Goal: Task Accomplishment & Management: Use online tool/utility

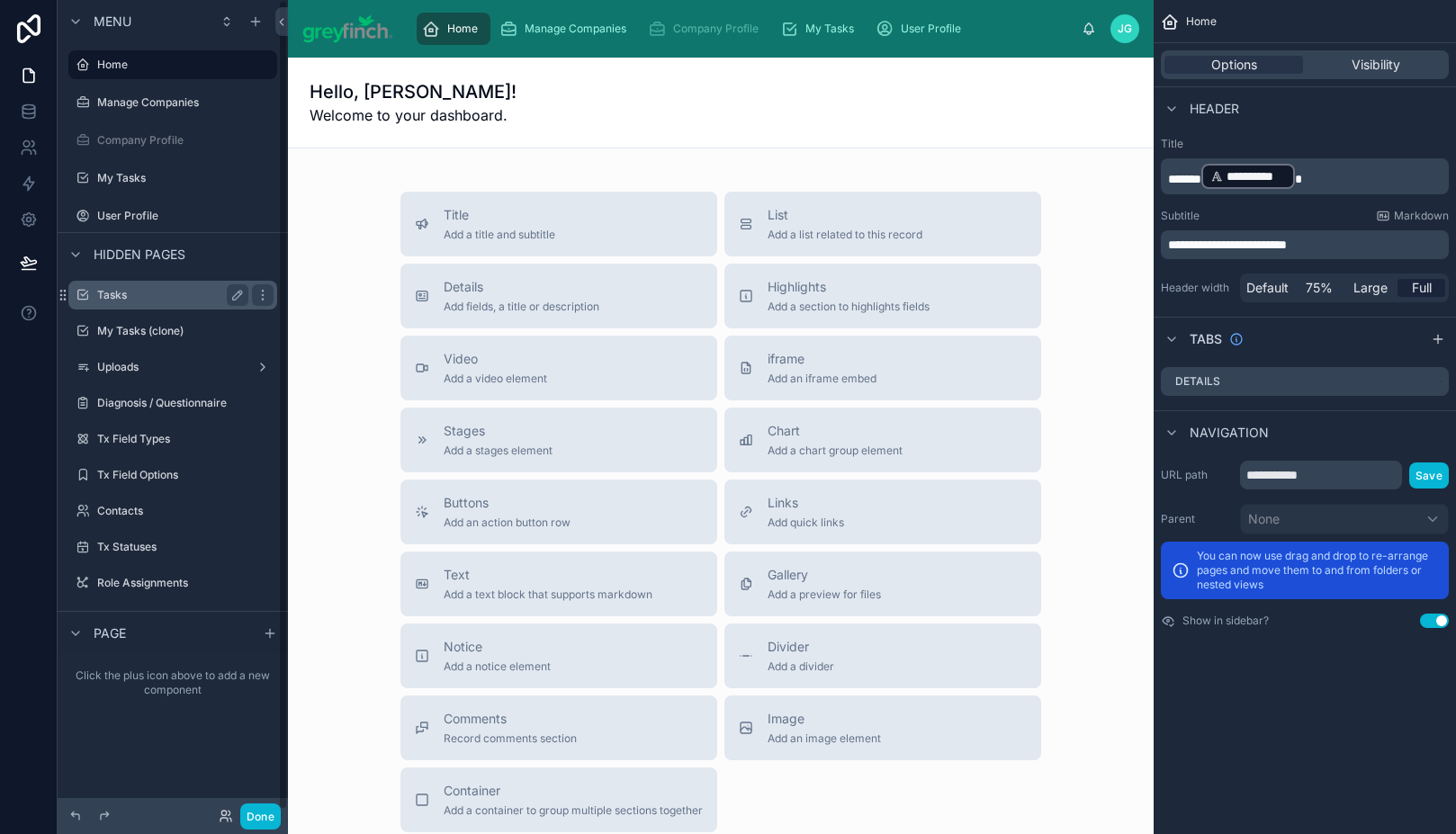
click at [179, 298] on label "Tasks" at bounding box center [169, 295] width 144 height 14
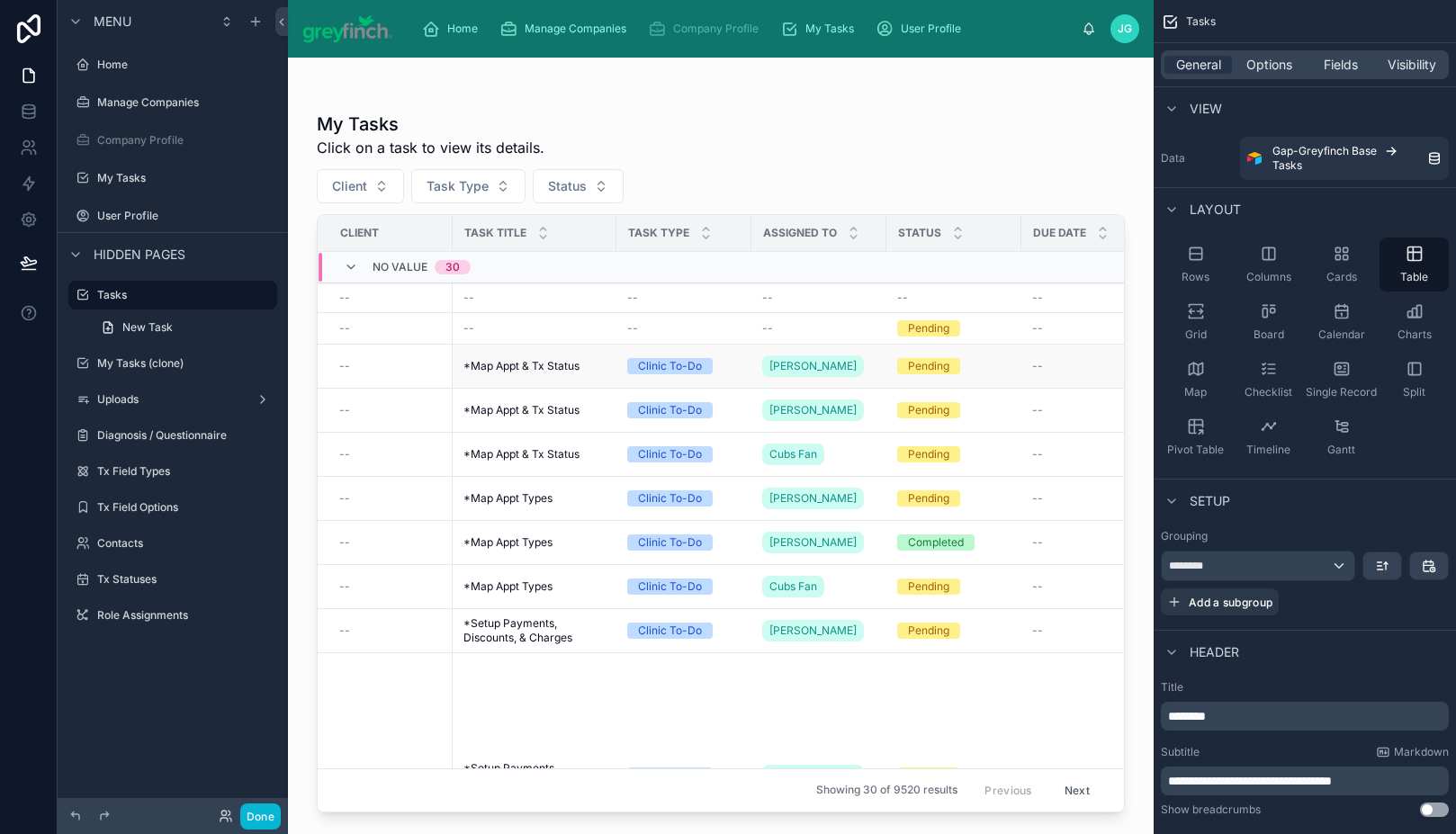
click at [432, 373] on div "--" at bounding box center [390, 365] width 102 height 14
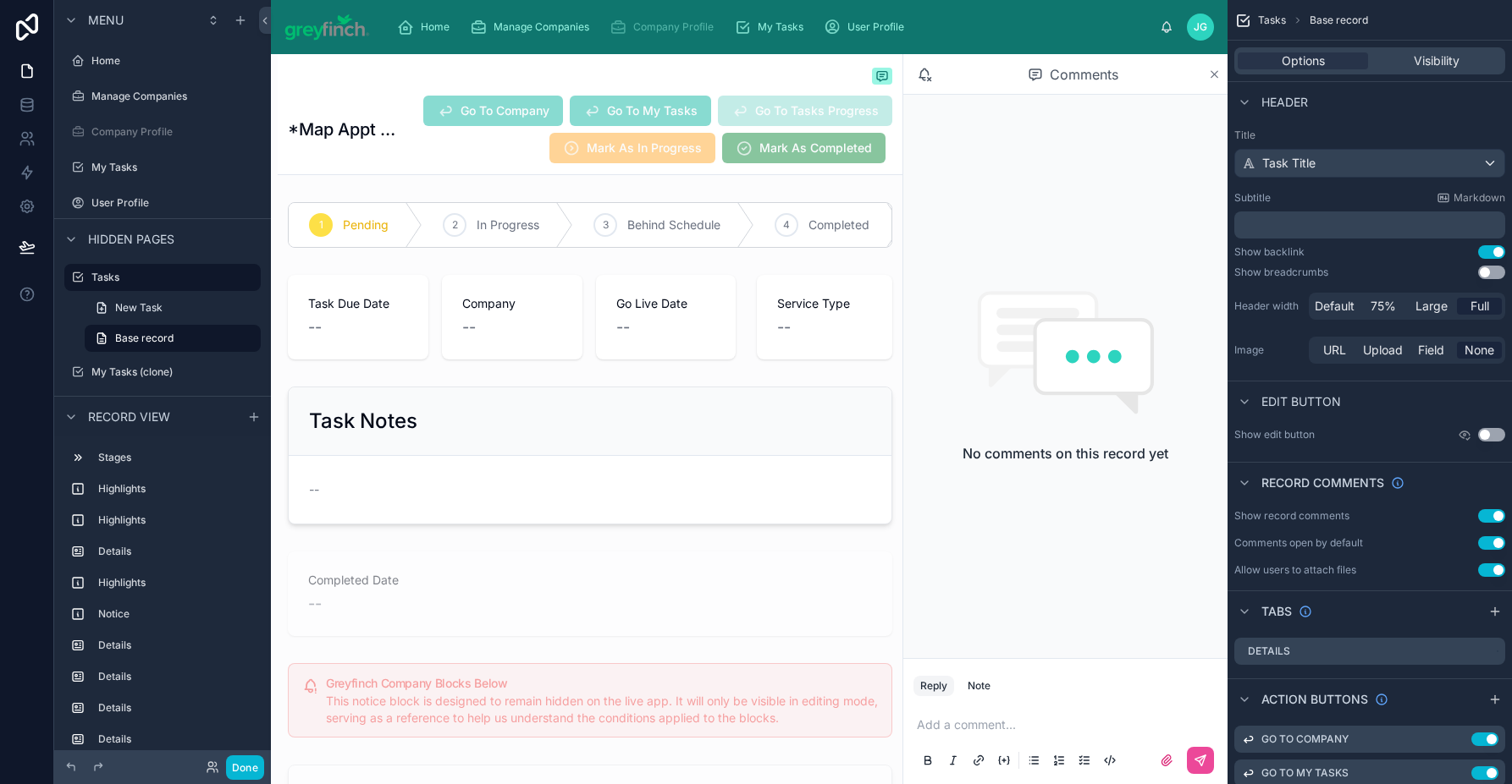
click at [1210, 74] on icon at bounding box center [1214, 73] width 13 height 13
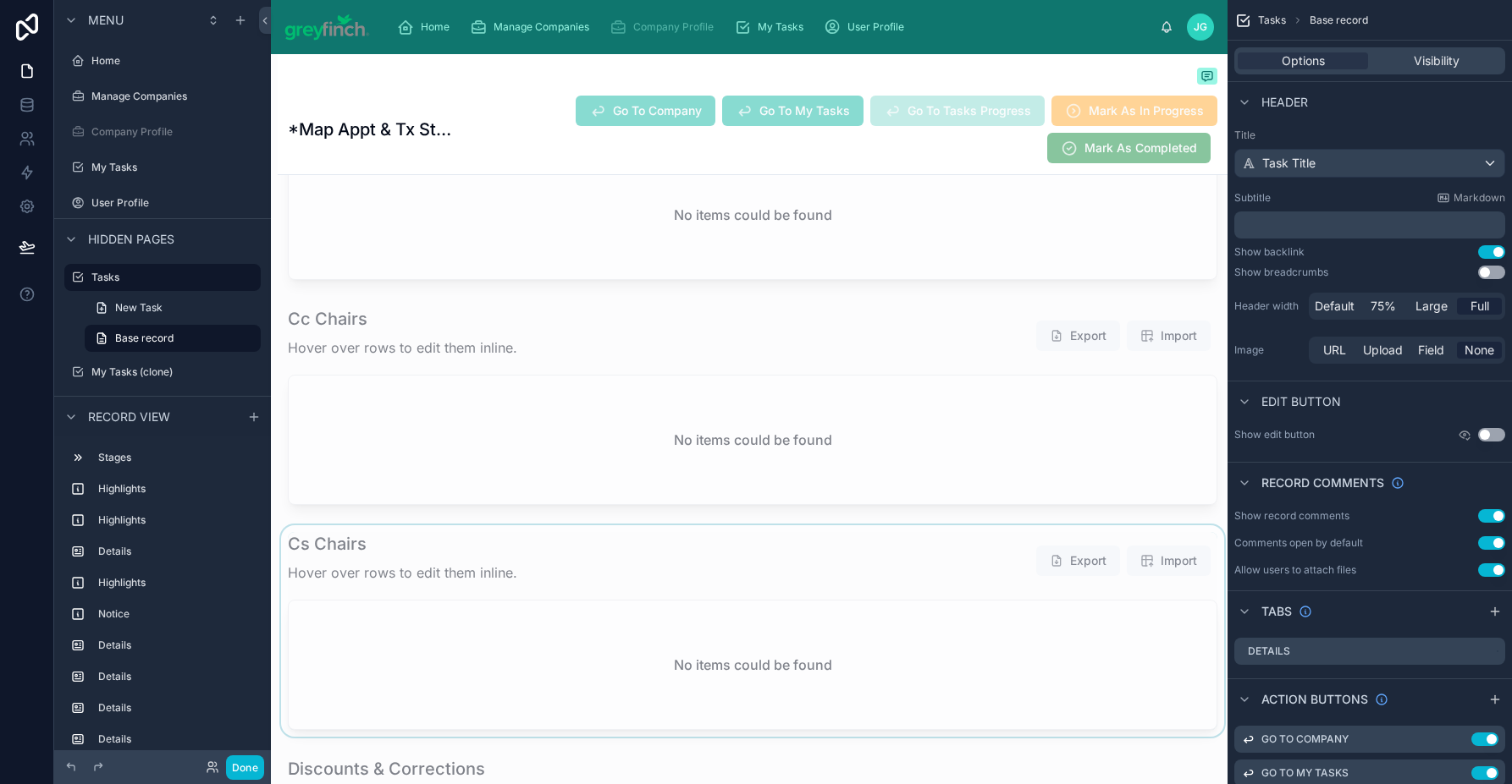
scroll to position [6187, 0]
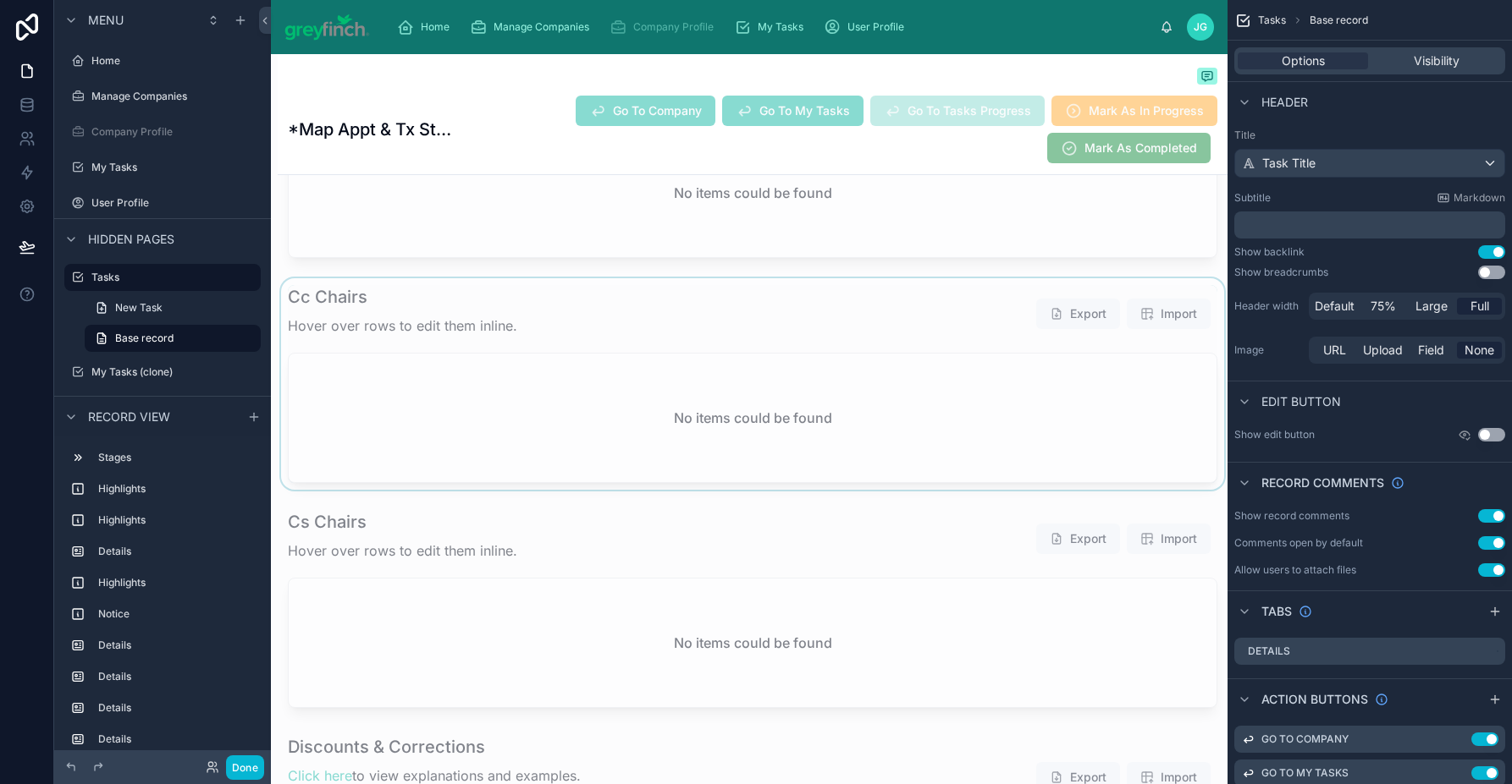
click at [638, 311] on div at bounding box center [752, 384] width 950 height 212
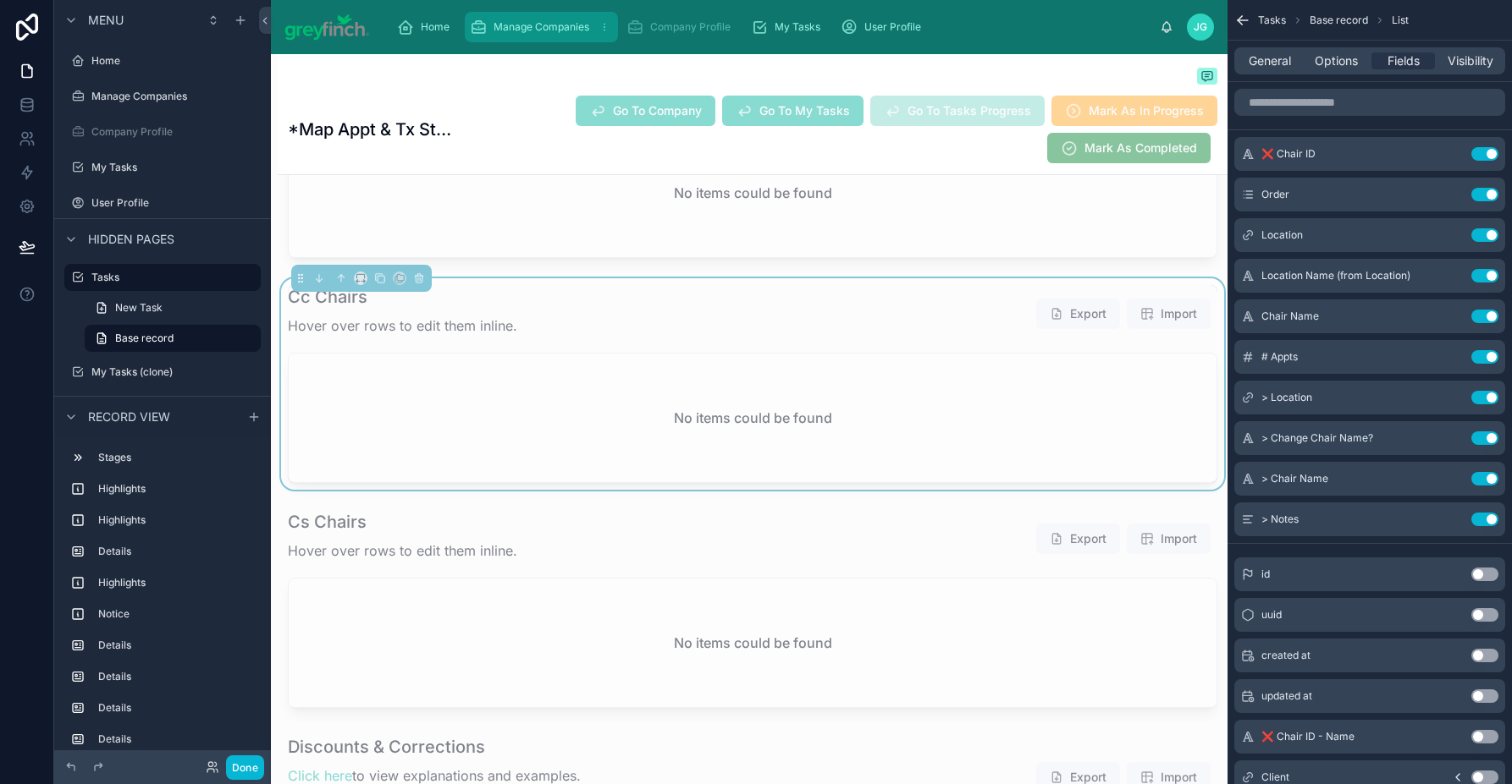
click at [529, 33] on span "Manage Companies" at bounding box center [540, 26] width 95 height 13
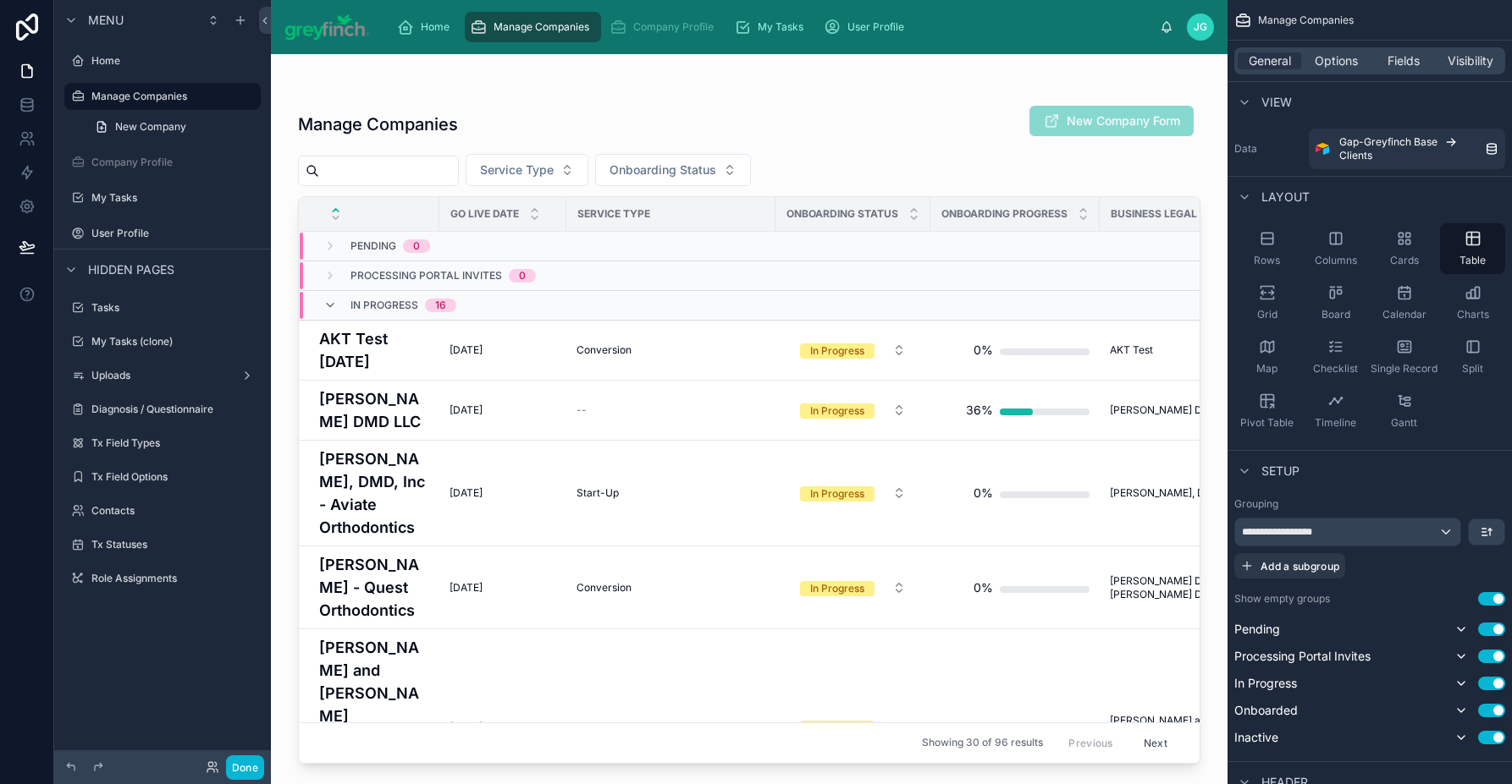
click at [376, 364] on div at bounding box center [749, 409] width 957 height 710
click at [360, 347] on h4 "AKT Test [DATE]" at bounding box center [374, 350] width 110 height 45
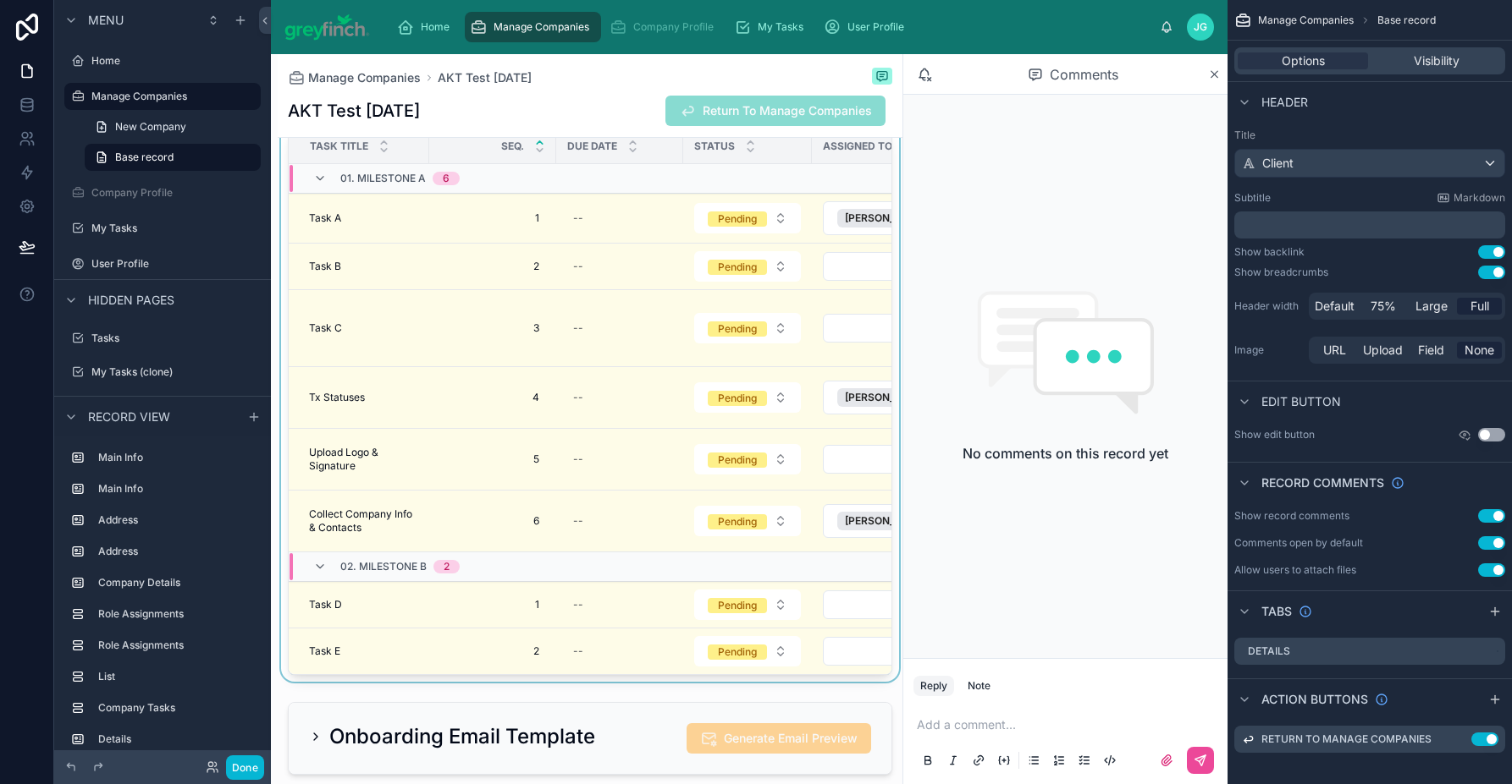
scroll to position [3285, 0]
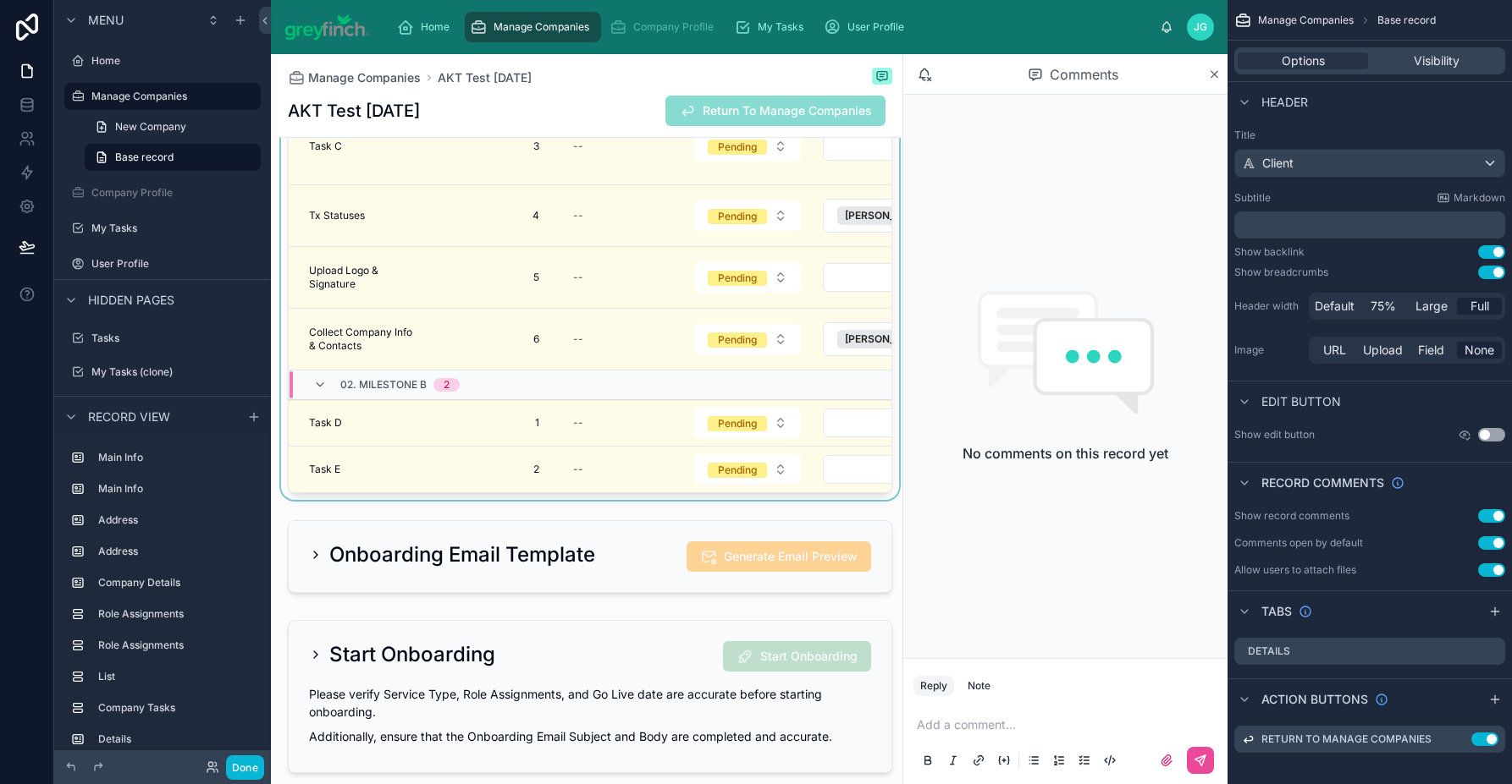
click at [451, 500] on div at bounding box center [589, 174] width 624 height 651
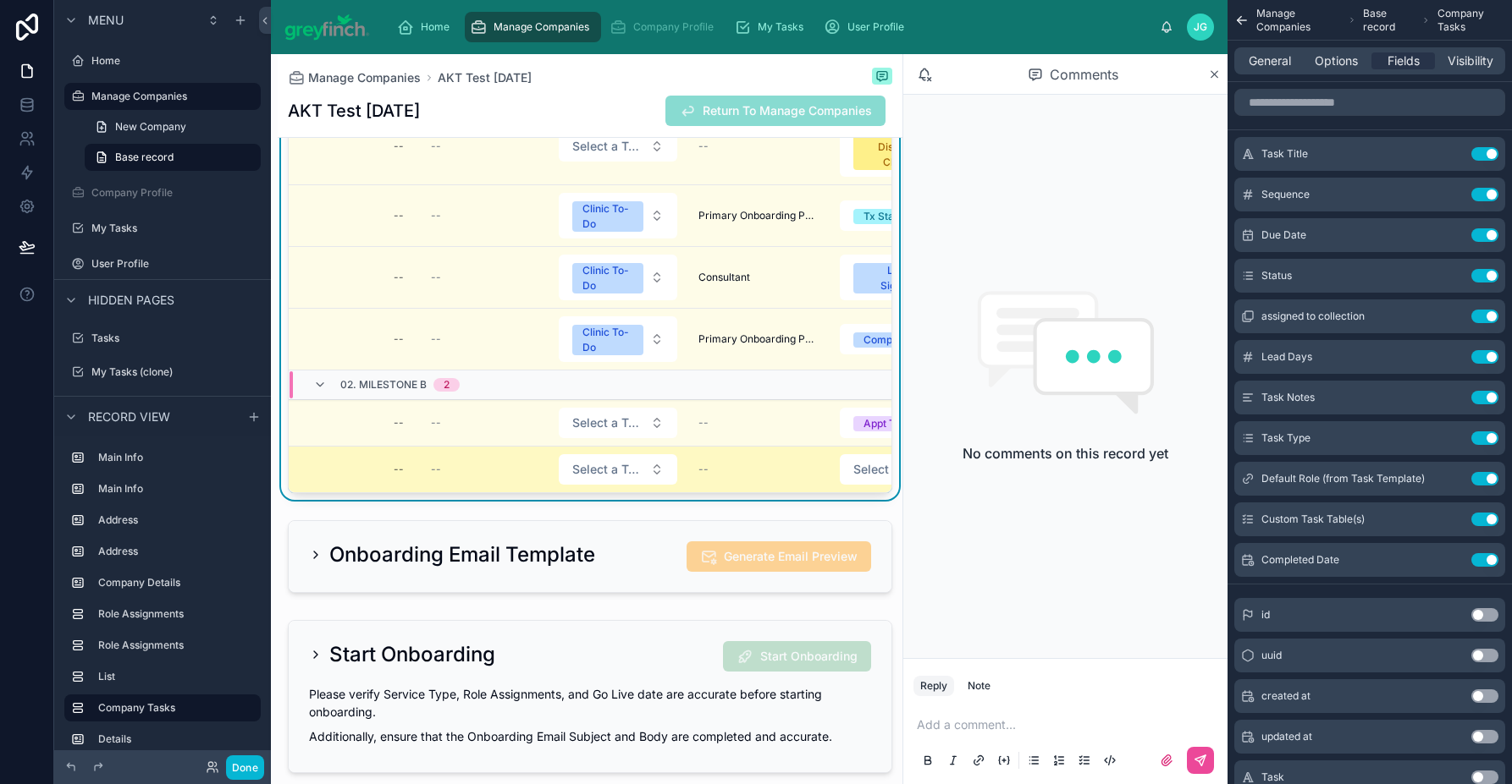
scroll to position [0, 906]
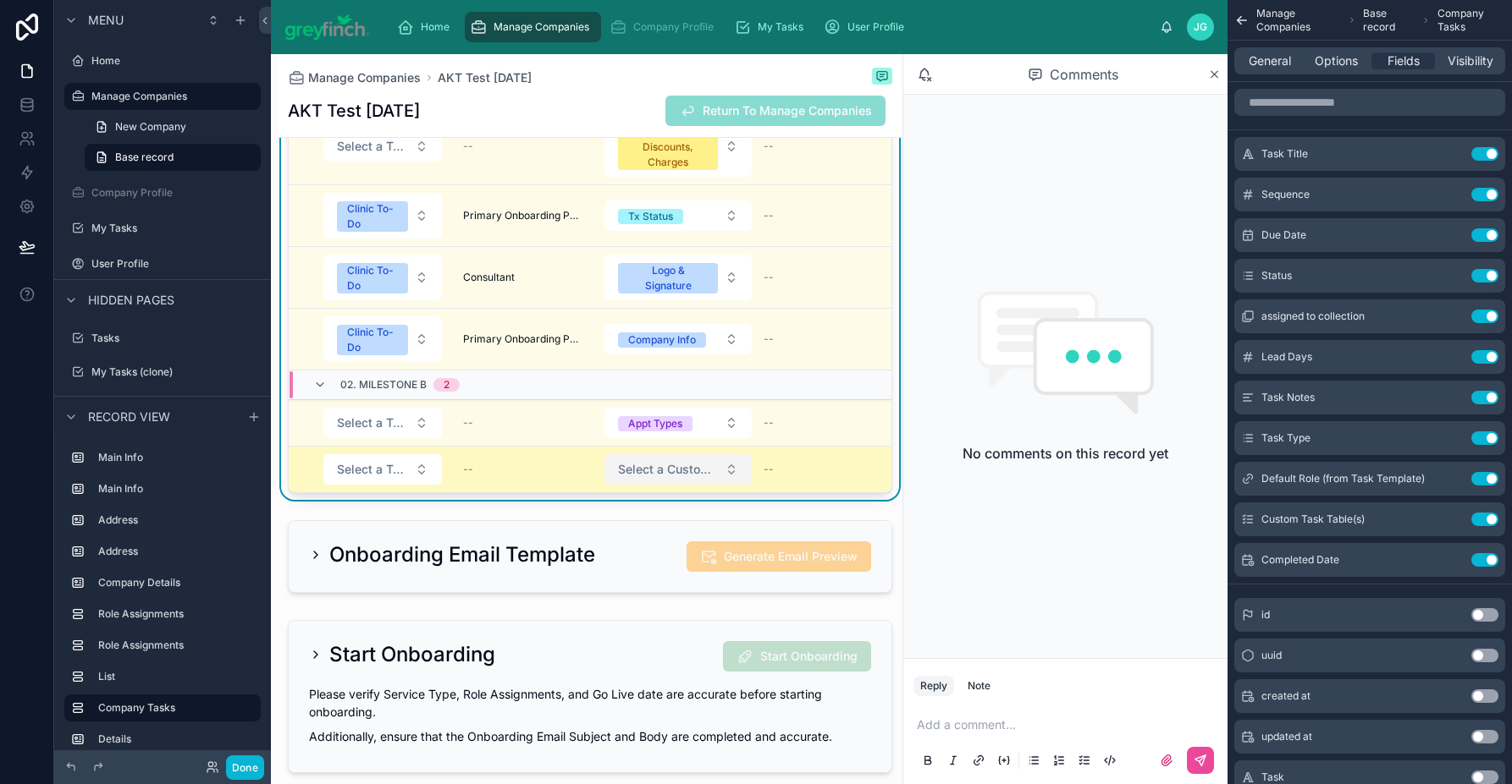
click at [675, 478] on span "Select a Custom Task Table(s)" at bounding box center [668, 468] width 100 height 17
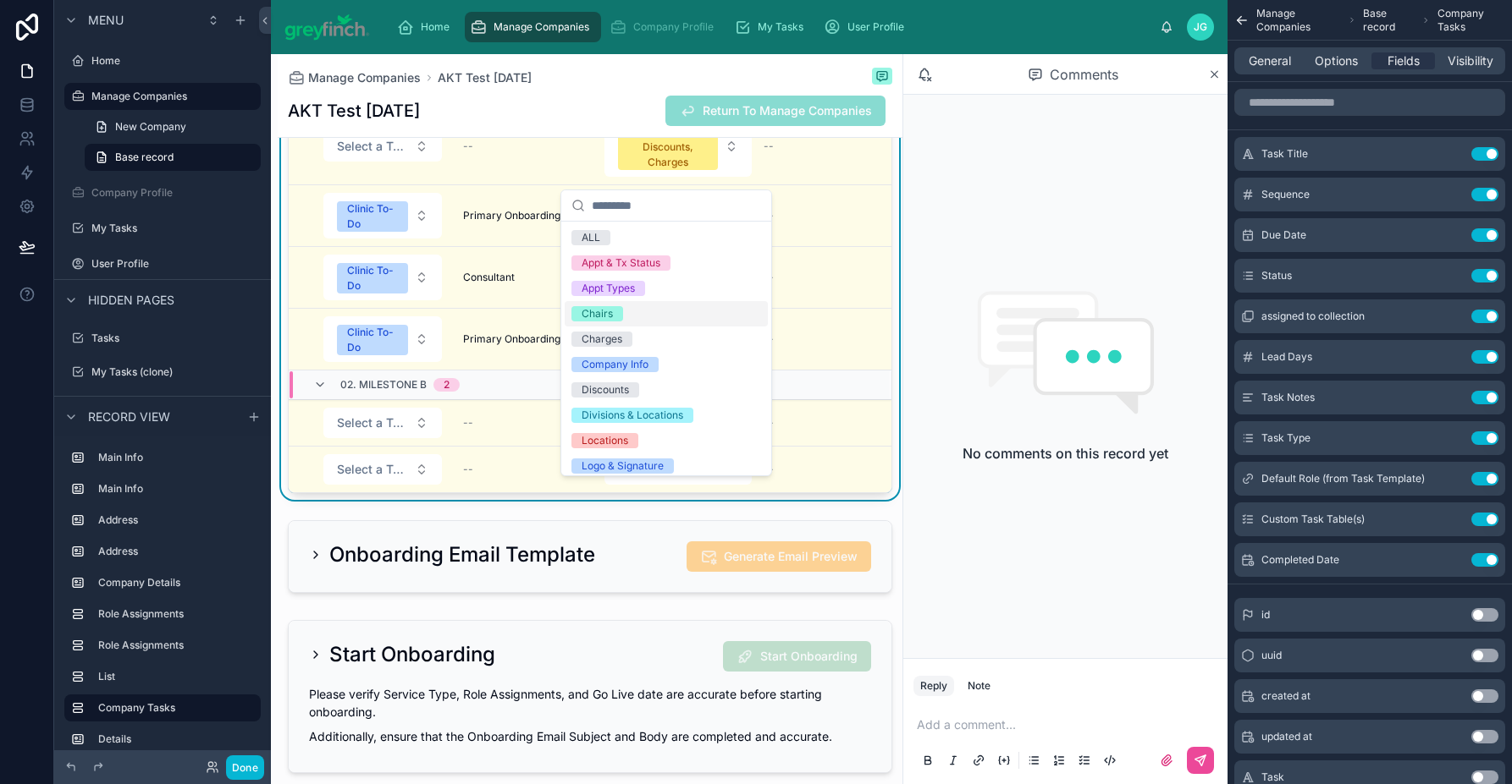
click at [636, 317] on div "Chairs" at bounding box center [666, 314] width 203 height 25
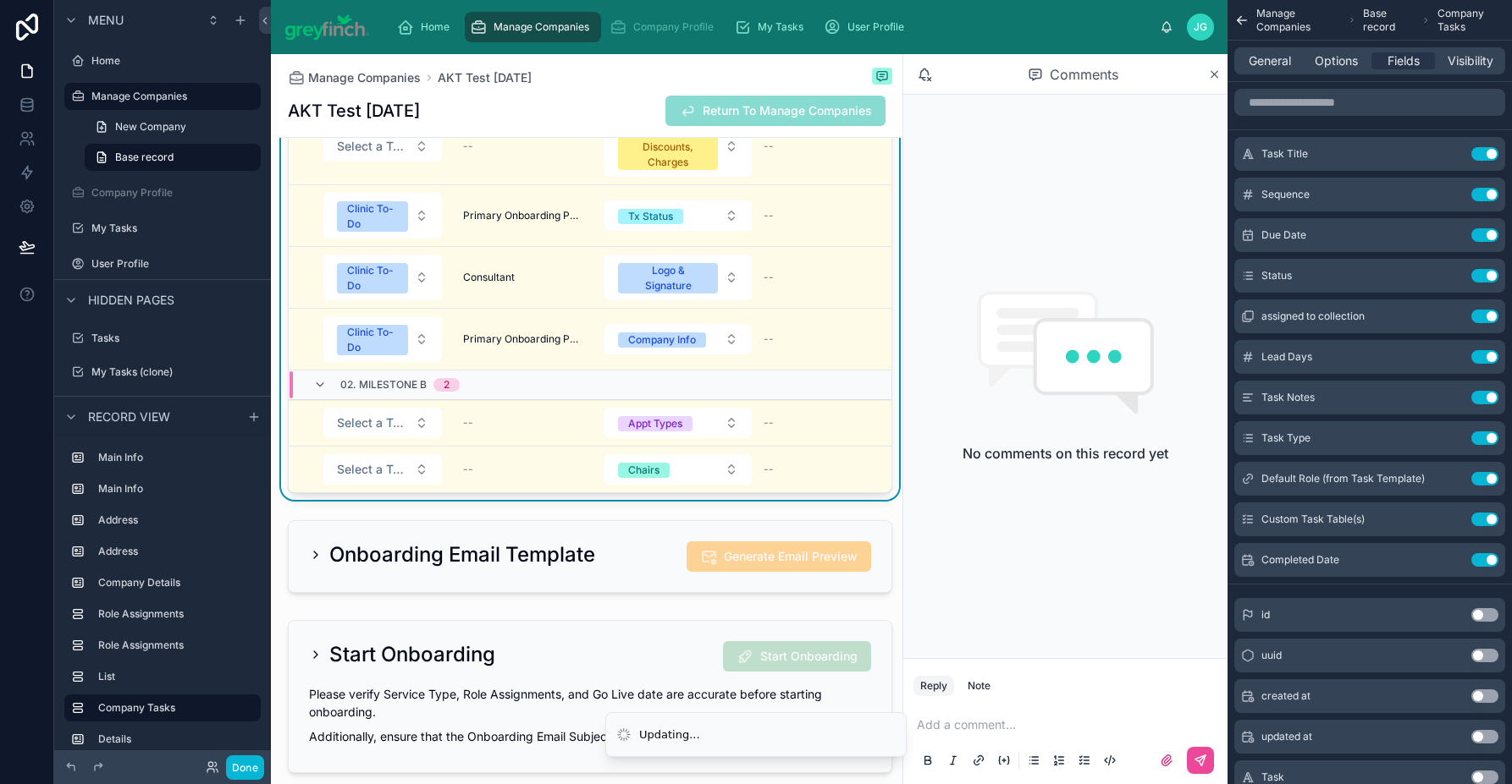
scroll to position [0, 905]
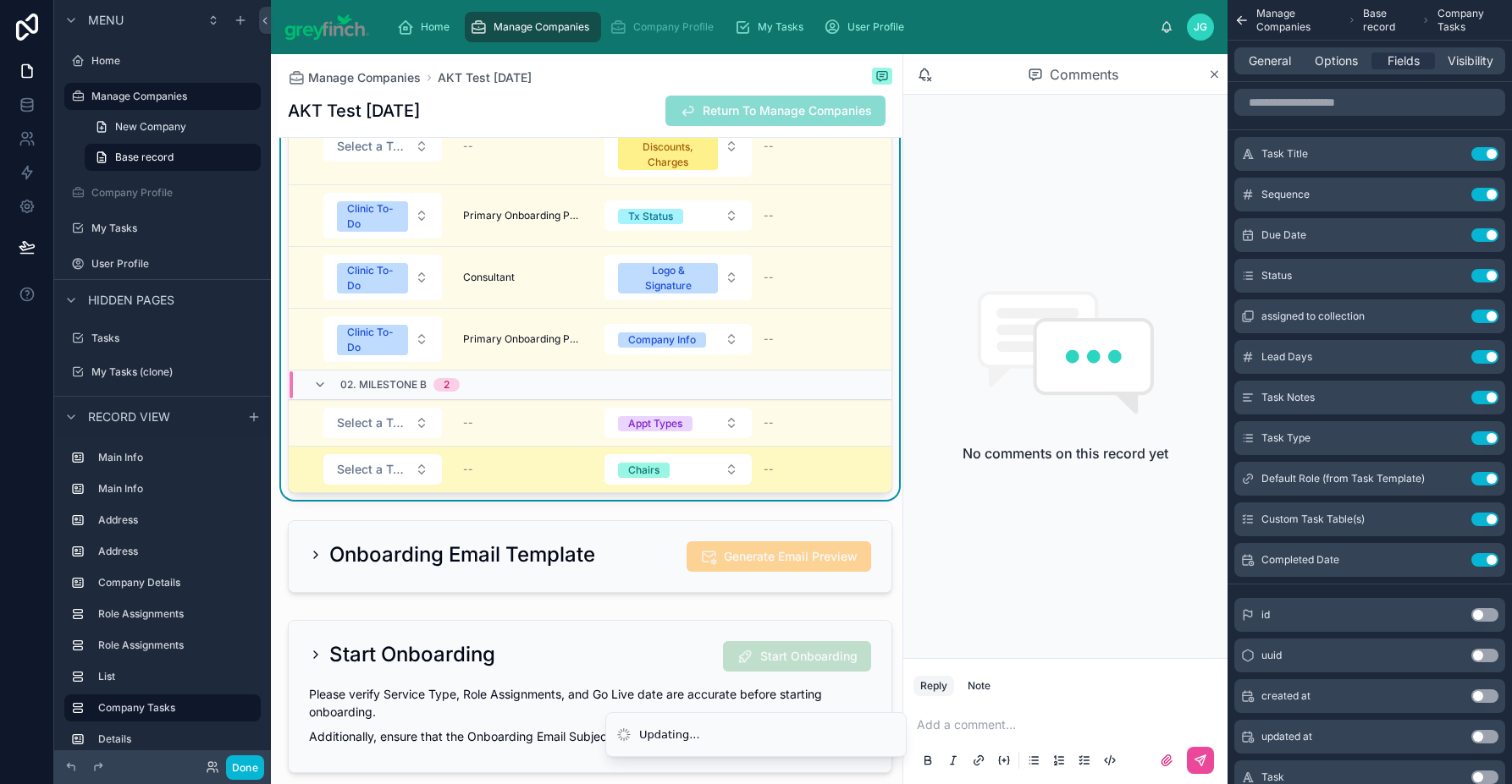
click at [480, 476] on div "--" at bounding box center [522, 468] width 120 height 13
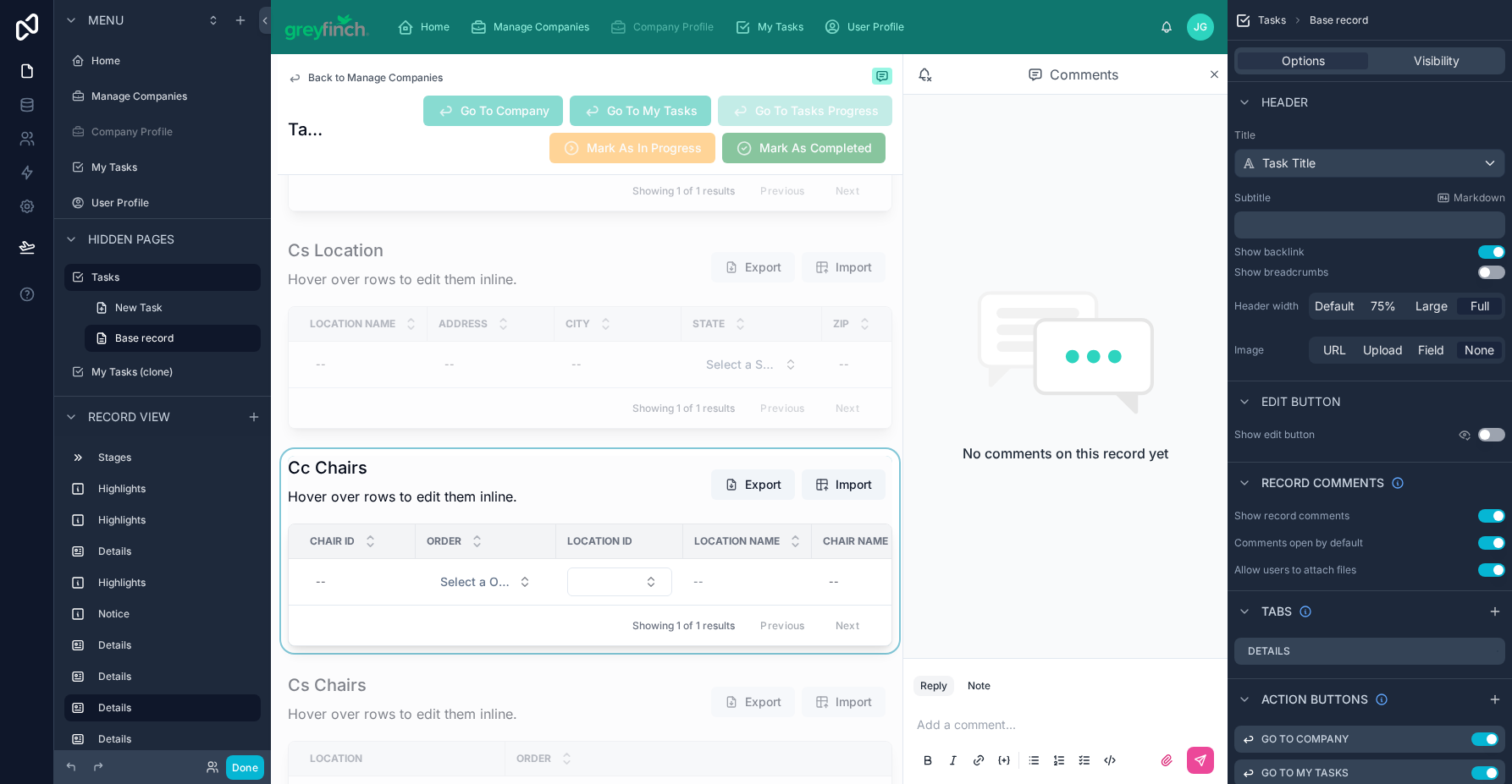
scroll to position [6952, 0]
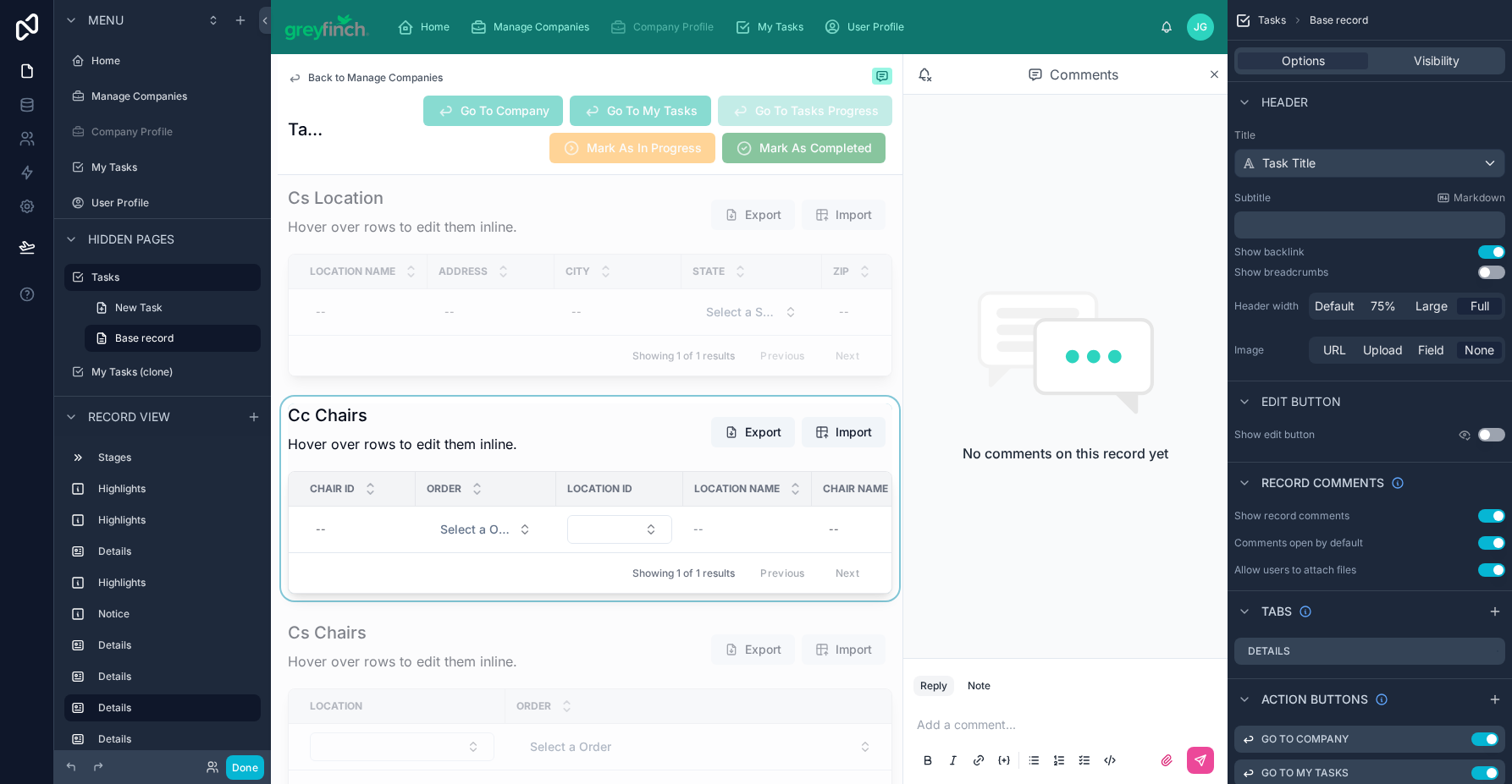
click at [522, 458] on div at bounding box center [589, 498] width 624 height 204
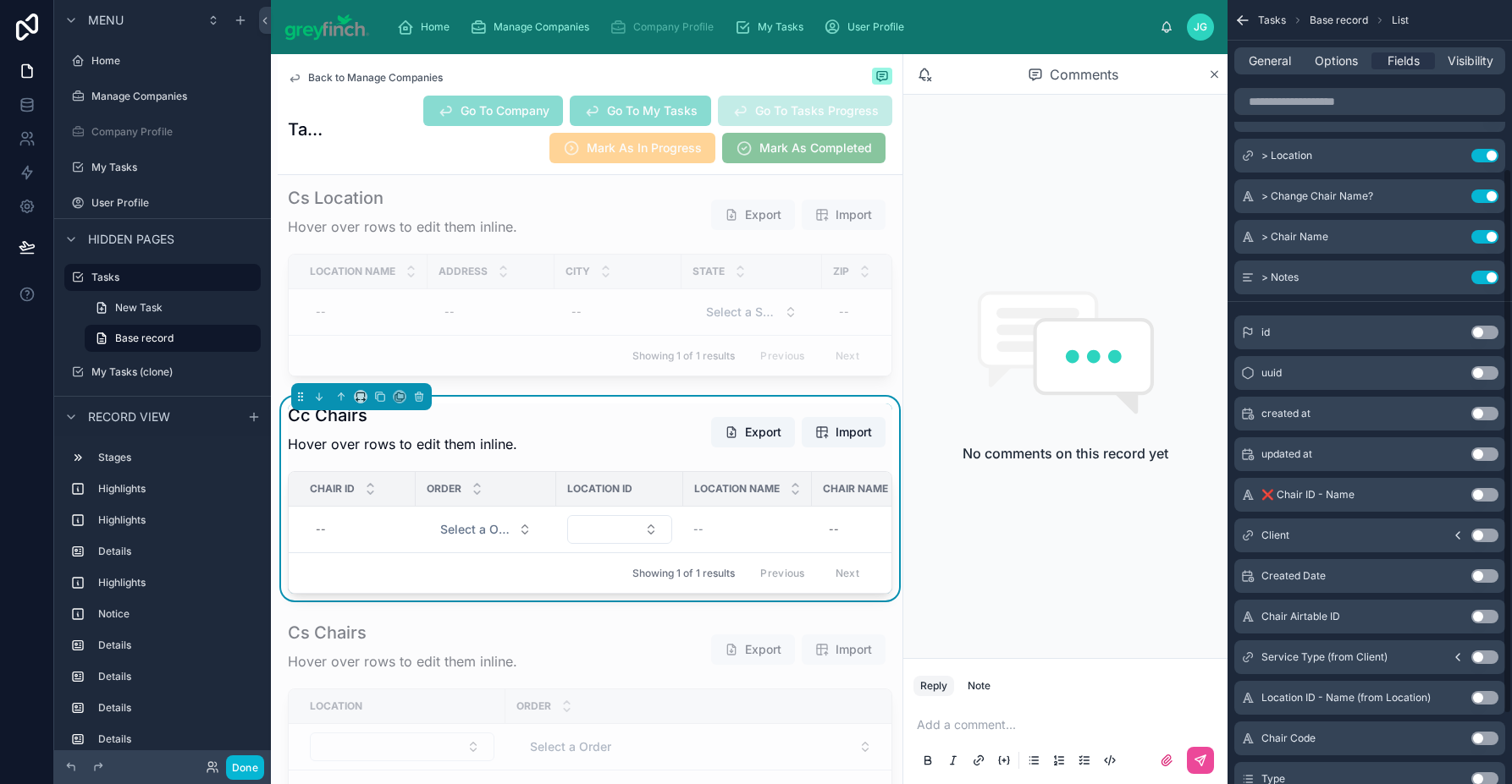
scroll to position [284, 0]
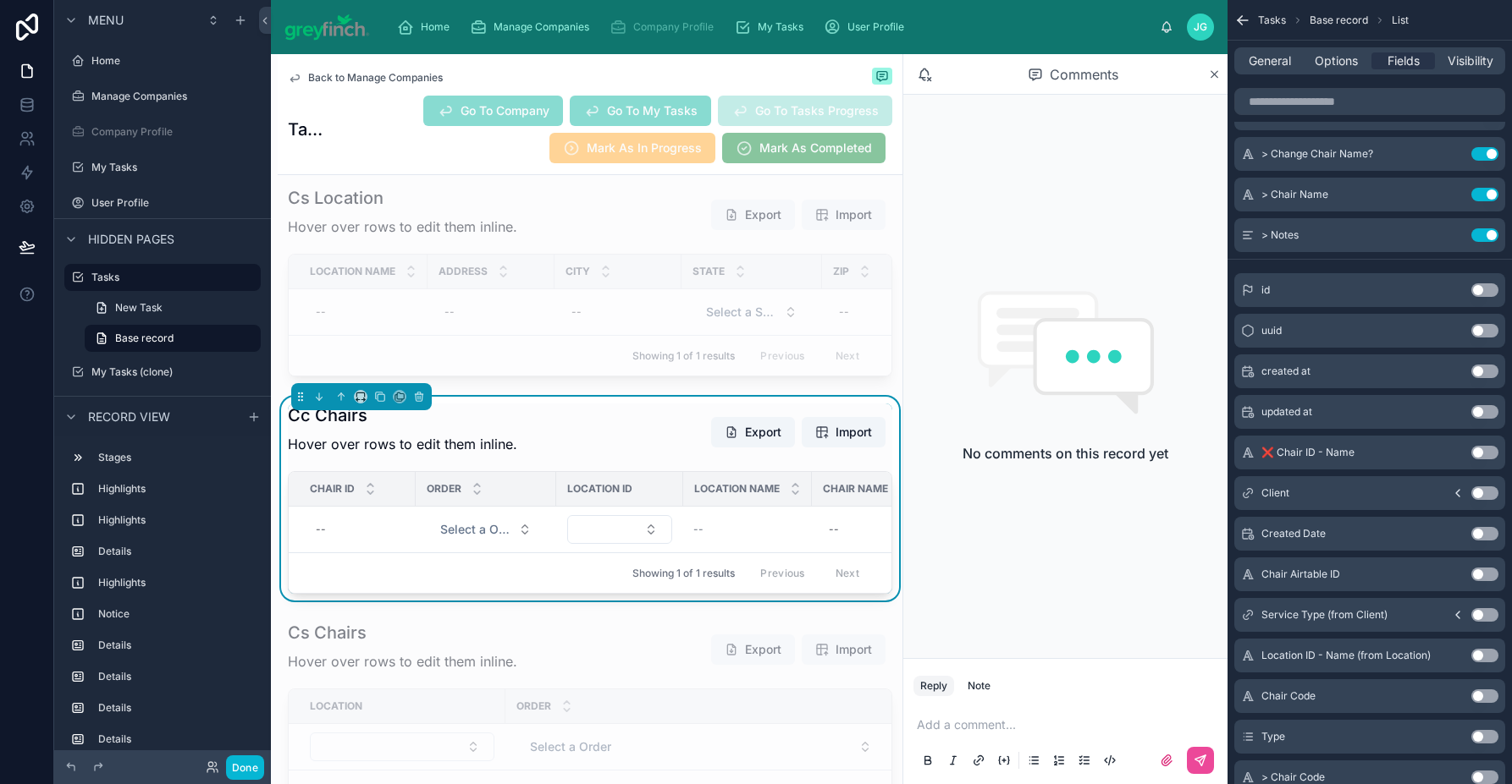
drag, startPoint x: 1484, startPoint y: 697, endPoint x: 1421, endPoint y: 655, distance: 75.7
click at [1369, 697] on button "Use setting" at bounding box center [1484, 696] width 27 height 13
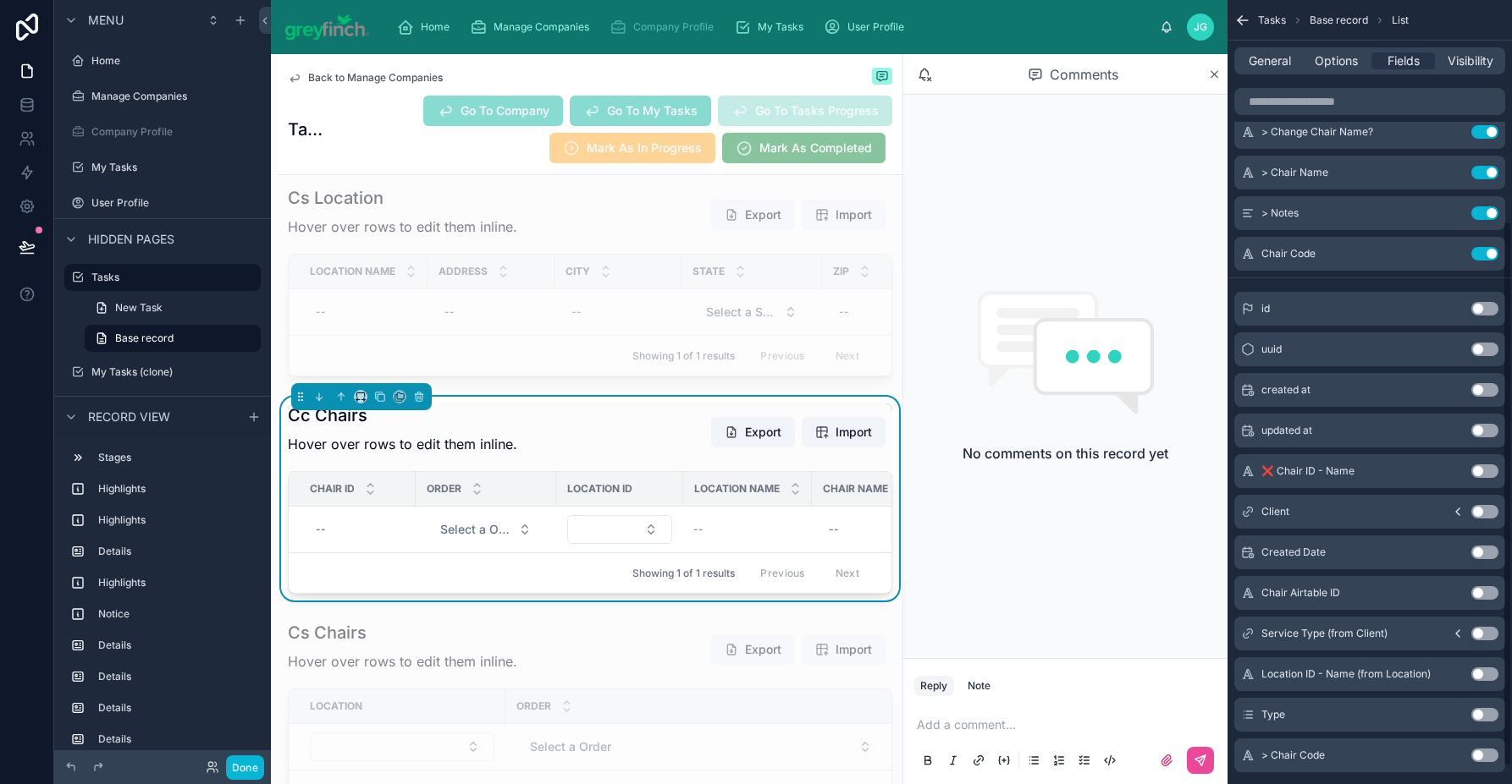
scroll to position [316, 0]
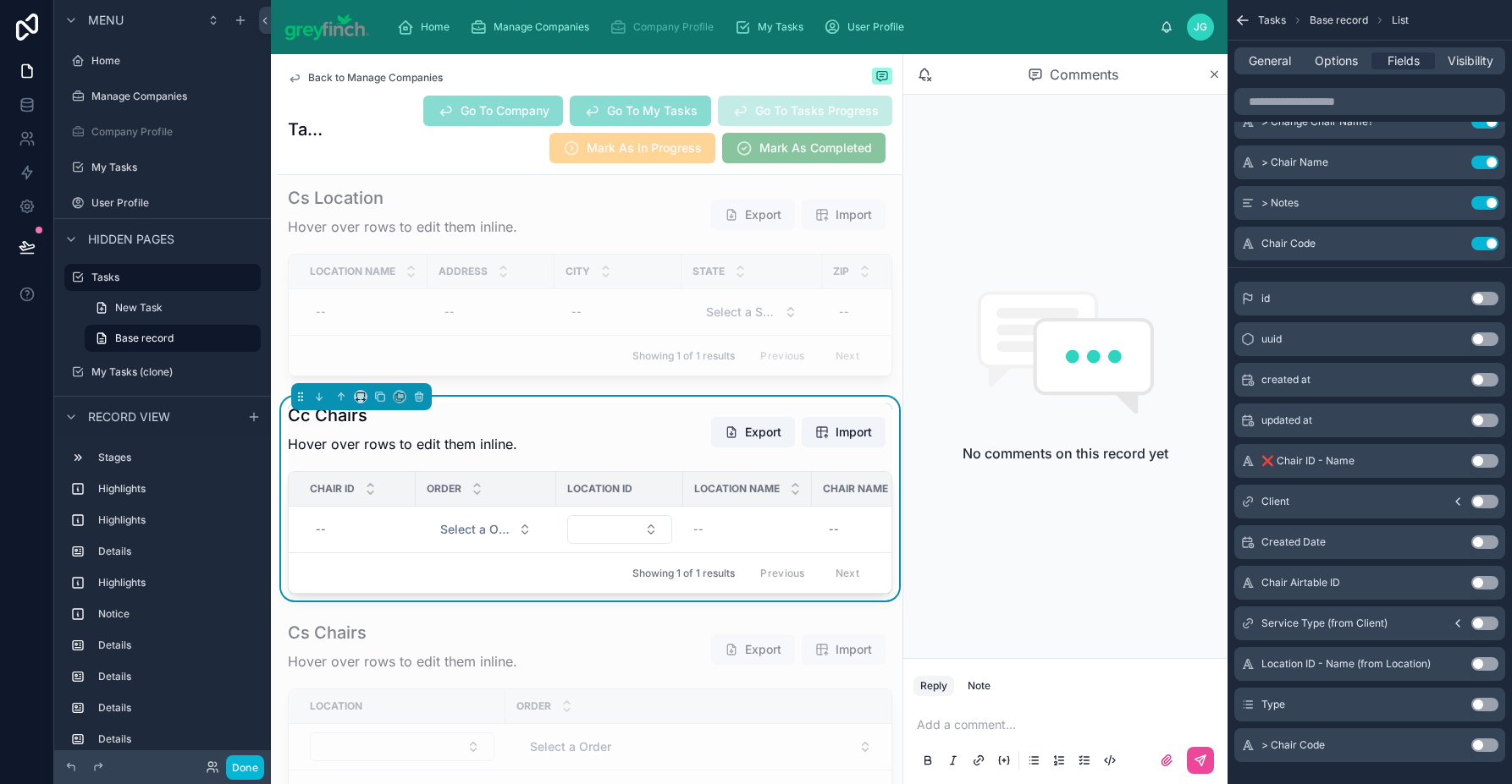
click at [1369, 746] on button "Use setting" at bounding box center [1484, 745] width 27 height 13
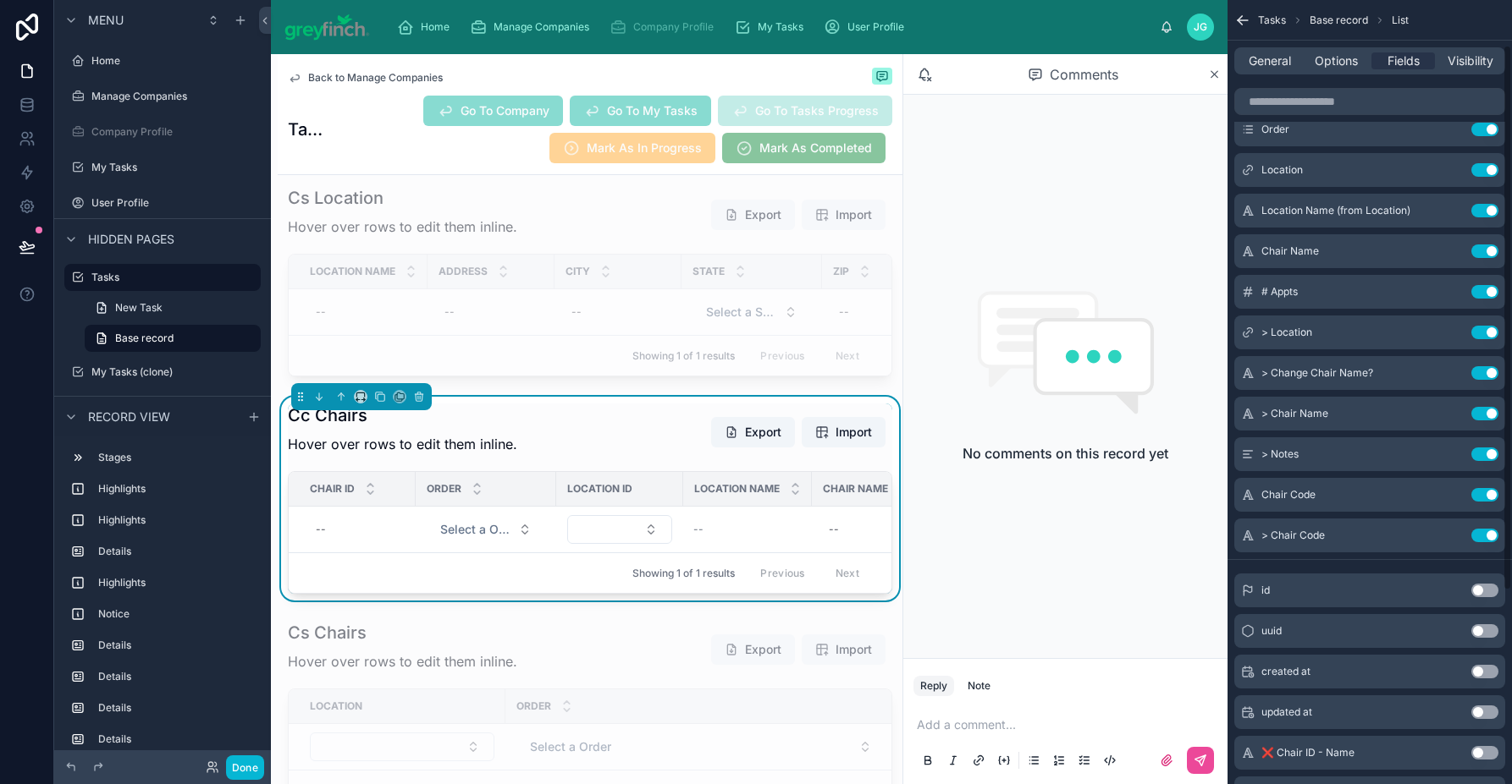
scroll to position [0, 0]
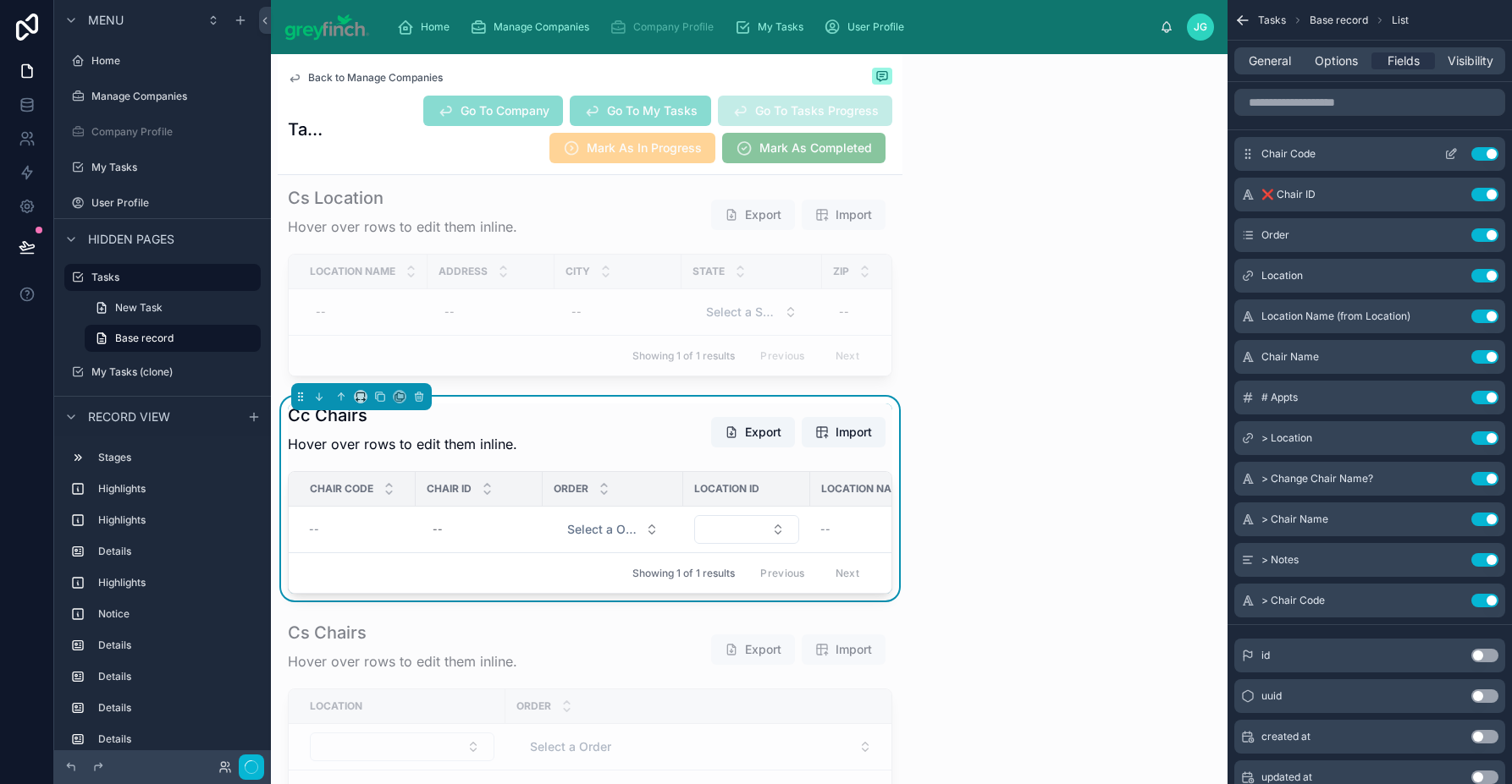
click at [1247, 163] on div "Chair Code Use setting" at bounding box center [1369, 154] width 271 height 34
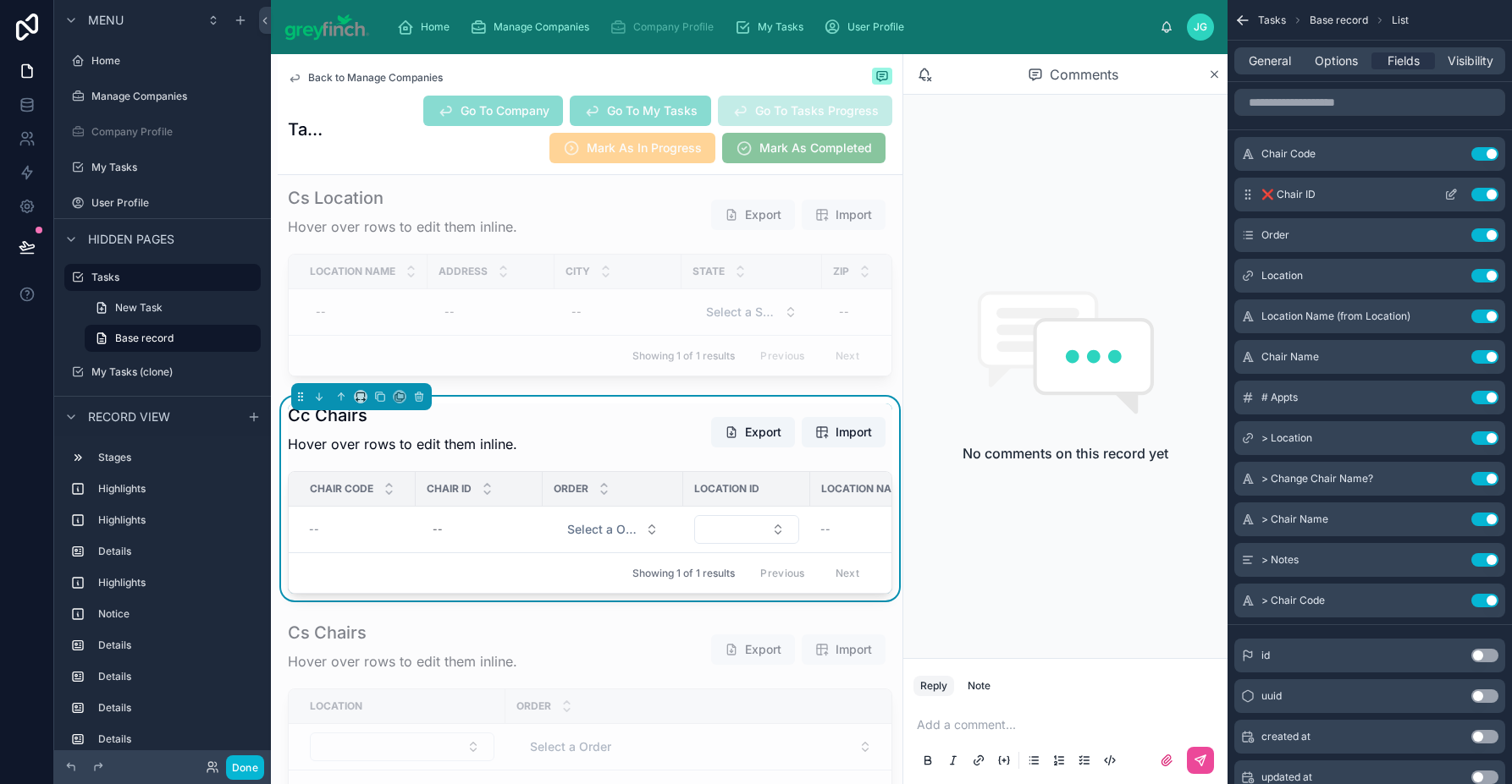
click at [1369, 194] on button "Use setting" at bounding box center [1484, 194] width 27 height 13
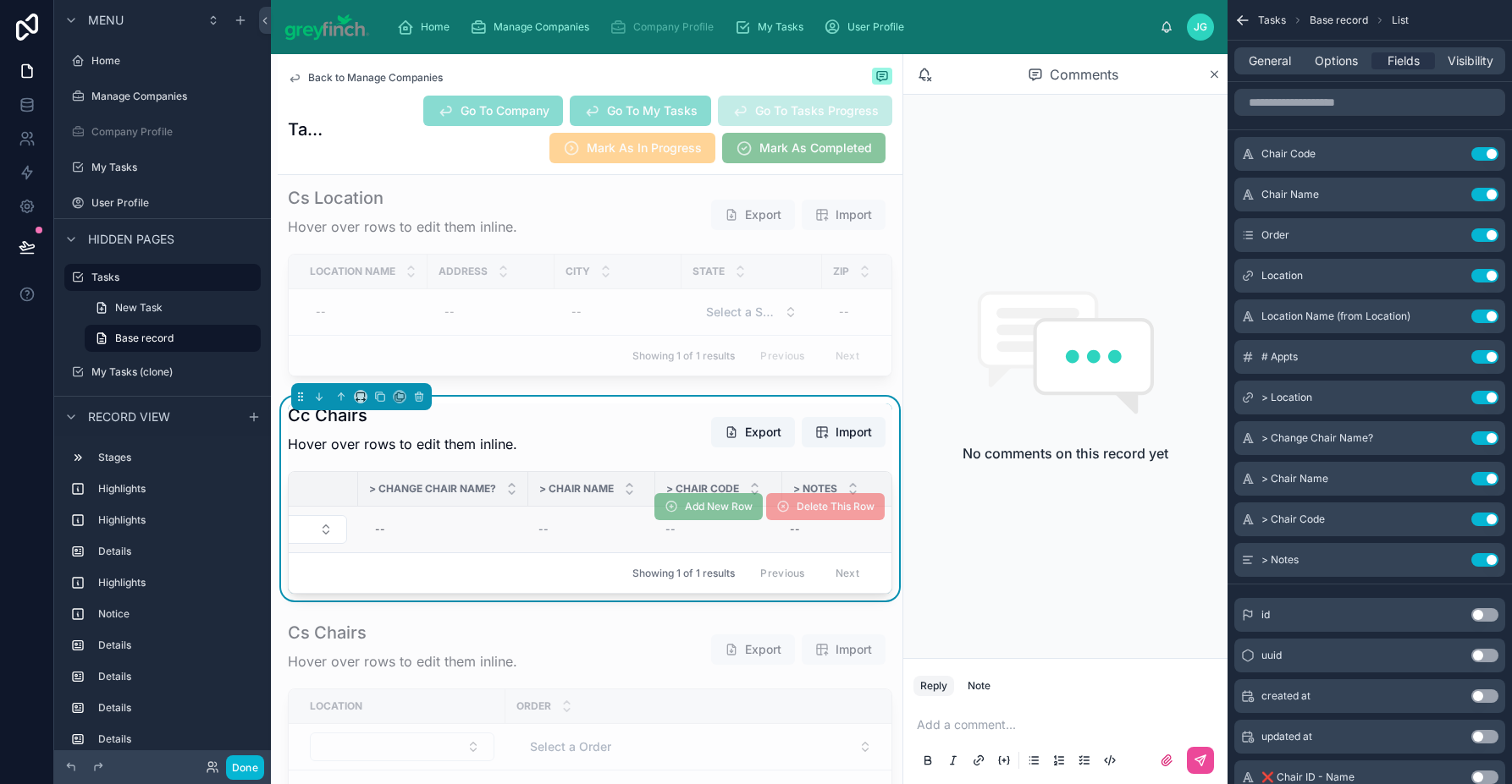
scroll to position [0, 884]
click at [1369, 521] on button "Use setting" at bounding box center [1484, 519] width 27 height 13
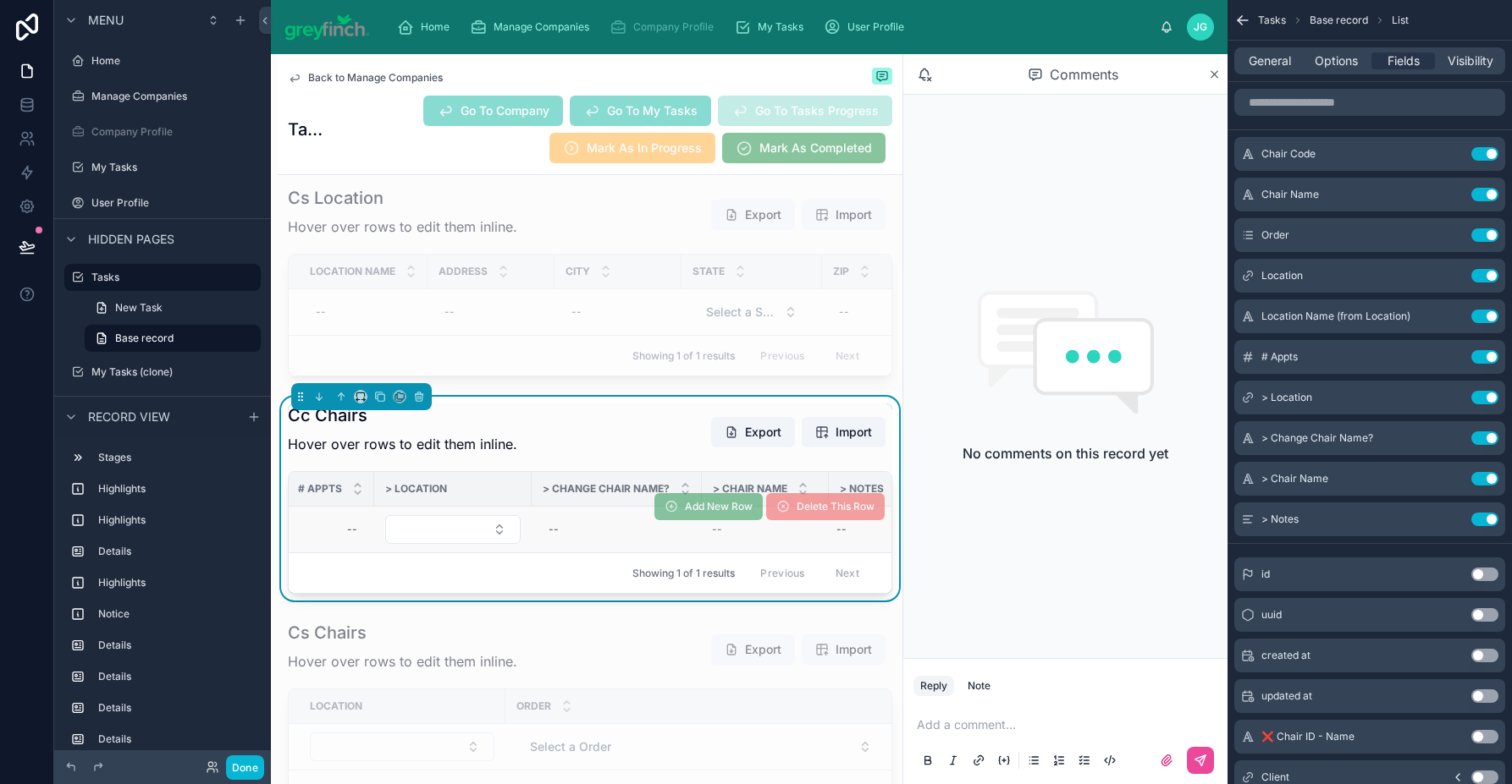
scroll to position [0, 771]
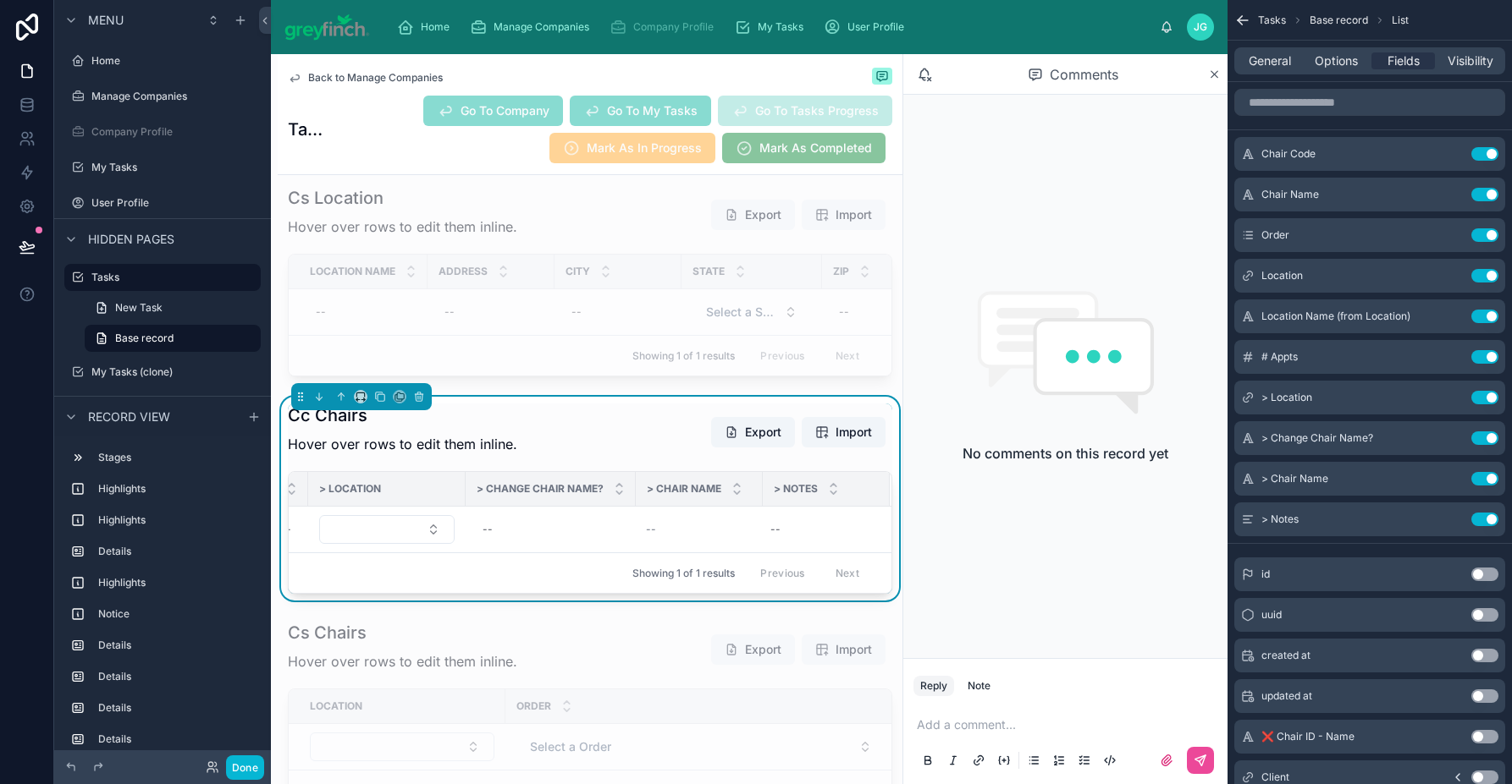
click at [624, 461] on div "Cc Chairs Hover over rows to edit them inline. Export Import" at bounding box center [589, 433] width 604 height 58
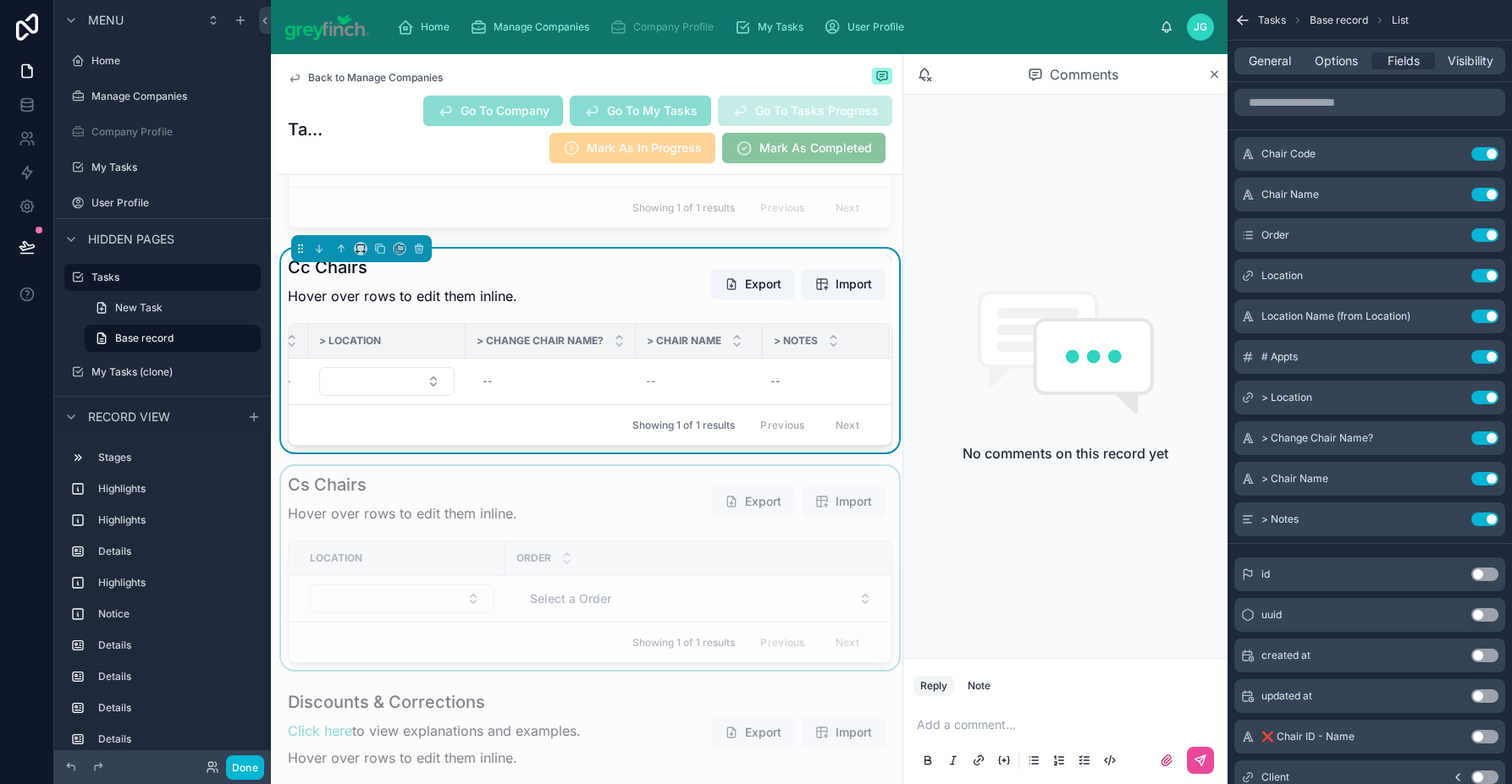
click at [577, 555] on div at bounding box center [589, 567] width 624 height 204
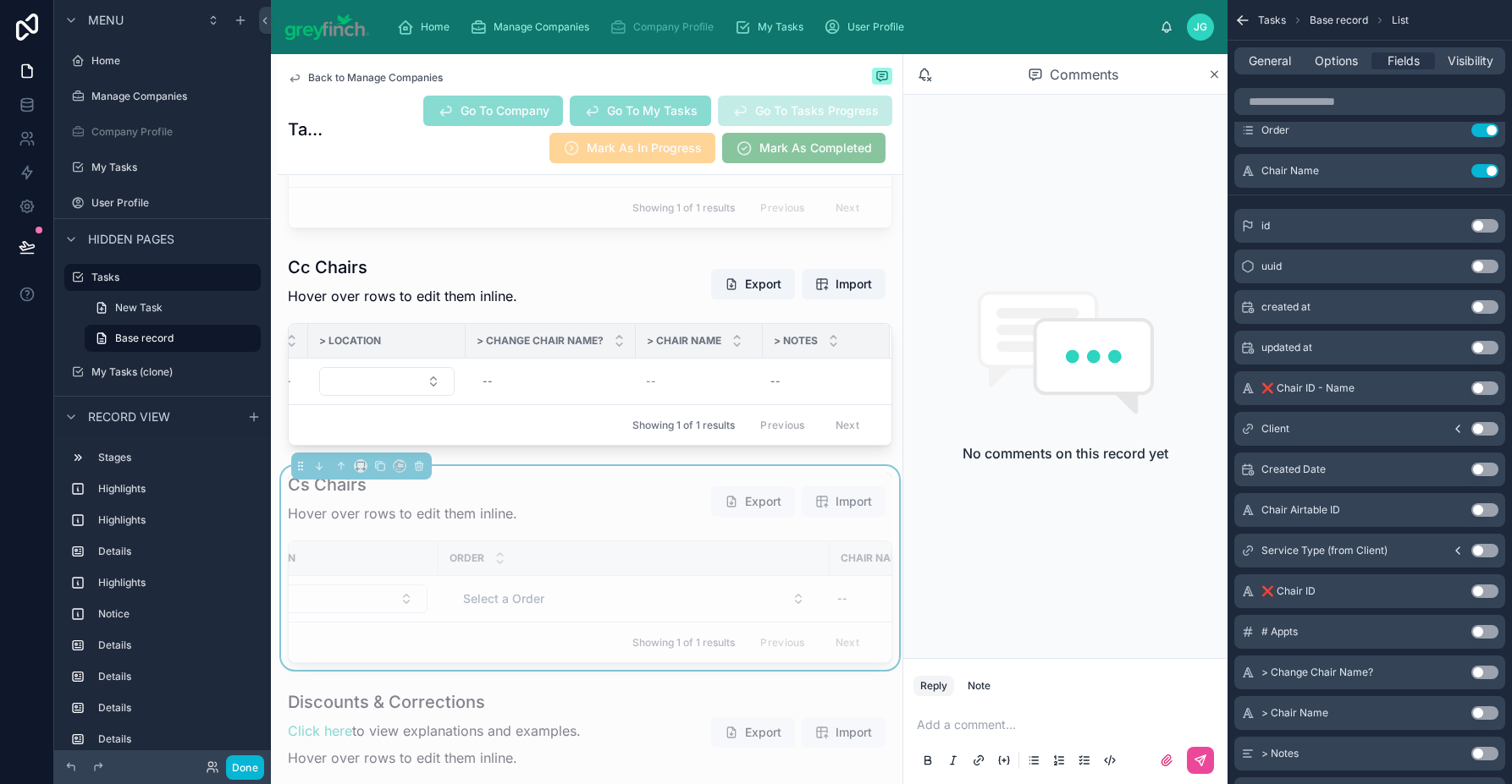
scroll to position [0, 92]
drag, startPoint x: 801, startPoint y: 600, endPoint x: 584, endPoint y: 616, distance: 217.6
click at [584, 575] on div at bounding box center [588, 558] width 7 height 34
click at [1369, 671] on button "Use setting" at bounding box center [1484, 672] width 27 height 13
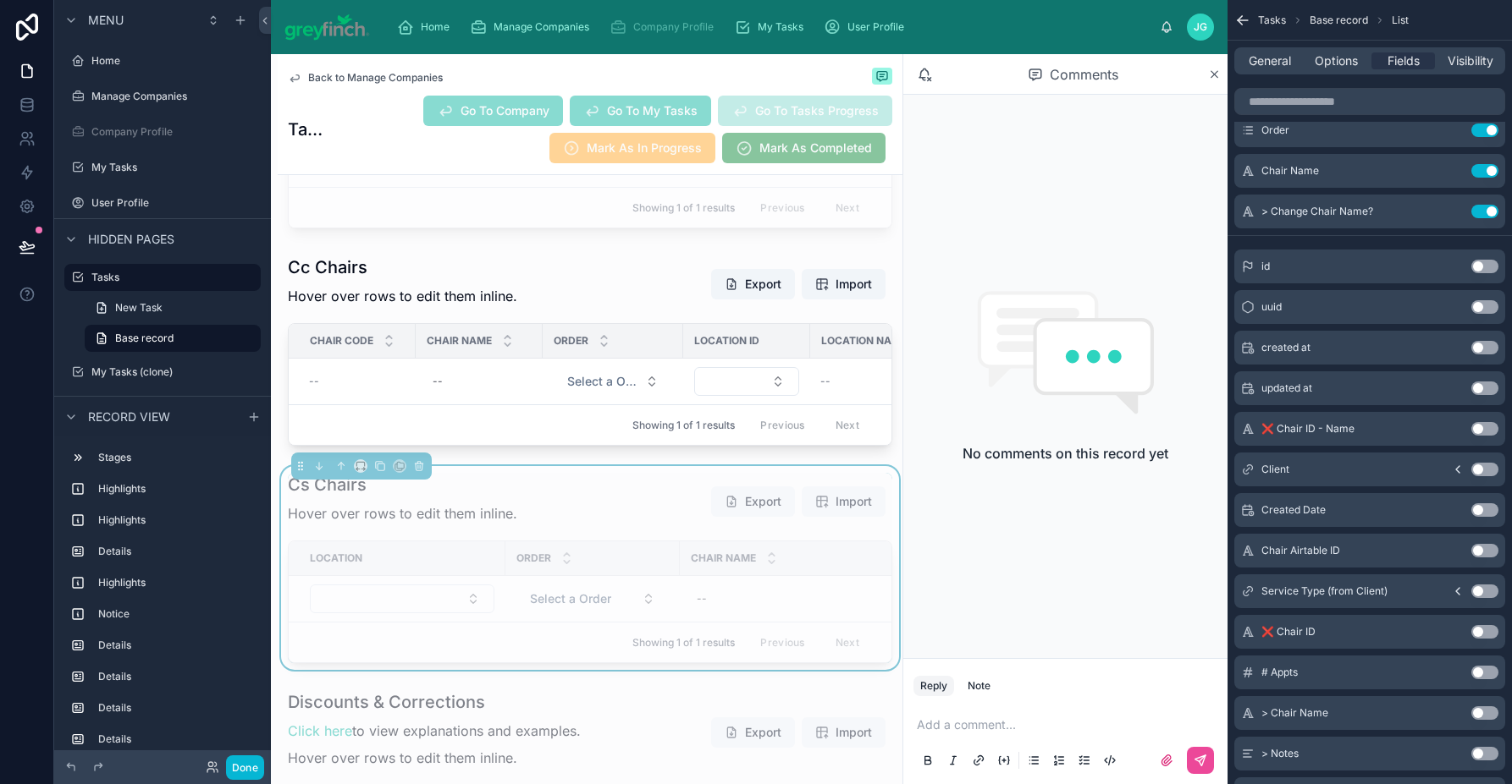
click at [1369, 715] on button "Use setting" at bounding box center [1484, 712] width 27 height 13
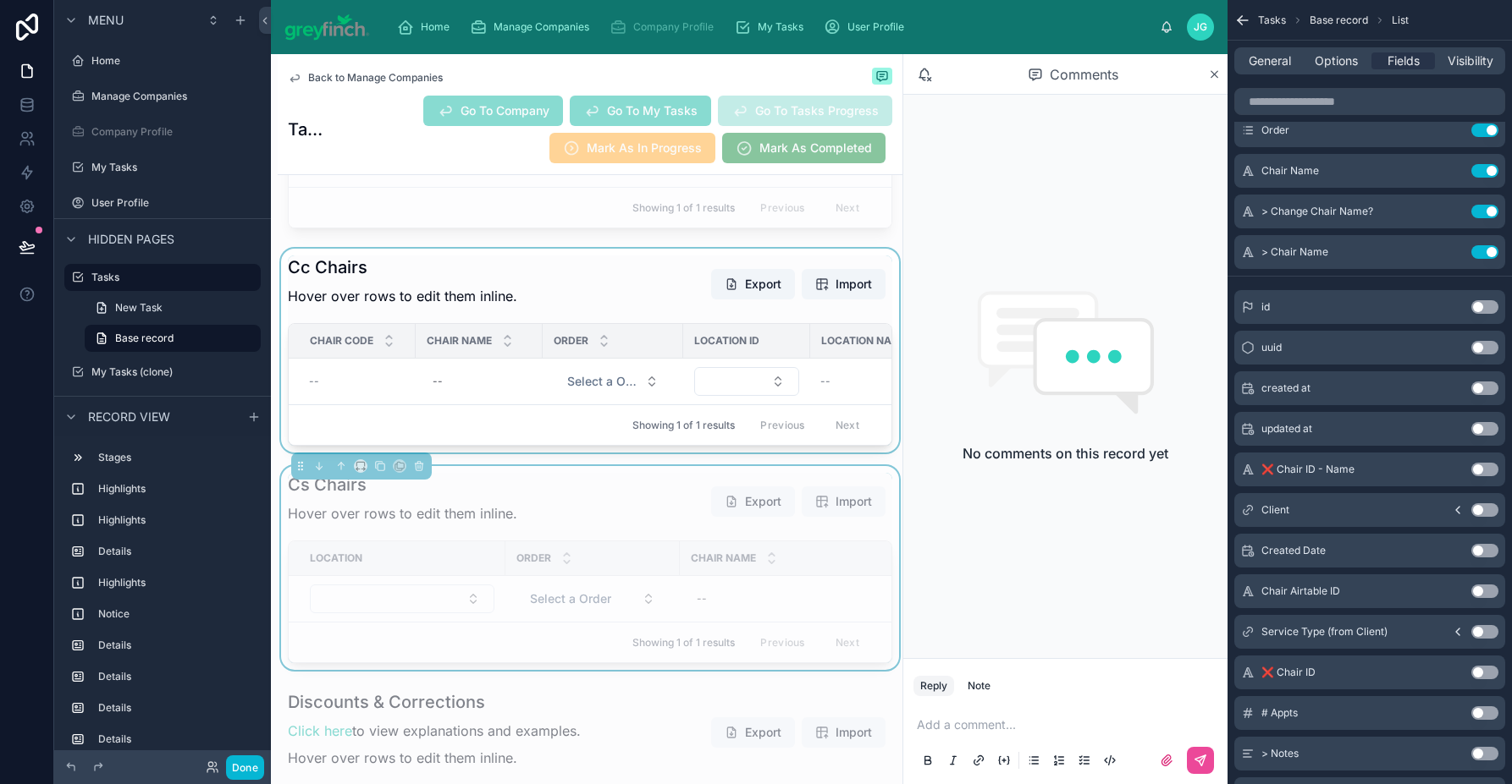
click at [507, 453] on div at bounding box center [589, 350] width 624 height 204
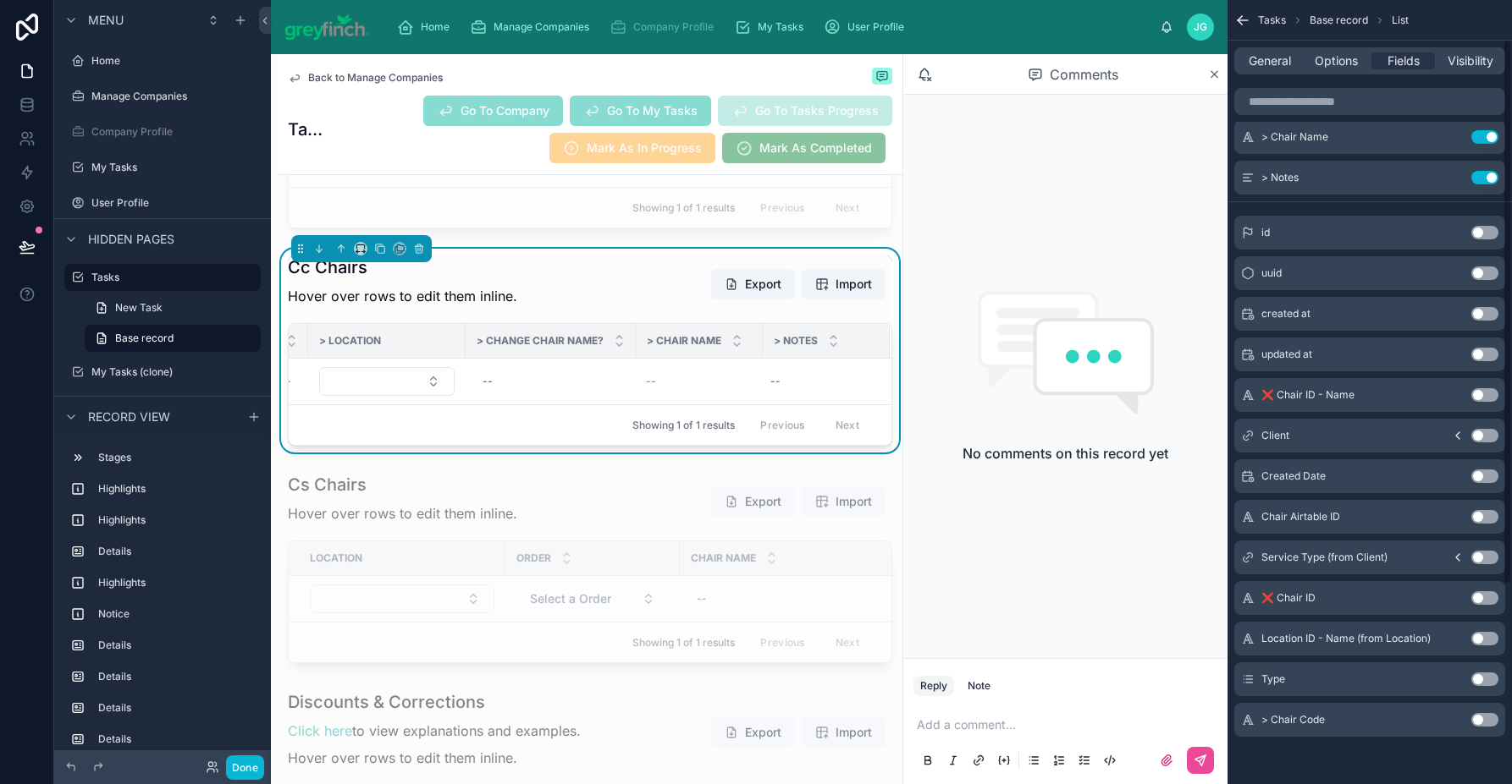
scroll to position [56, 0]
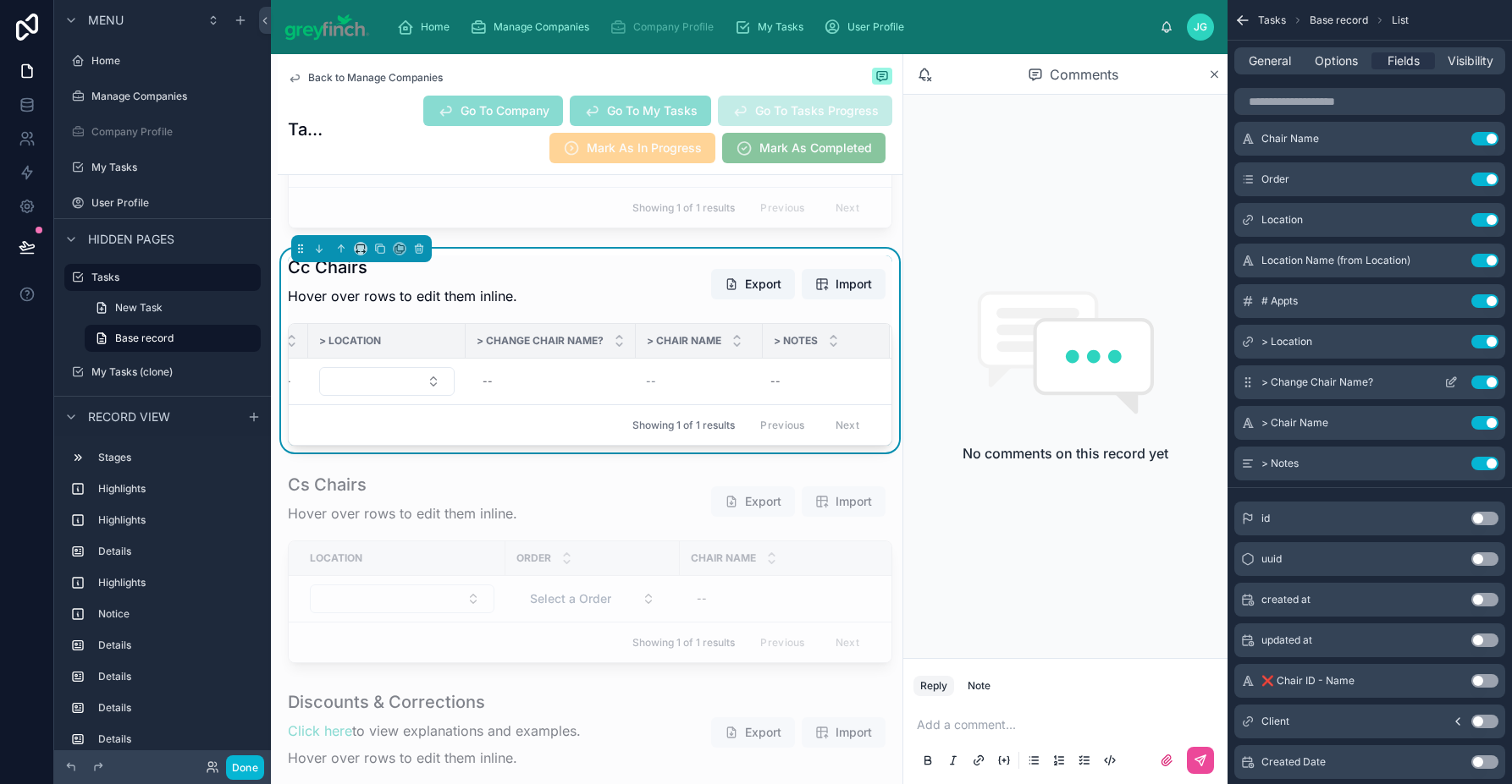
click at [1369, 382] on icon "scrollable content" at bounding box center [1450, 382] width 13 height 13
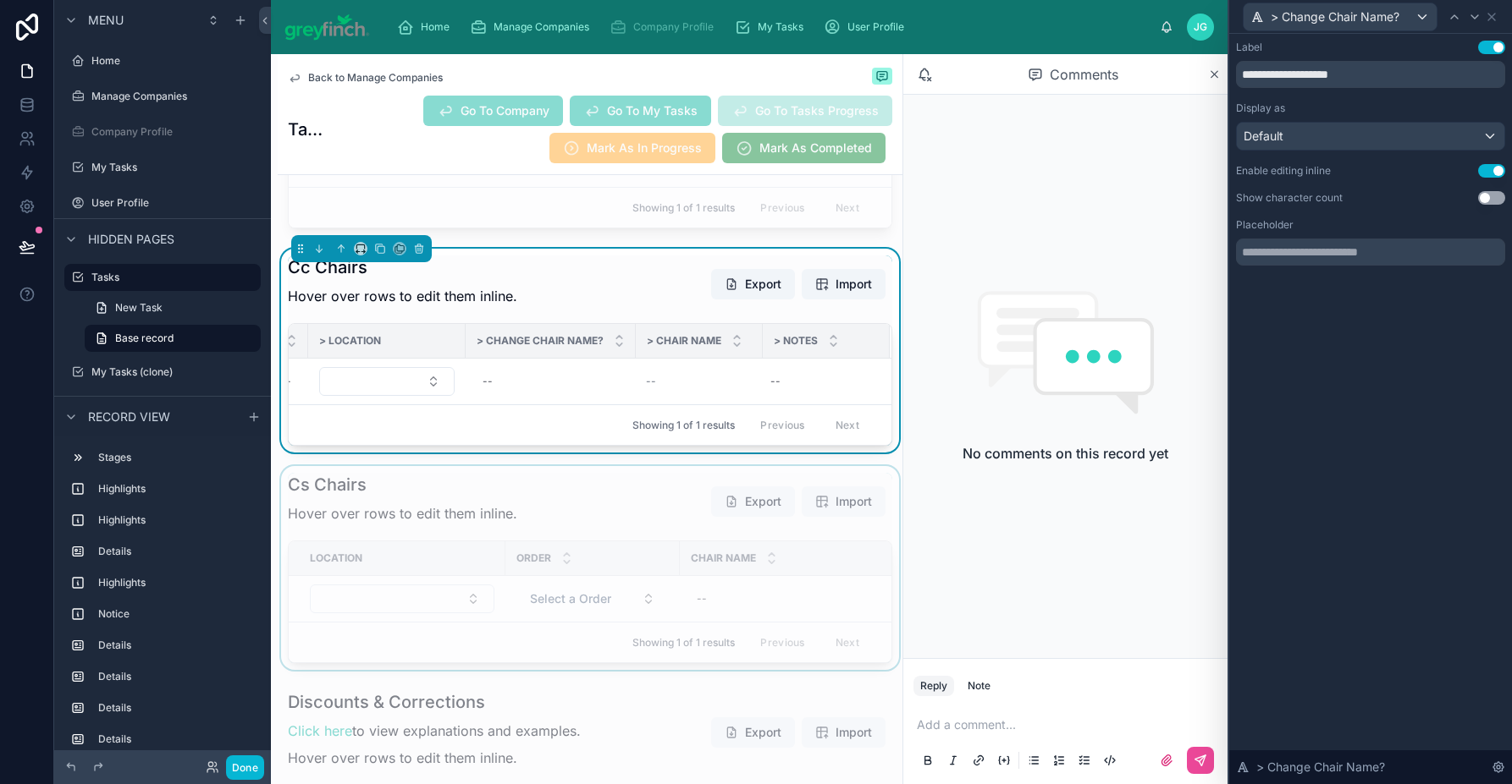
click at [593, 545] on div at bounding box center [589, 567] width 624 height 204
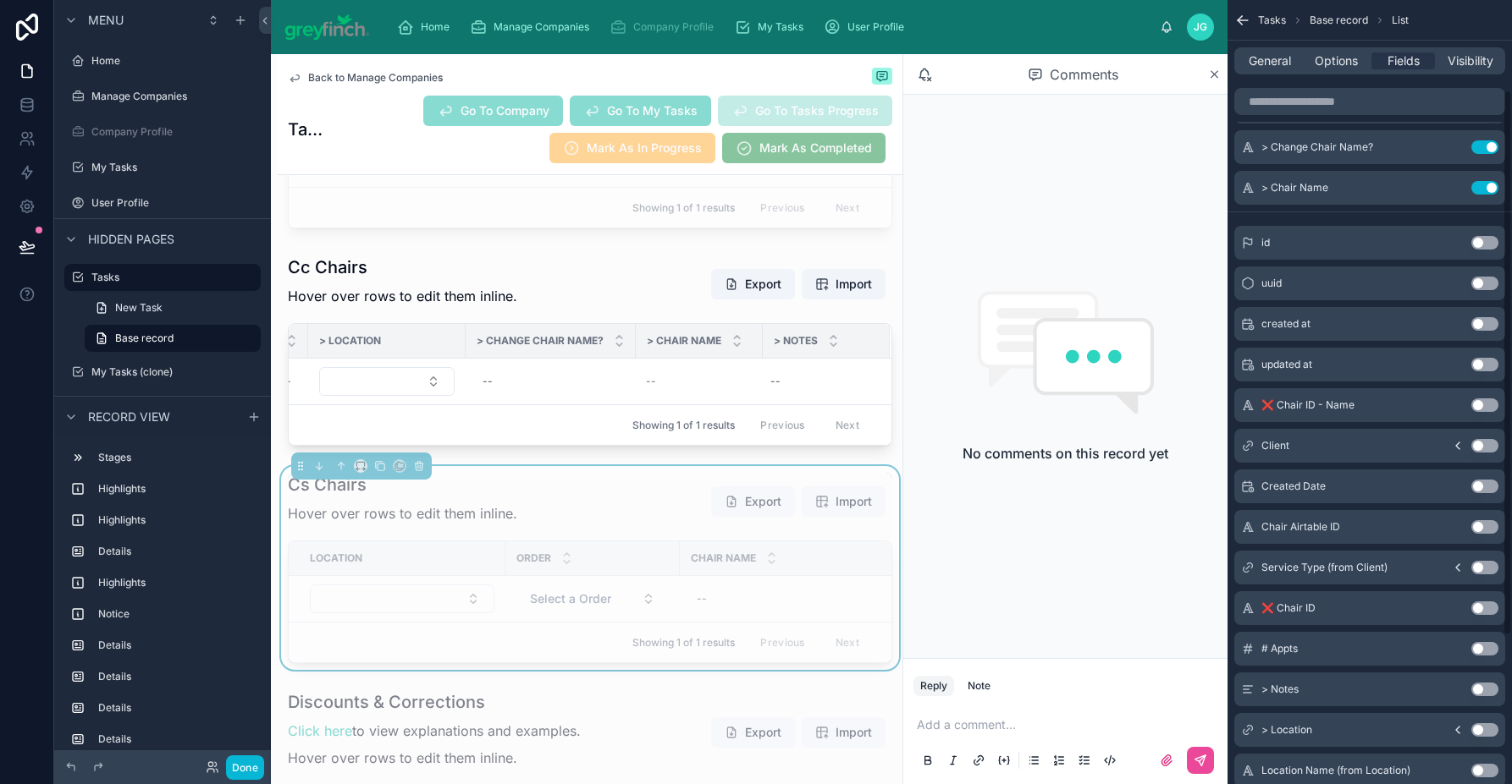
scroll to position [172, 0]
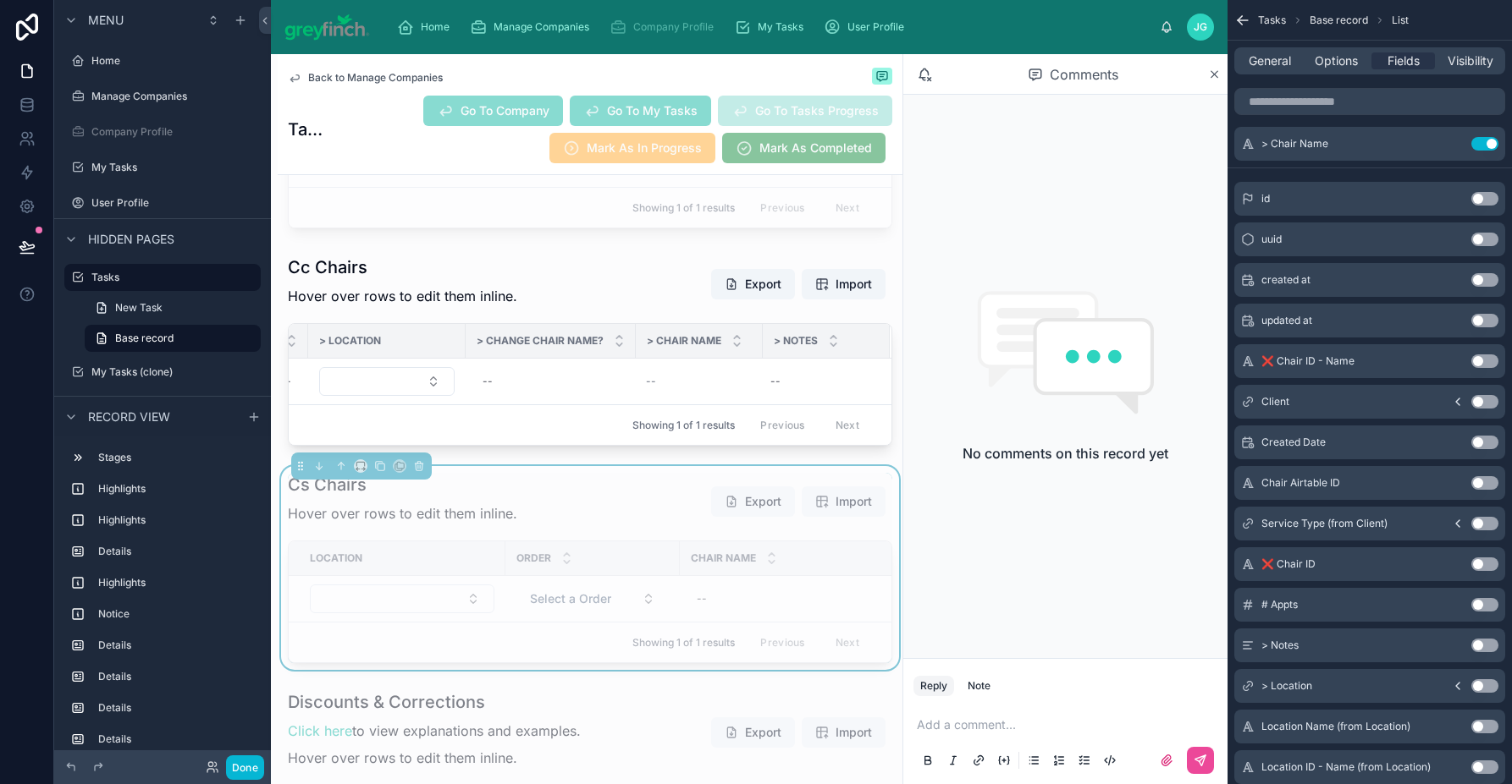
click at [1369, 649] on button "Use setting" at bounding box center [1484, 645] width 27 height 13
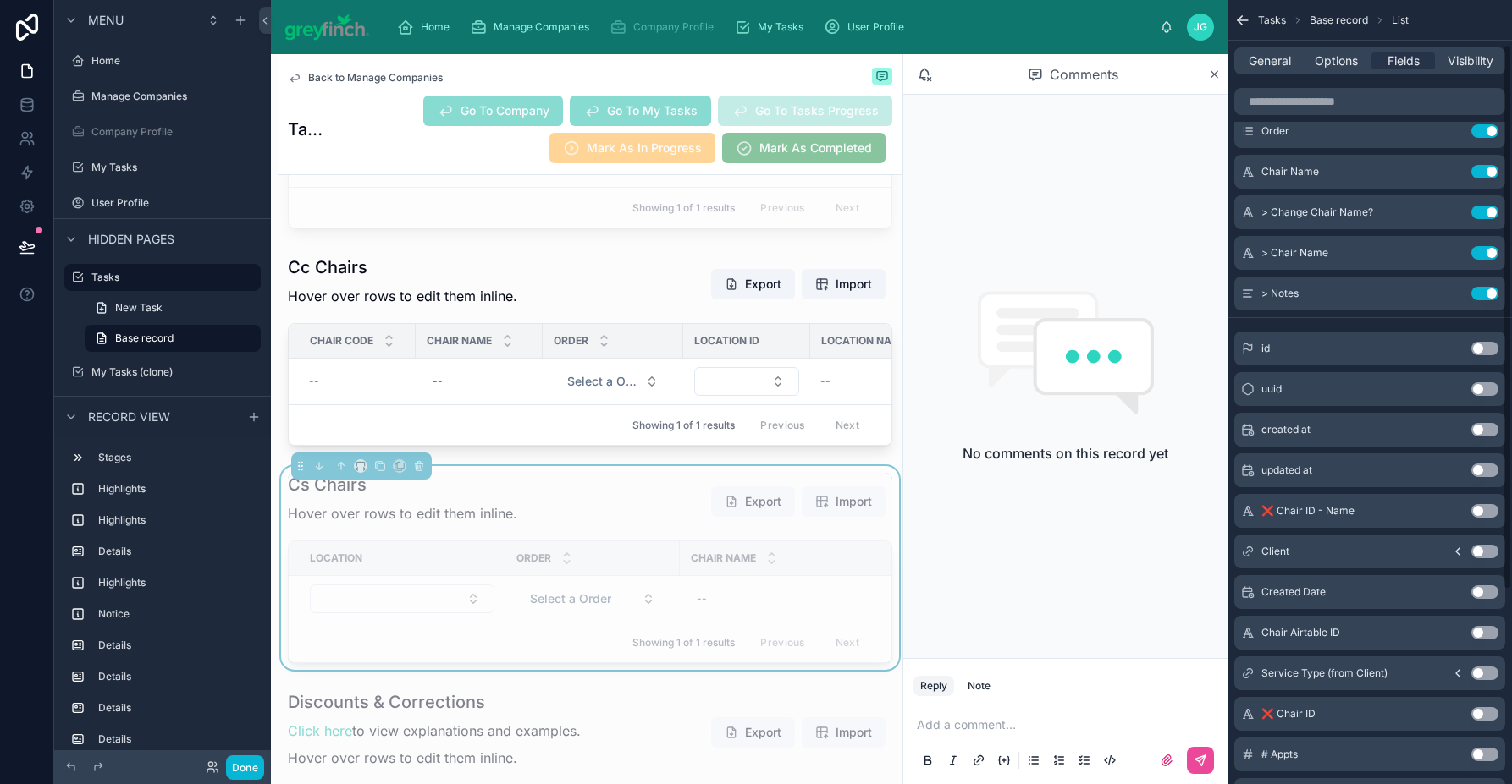
scroll to position [0, 0]
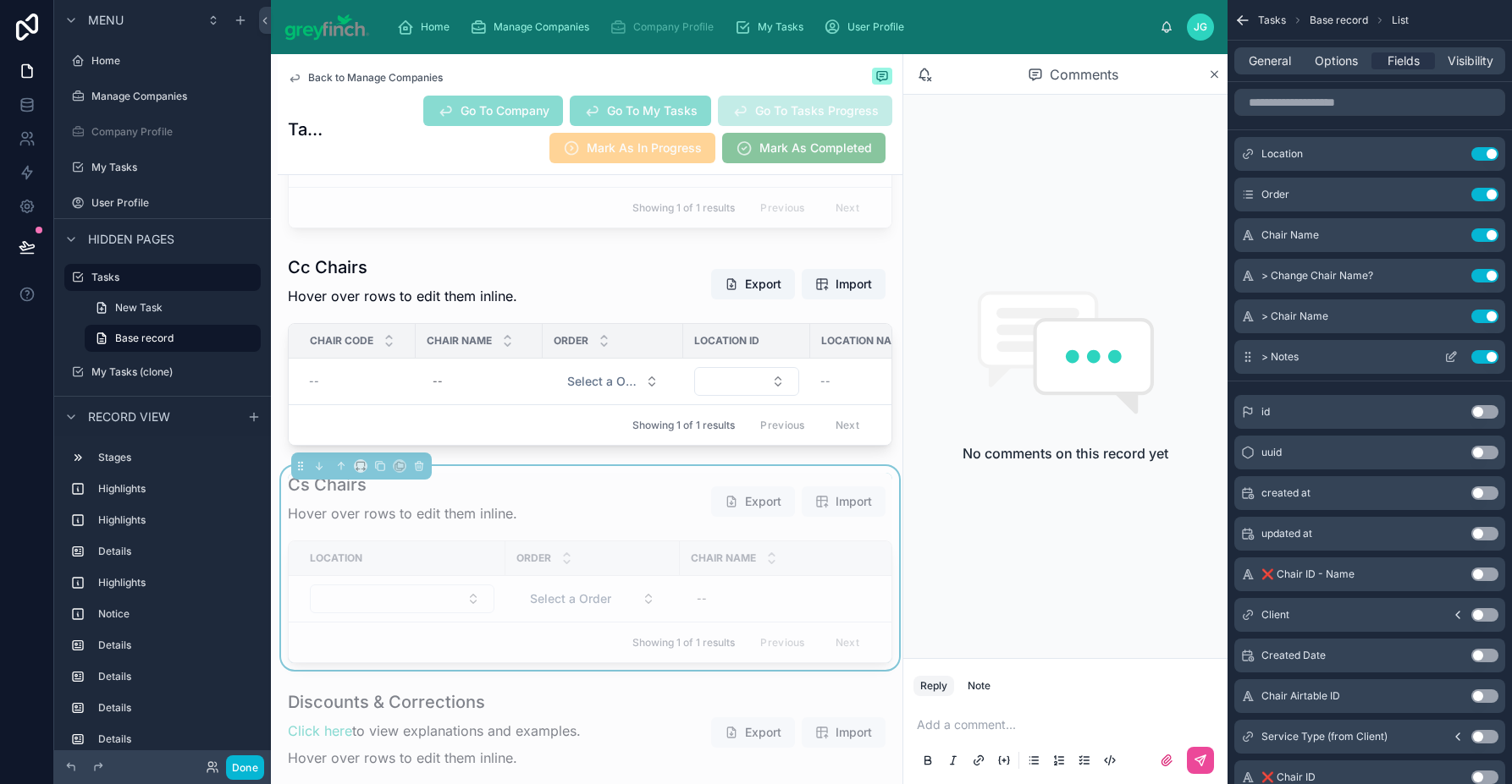
click at [1369, 352] on icon "scrollable content" at bounding box center [1450, 357] width 13 height 13
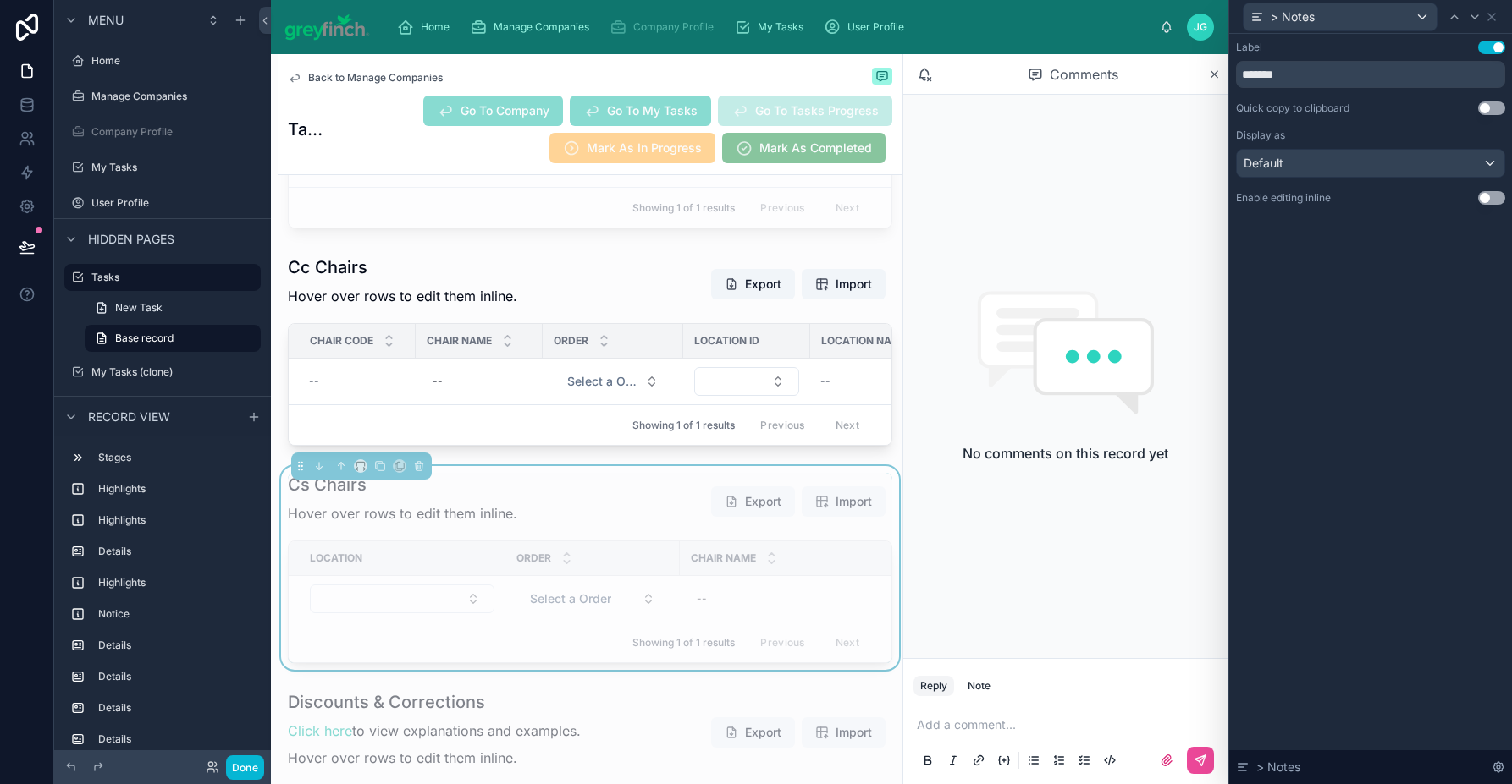
click at [1369, 198] on button "Use setting" at bounding box center [1491, 198] width 27 height 13
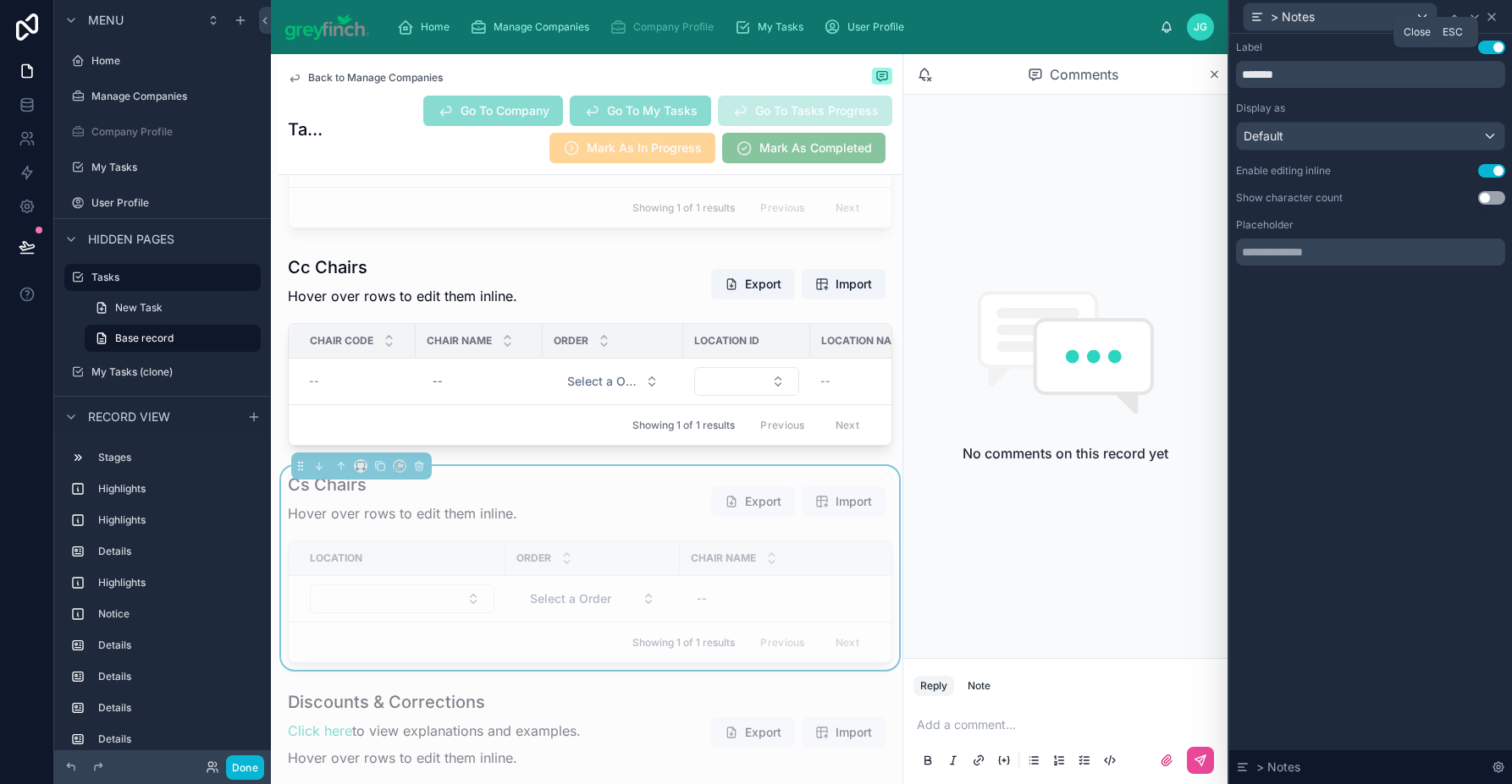
click at [1369, 20] on icon at bounding box center [1491, 17] width 13 height 13
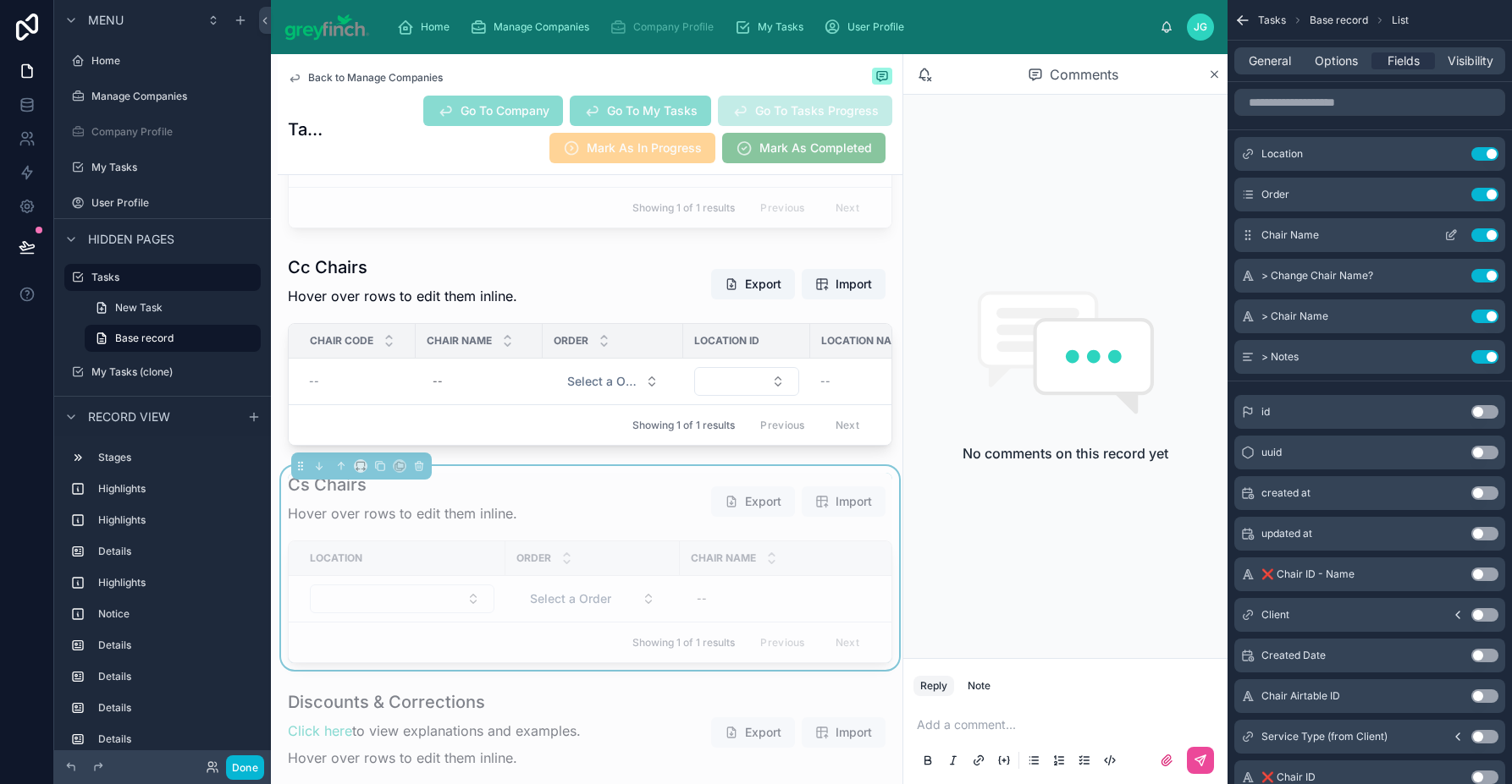
click at [1369, 235] on button "Use setting" at bounding box center [1484, 234] width 27 height 13
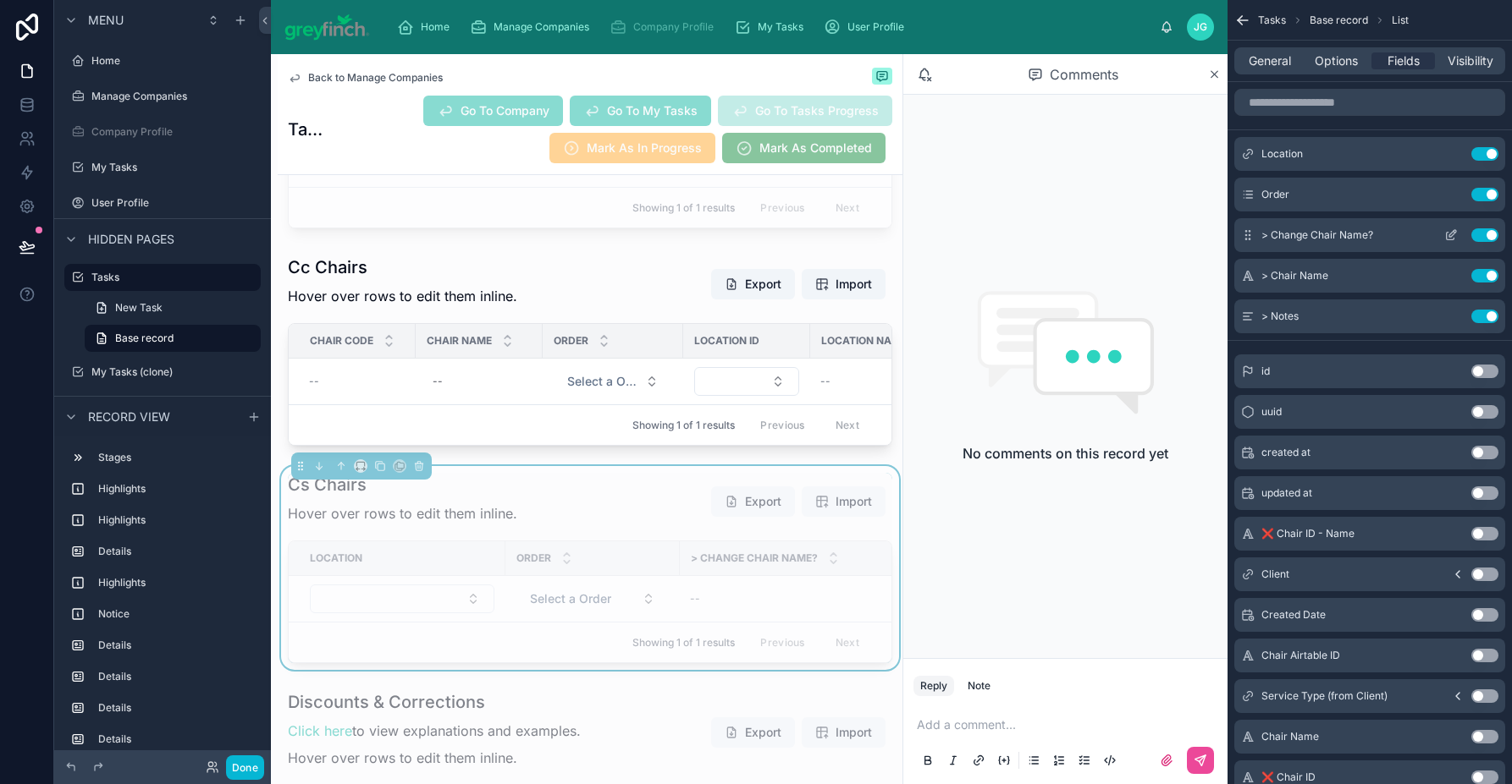
click at [1369, 233] on icon "scrollable content" at bounding box center [1453, 233] width 7 height 7
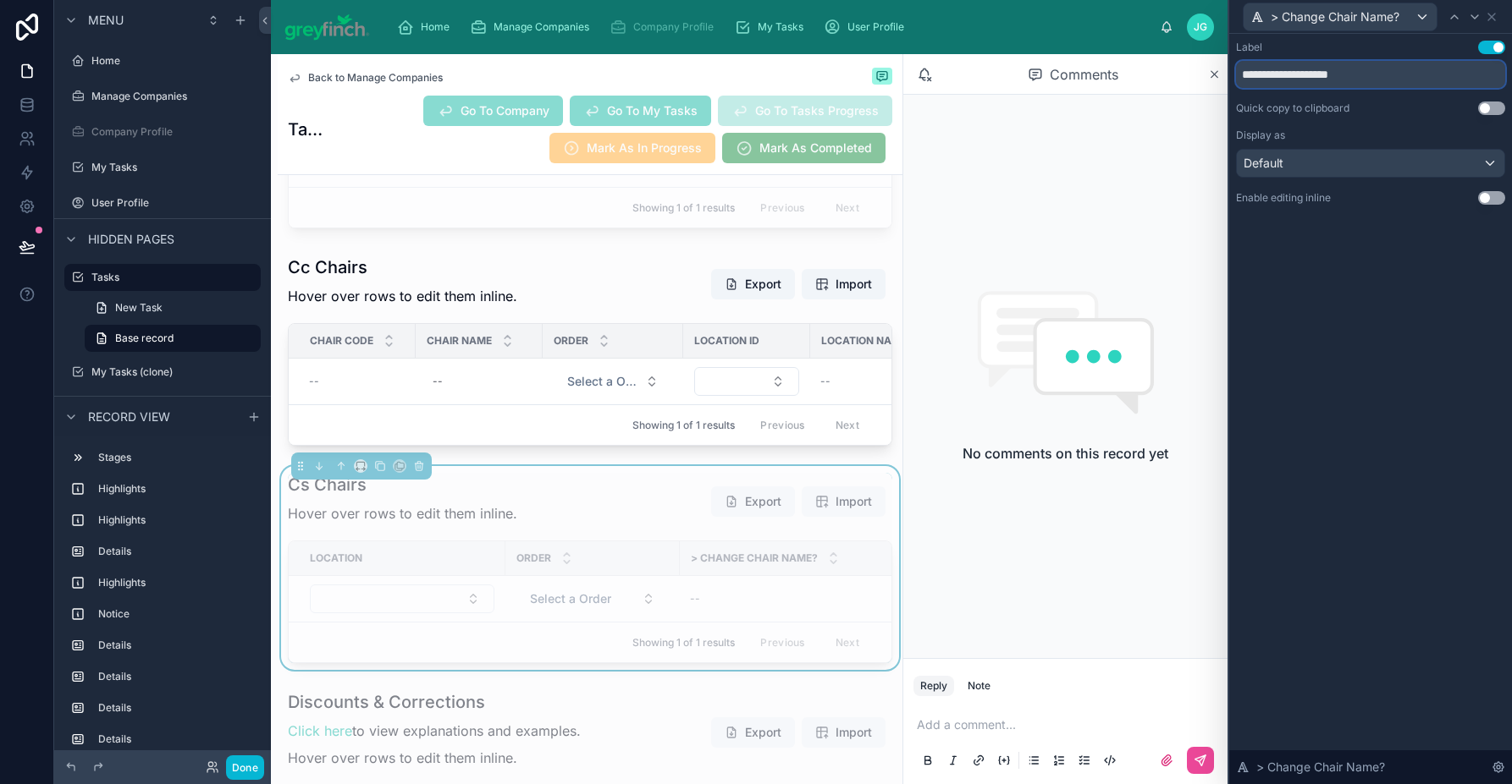
drag, startPoint x: 1297, startPoint y: 76, endPoint x: 1256, endPoint y: 78, distance: 41.0
click at [1256, 78] on input "**********" at bounding box center [1370, 74] width 269 height 27
drag, startPoint x: 738, startPoint y: 614, endPoint x: 641, endPoint y: 617, distance: 97.0
click at [641, 575] on div at bounding box center [645, 558] width 7 height 34
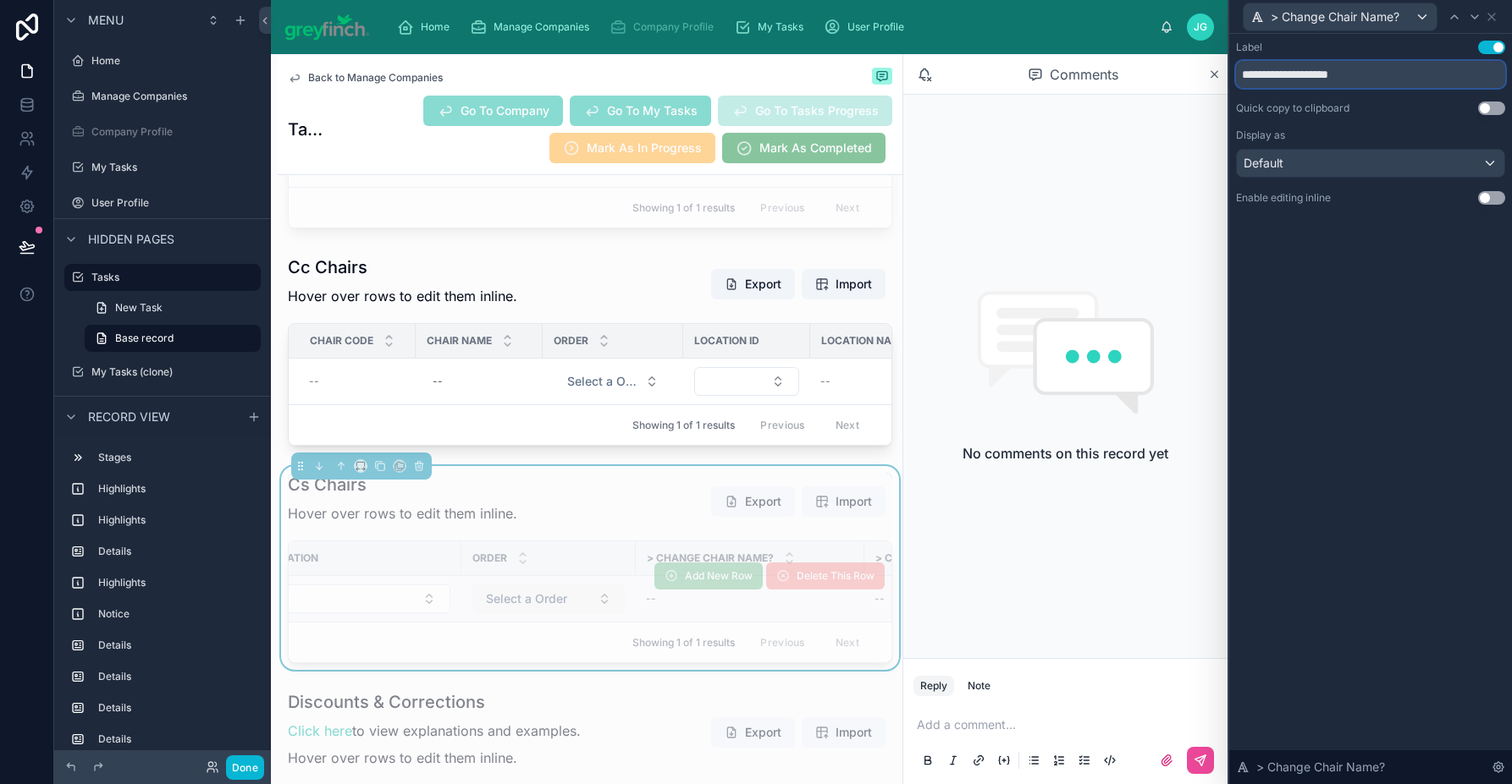
scroll to position [0, 0]
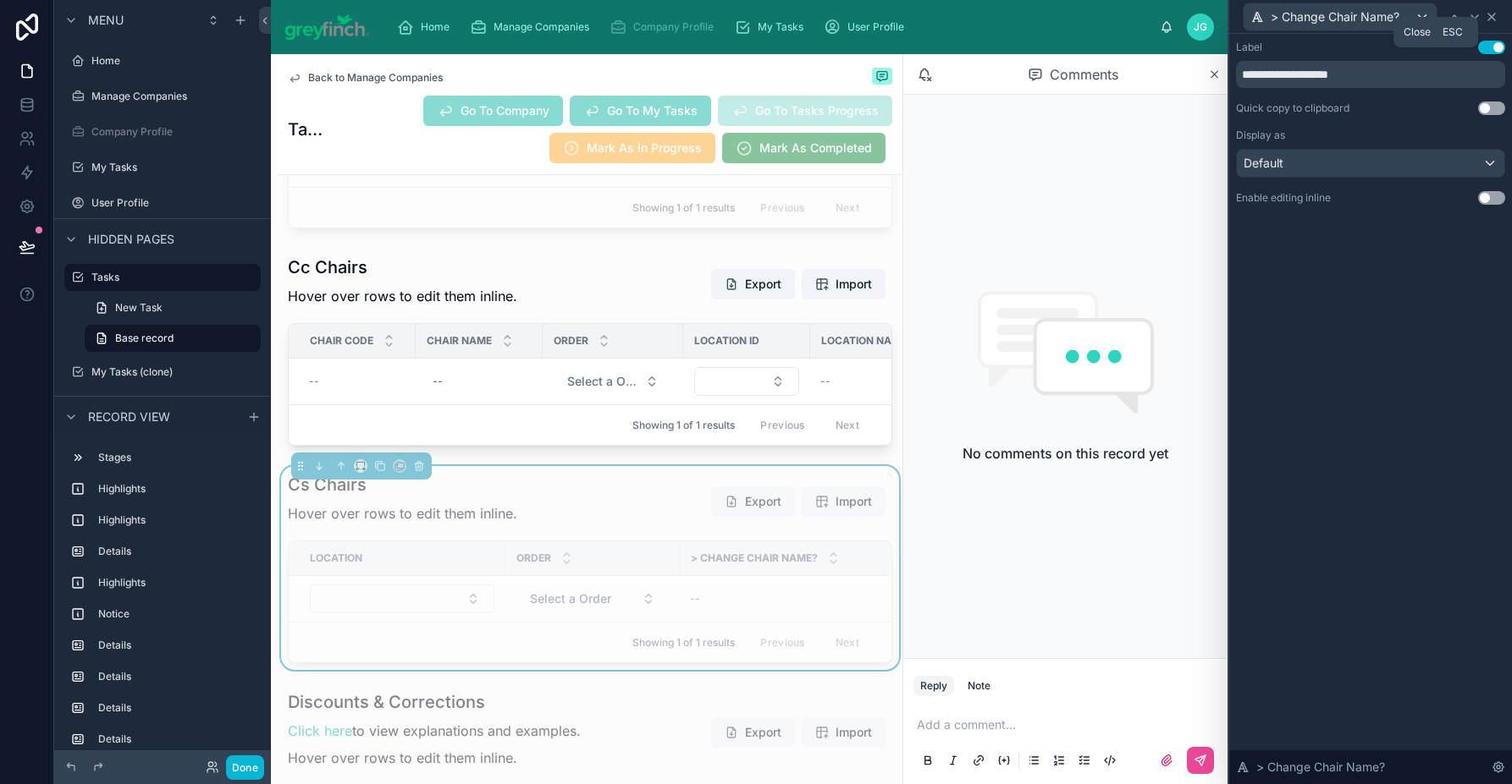
click at [1369, 21] on icon at bounding box center [1491, 17] width 13 height 13
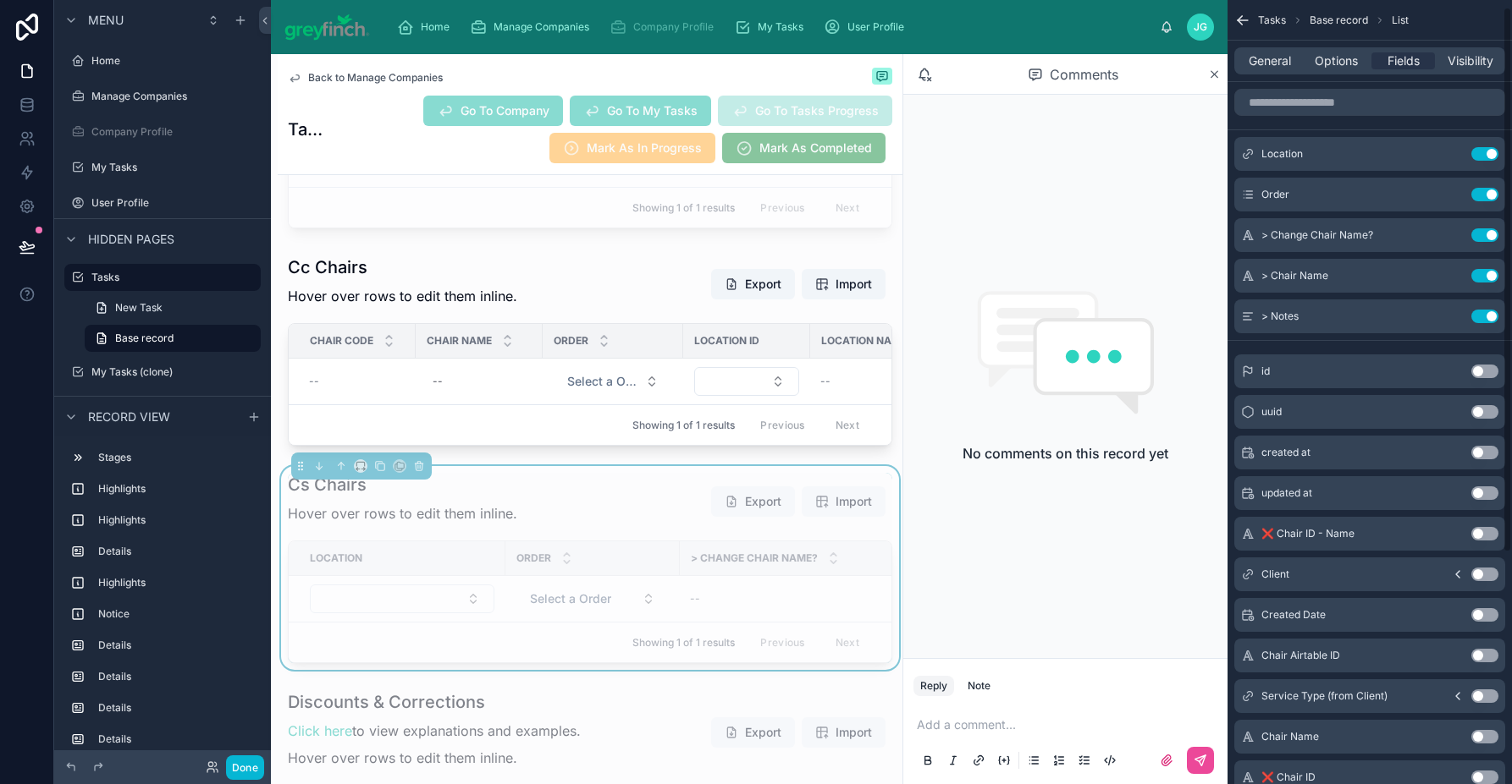
scroll to position [167, 0]
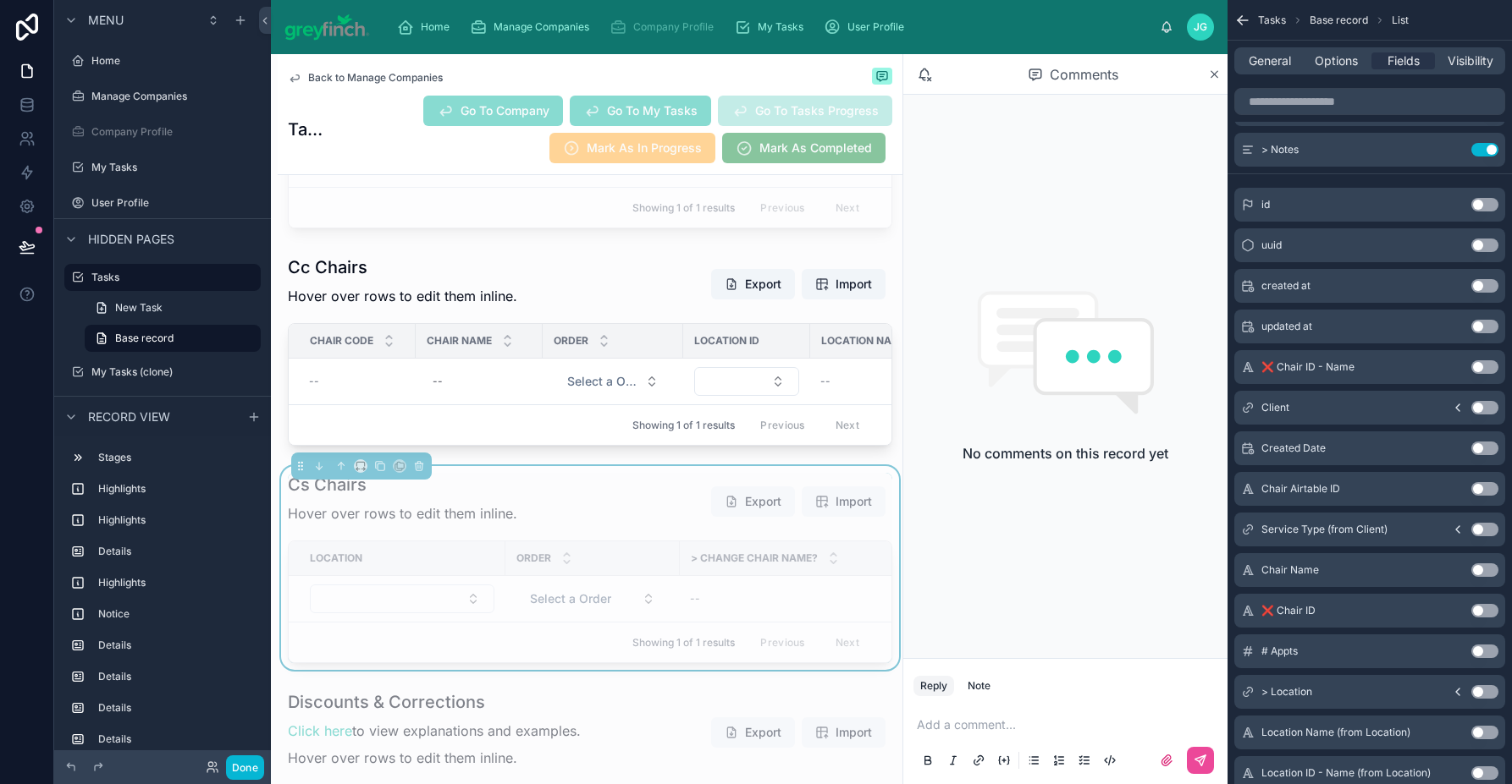
click at [1369, 572] on button "Use setting" at bounding box center [1484, 570] width 27 height 13
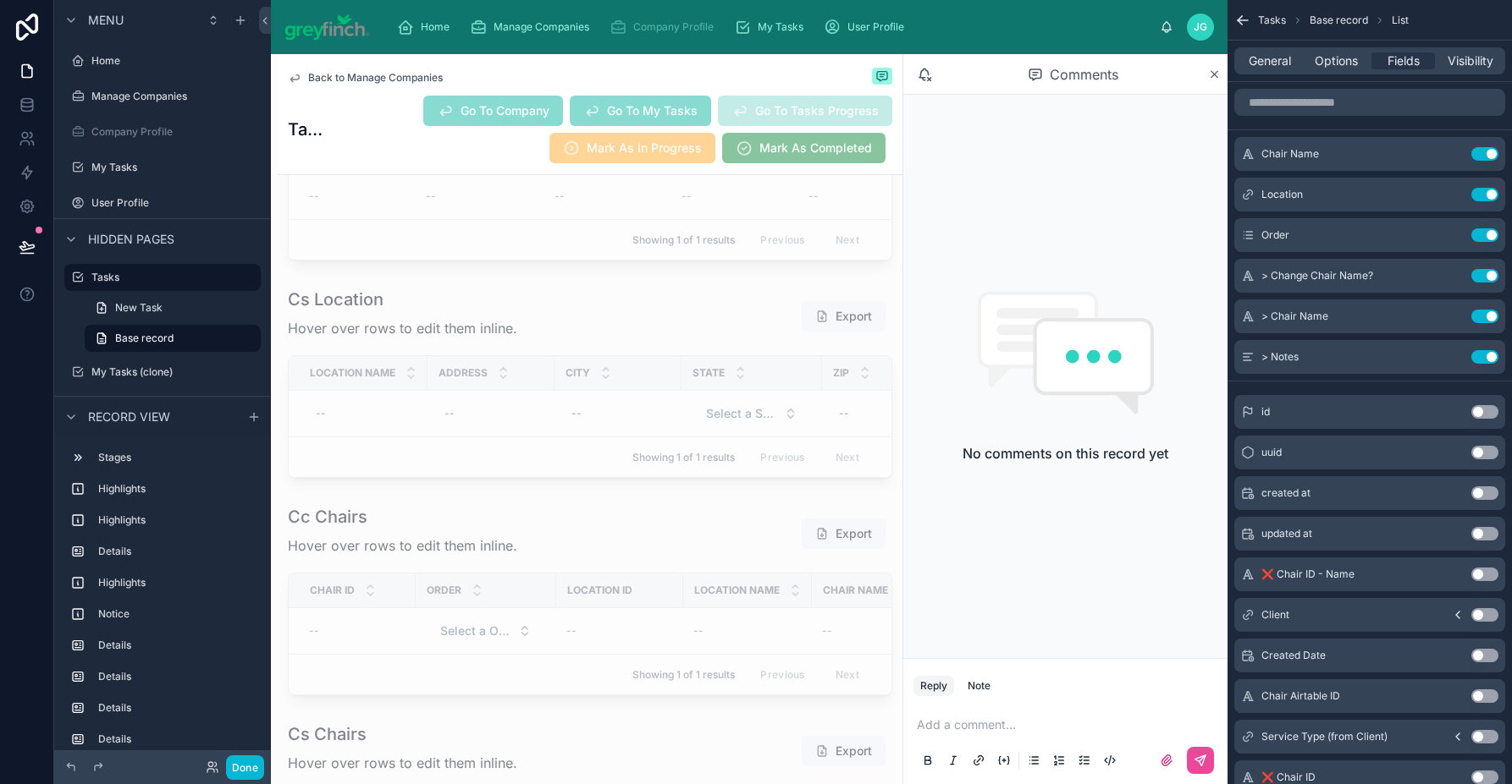
scroll to position [11669, 0]
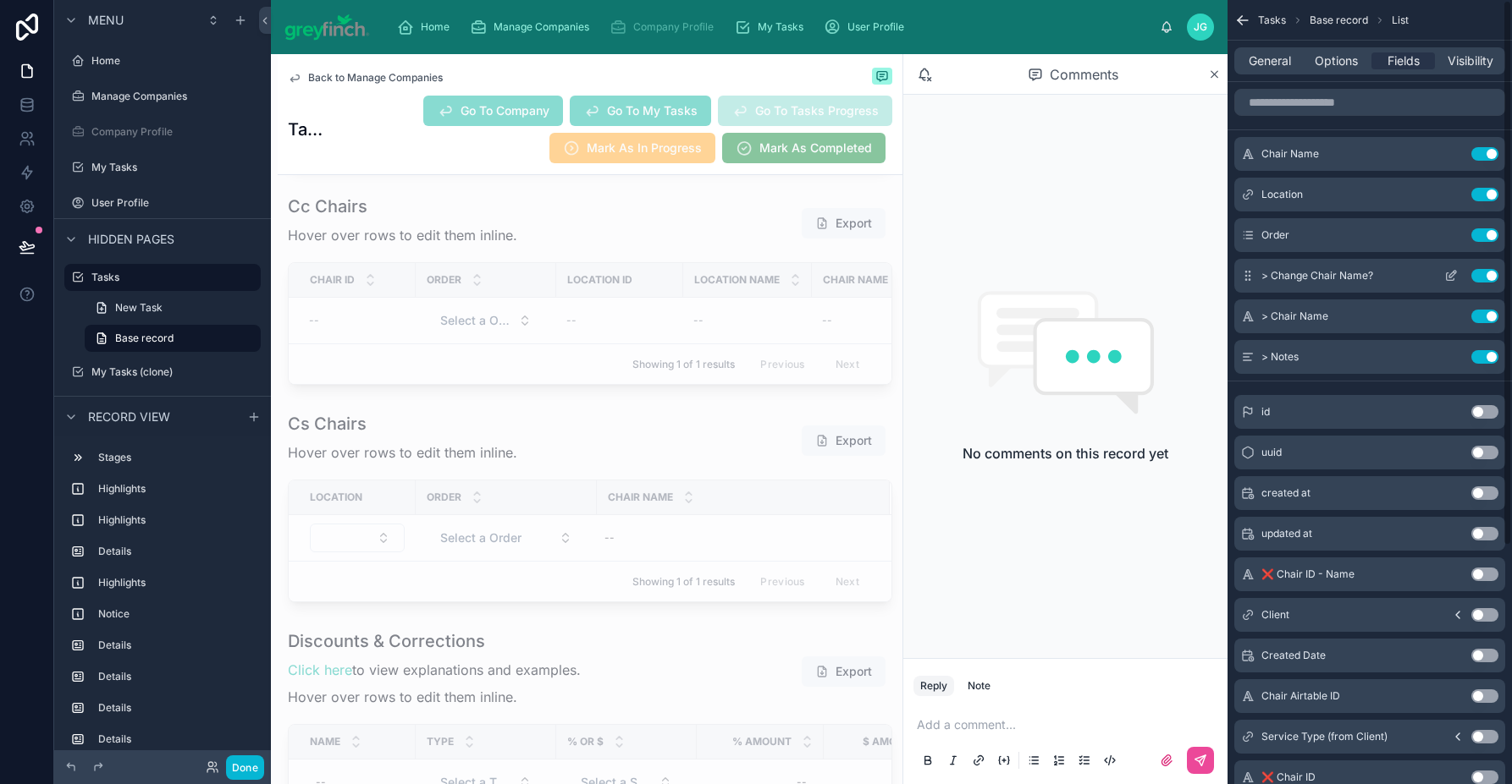
click at [1369, 274] on icon "scrollable content" at bounding box center [1450, 275] width 13 height 13
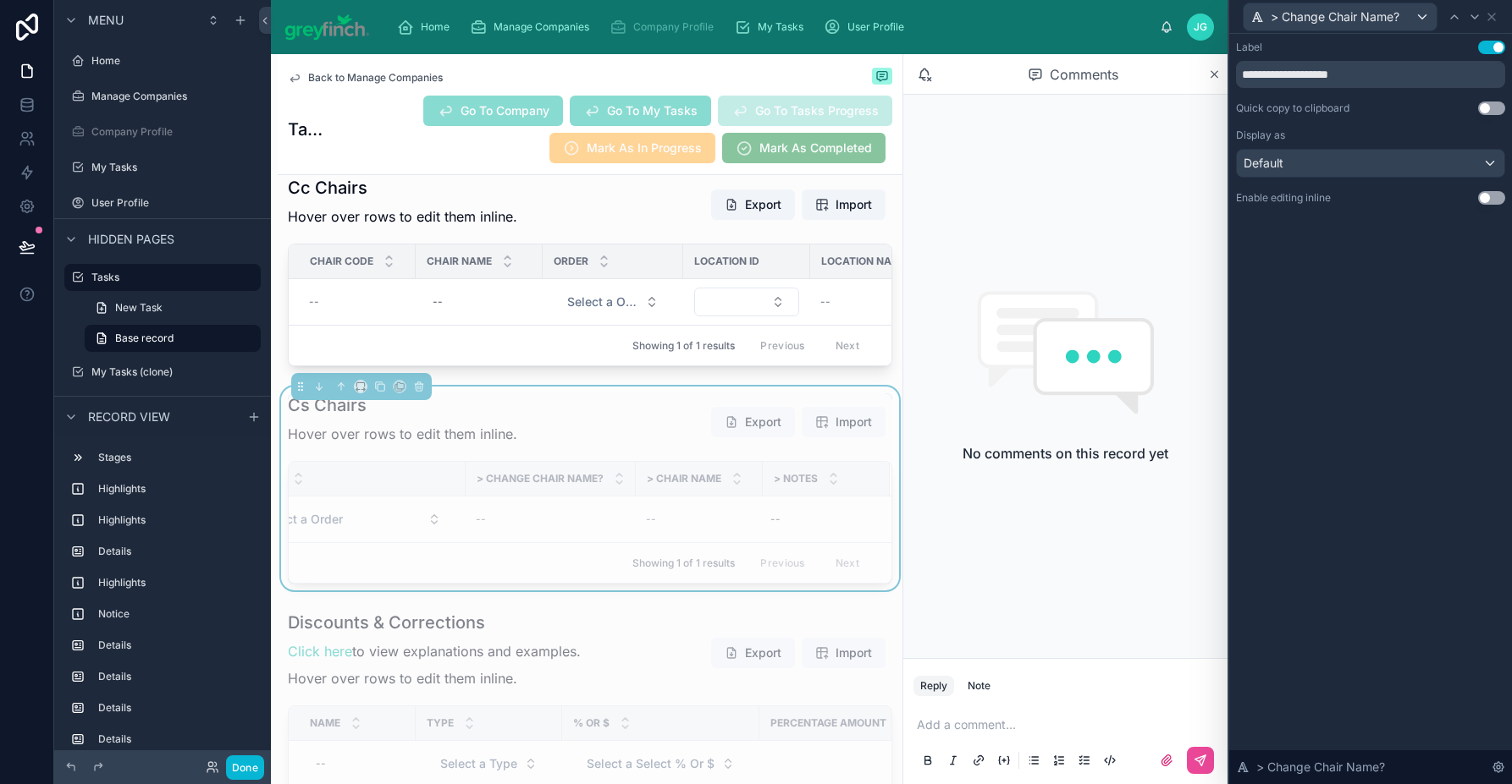
scroll to position [7003, 0]
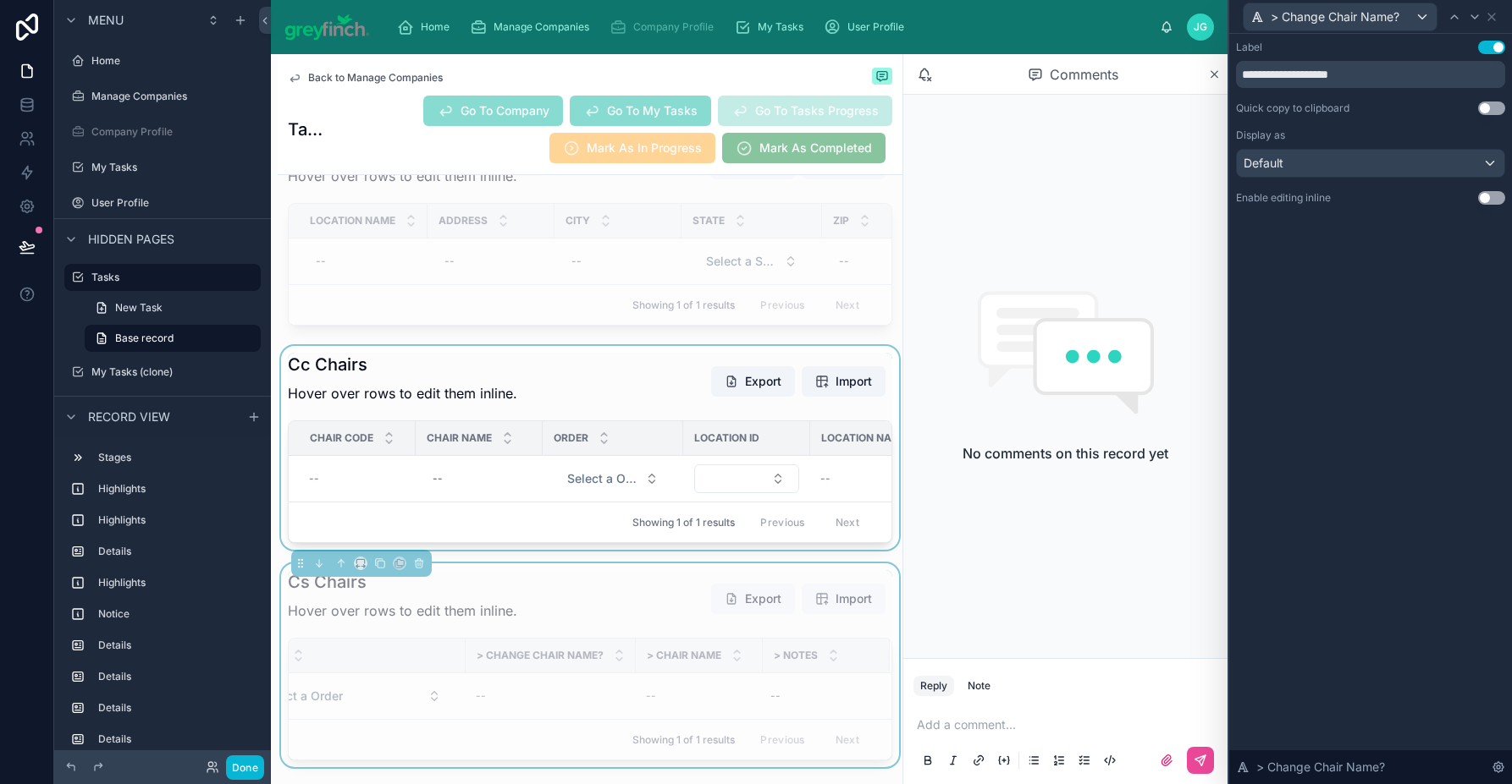
click at [549, 419] on div at bounding box center [589, 448] width 624 height 204
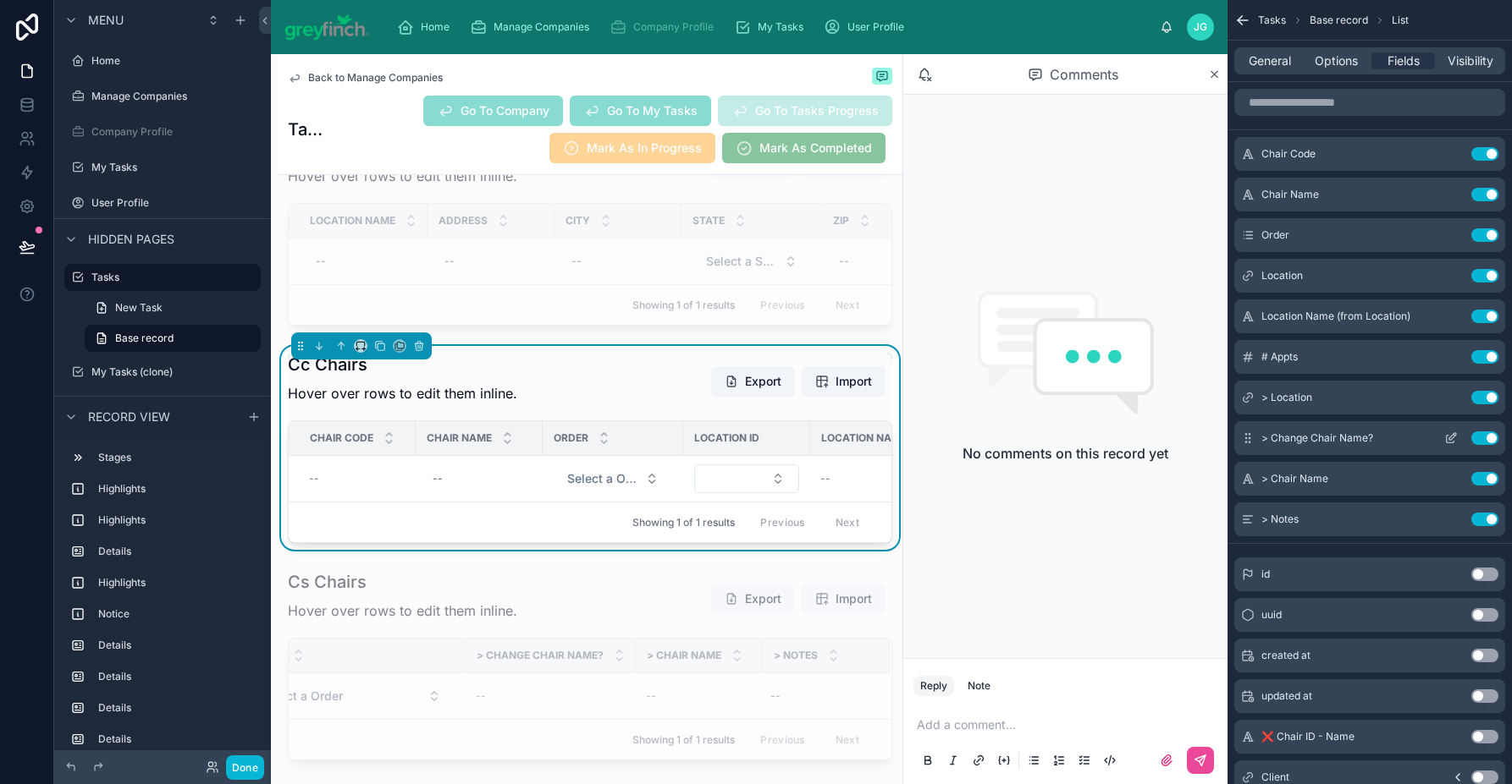
click at [1369, 434] on icon "scrollable content" at bounding box center [1450, 438] width 13 height 13
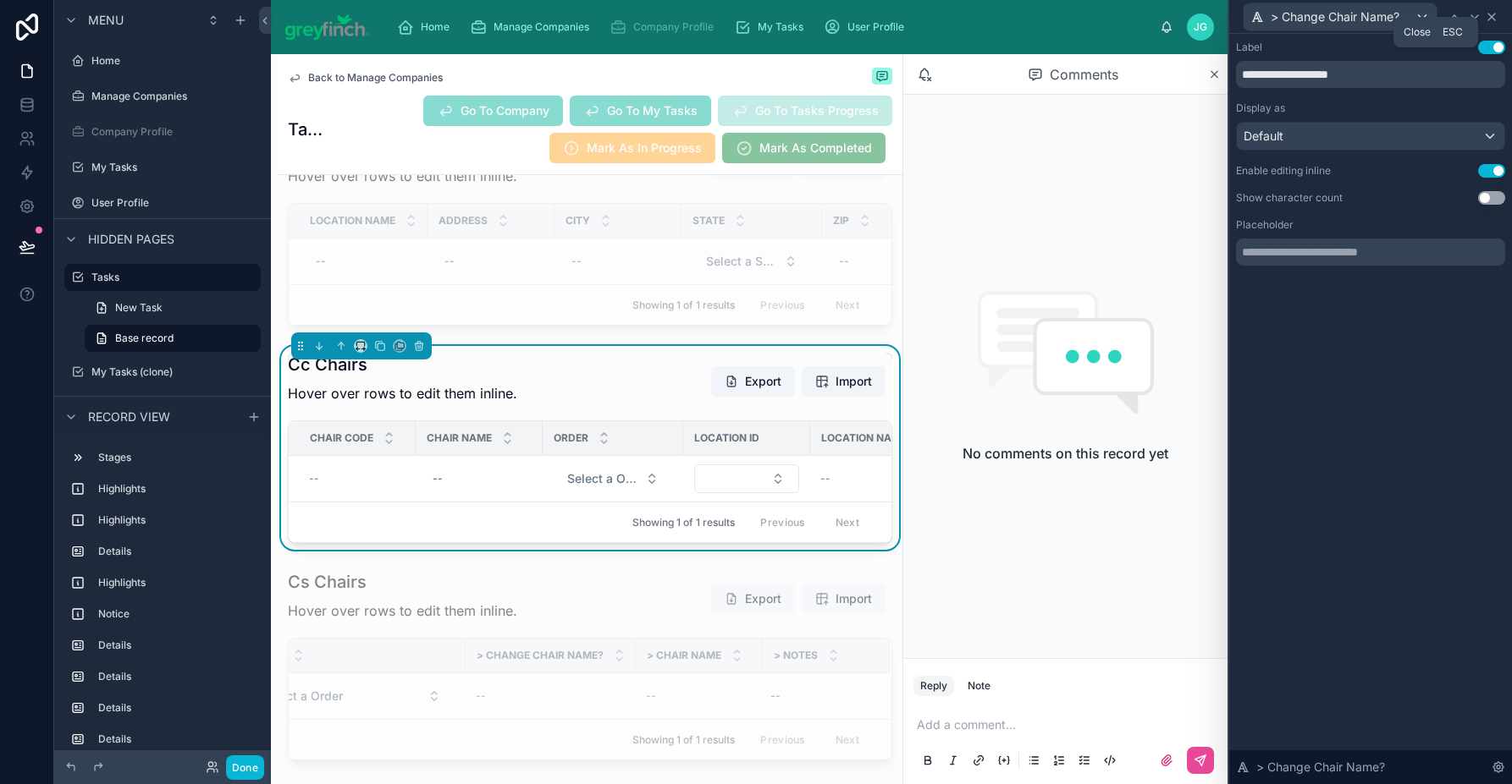
click at [1369, 18] on icon at bounding box center [1491, 17] width 13 height 13
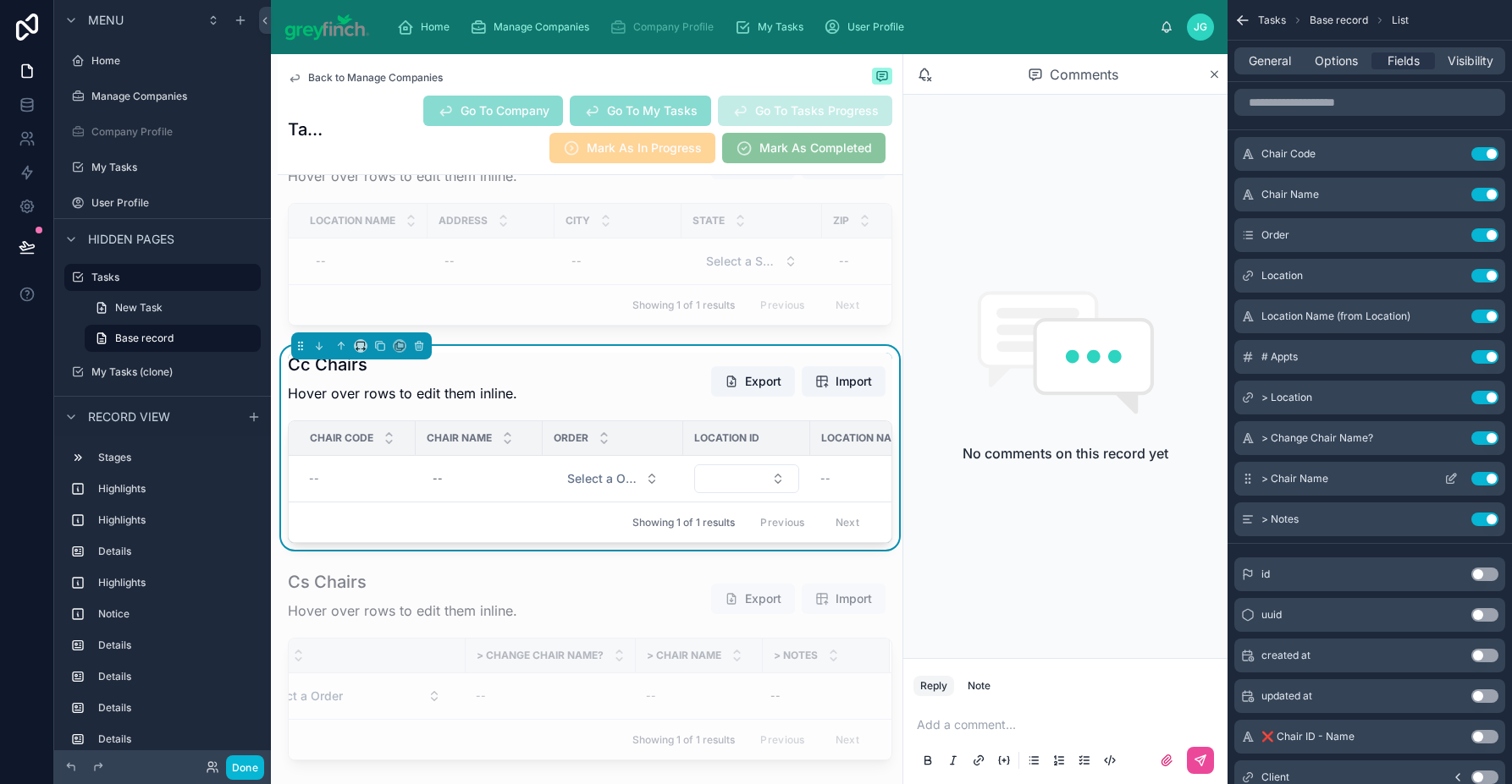
click at [1369, 476] on button "scrollable content" at bounding box center [1450, 478] width 27 height 13
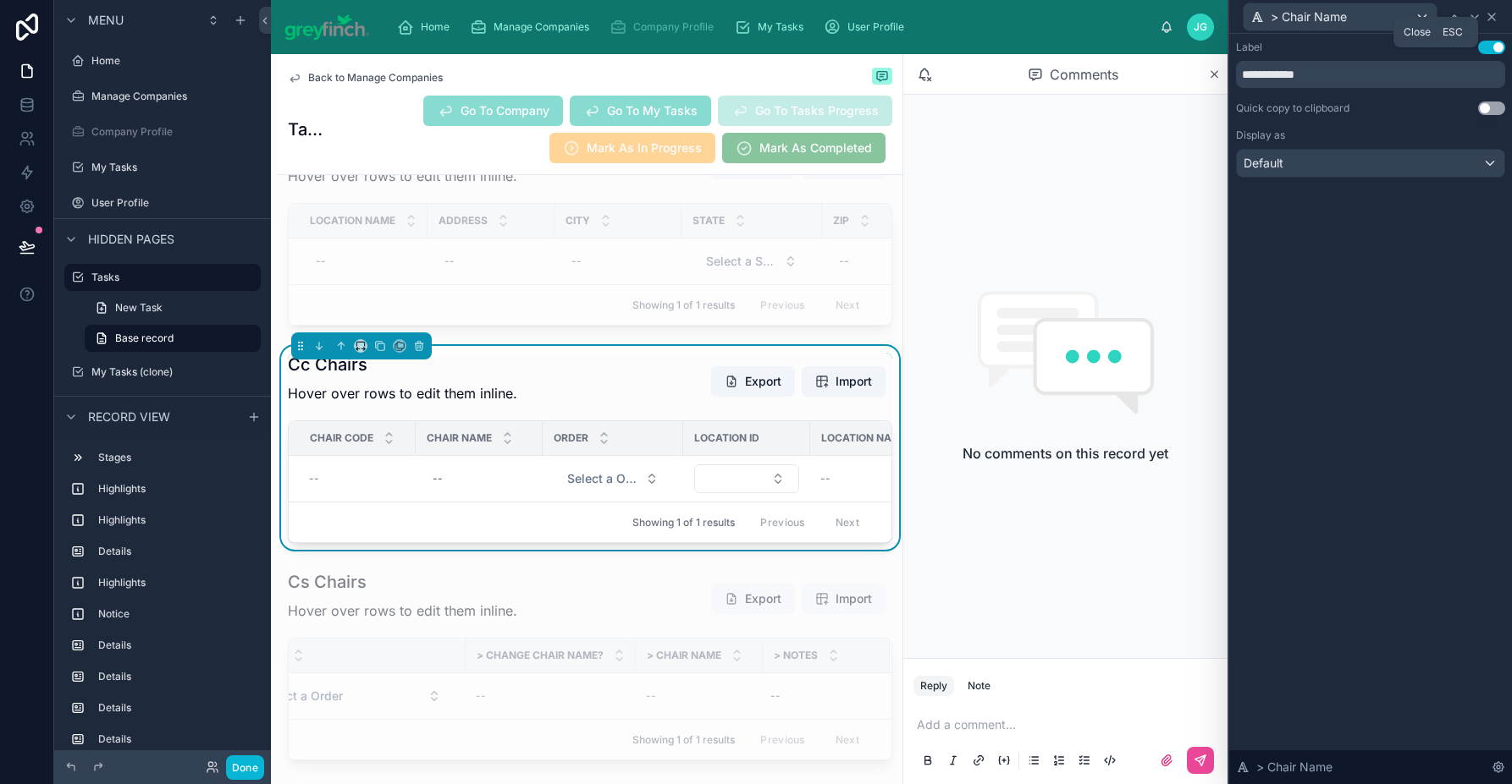
click at [1369, 17] on icon at bounding box center [1491, 17] width 13 height 13
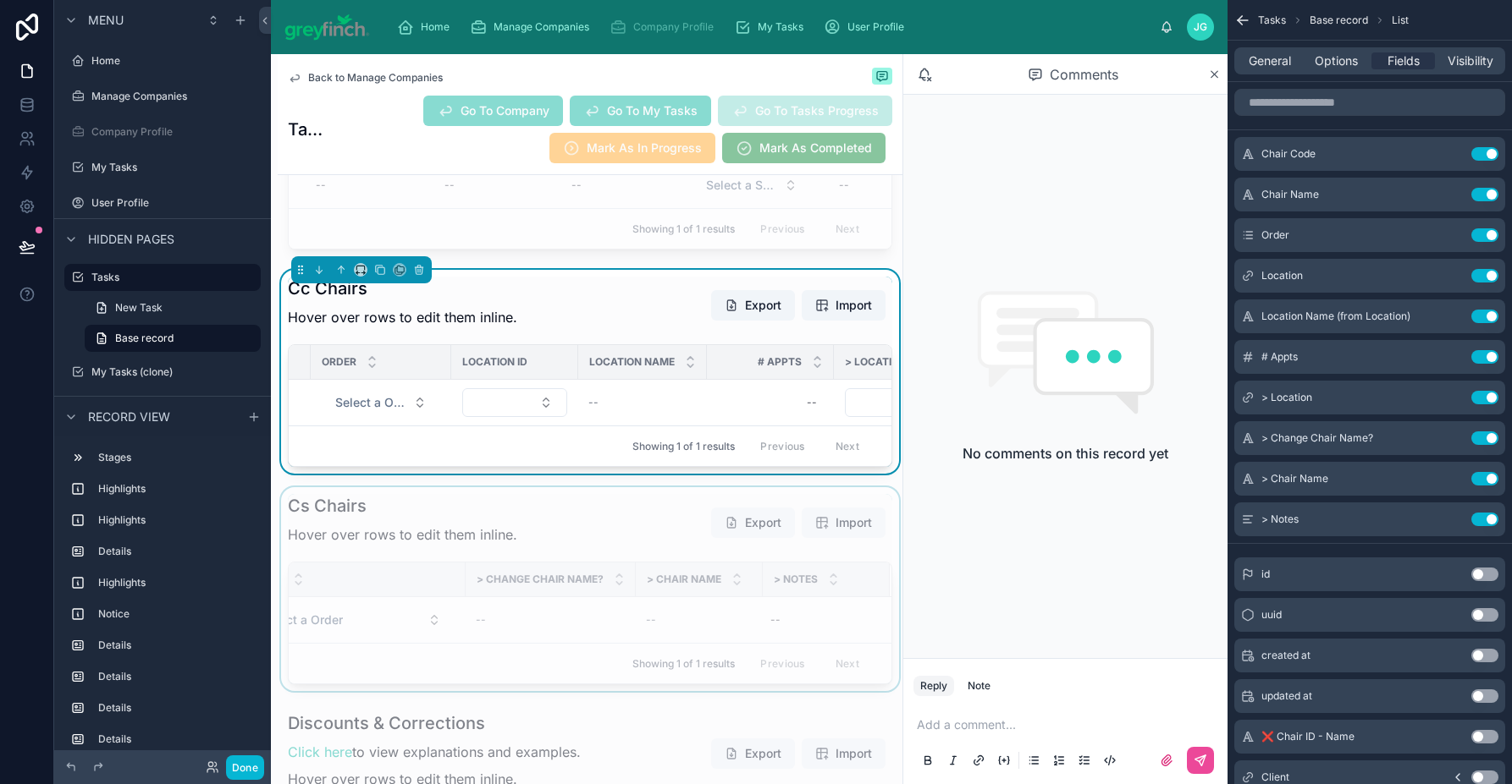
scroll to position [7180, 0]
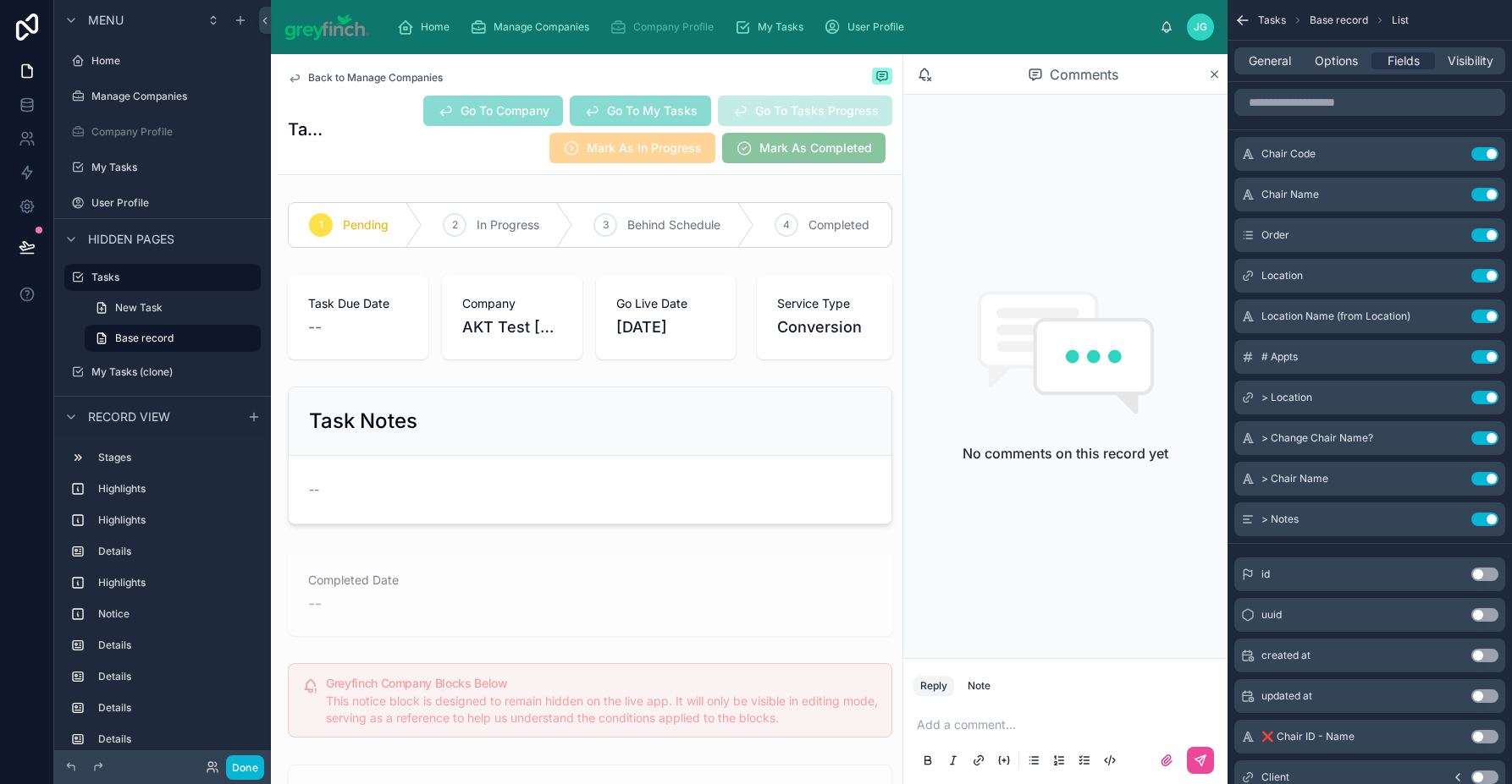
scroll to position [0, 456]
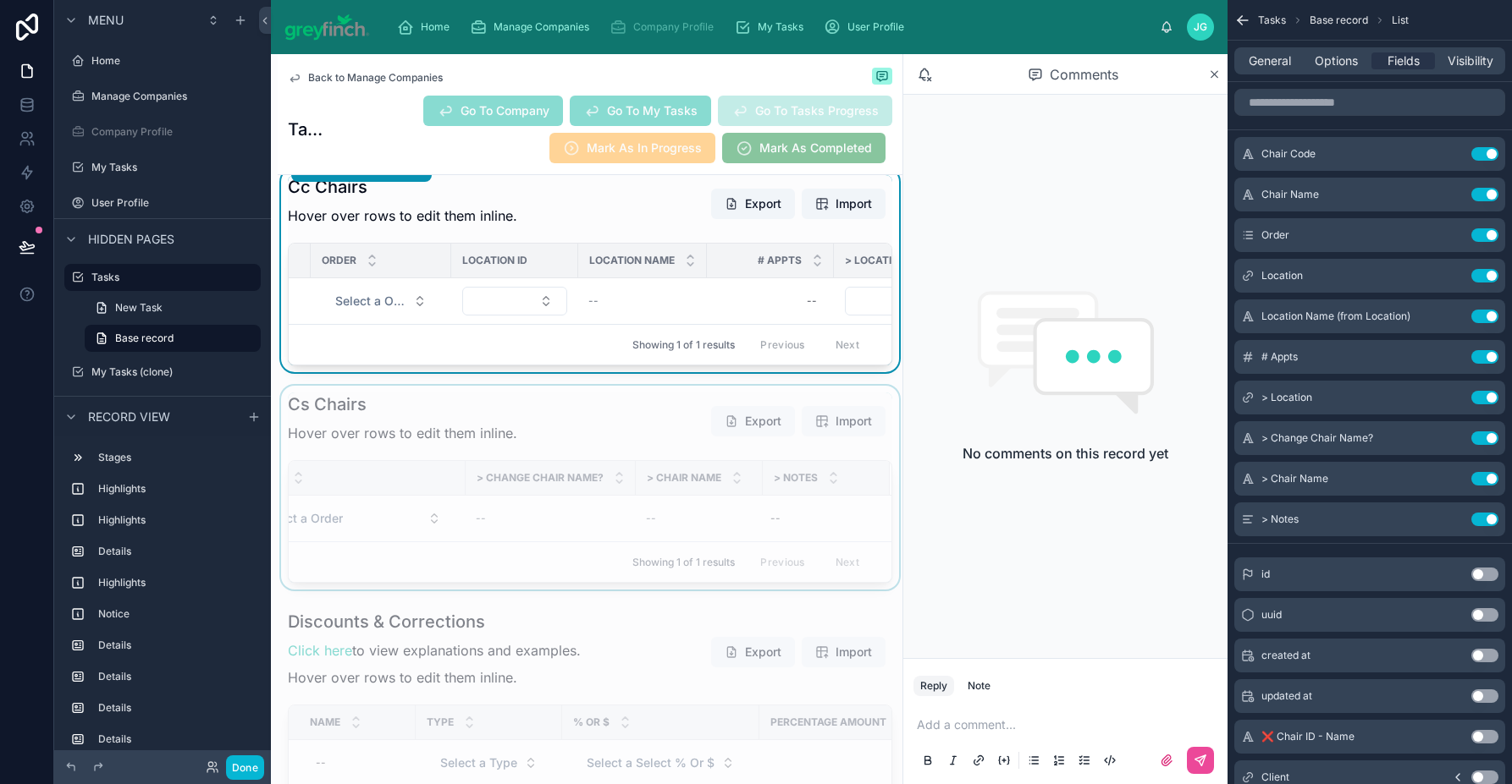
click at [491, 582] on div "Showing 1 of 1 results Previous Next" at bounding box center [589, 561] width 603 height 40
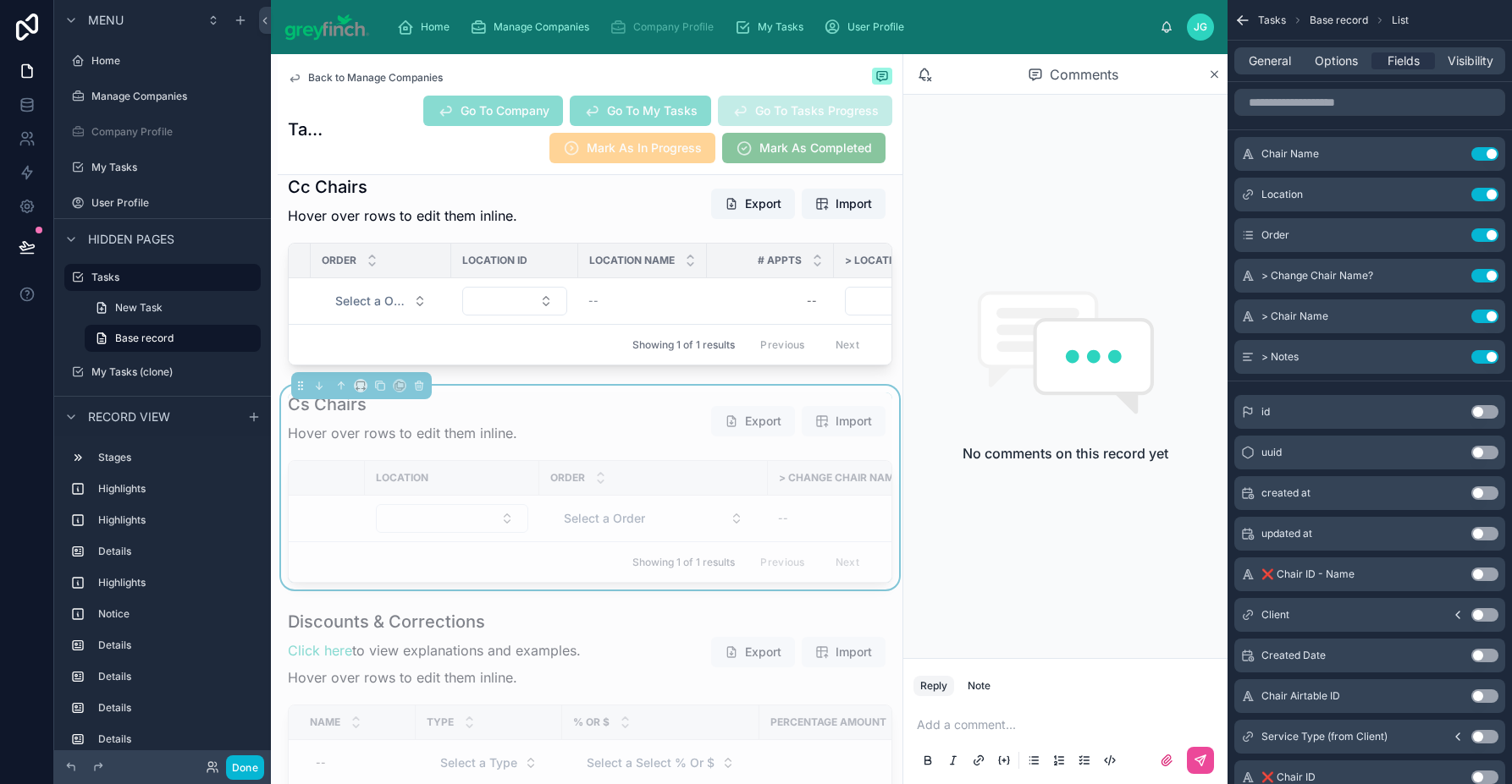
scroll to position [0, 0]
click at [1452, 192] on icon "scrollable content" at bounding box center [1450, 194] width 13 height 13
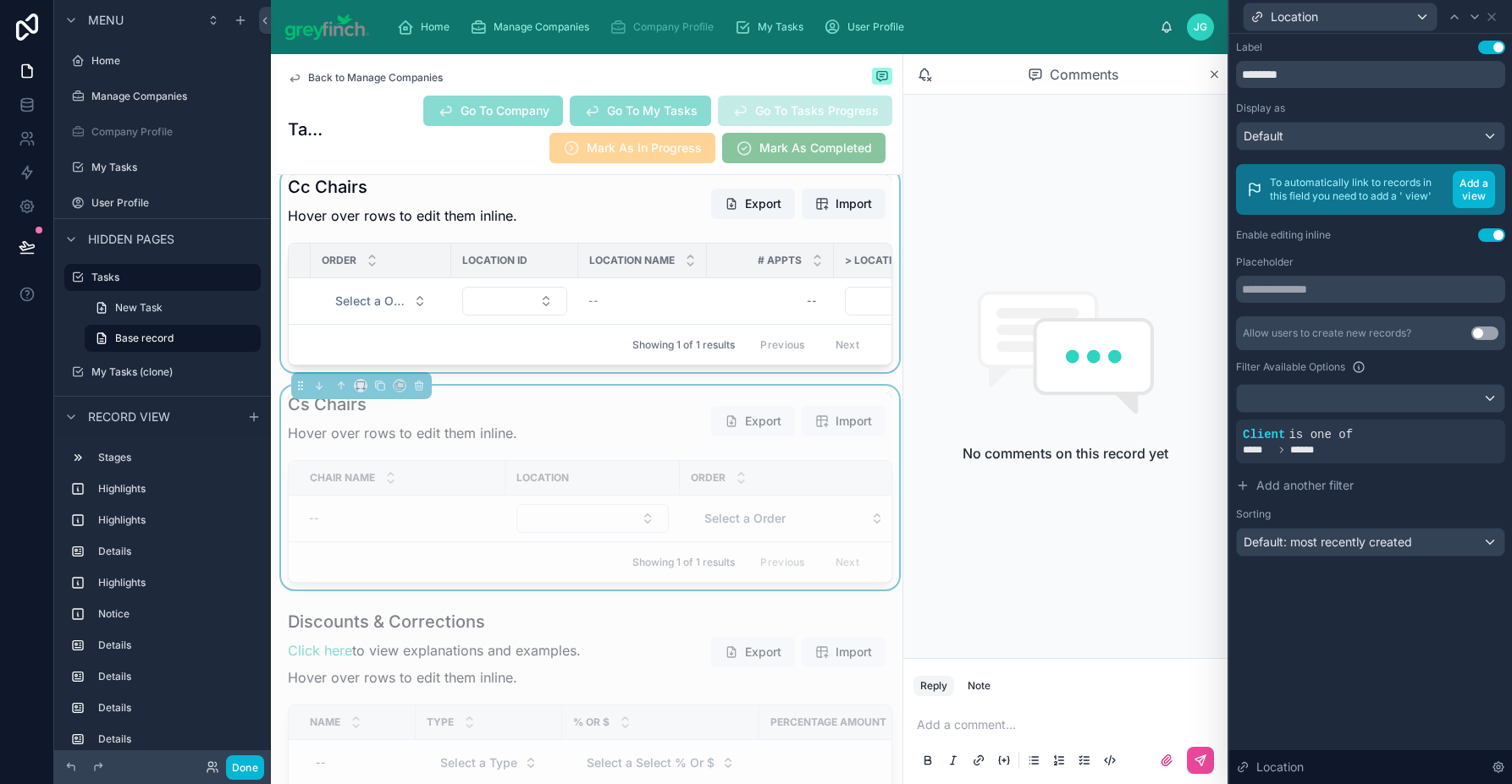
click at [534, 343] on div at bounding box center [589, 270] width 624 height 204
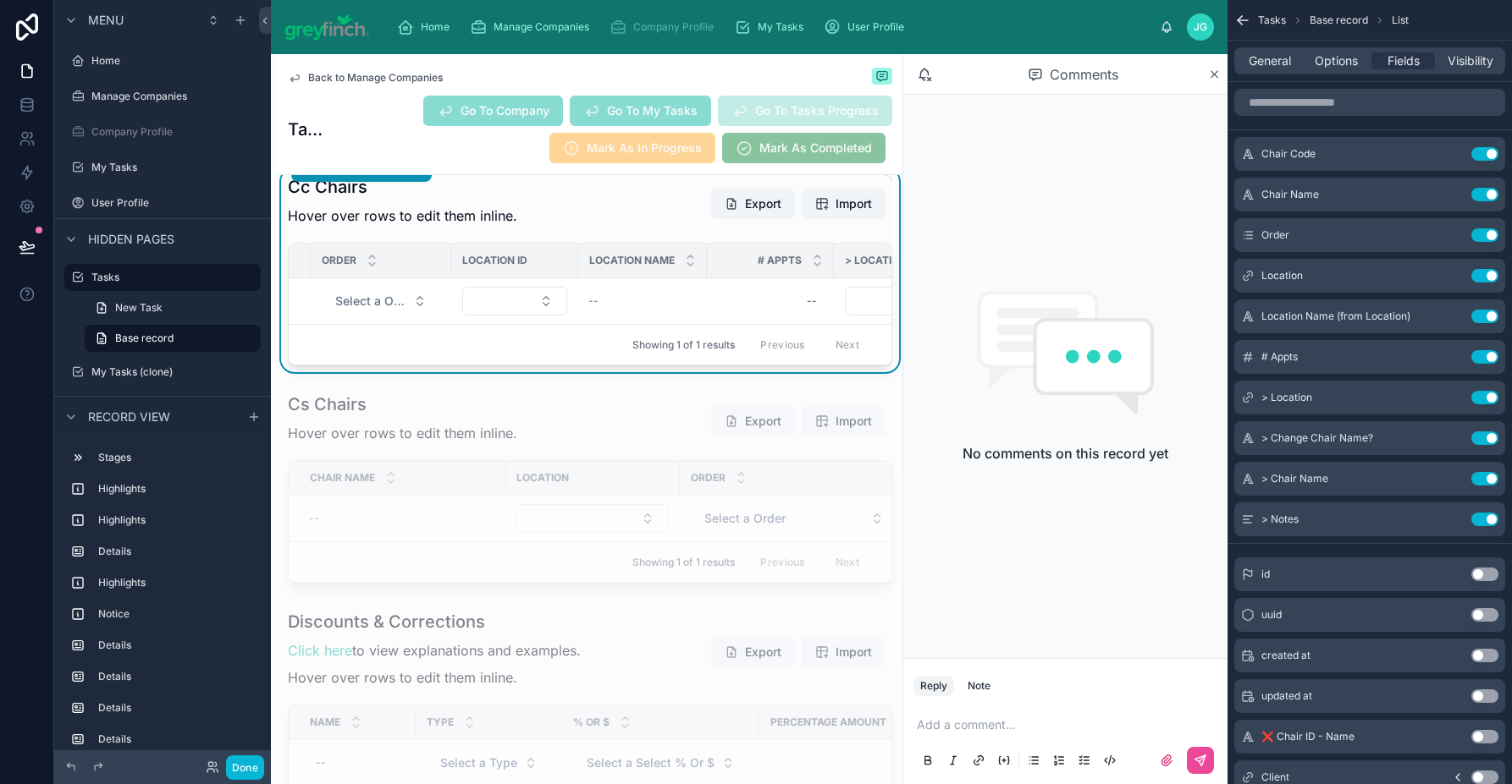
click at [543, 316] on button "Select Button" at bounding box center [514, 301] width 105 height 29
click at [619, 574] on div at bounding box center [589, 487] width 624 height 204
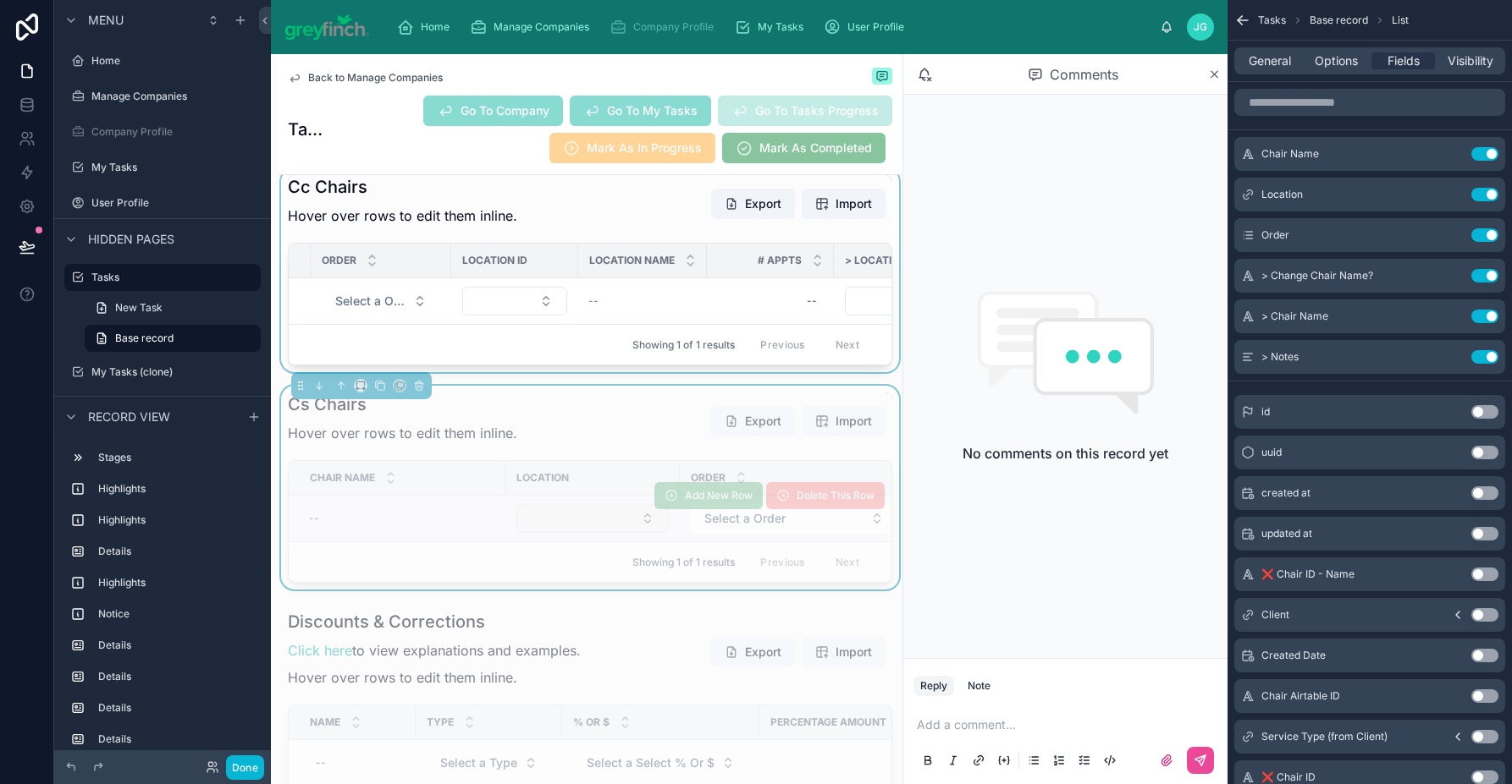
click at [631, 533] on button "Select Button" at bounding box center [592, 518] width 152 height 29
click at [628, 533] on button "Select Button" at bounding box center [592, 518] width 152 height 29
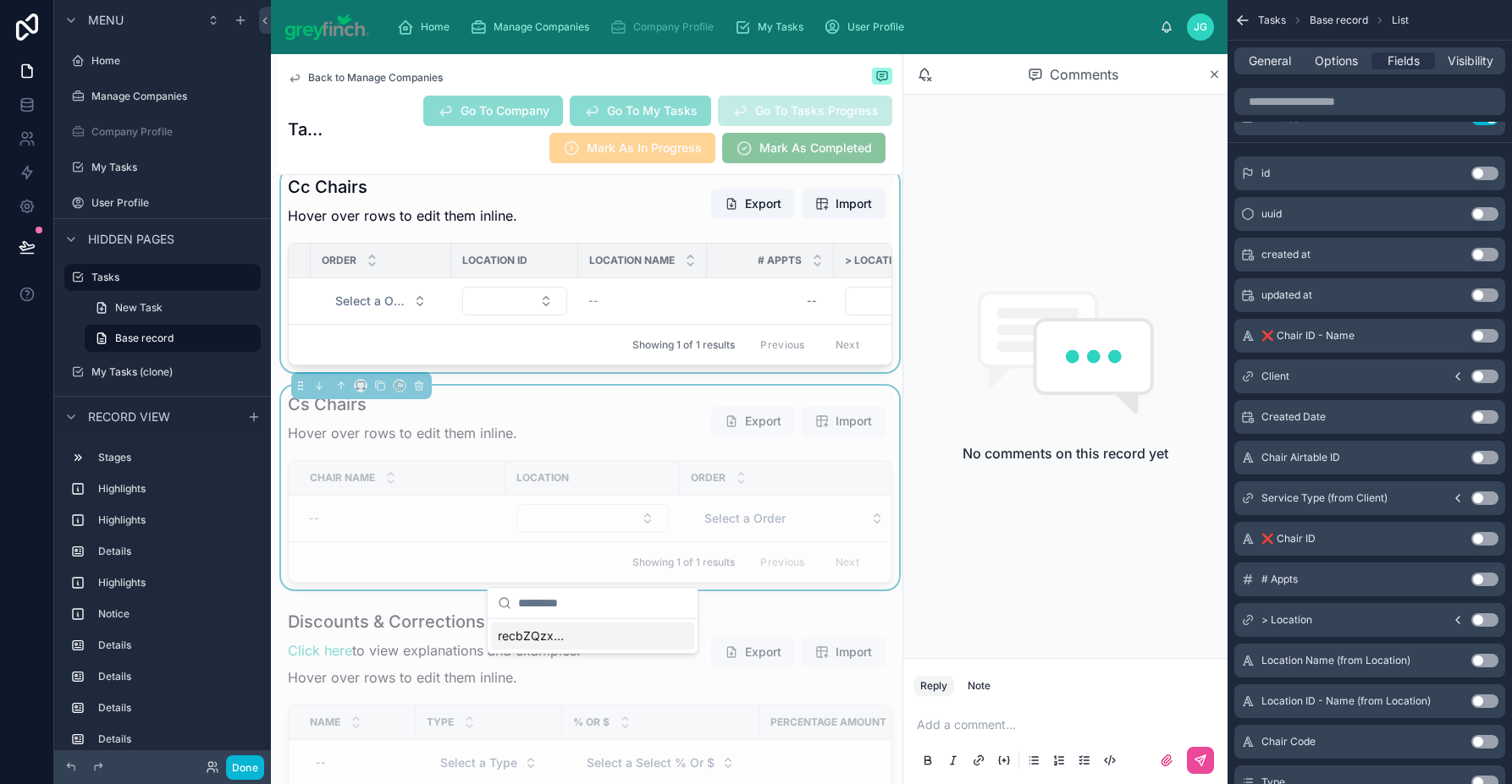
scroll to position [260, 0]
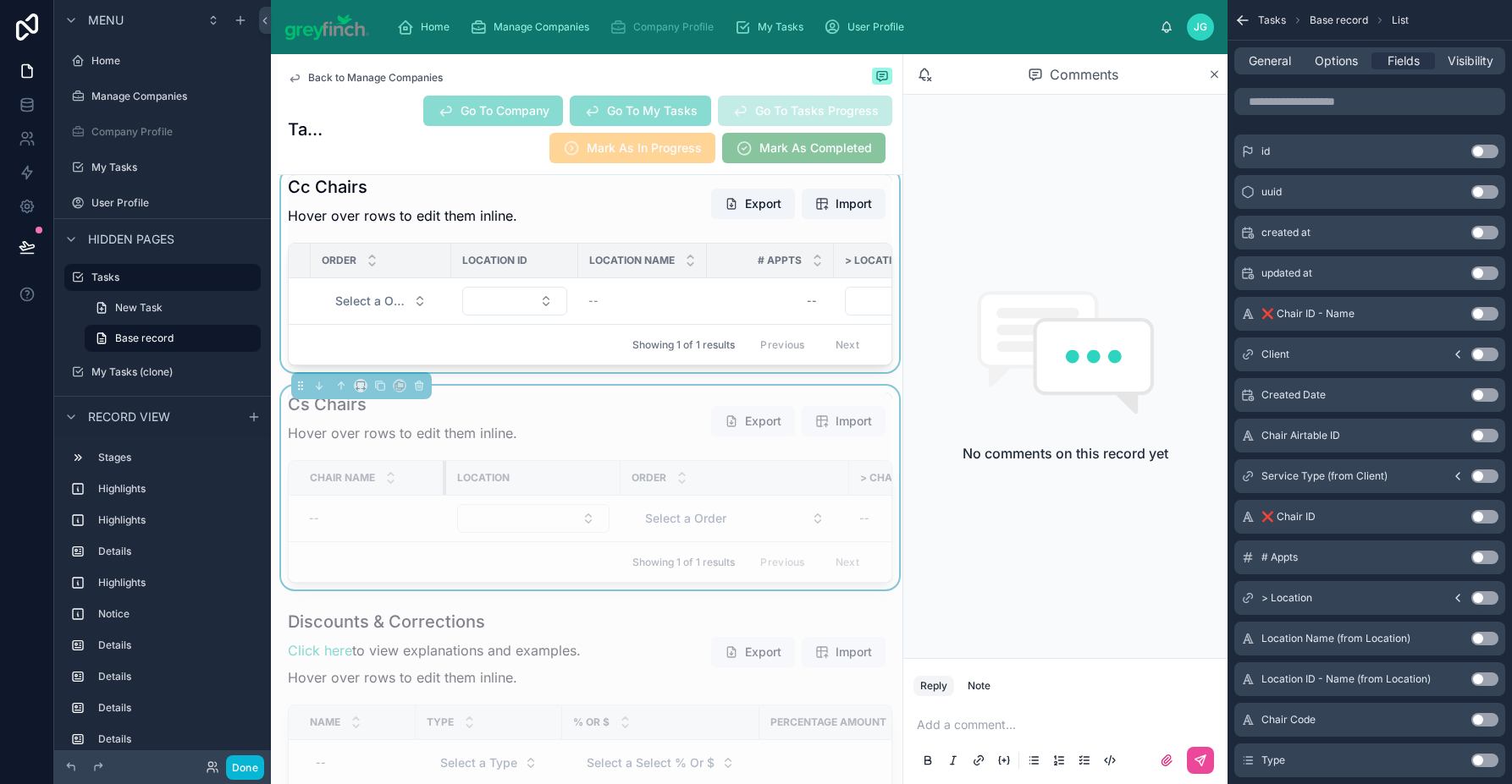
drag, startPoint x: 503, startPoint y: 531, endPoint x: 443, endPoint y: 537, distance: 60.3
click at [443, 495] on div at bounding box center [446, 477] width 7 height 34
click at [605, 450] on div "Cs Chairs Hover over rows to edit them inline. Export Import" at bounding box center [589, 421] width 604 height 58
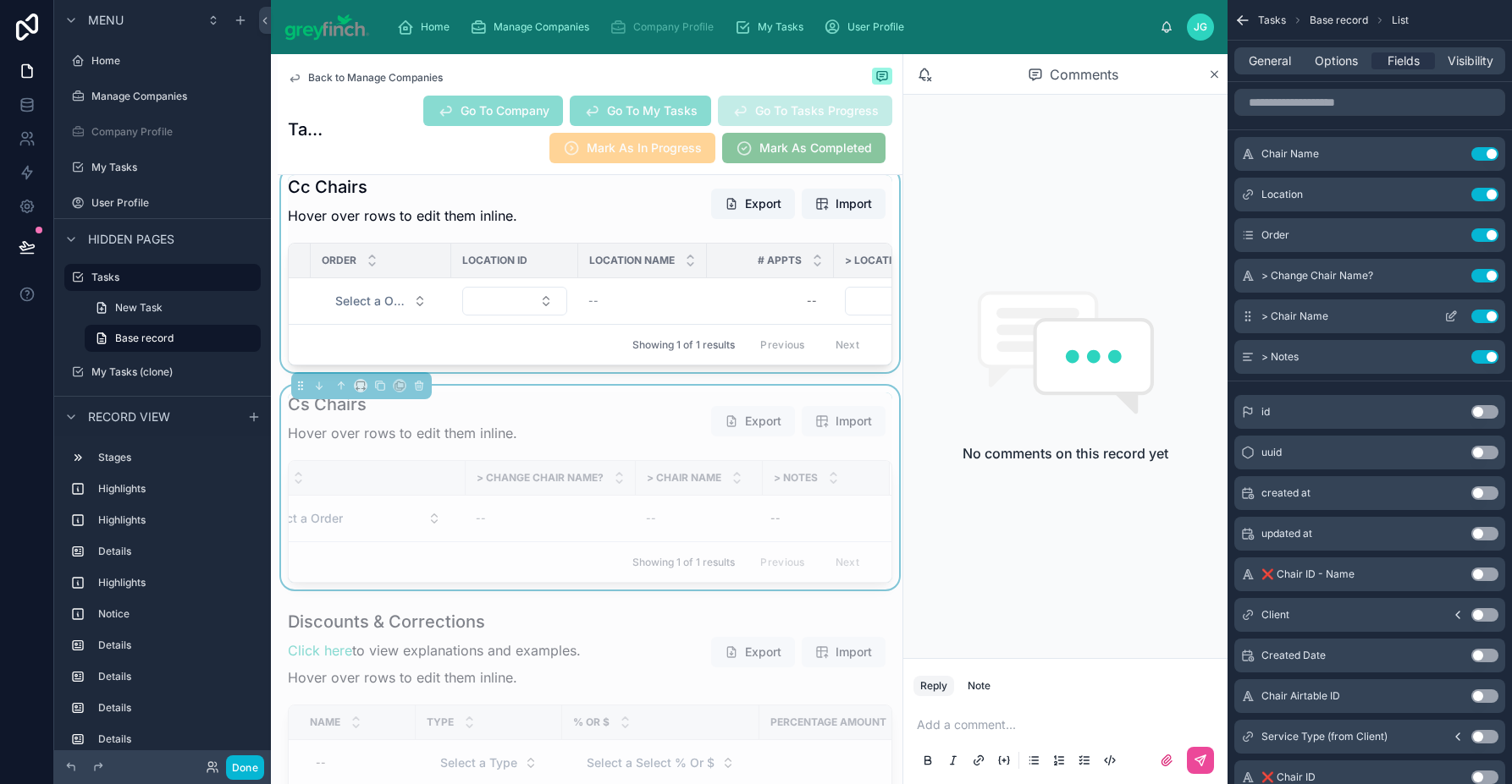
click at [1452, 318] on icon "scrollable content" at bounding box center [1450, 316] width 13 height 13
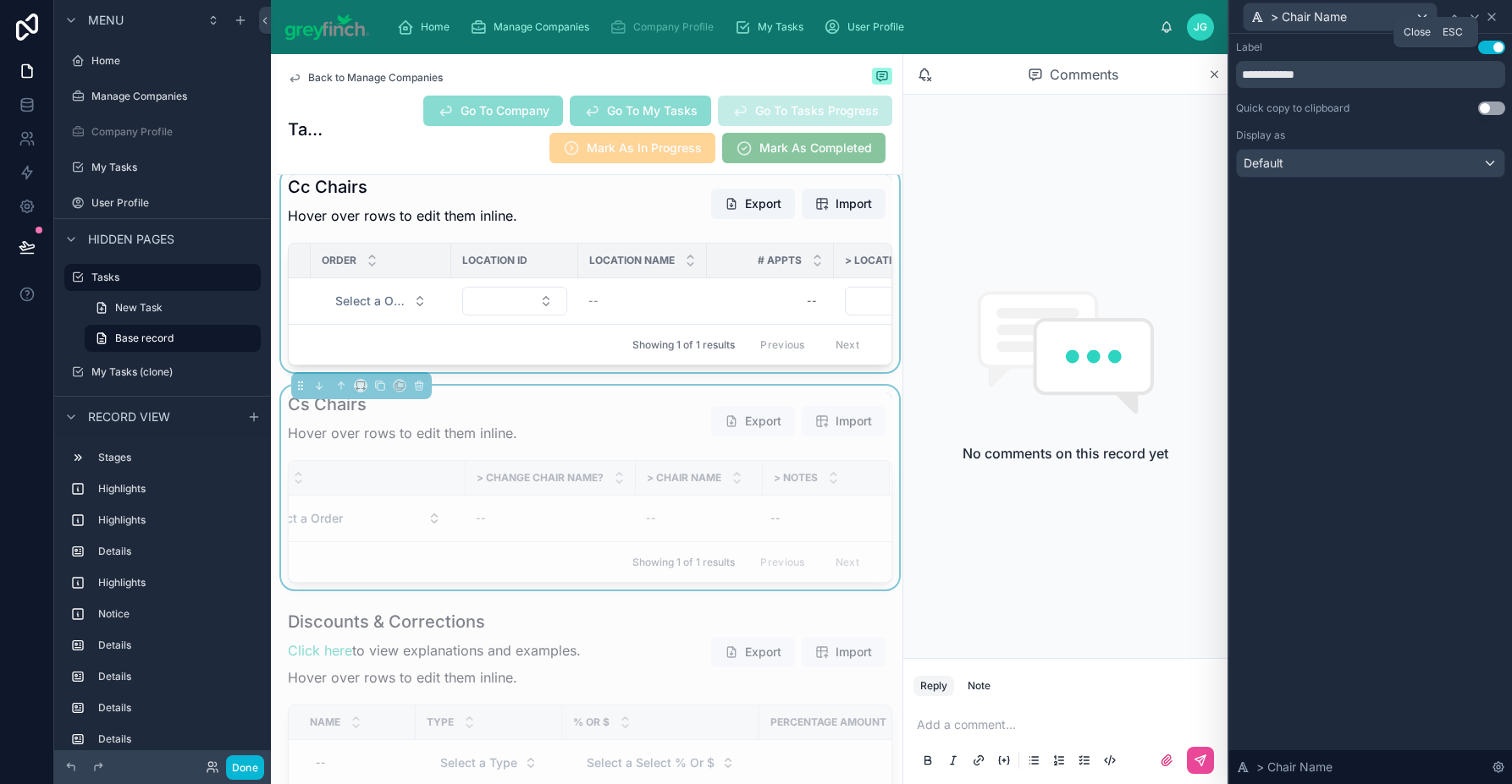
click at [1495, 11] on icon at bounding box center [1491, 17] width 13 height 13
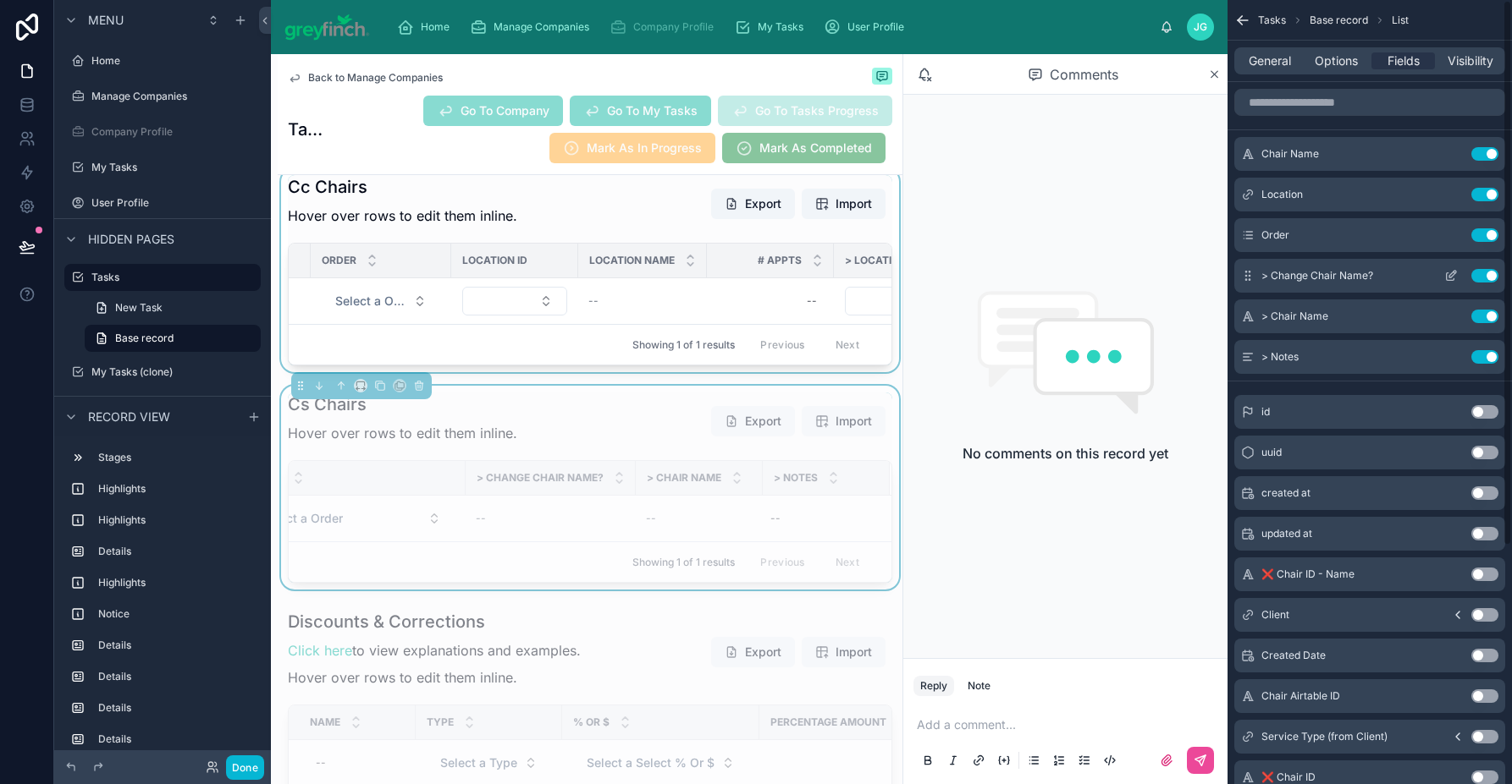
click at [1447, 277] on icon "scrollable content" at bounding box center [1450, 275] width 13 height 13
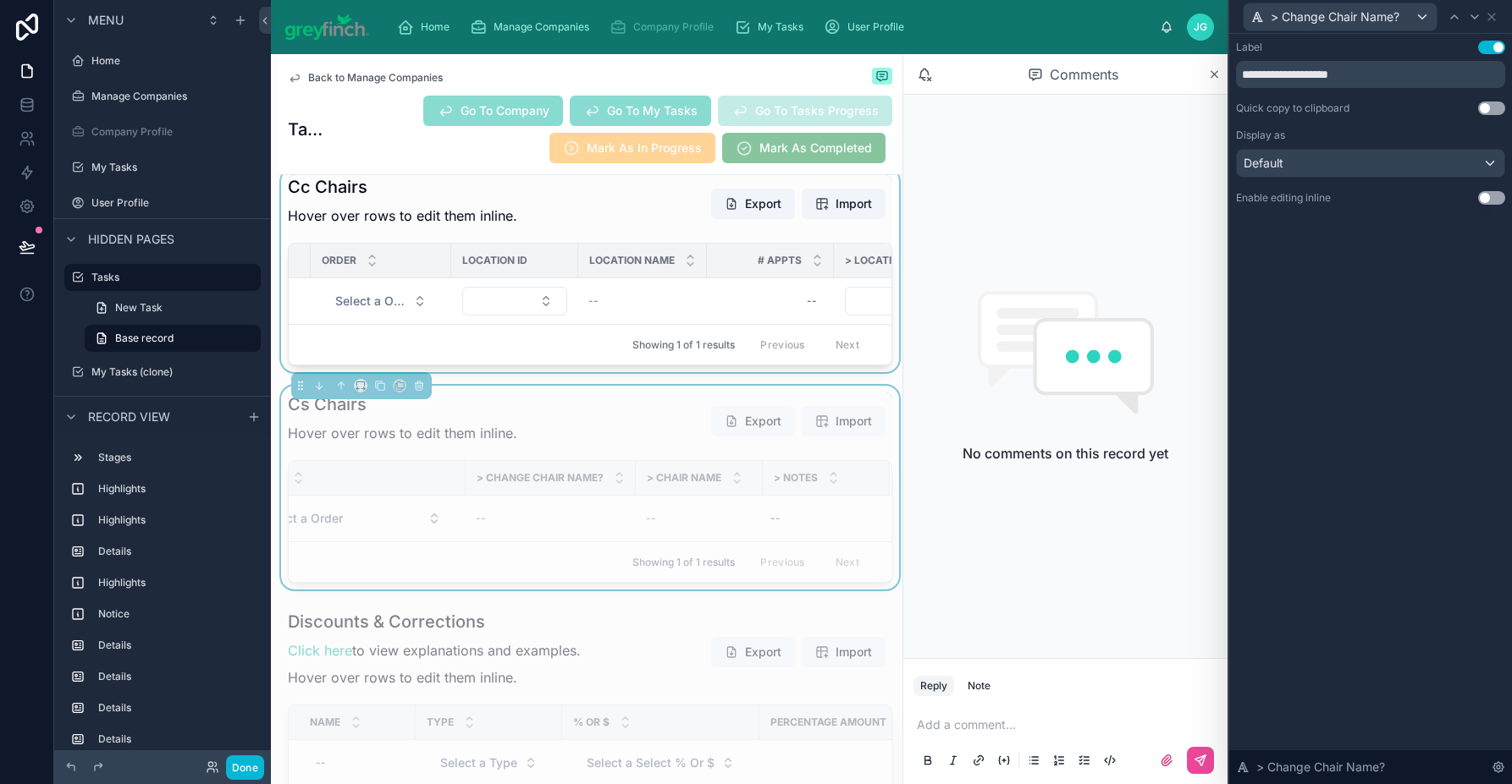
click at [1483, 196] on button "Use setting" at bounding box center [1491, 198] width 27 height 13
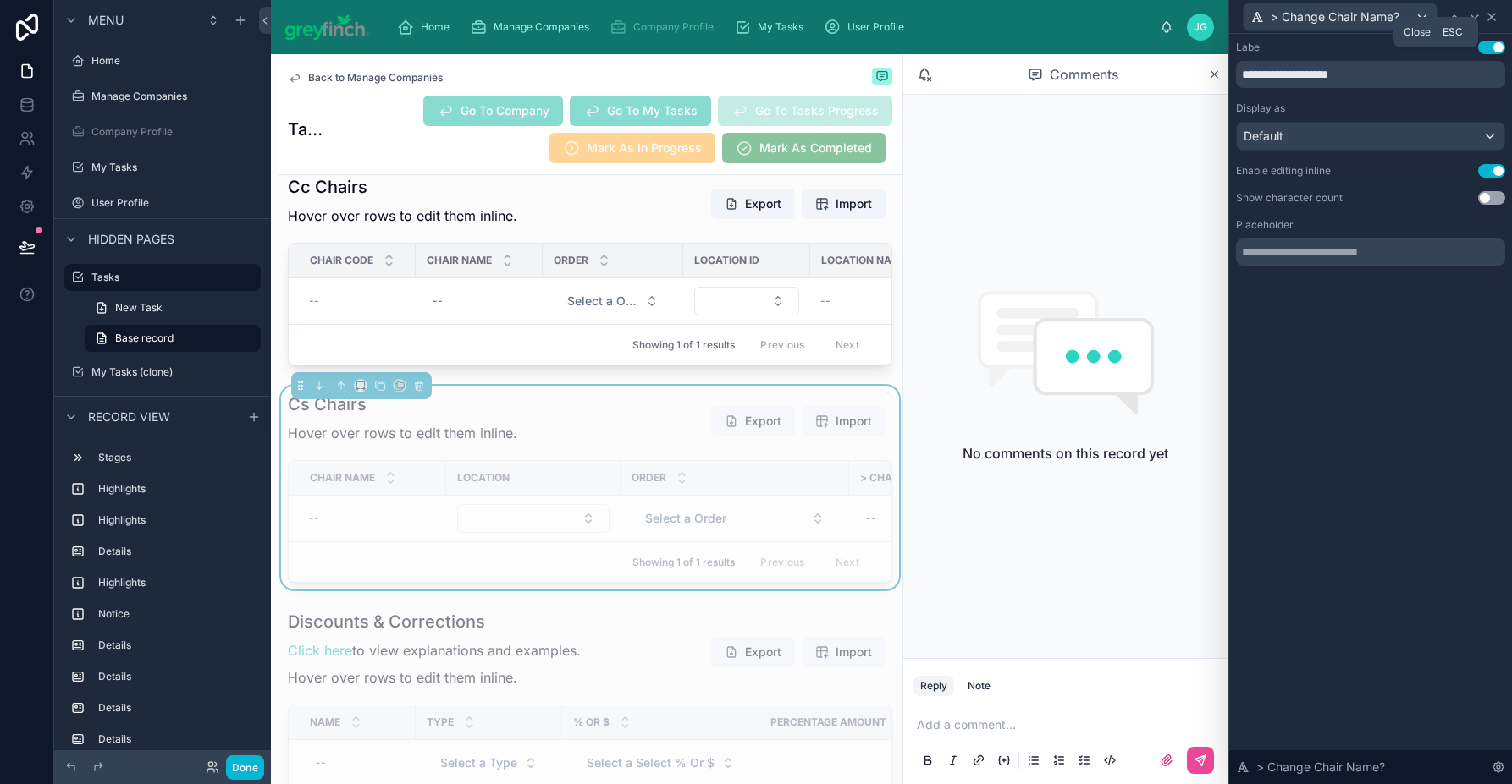
click at [1489, 17] on icon at bounding box center [1492, 17] width 7 height 7
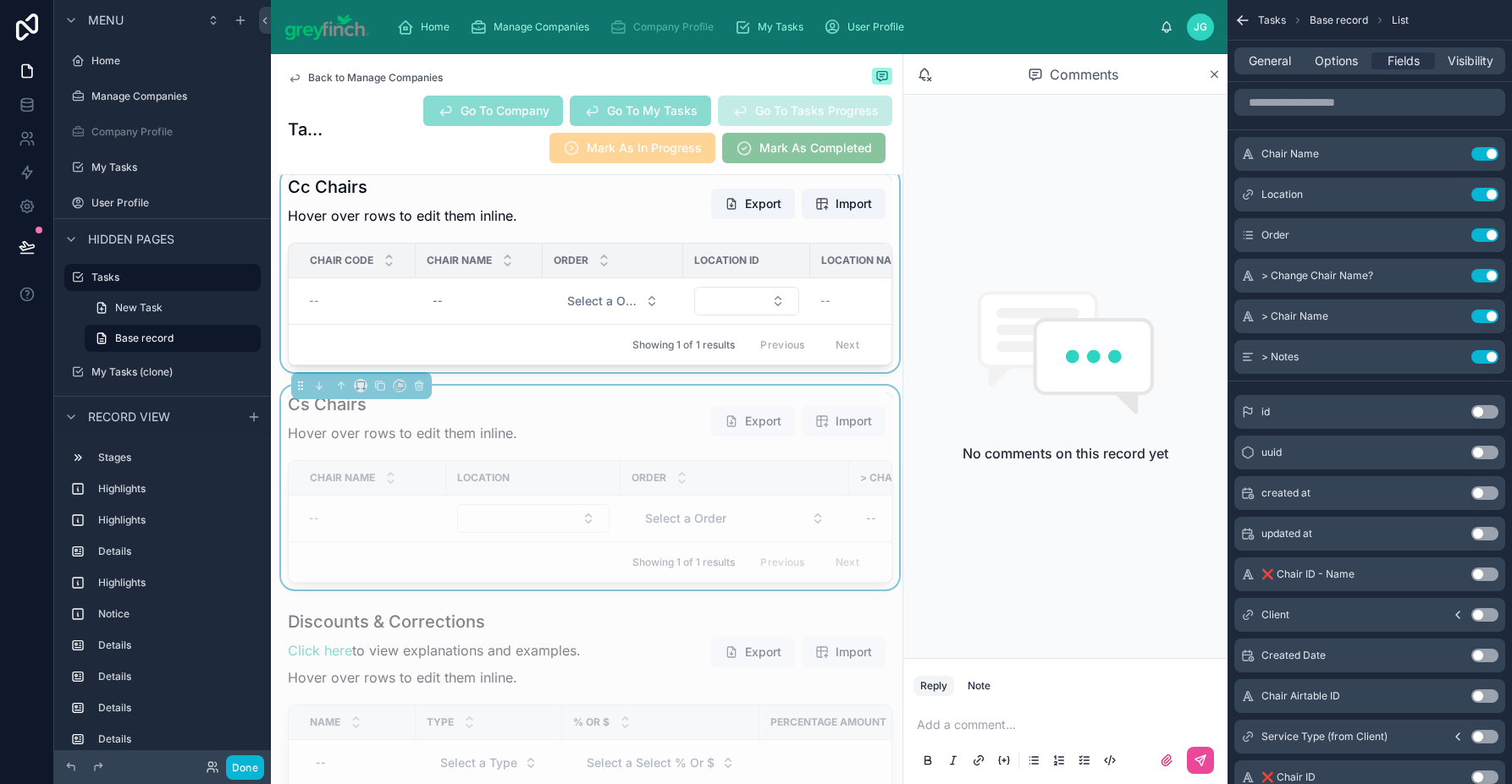
click at [610, 244] on div at bounding box center [589, 270] width 624 height 204
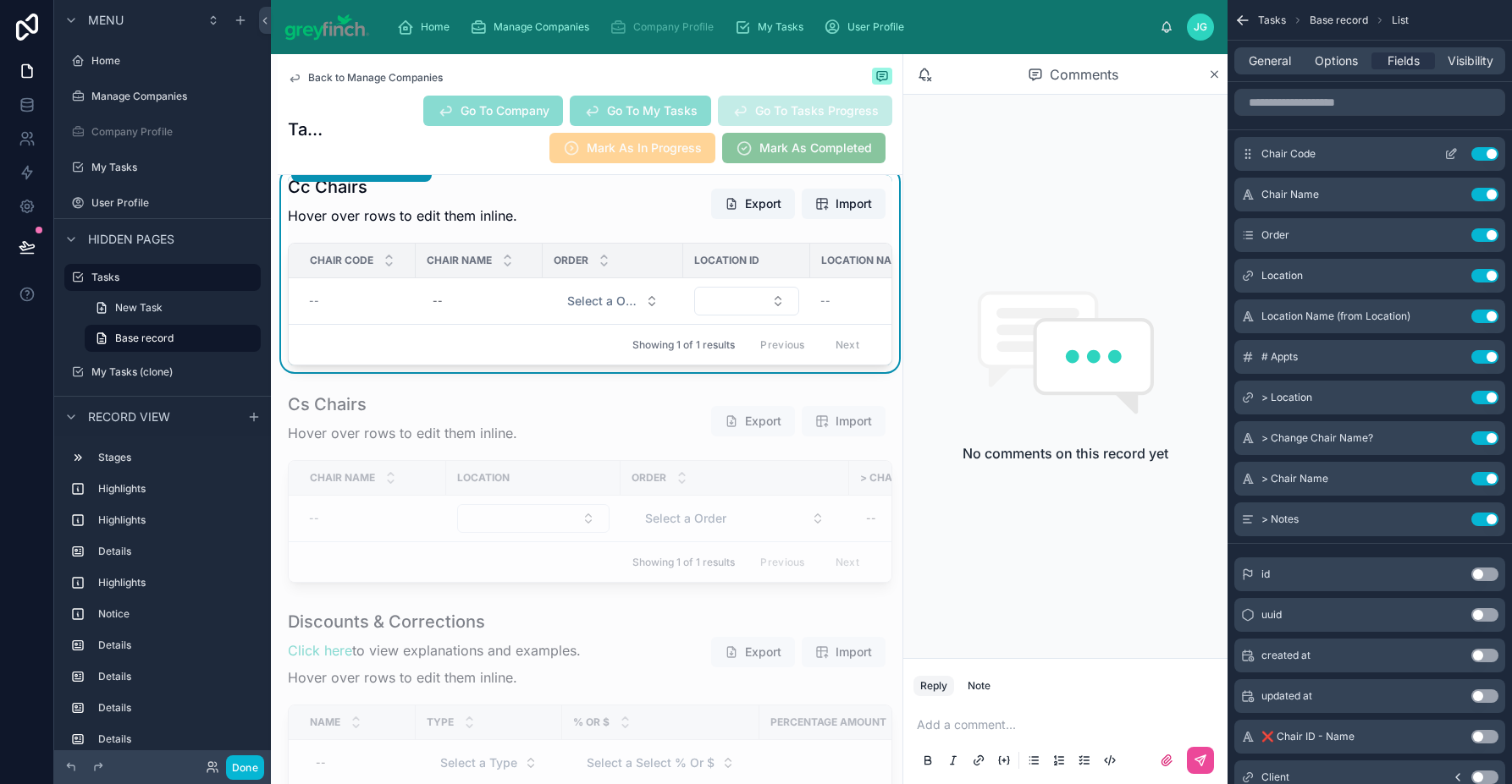
click at [1457, 150] on icon "scrollable content" at bounding box center [1450, 153] width 13 height 13
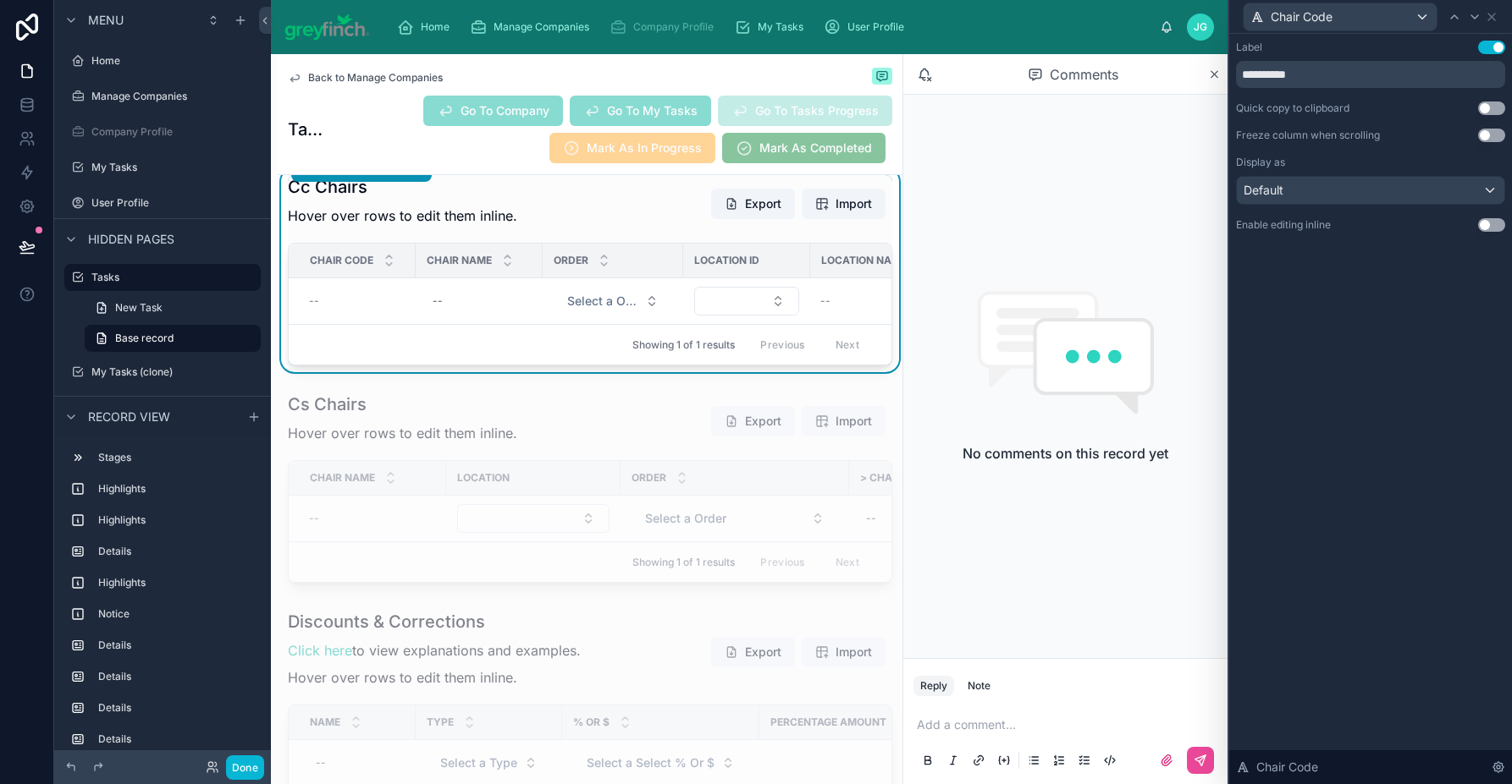
click at [1500, 229] on button "Use setting" at bounding box center [1491, 225] width 27 height 13
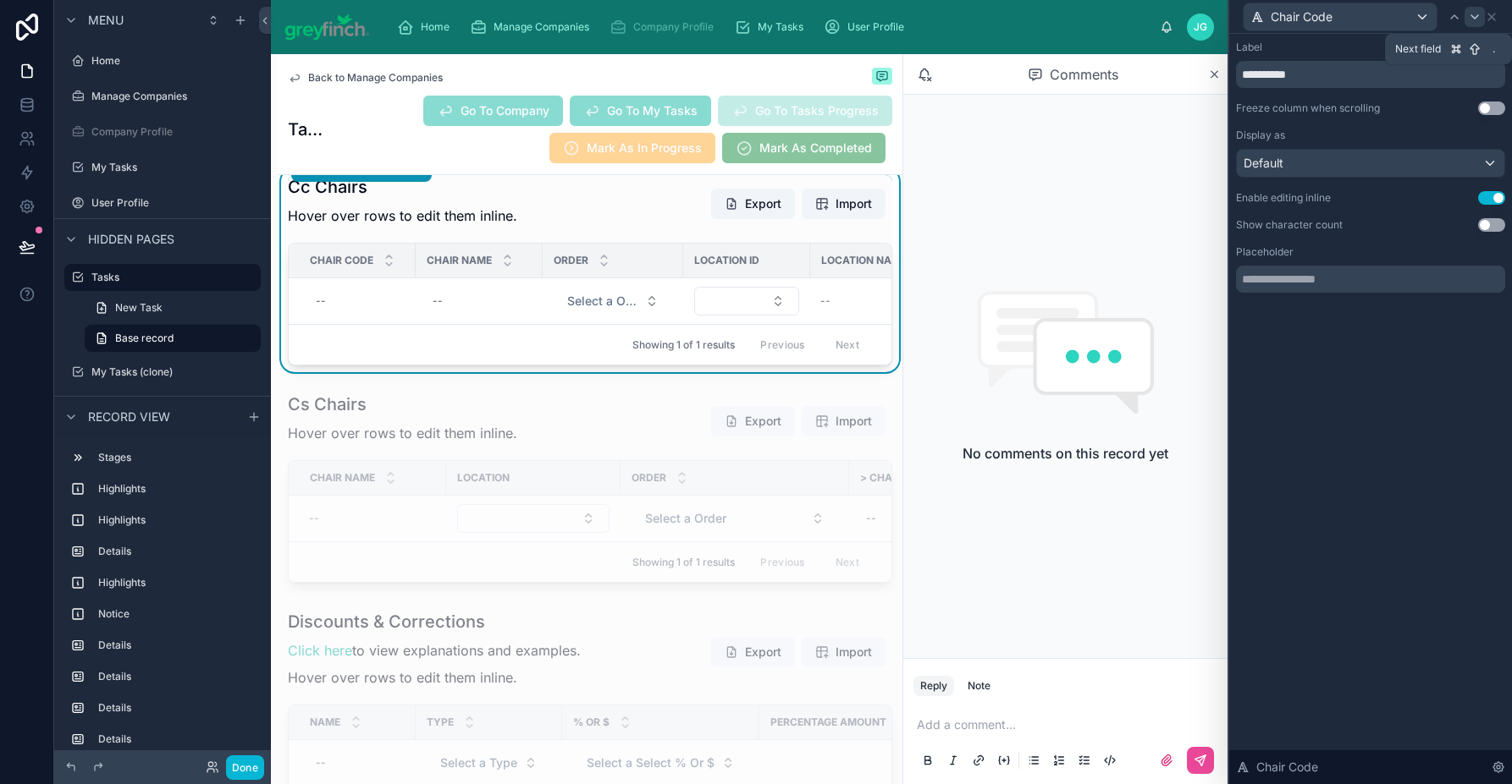
click at [1469, 20] on icon at bounding box center [1474, 17] width 13 height 13
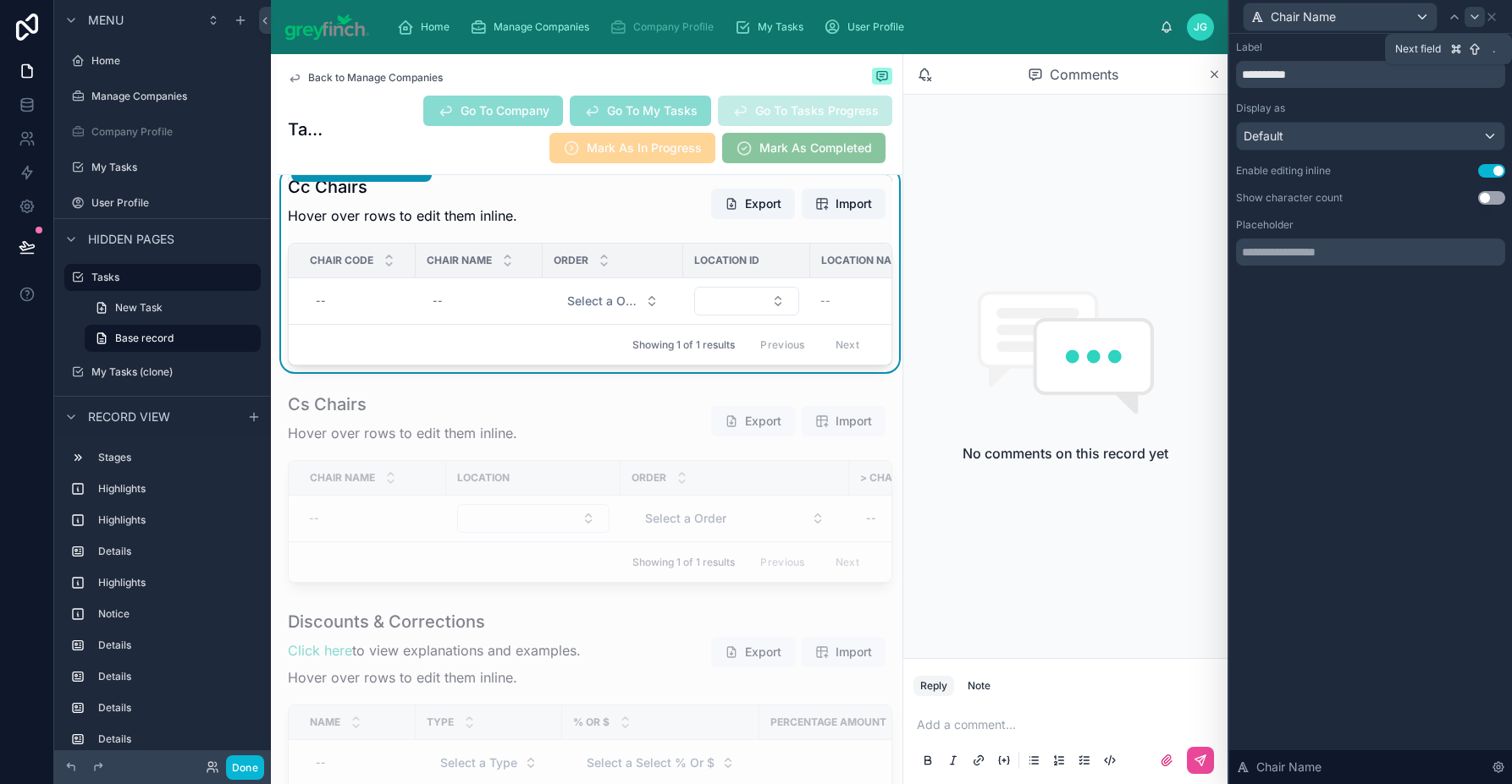
click at [1474, 18] on icon at bounding box center [1474, 17] width 13 height 13
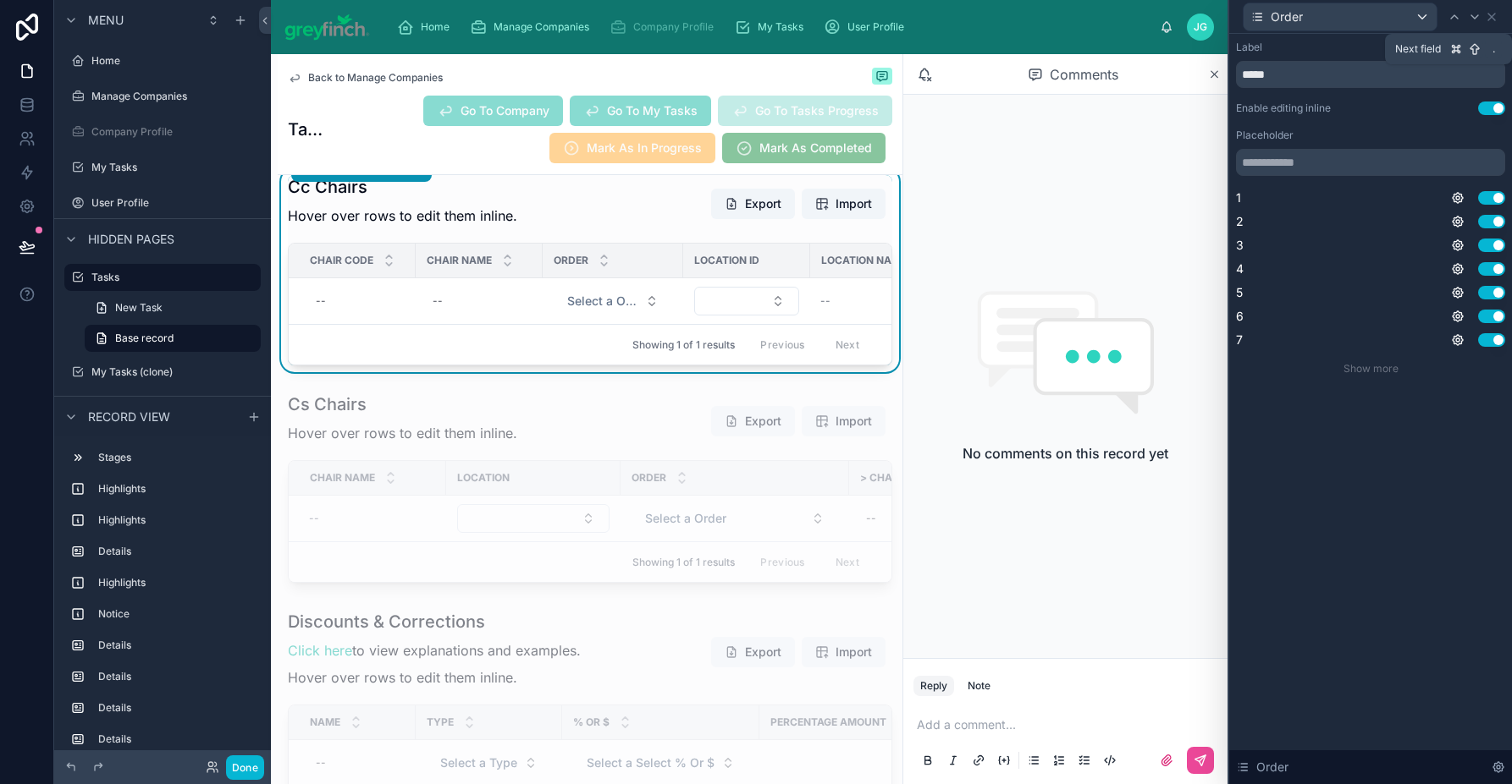
click at [1474, 18] on icon at bounding box center [1474, 17] width 13 height 13
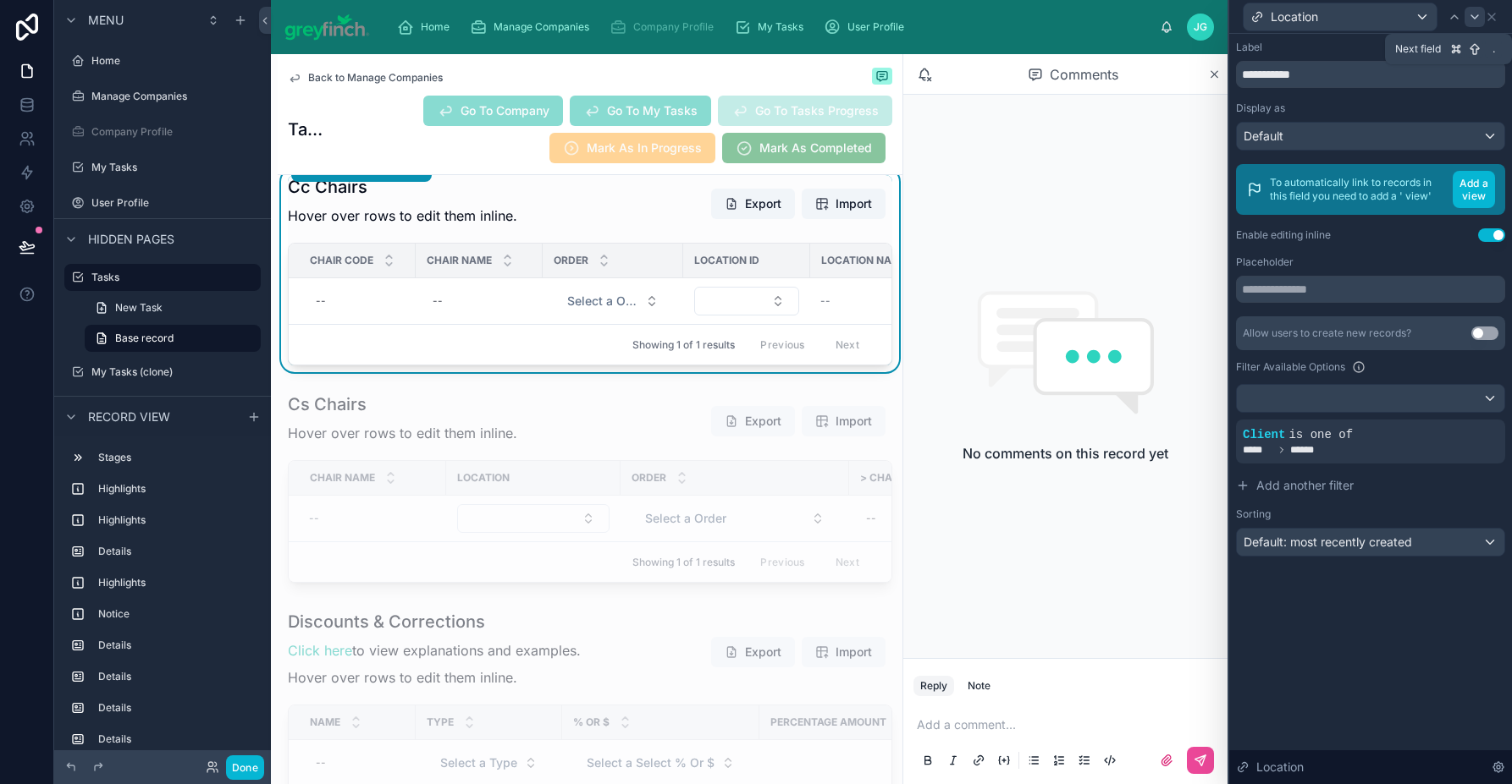
click at [1474, 18] on icon at bounding box center [1474, 17] width 7 height 3
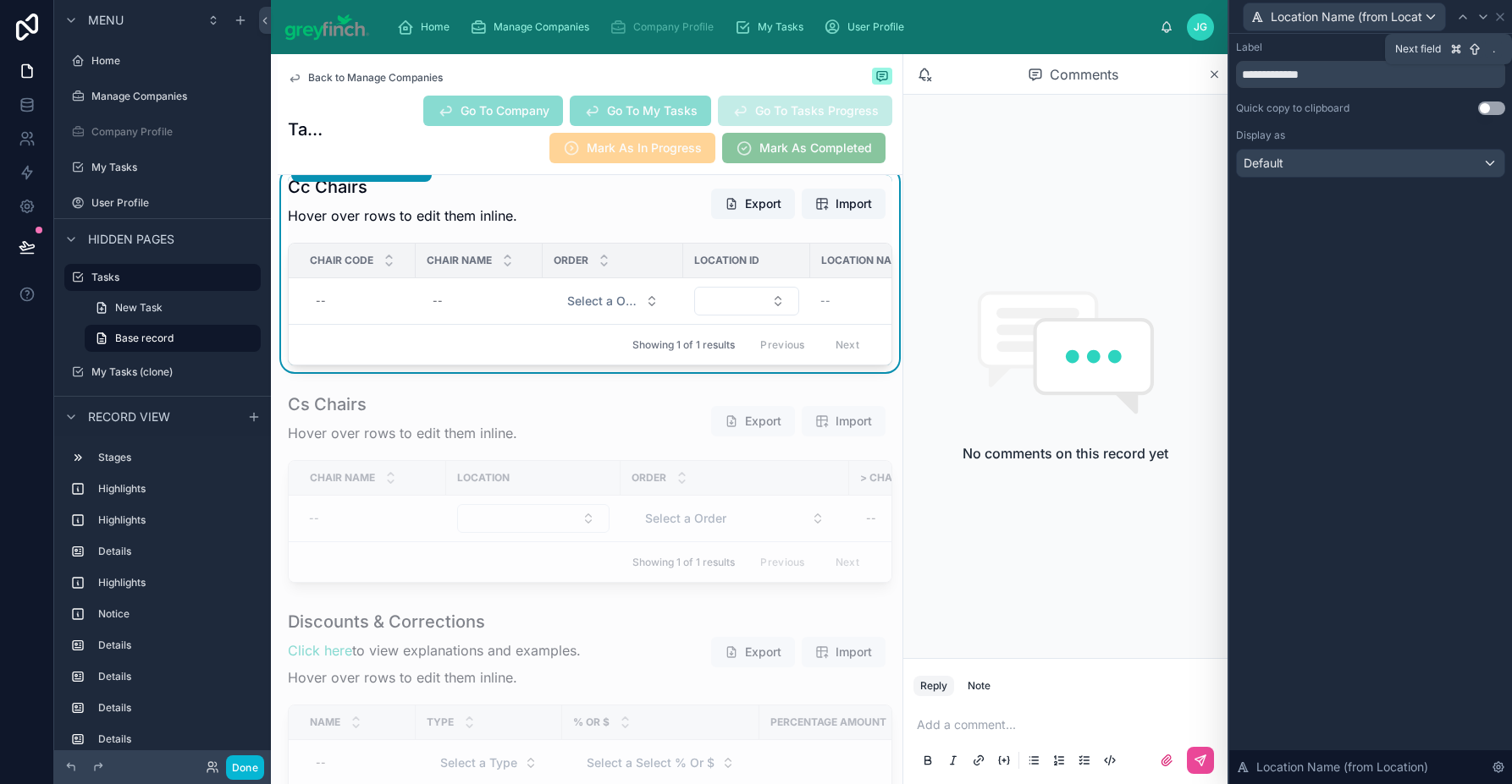
click at [1474, 18] on div at bounding box center [1482, 17] width 20 height 20
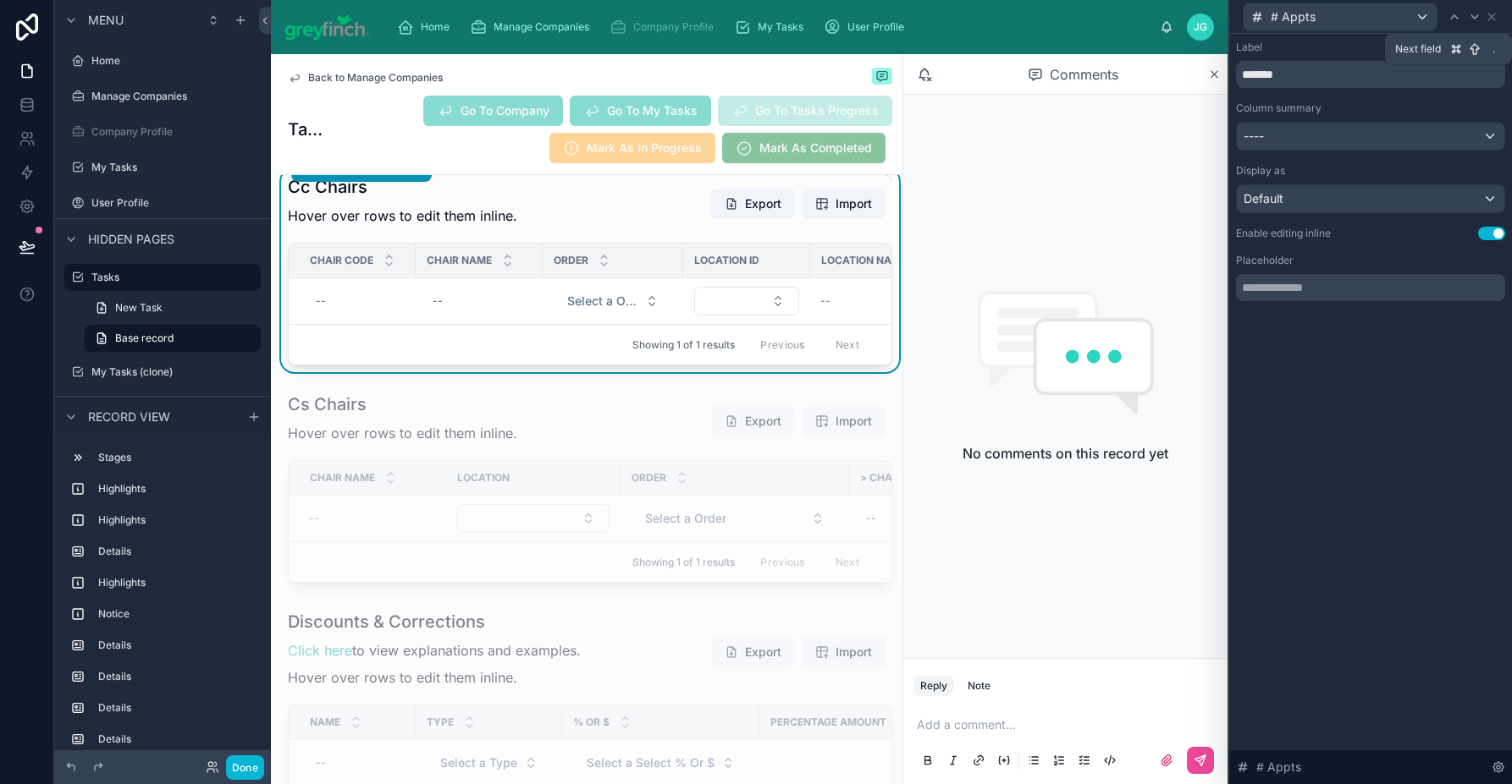
click at [1474, 18] on icon at bounding box center [1474, 17] width 7 height 3
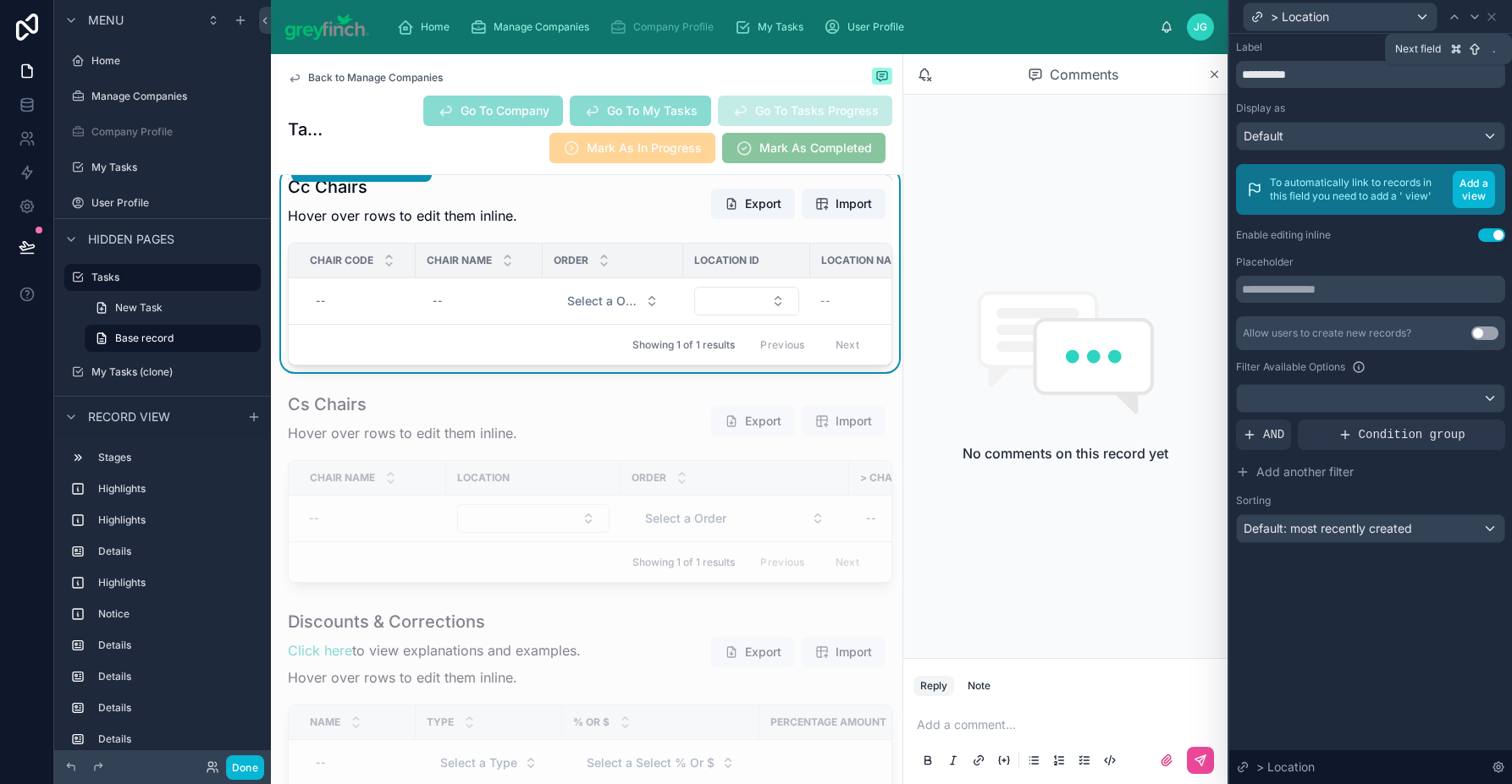
click at [1474, 18] on icon at bounding box center [1474, 17] width 7 height 3
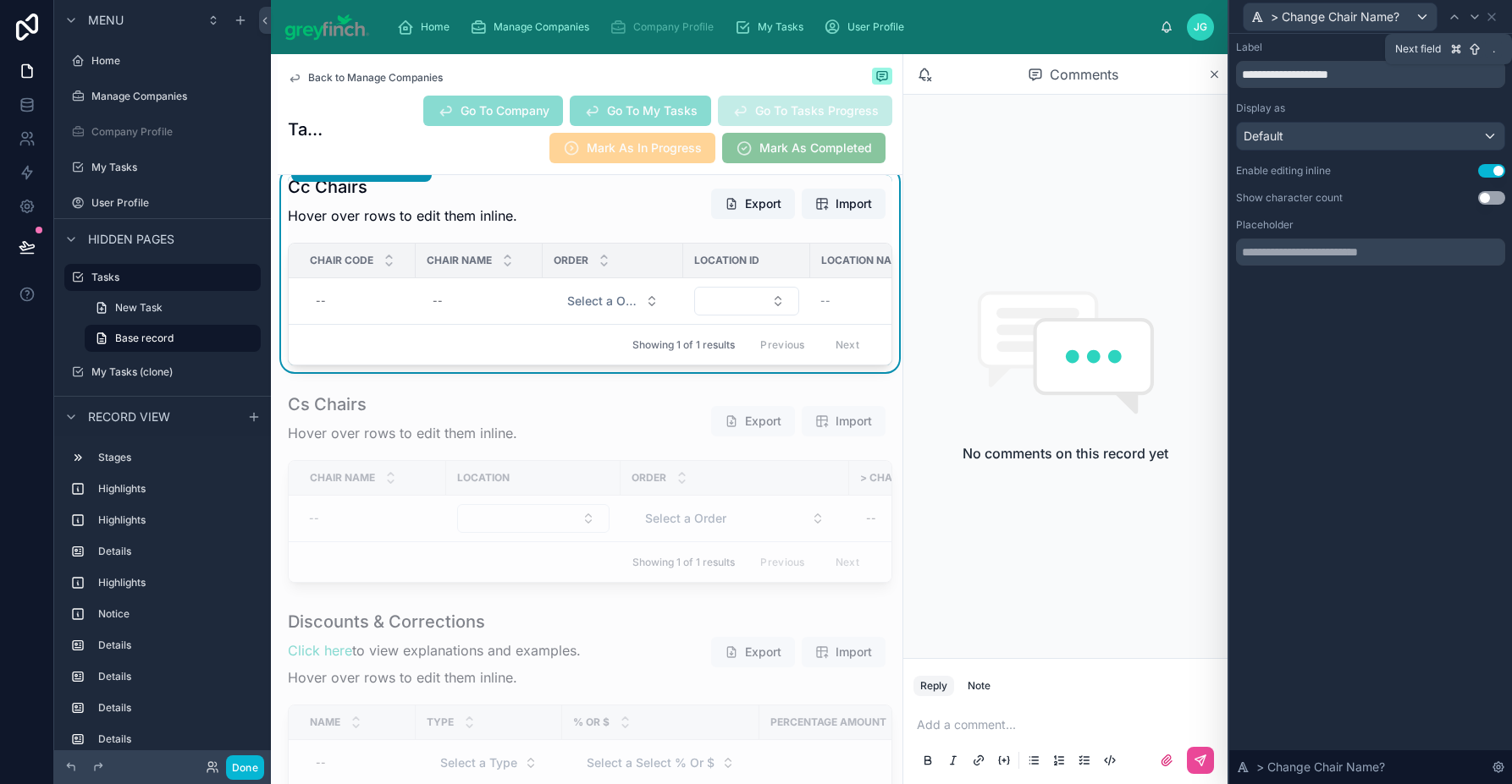
click at [1474, 18] on icon at bounding box center [1474, 17] width 7 height 3
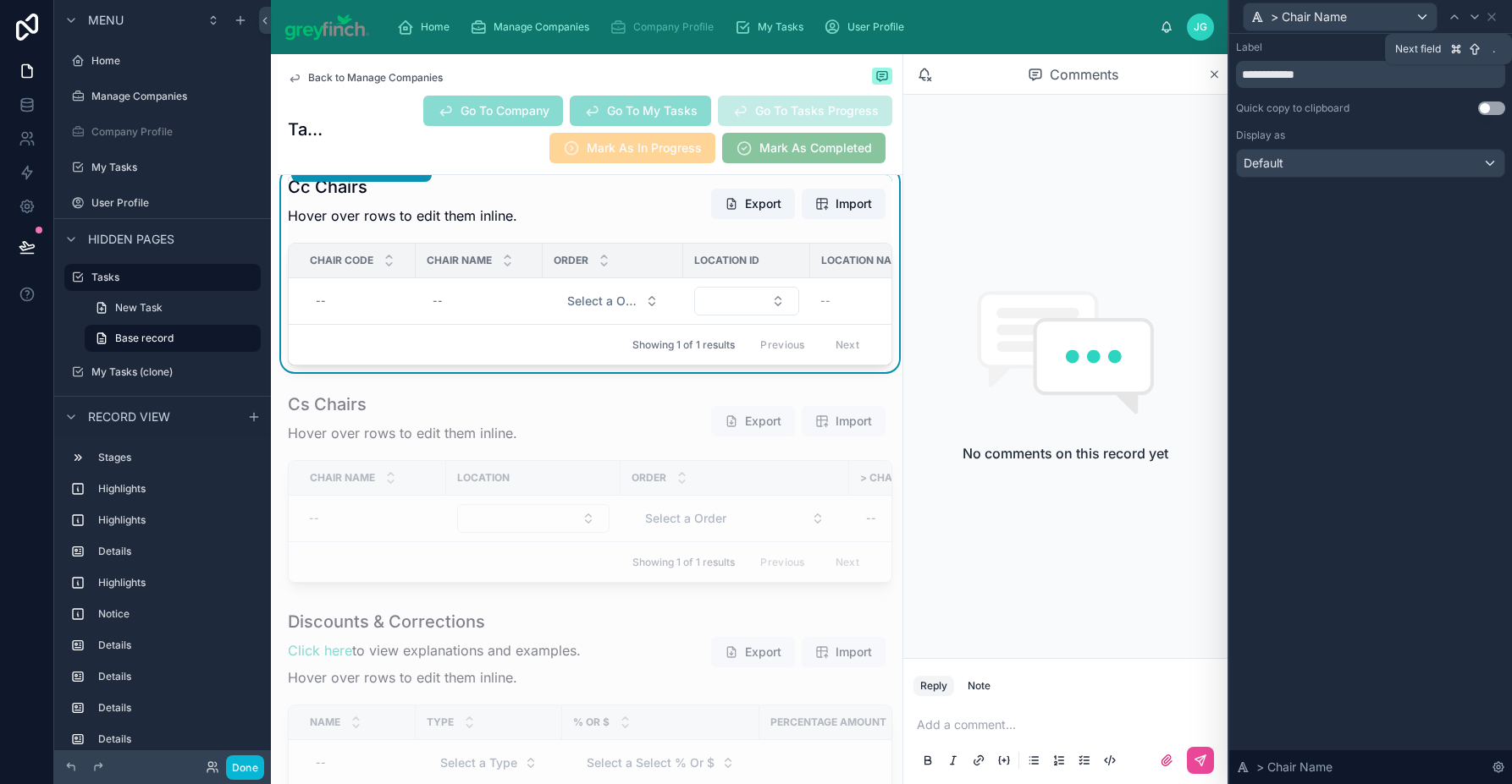
click at [1474, 18] on icon at bounding box center [1474, 17] width 7 height 3
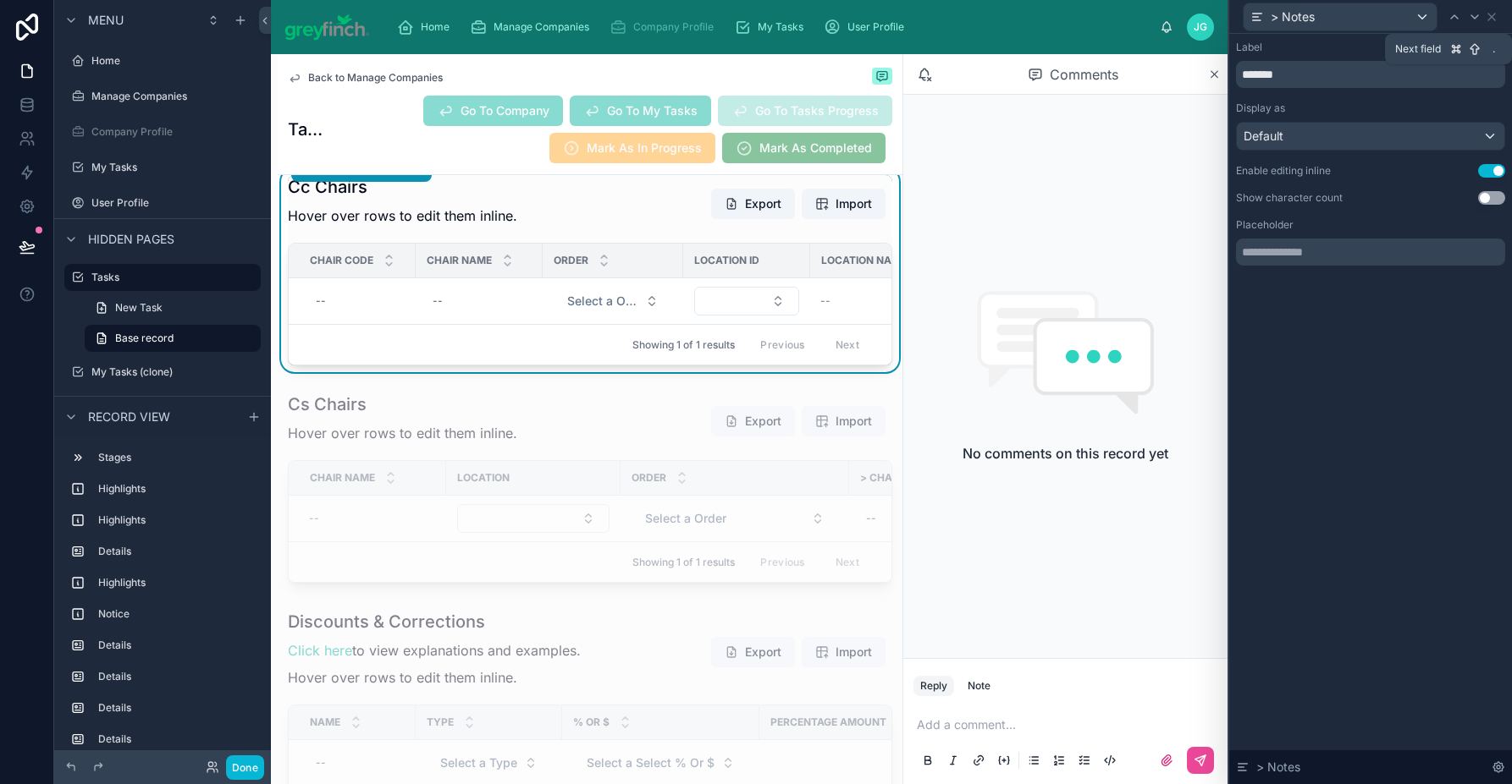
click at [1474, 18] on icon at bounding box center [1474, 17] width 7 height 3
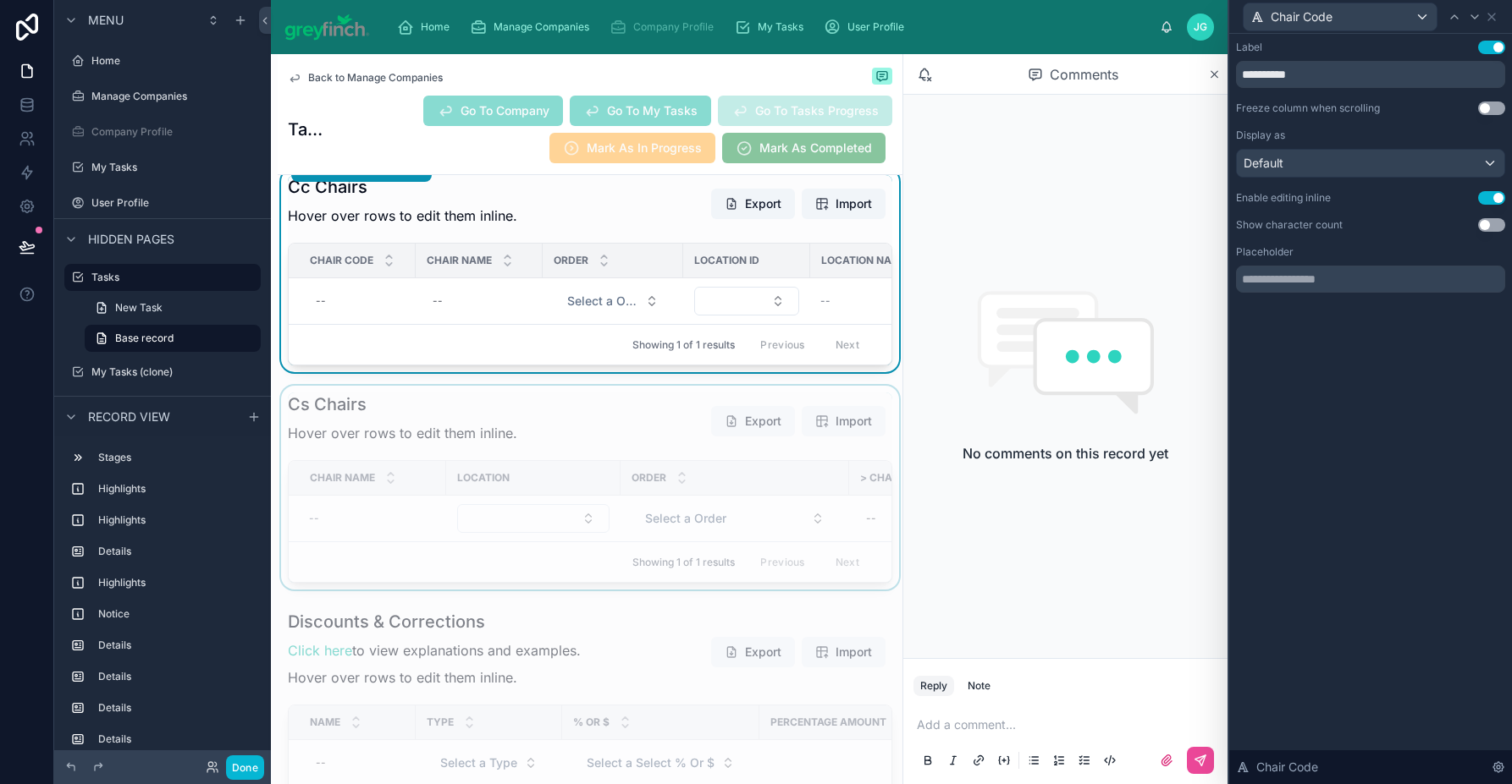
click at [572, 467] on div at bounding box center [589, 487] width 624 height 204
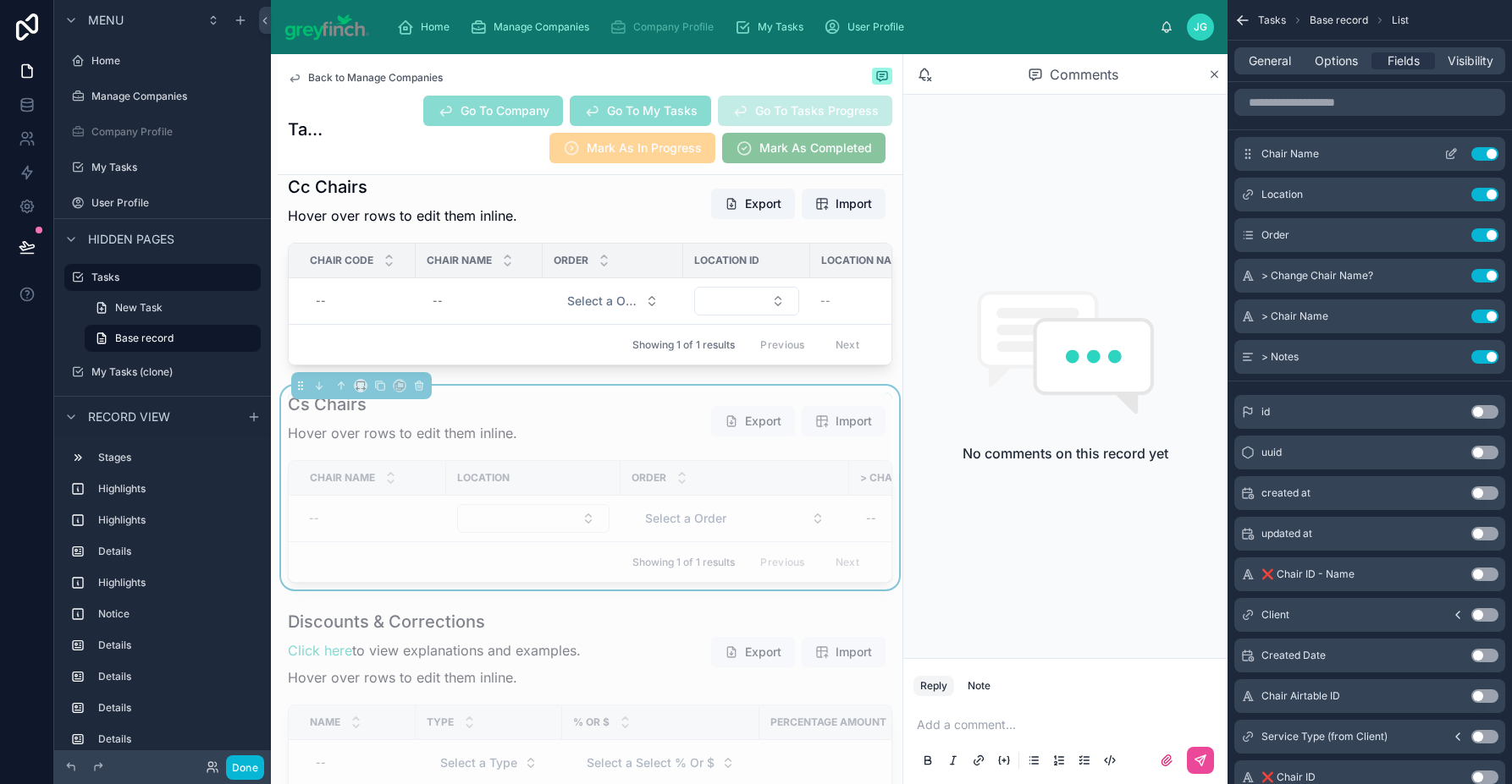
click at [1445, 154] on icon "scrollable content" at bounding box center [1450, 153] width 13 height 13
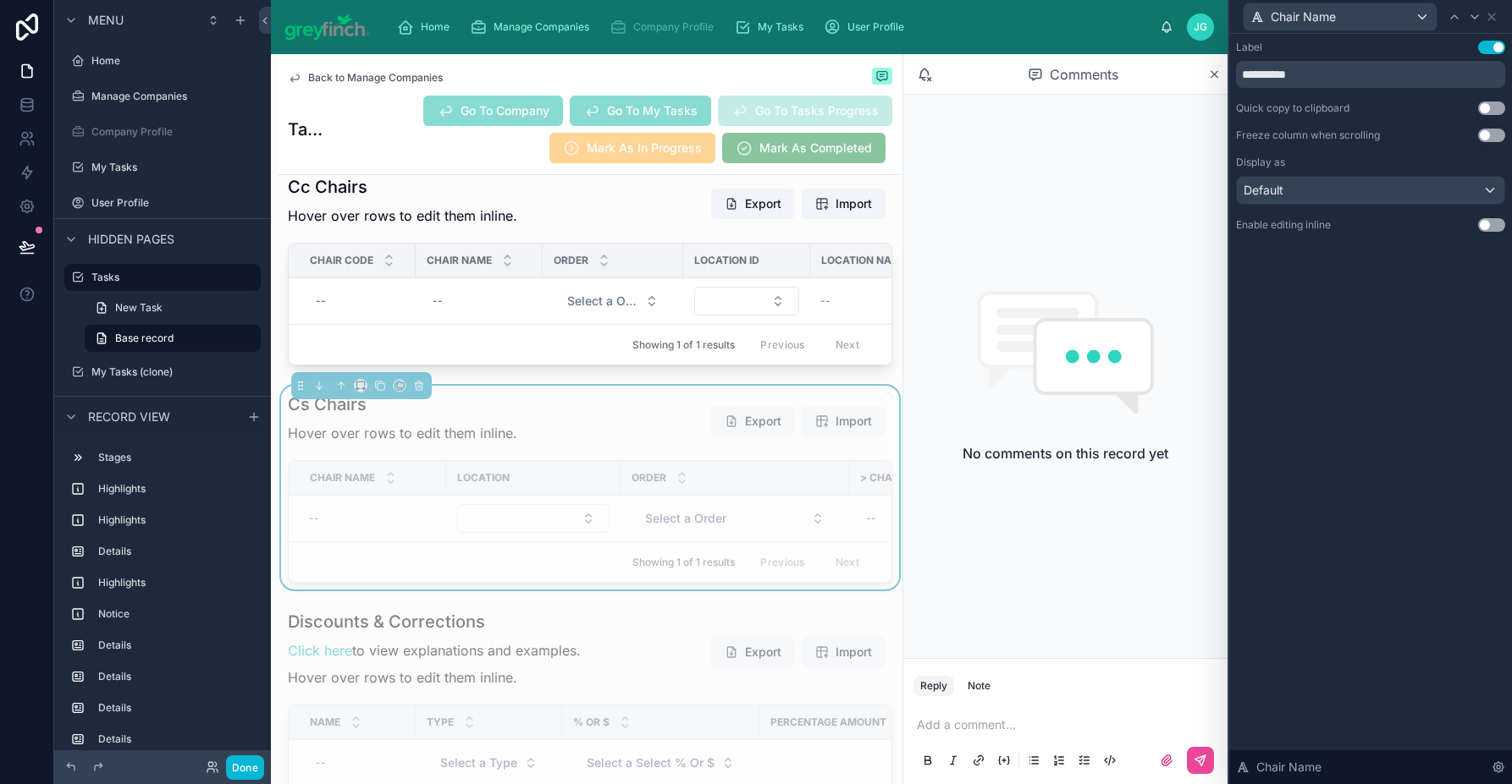
click at [1493, 222] on button "Use setting" at bounding box center [1491, 225] width 27 height 13
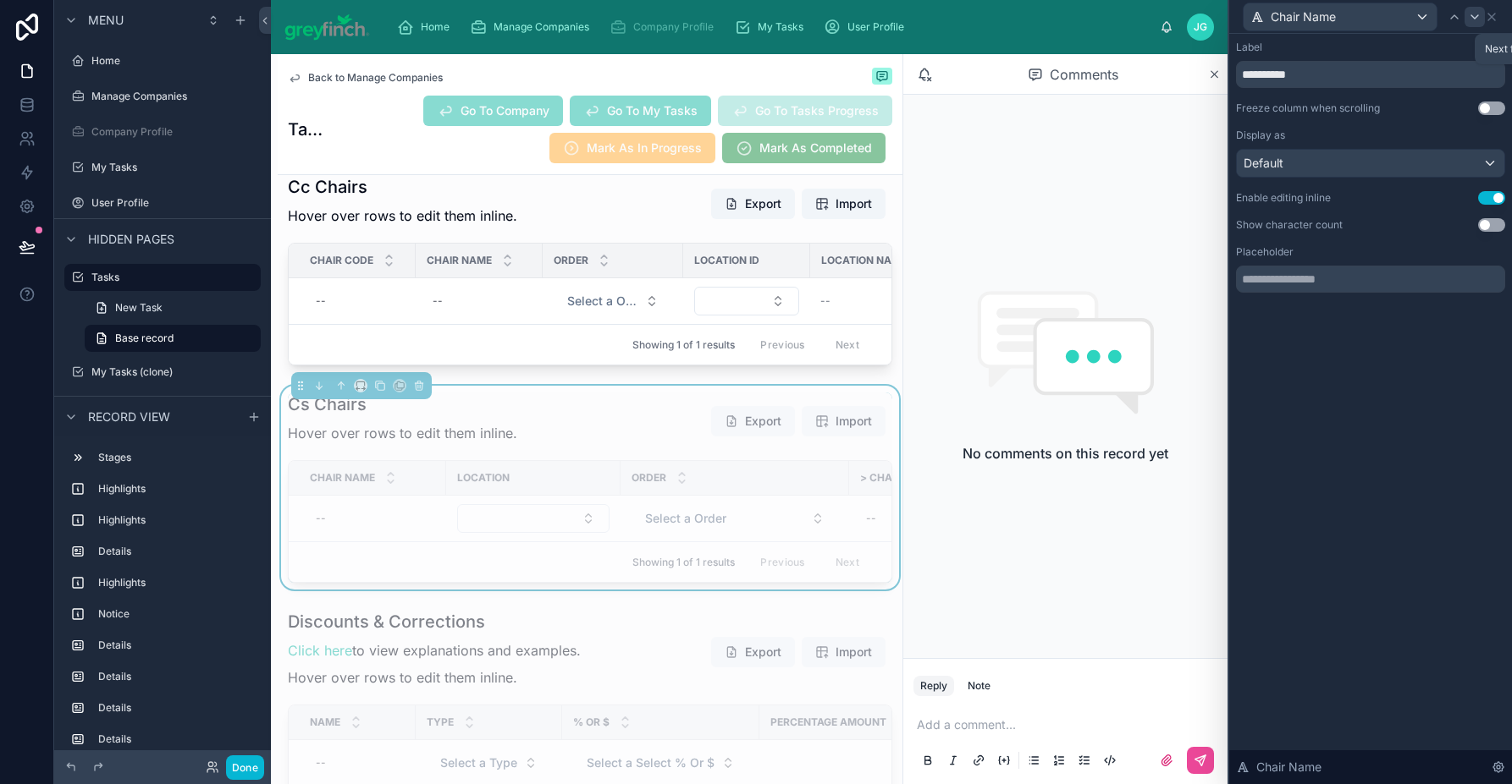
click at [1472, 20] on icon at bounding box center [1474, 17] width 13 height 13
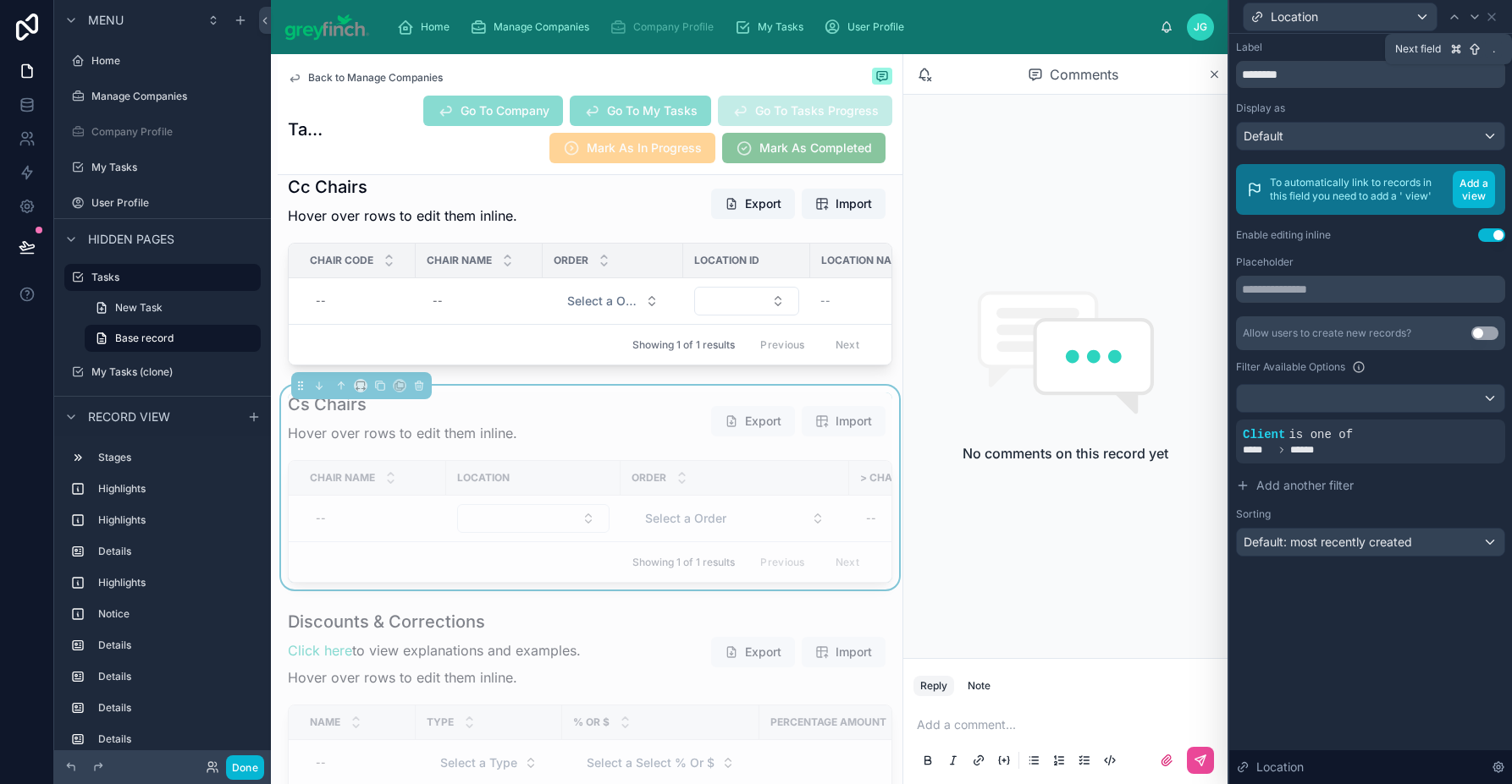
click at [1472, 20] on icon at bounding box center [1474, 17] width 13 height 13
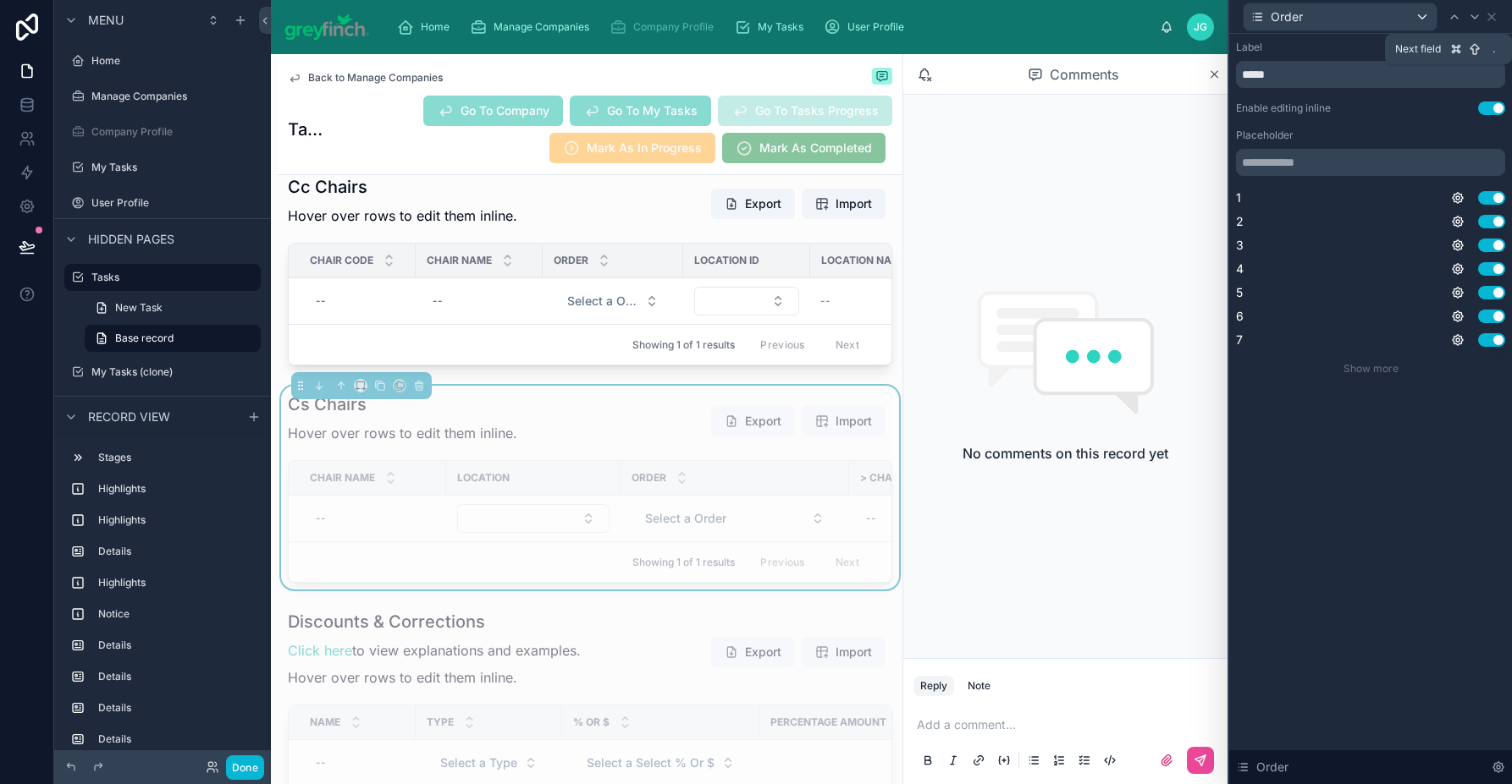
click at [1472, 20] on icon at bounding box center [1474, 17] width 13 height 13
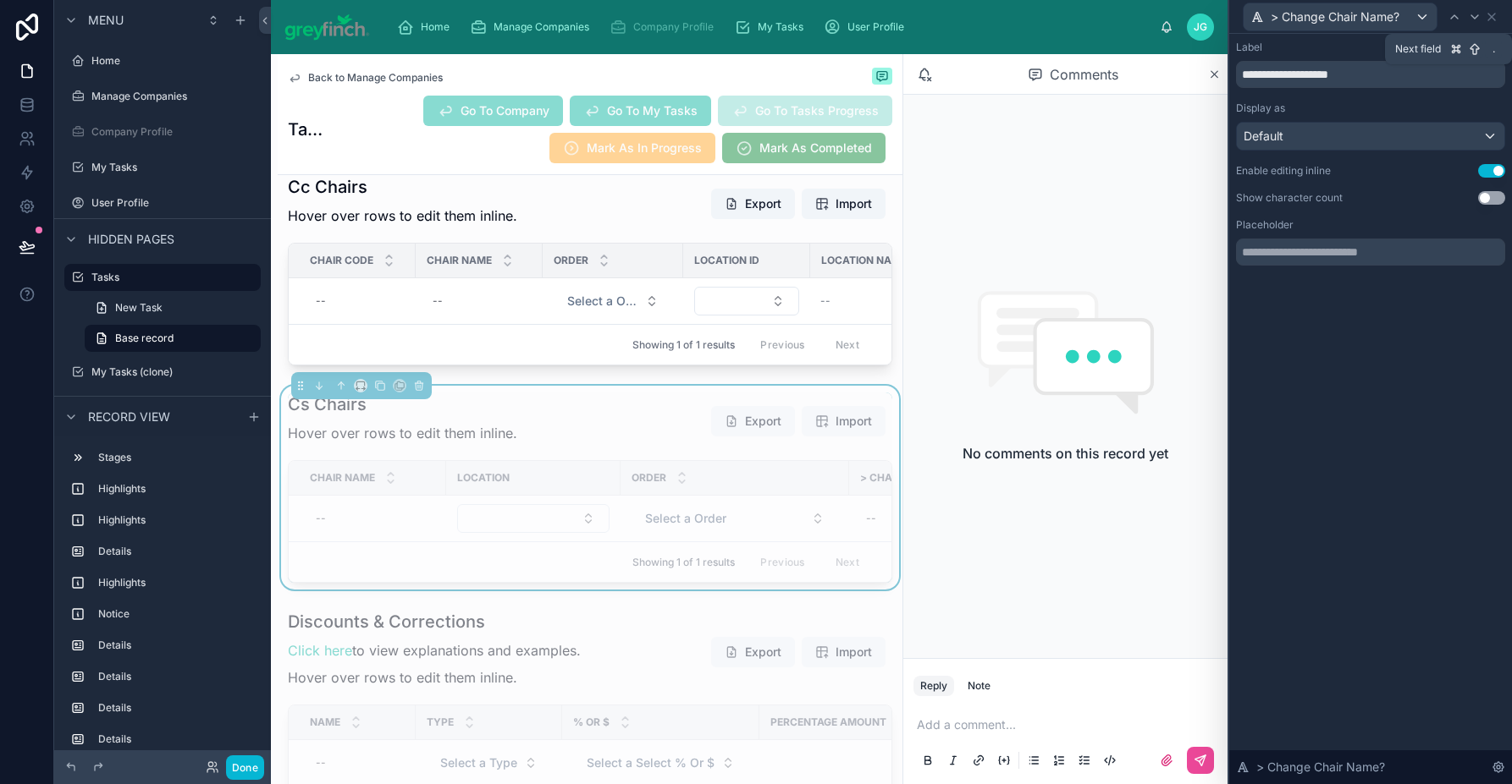
click at [1472, 20] on icon at bounding box center [1474, 17] width 13 height 13
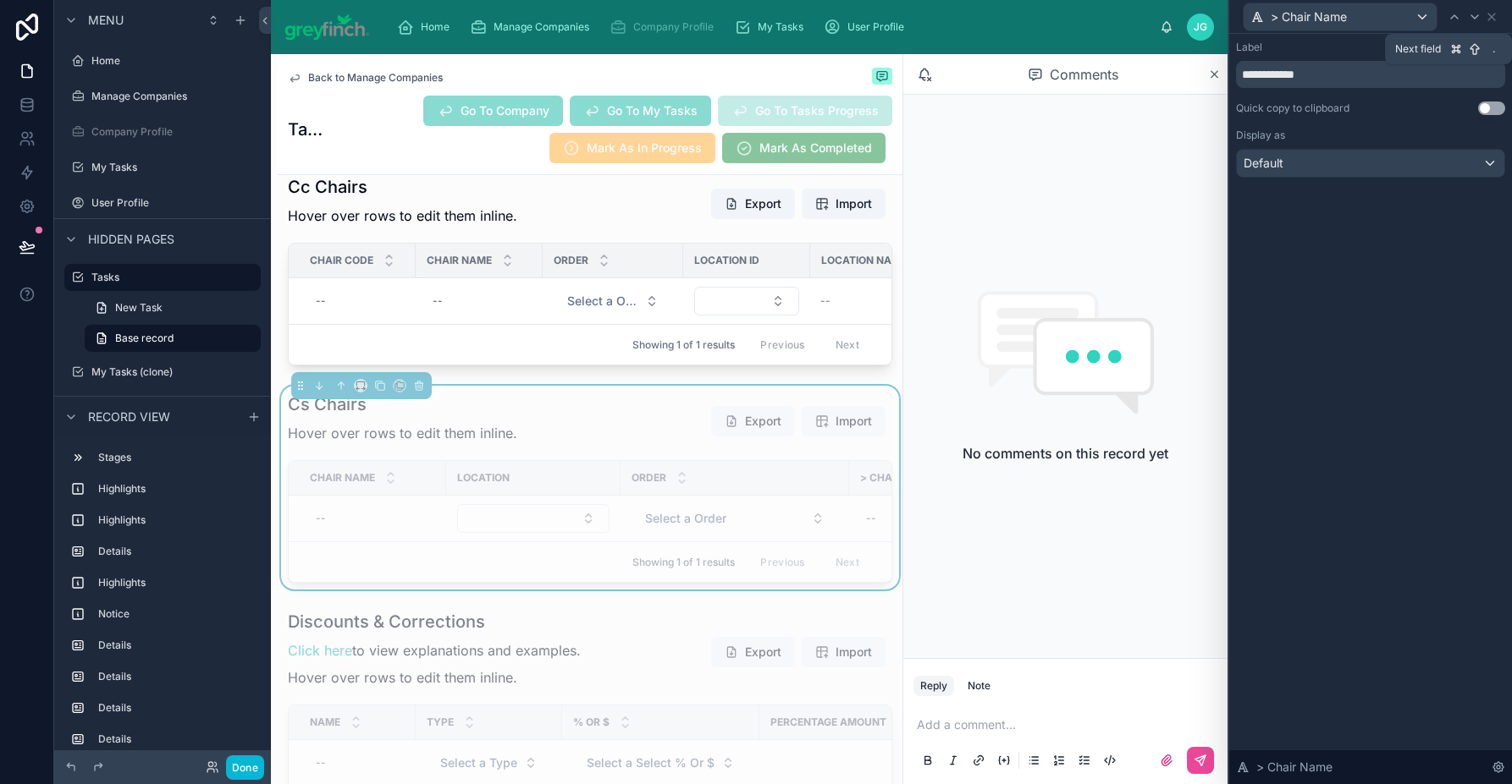
click at [1472, 20] on icon at bounding box center [1474, 17] width 13 height 13
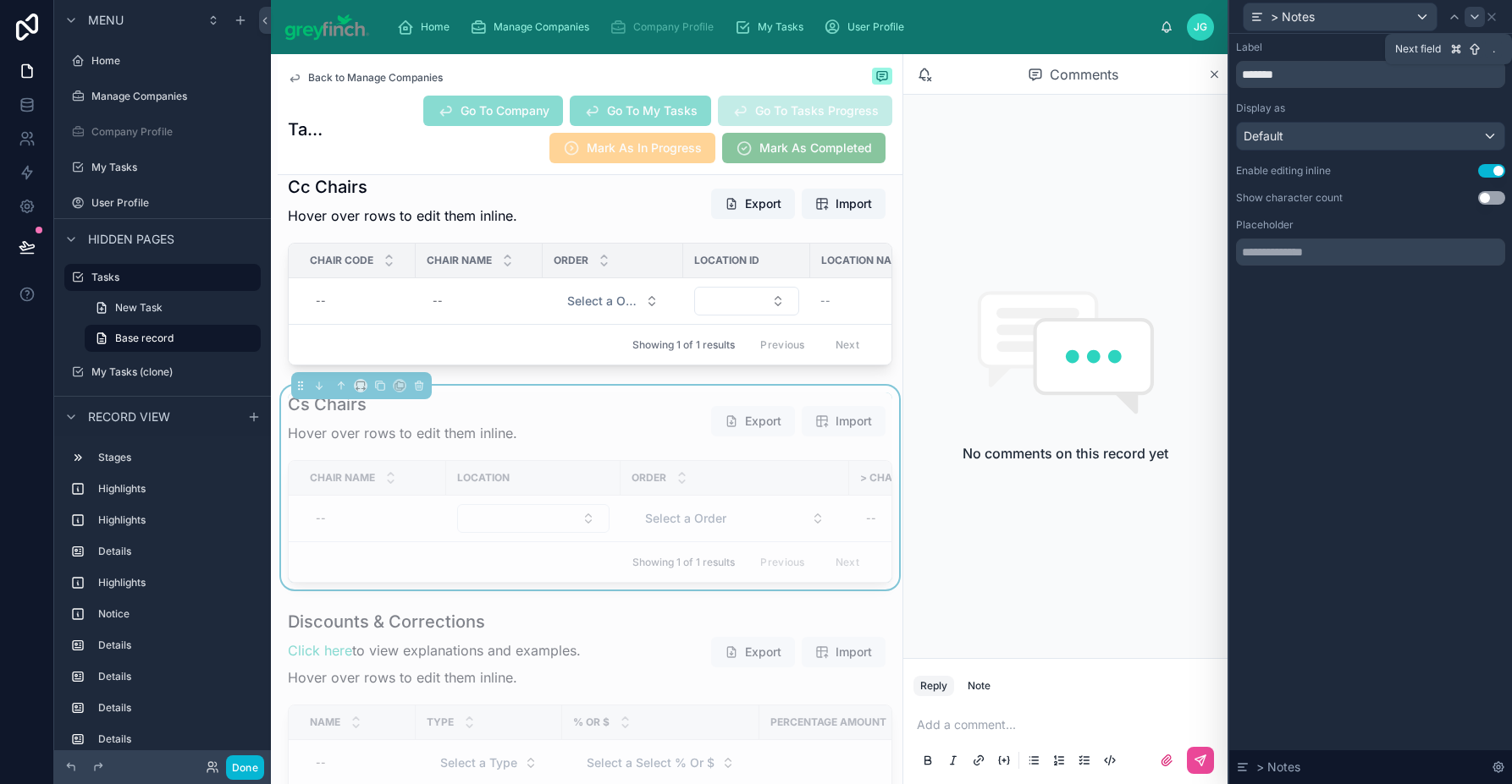
click at [1472, 20] on icon at bounding box center [1474, 17] width 13 height 13
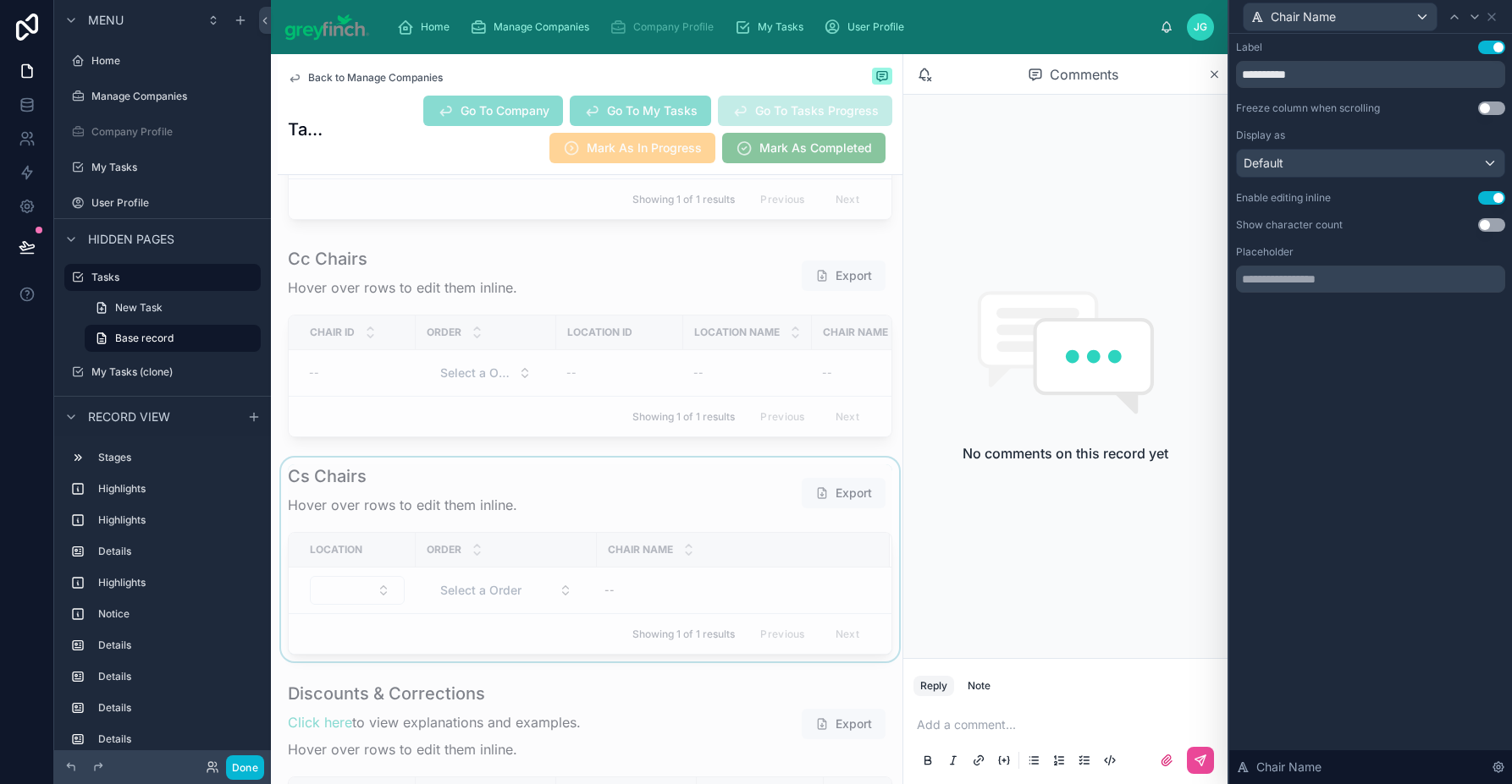
scroll to position [11819, 0]
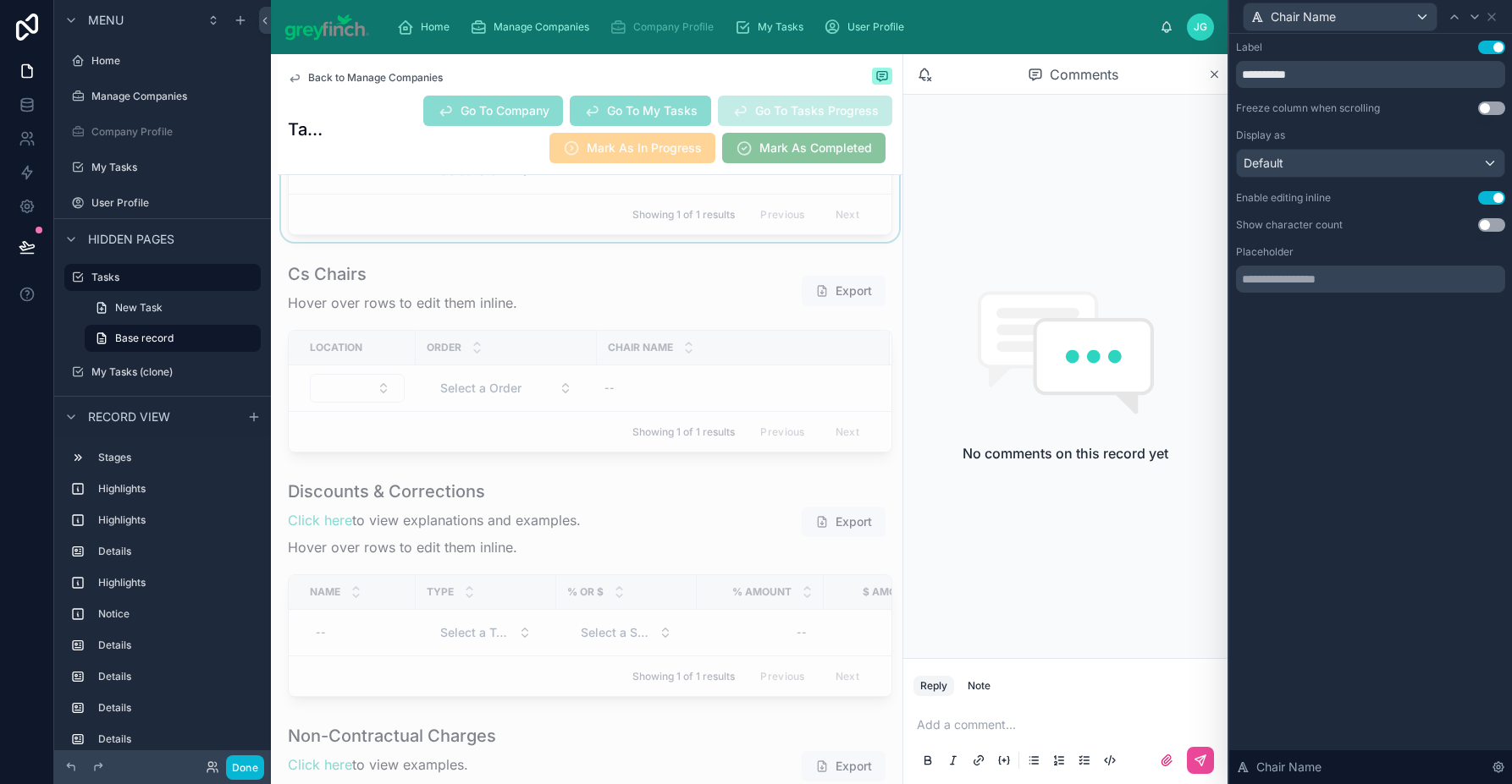
click at [528, 242] on div at bounding box center [589, 140] width 624 height 204
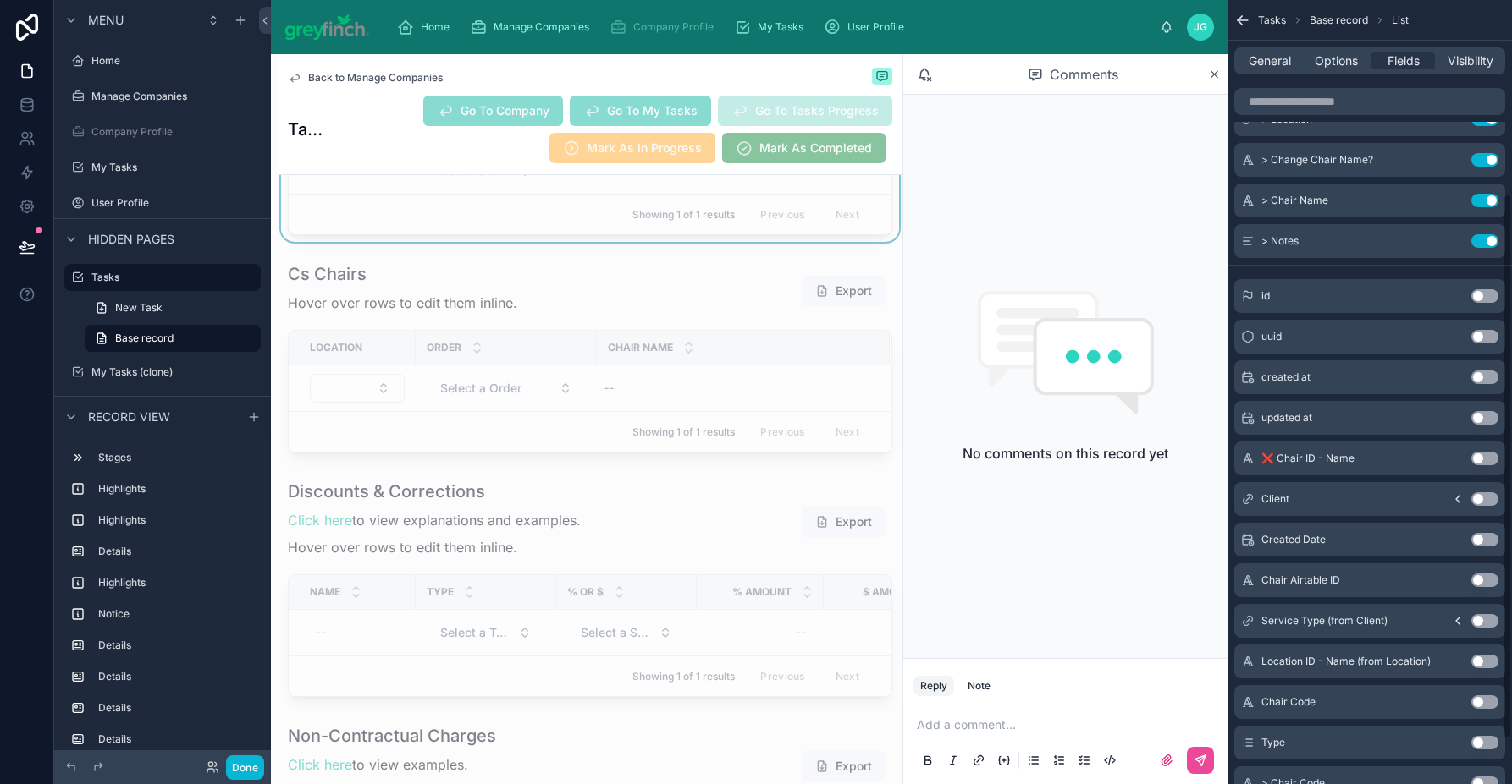
scroll to position [342, 0]
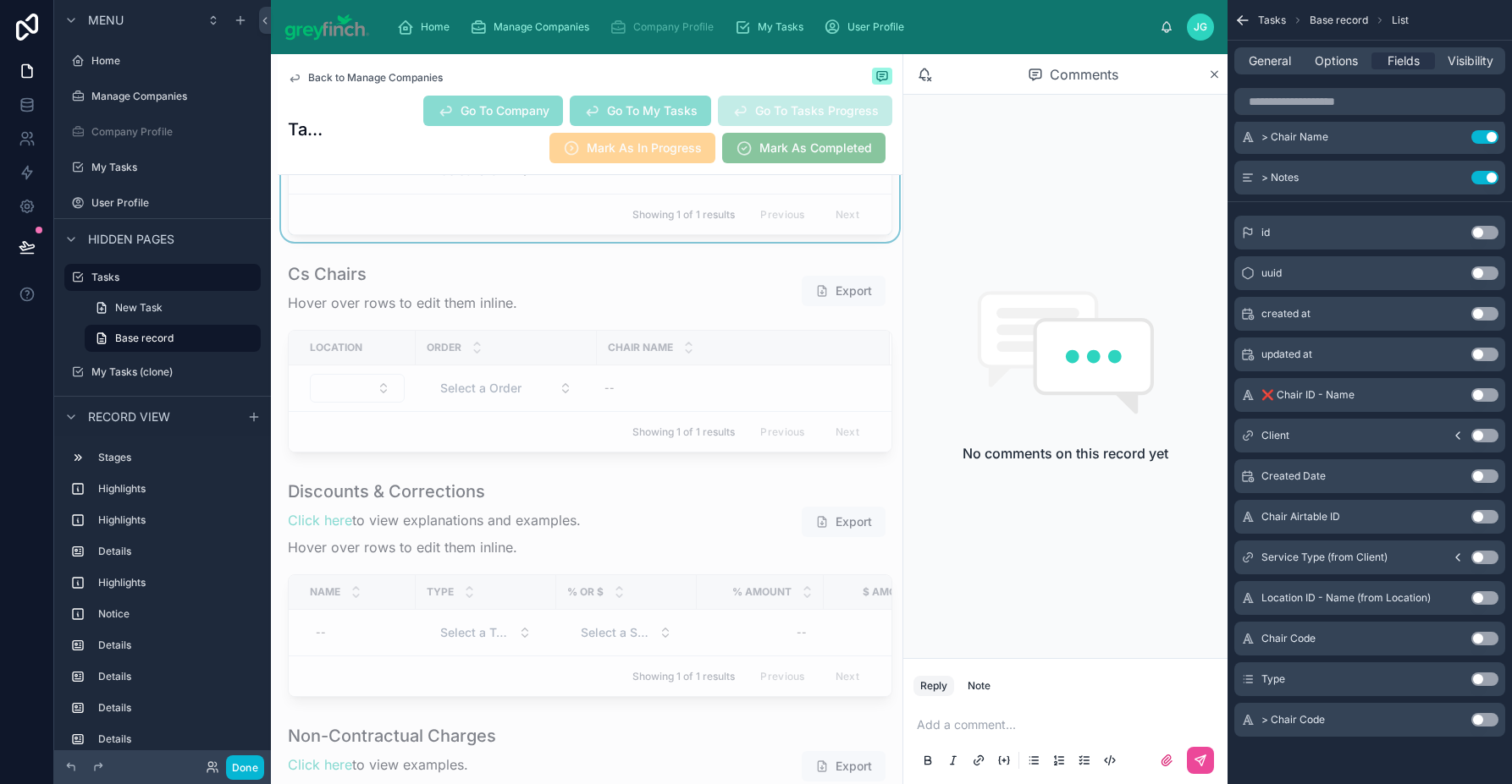
click at [1479, 721] on button "Use setting" at bounding box center [1484, 719] width 27 height 13
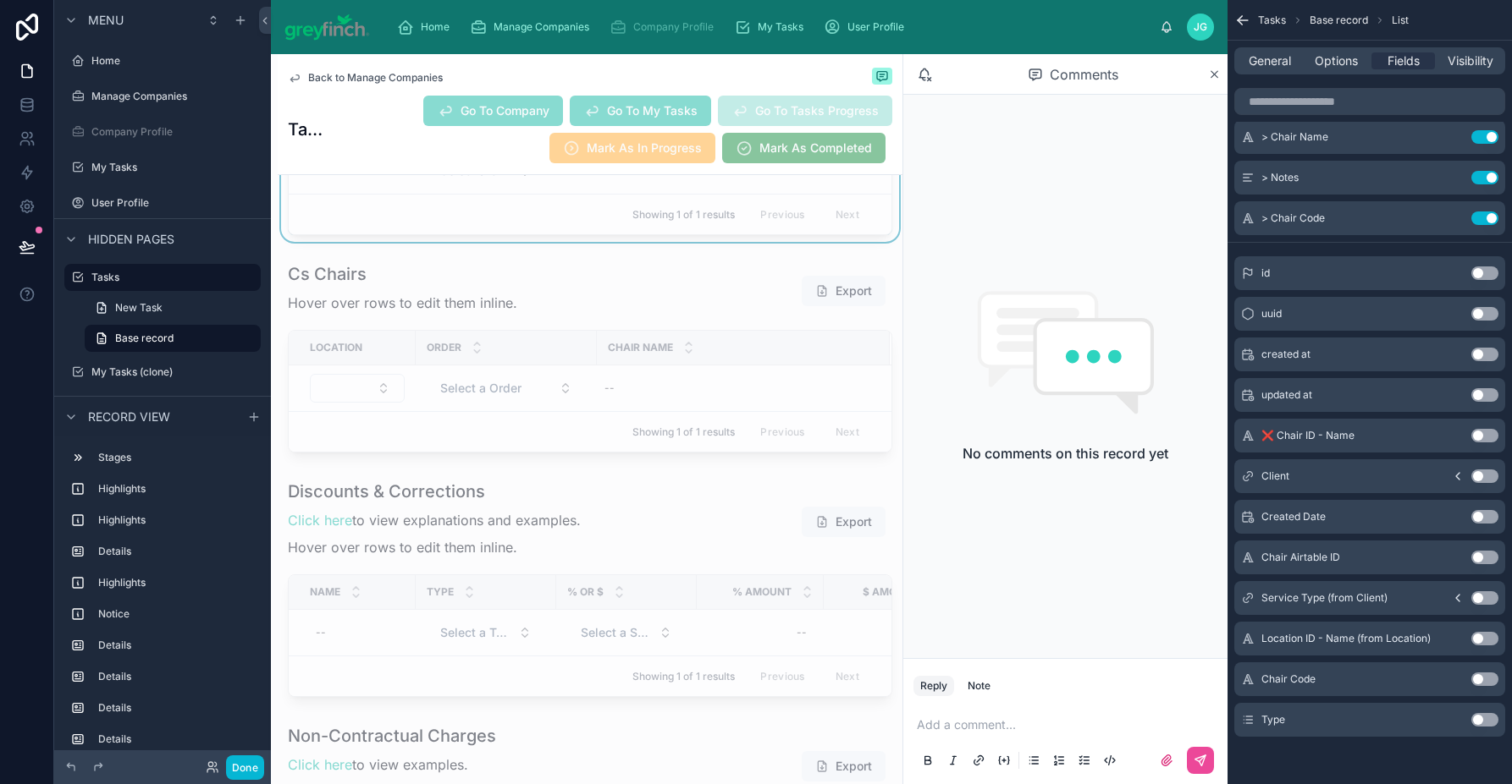
click at [1480, 681] on button "Use setting" at bounding box center [1484, 678] width 27 height 13
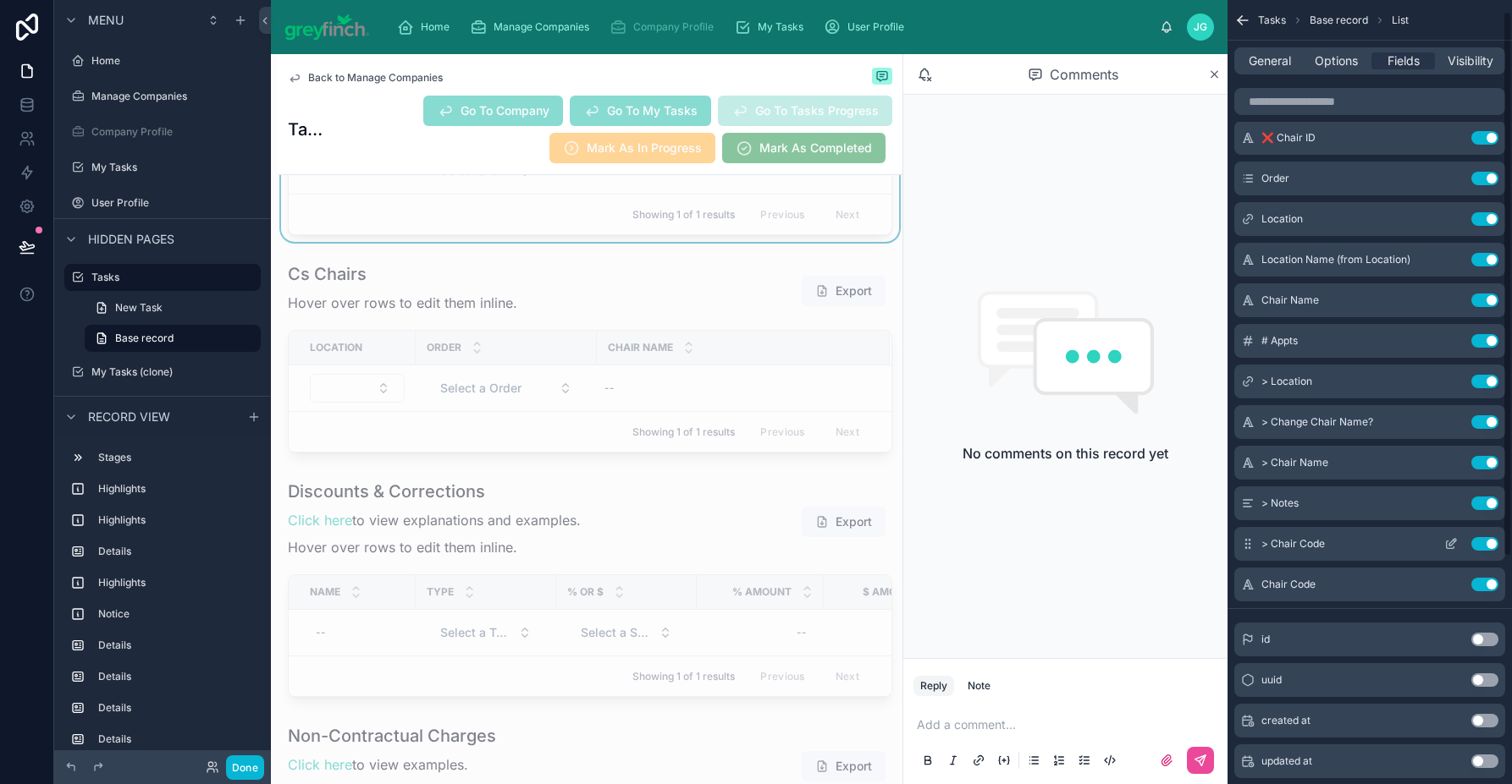
scroll to position [0, 0]
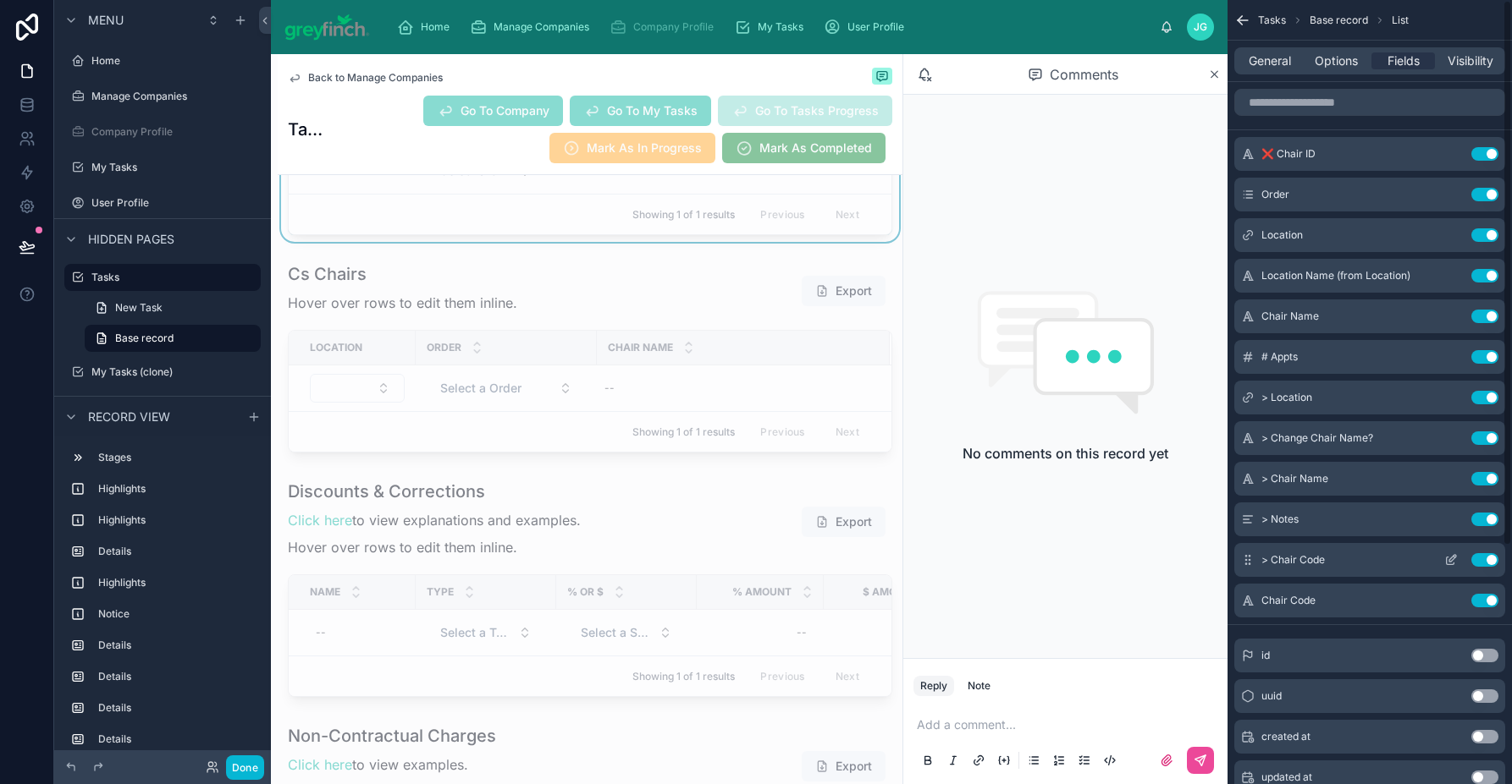
click at [1487, 559] on button "Use setting" at bounding box center [1484, 559] width 27 height 13
click at [1250, 189] on icon "scrollable content" at bounding box center [1247, 194] width 13 height 13
click at [1251, 130] on div "❌ Chair ID Use setting Order Use setting Location Use setting Location Name (fr…" at bounding box center [1369, 590] width 284 height 1016
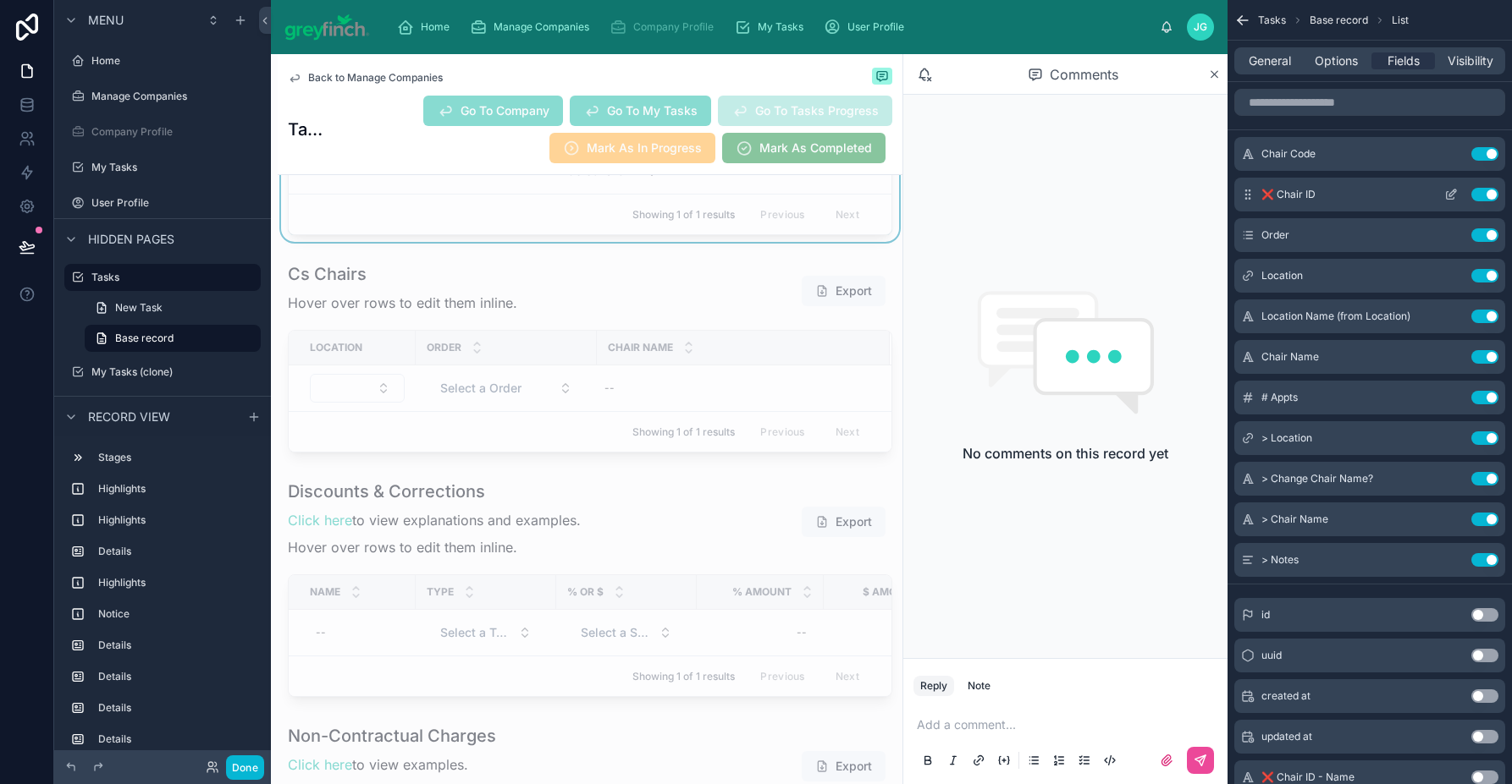
click at [1483, 198] on button "Use setting" at bounding box center [1484, 194] width 27 height 13
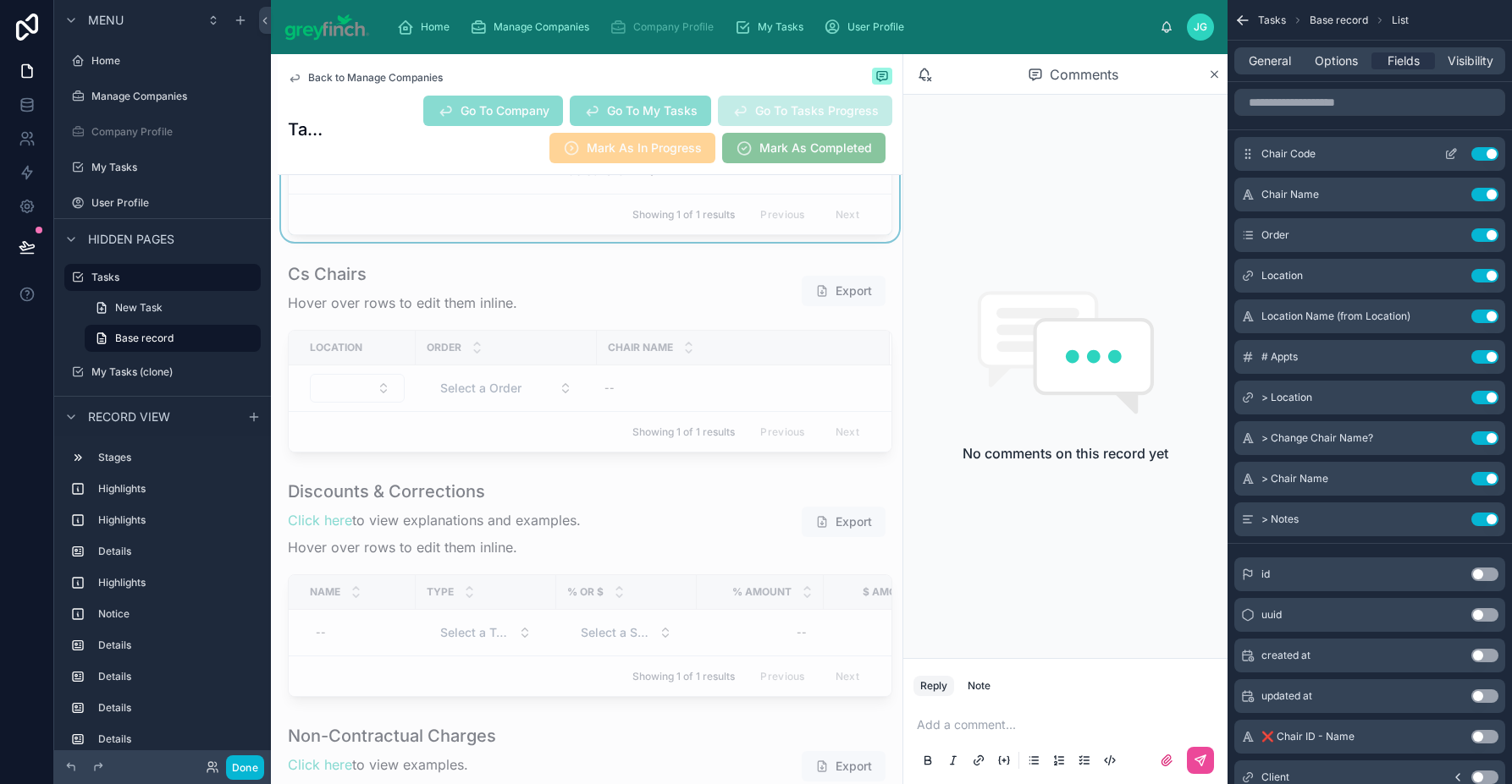
click at [1450, 153] on icon "scrollable content" at bounding box center [1450, 153] width 13 height 13
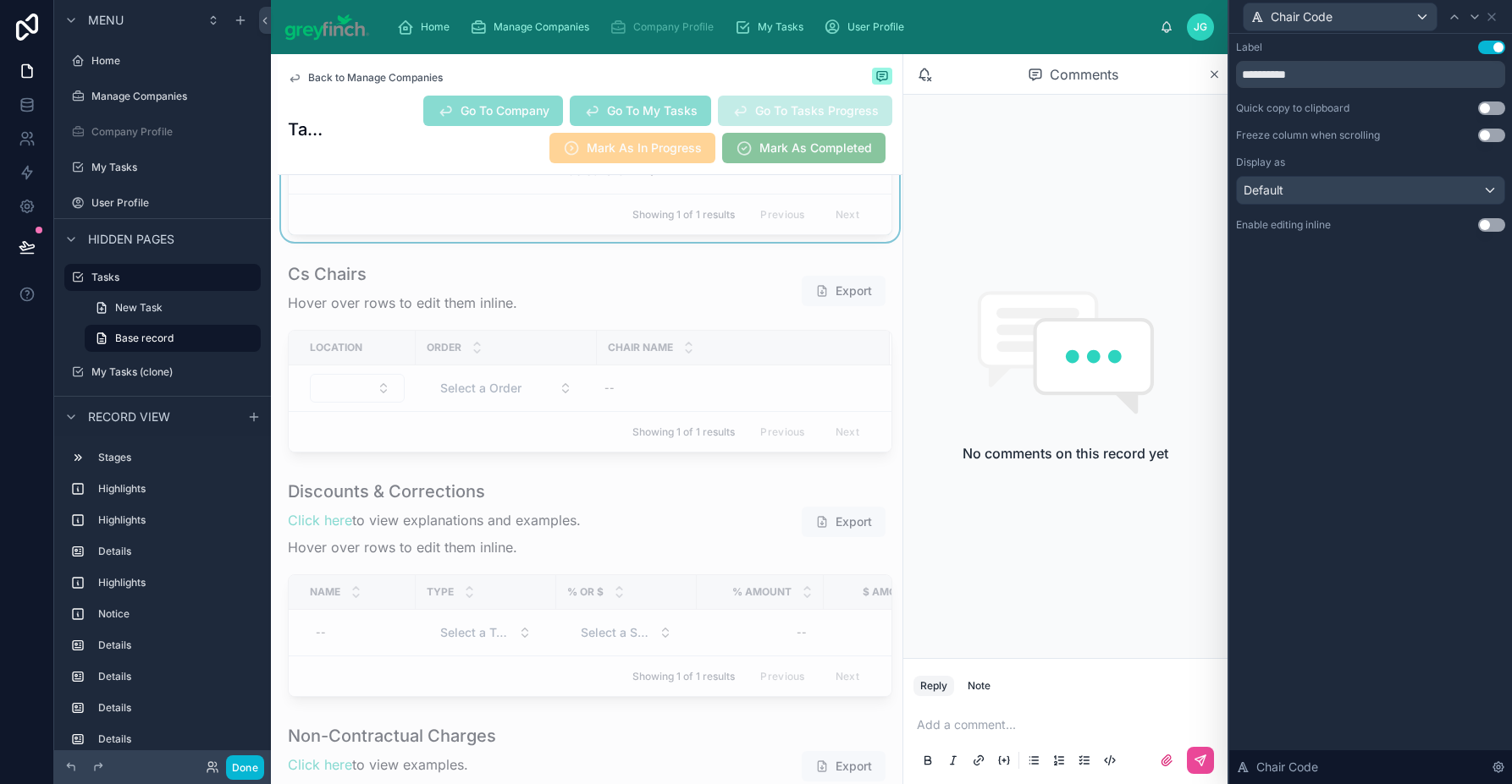
click at [1488, 227] on button "Use setting" at bounding box center [1491, 225] width 27 height 13
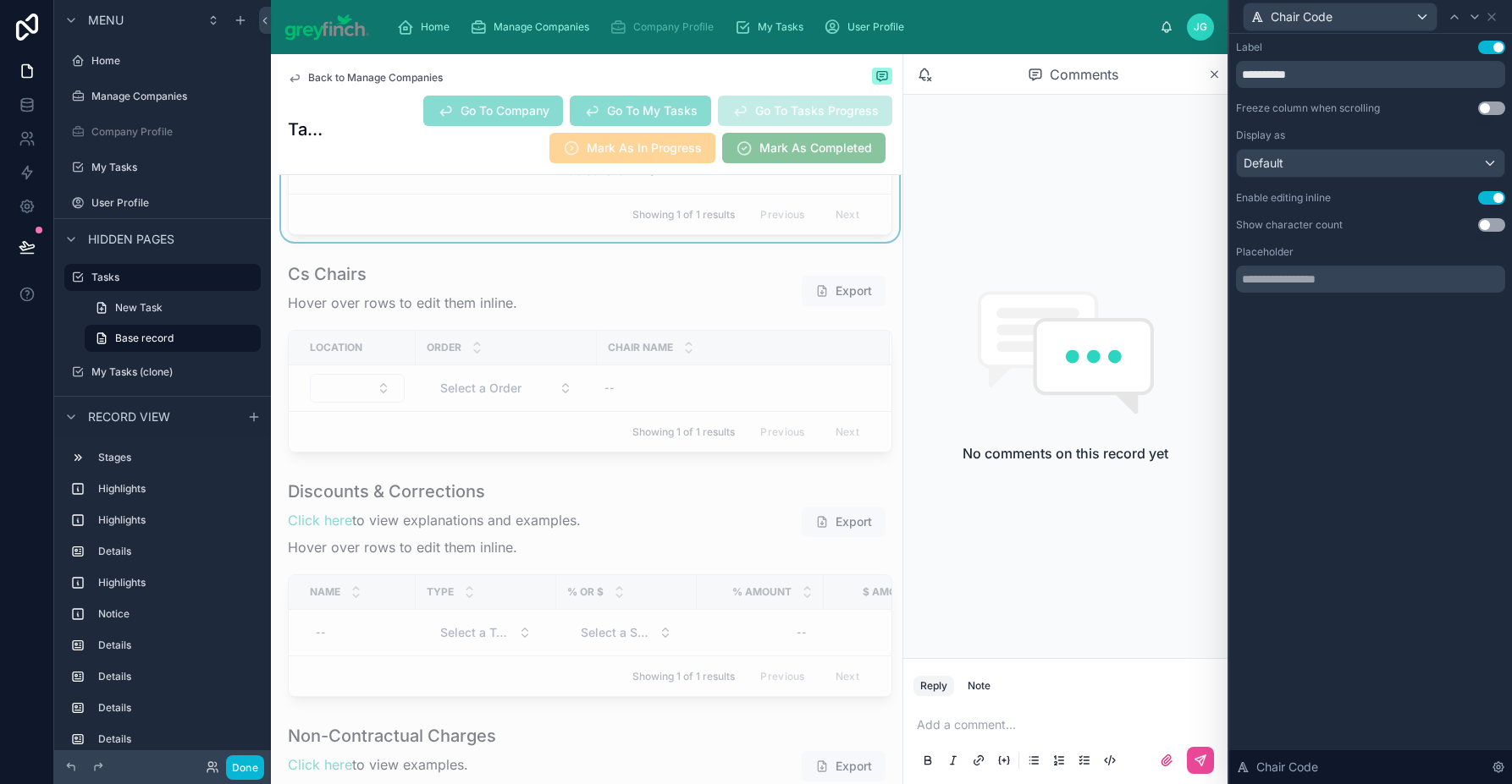
click at [1484, 197] on button "Use setting" at bounding box center [1491, 198] width 27 height 13
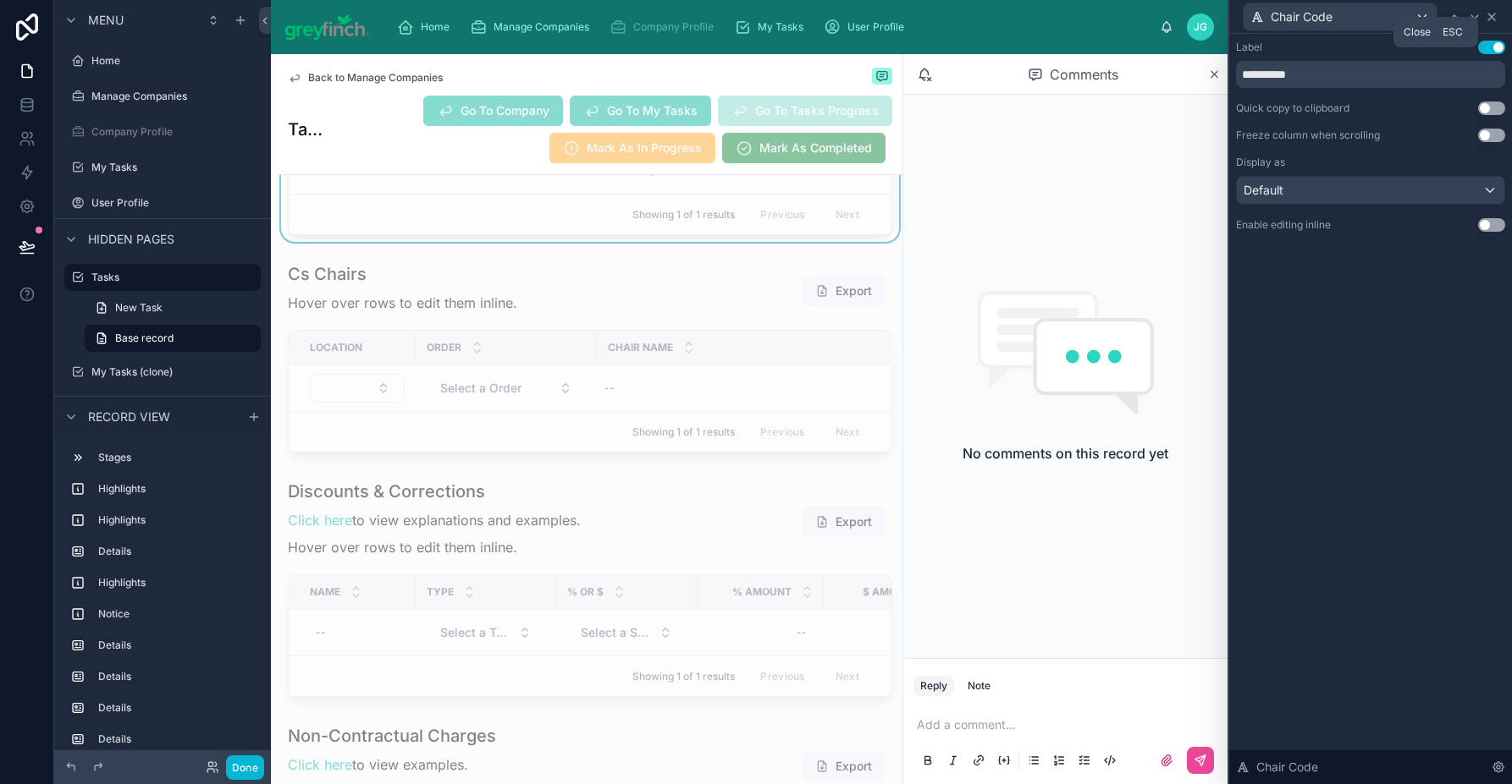
click at [1495, 13] on icon at bounding box center [1491, 17] width 13 height 13
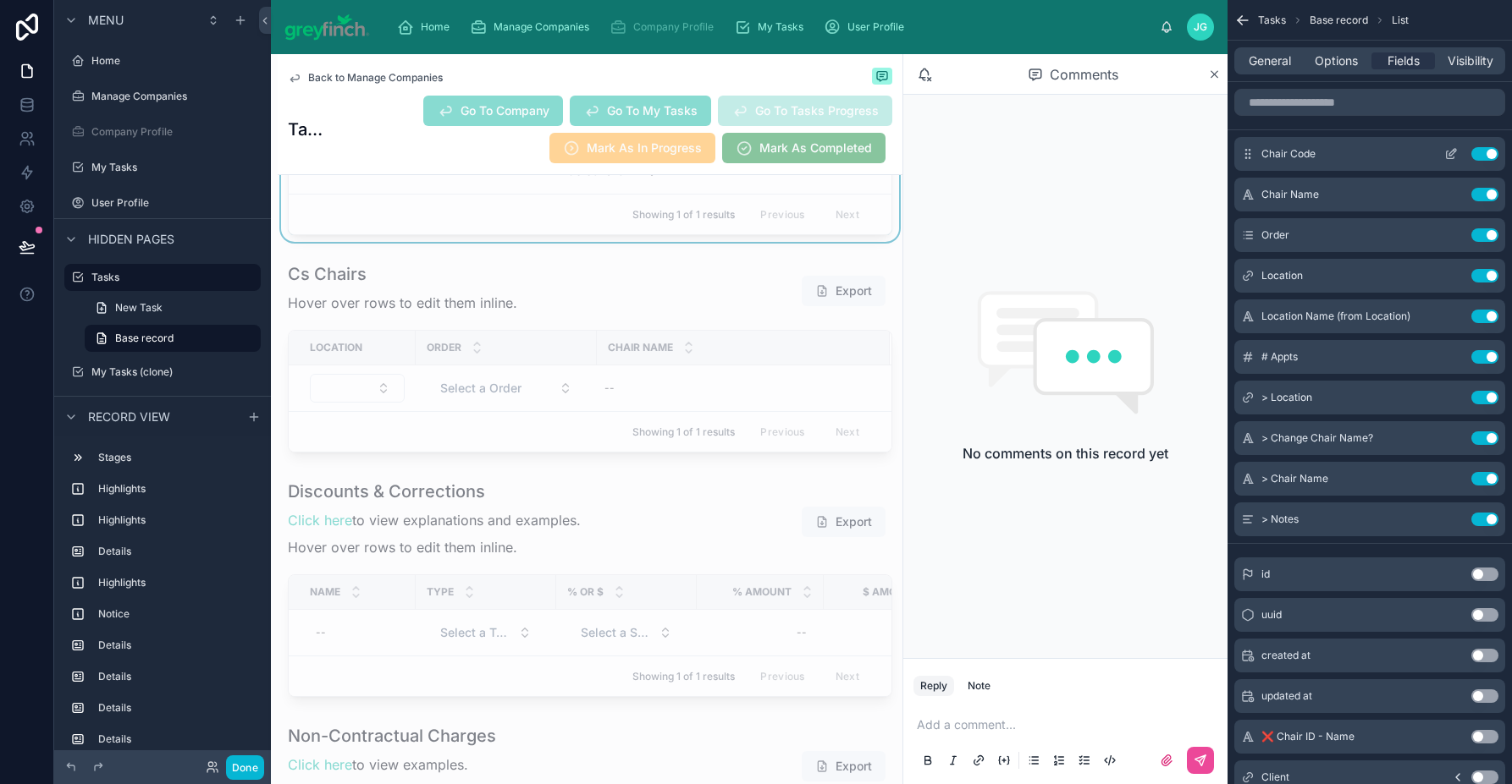
click at [1448, 157] on icon "scrollable content" at bounding box center [1450, 155] width 8 height 8
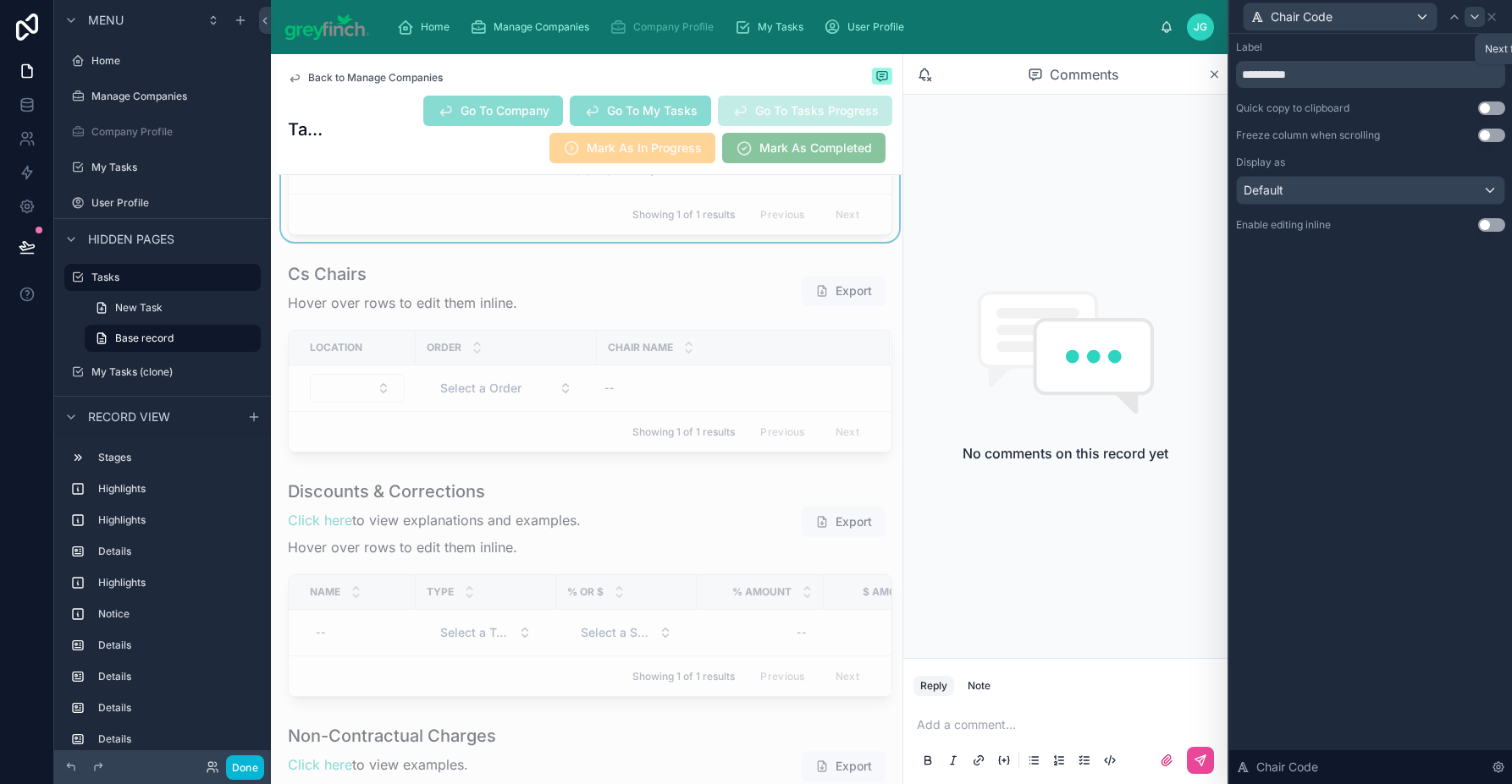
click at [1469, 19] on icon at bounding box center [1474, 17] width 13 height 13
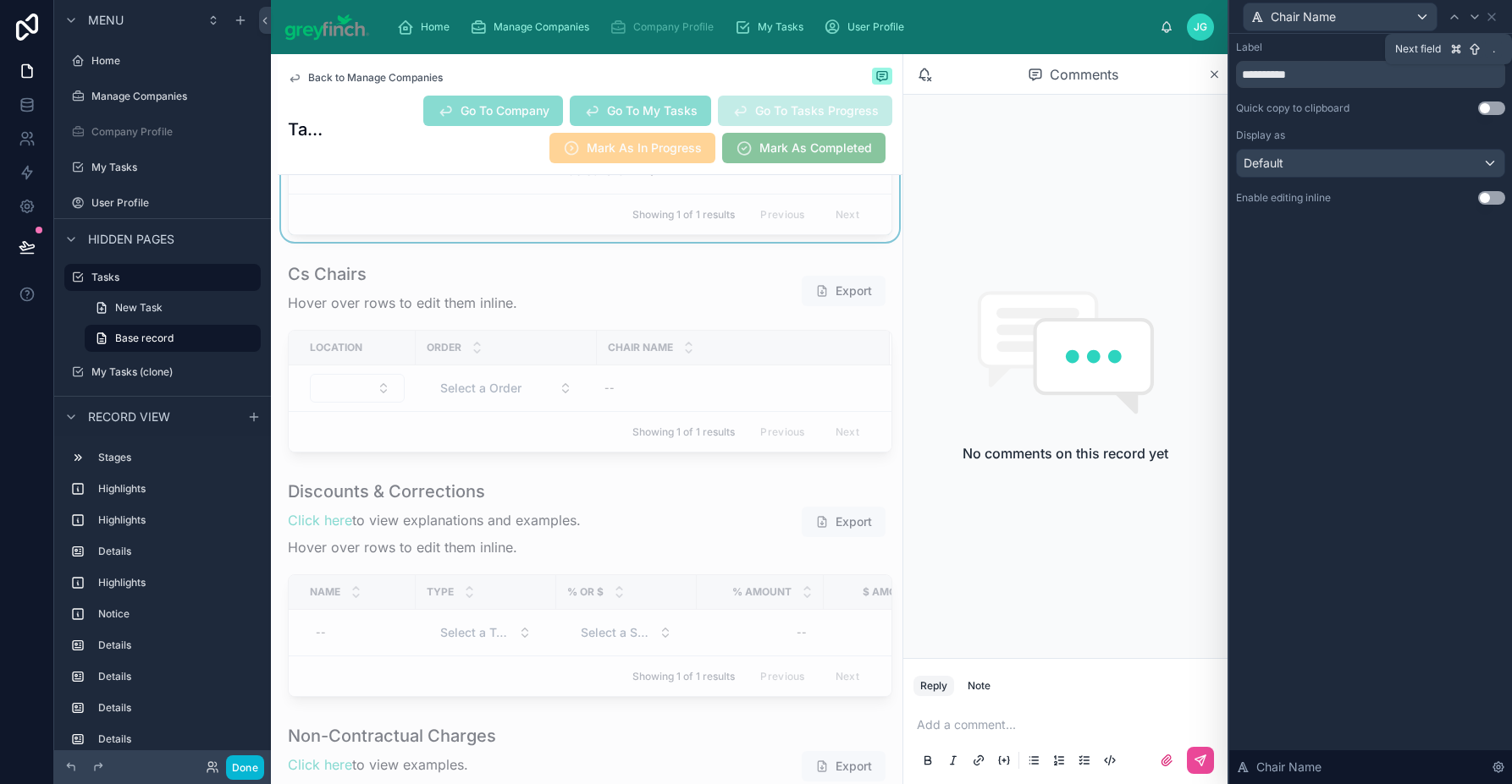
click at [1469, 19] on icon at bounding box center [1474, 17] width 13 height 13
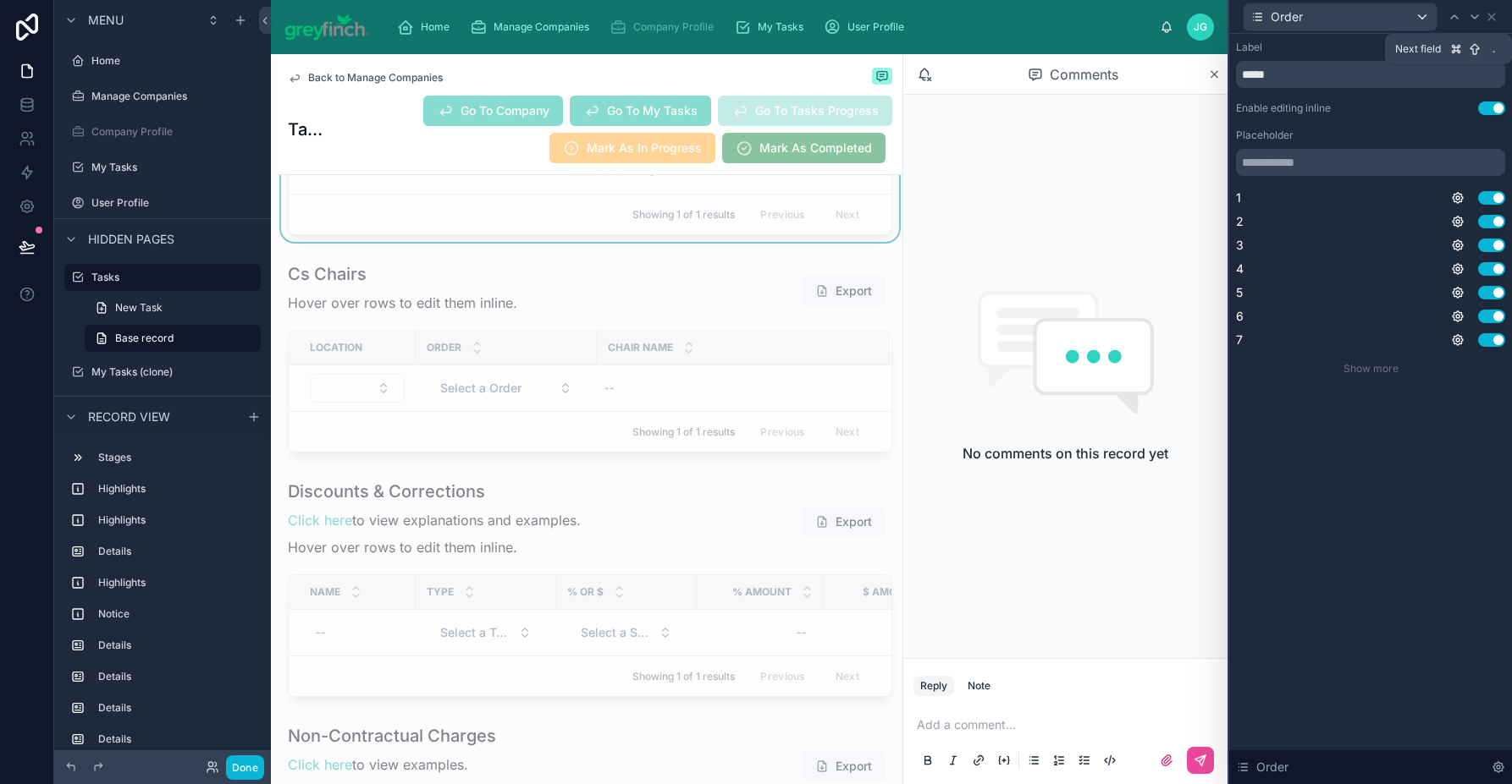
click at [1469, 19] on icon at bounding box center [1474, 17] width 13 height 13
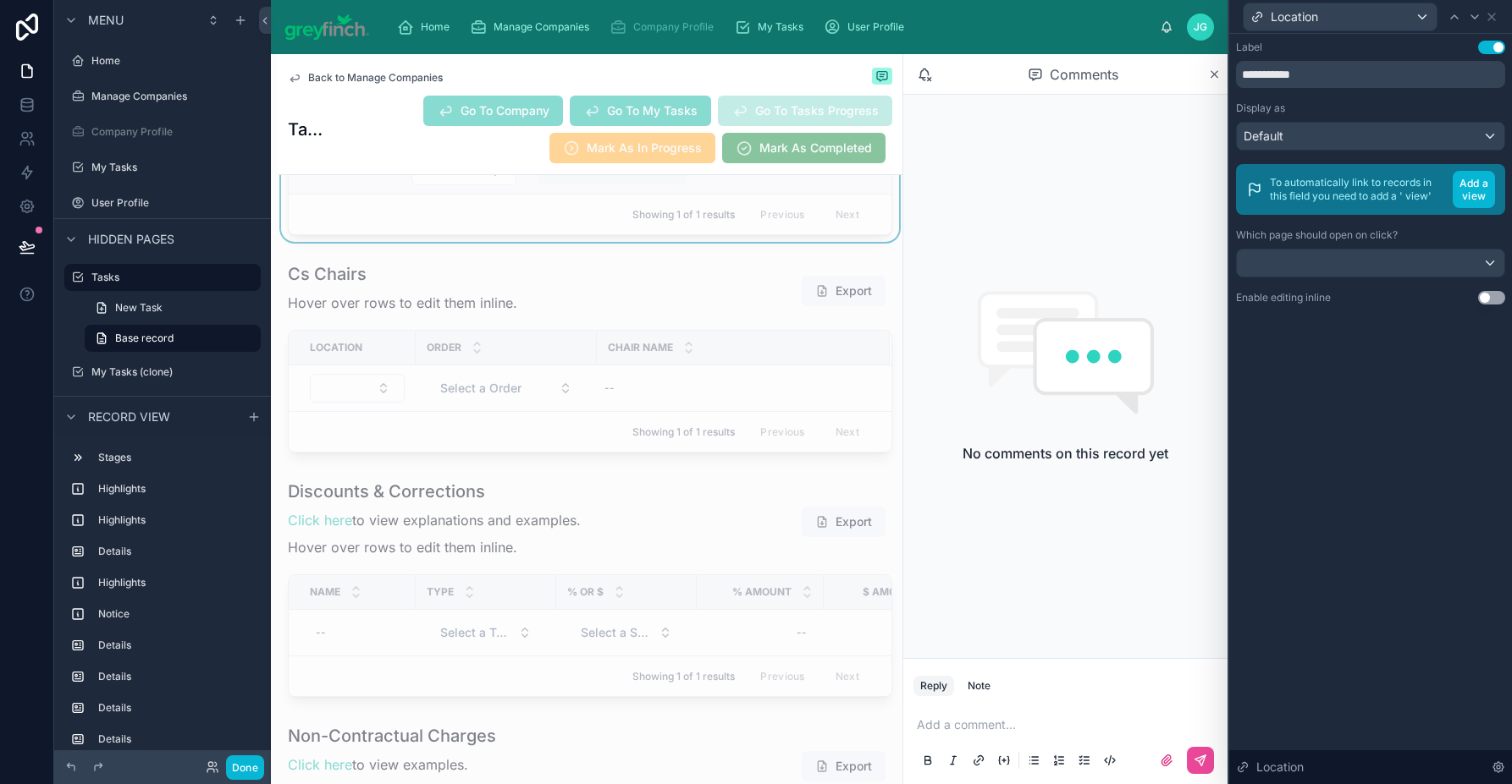
scroll to position [0, 741]
click at [573, 460] on div at bounding box center [589, 357] width 624 height 204
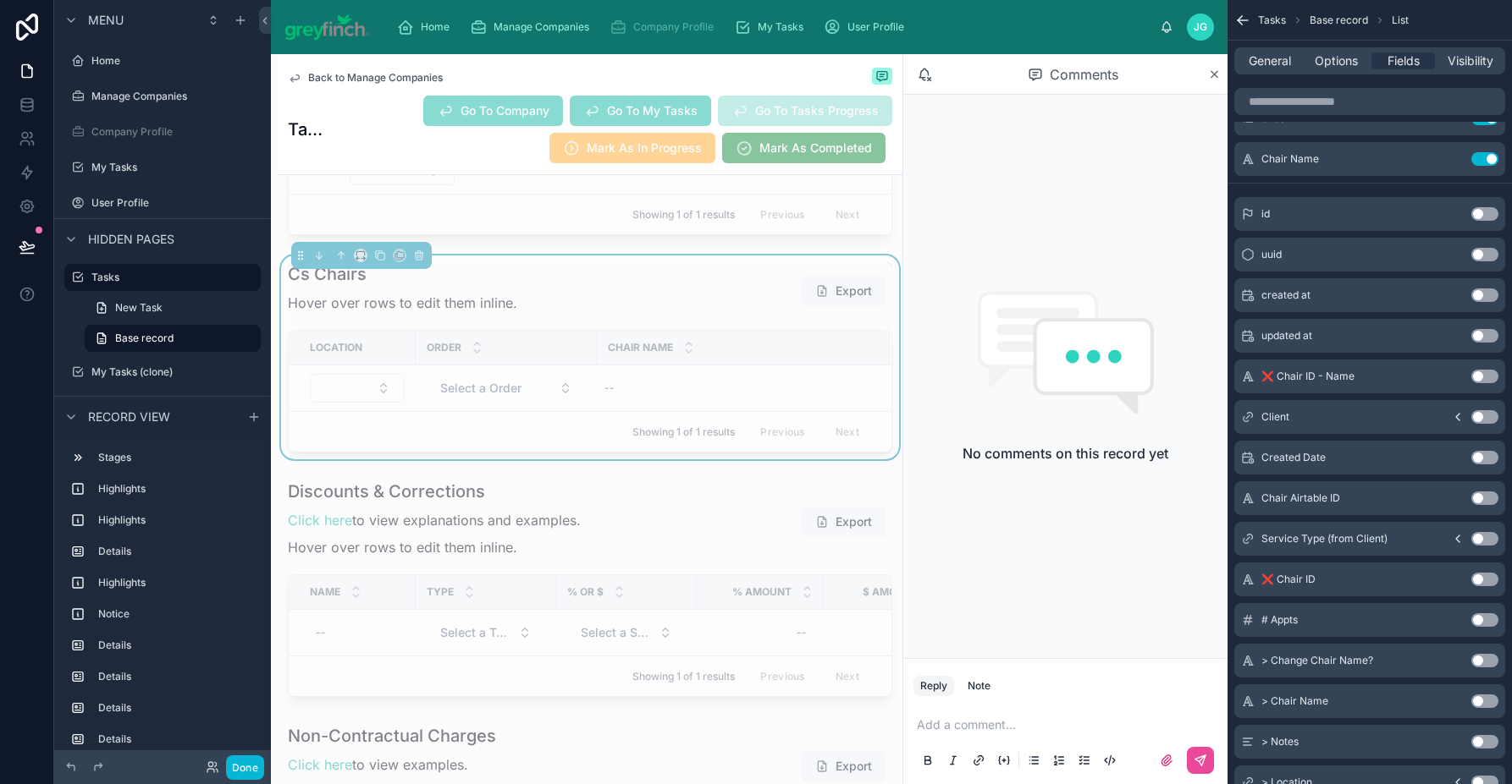
scroll to position [55, 0]
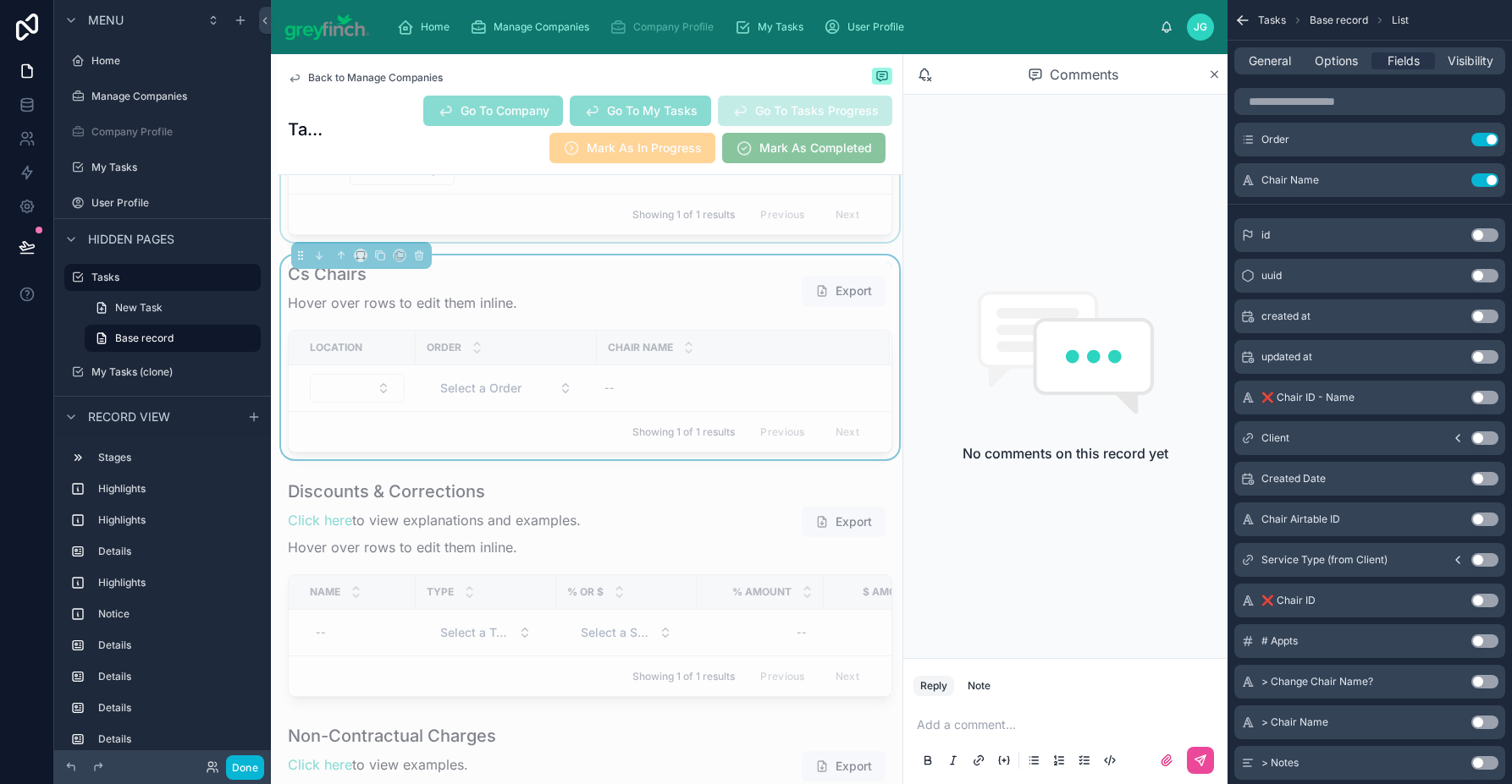
click at [547, 242] on div at bounding box center [589, 140] width 624 height 204
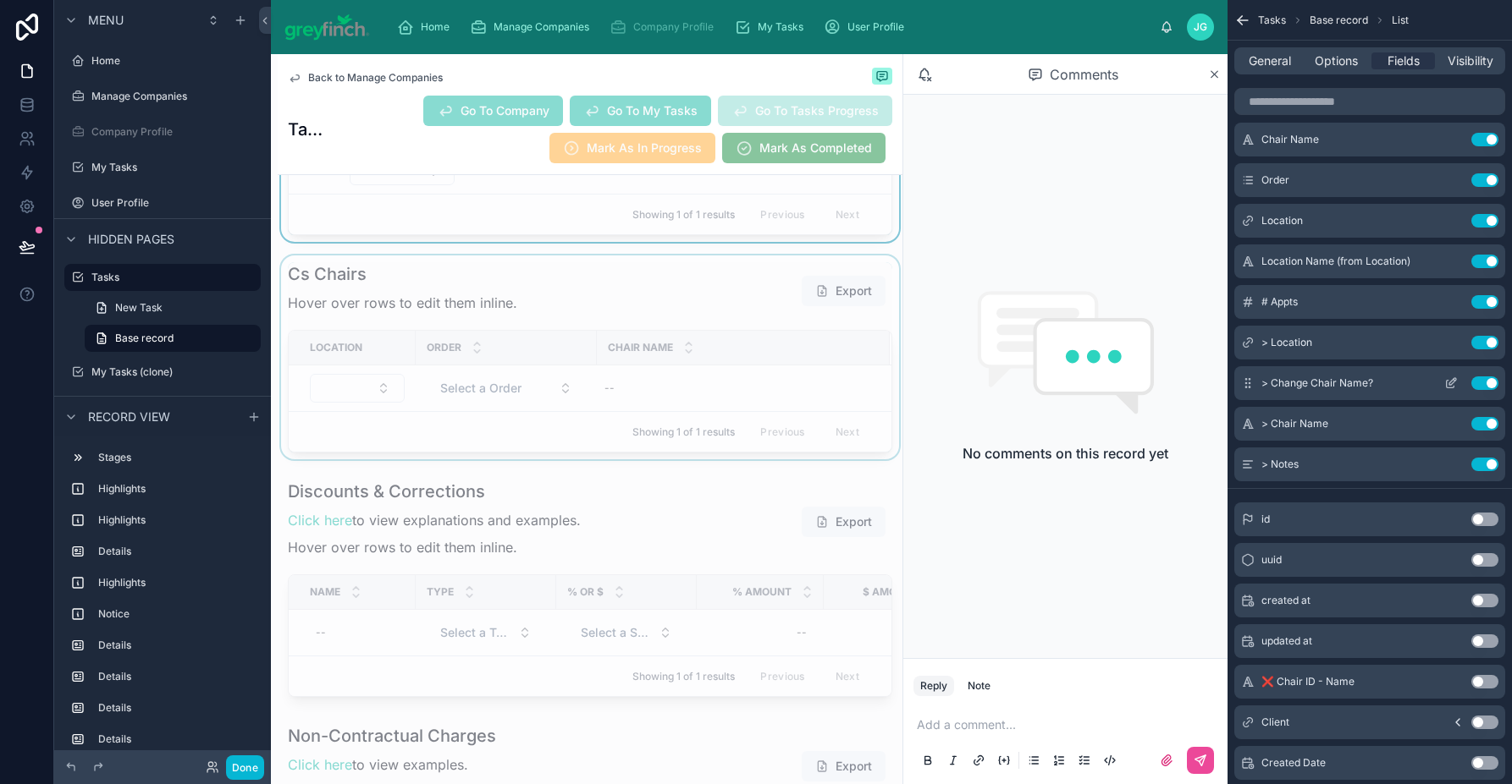
click at [1453, 382] on icon "scrollable content" at bounding box center [1450, 383] width 13 height 13
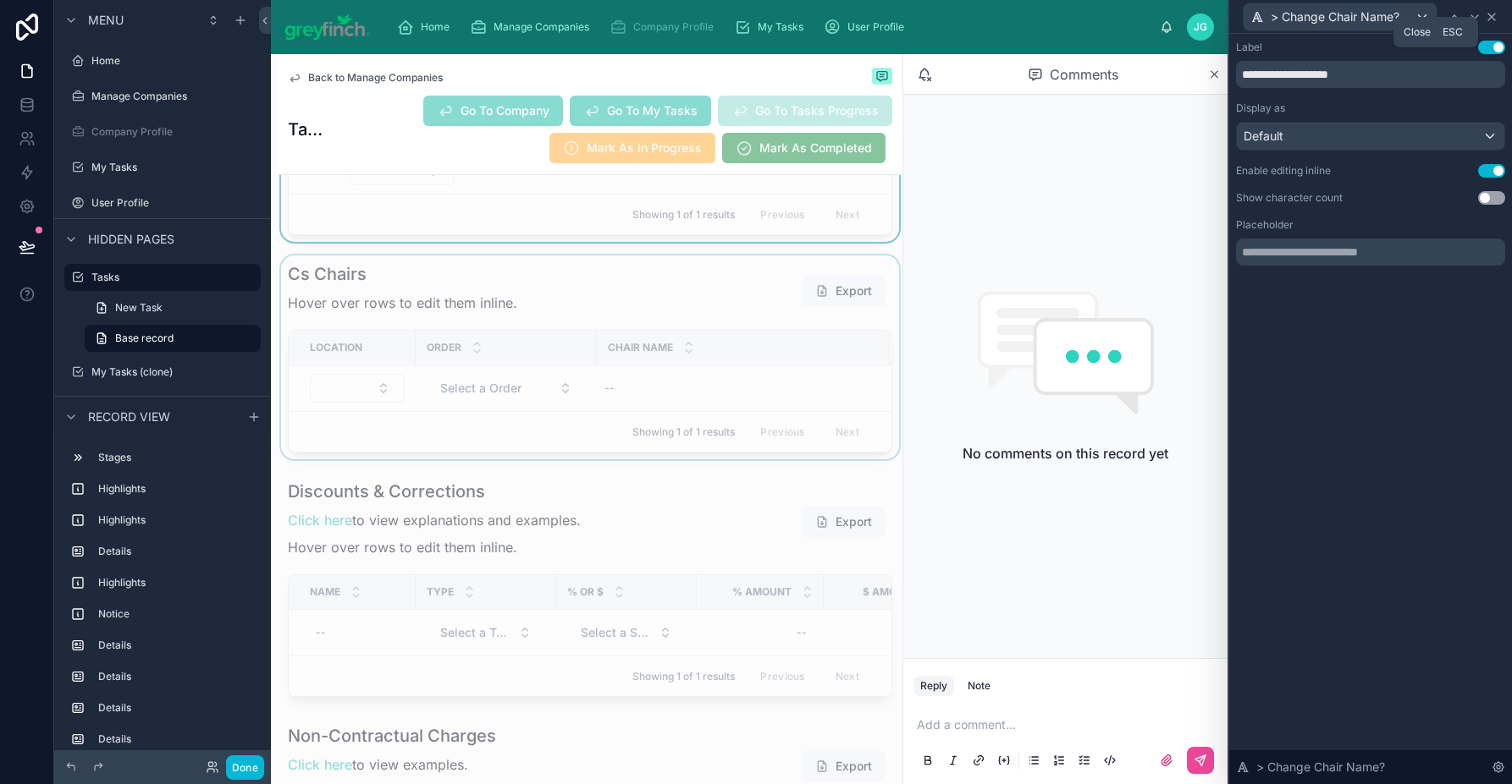
click at [1496, 21] on icon at bounding box center [1491, 17] width 13 height 13
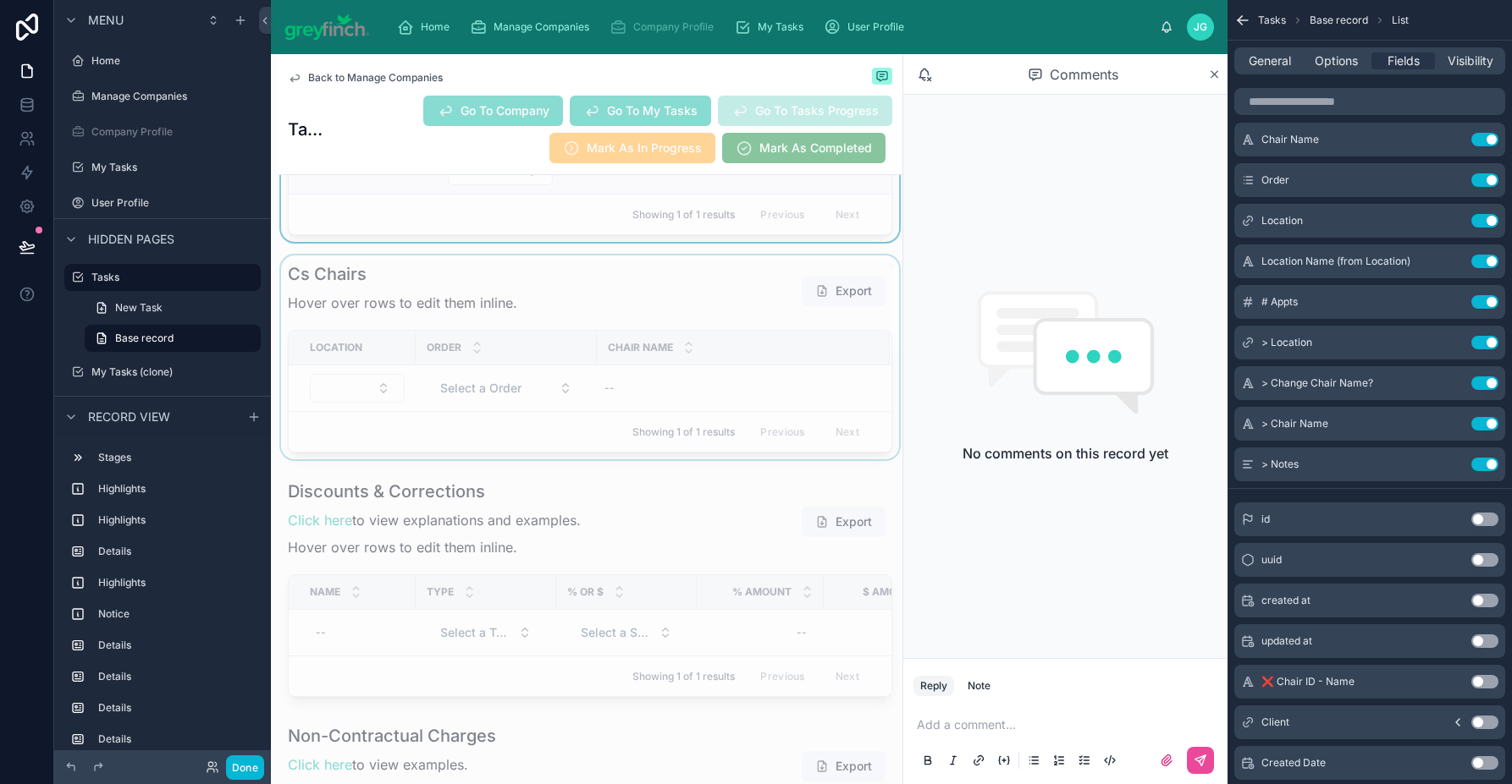
scroll to position [0, 741]
click at [620, 460] on div at bounding box center [589, 357] width 624 height 204
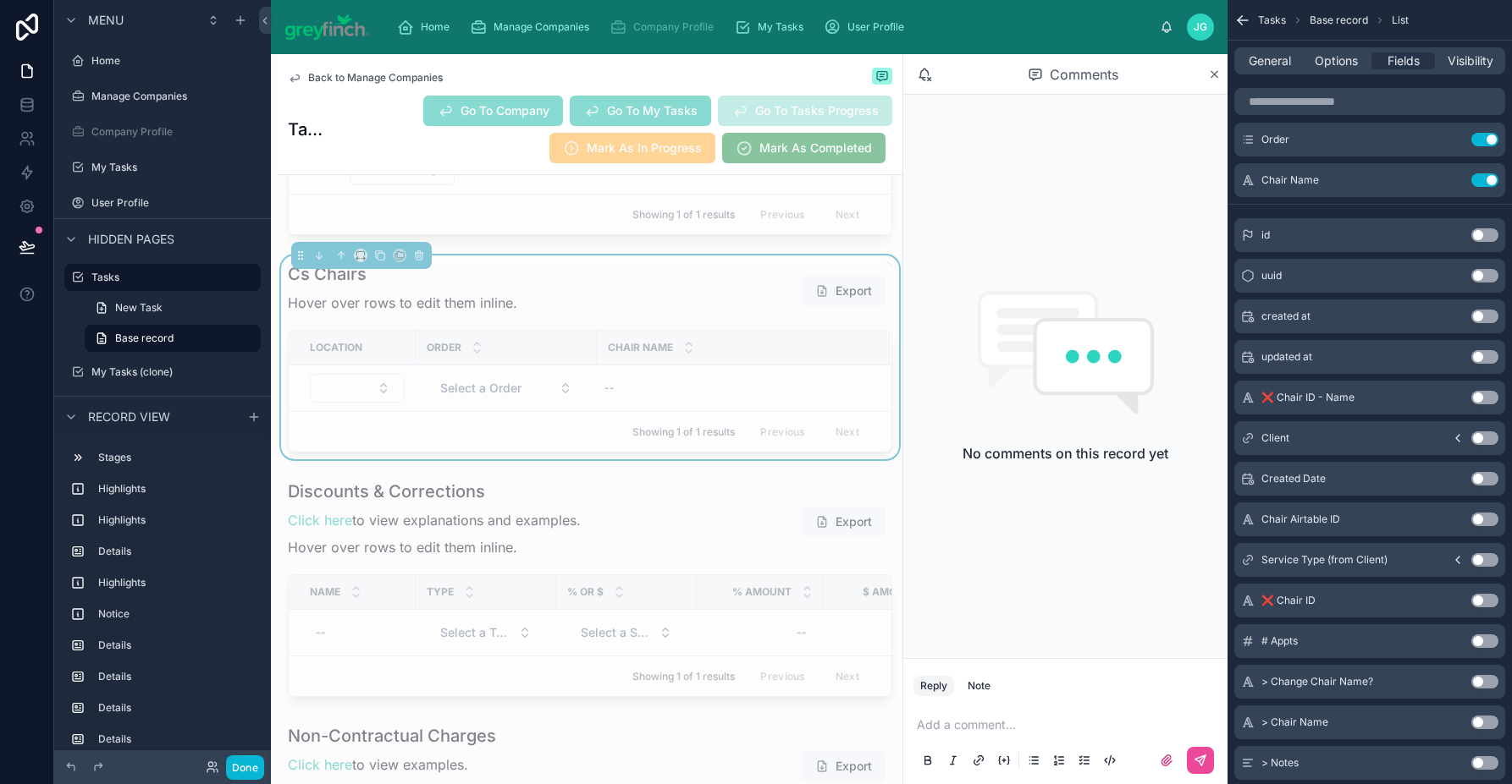
click at [1478, 683] on button "Use setting" at bounding box center [1484, 681] width 27 height 13
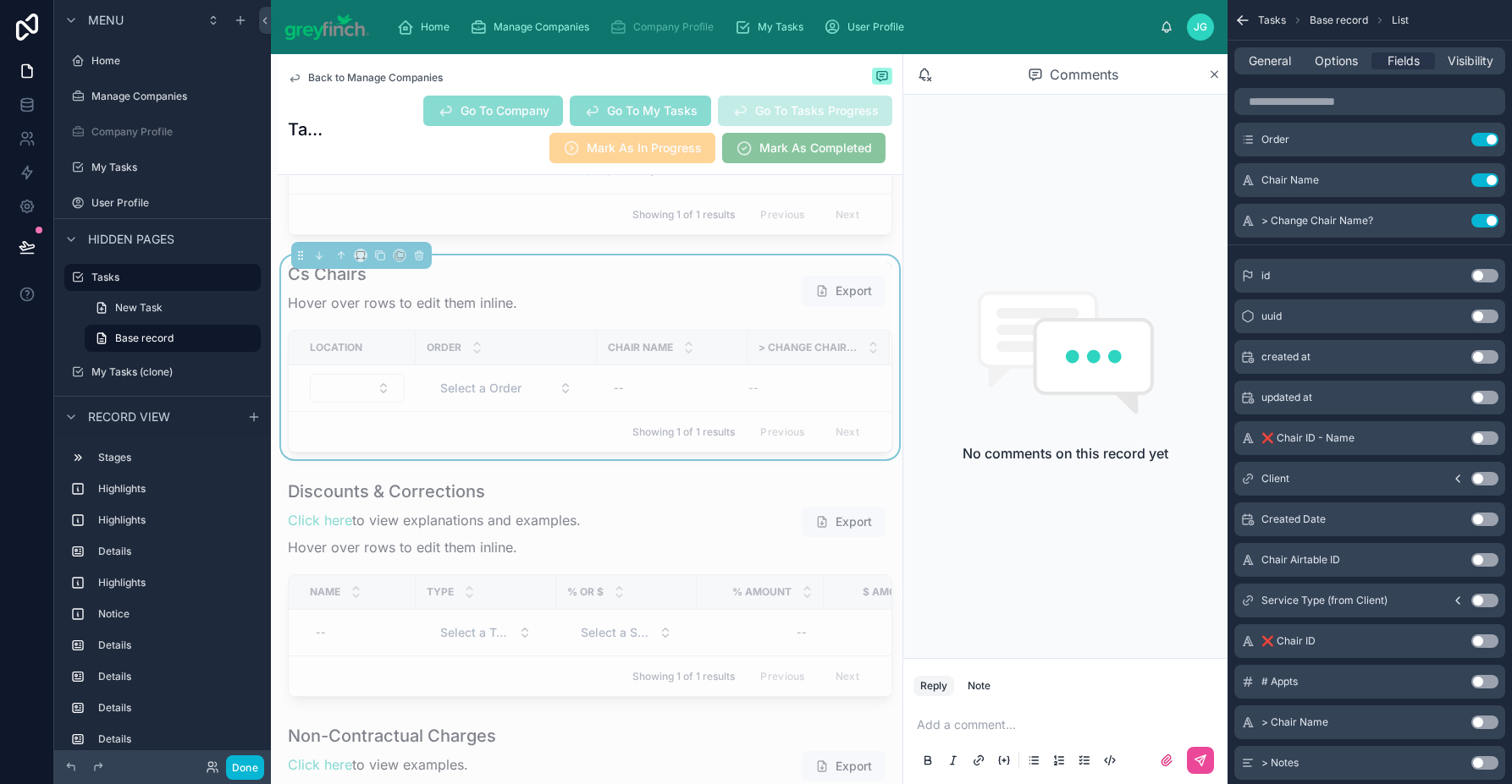
click at [1482, 725] on button "Use setting" at bounding box center [1484, 722] width 27 height 13
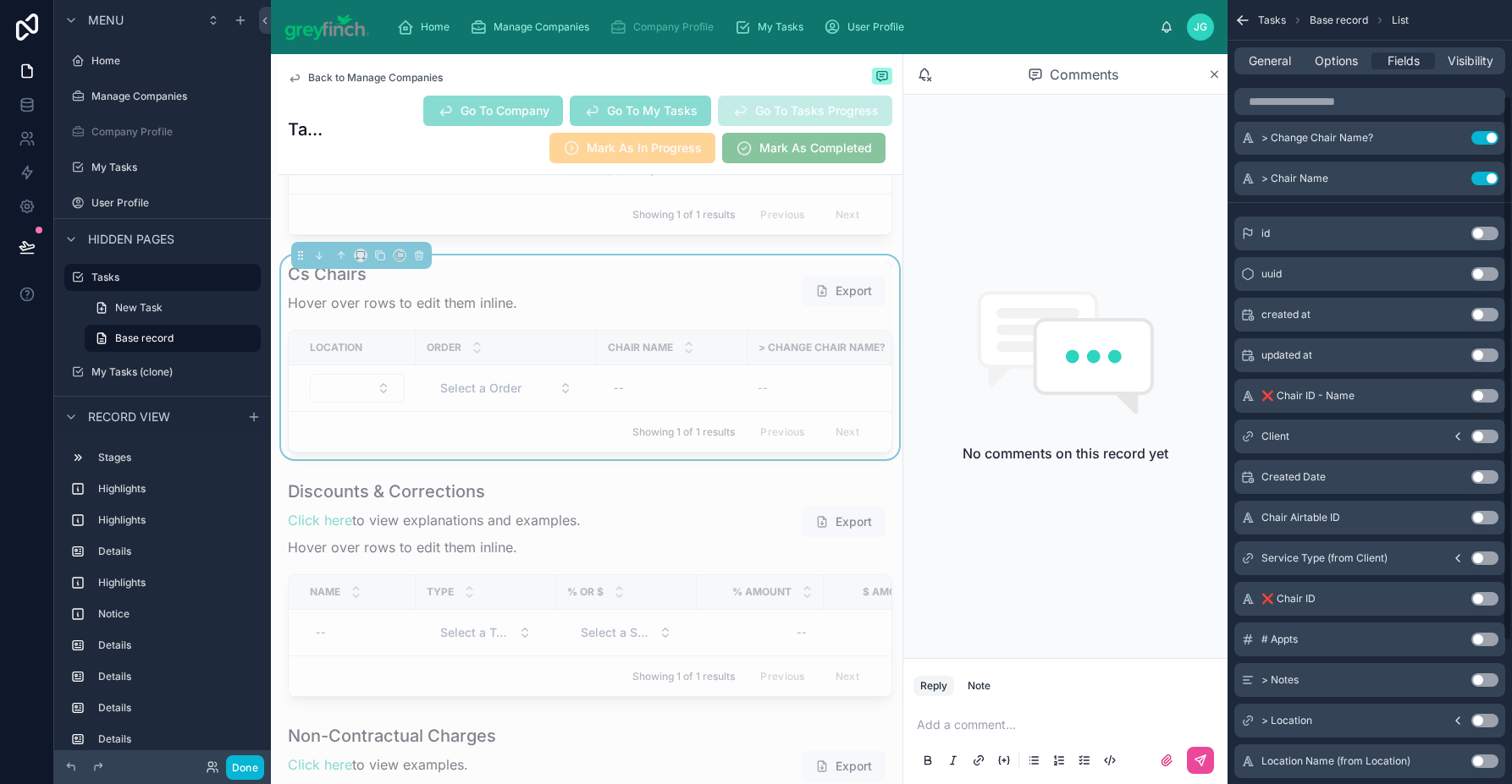
scroll to position [228, 0]
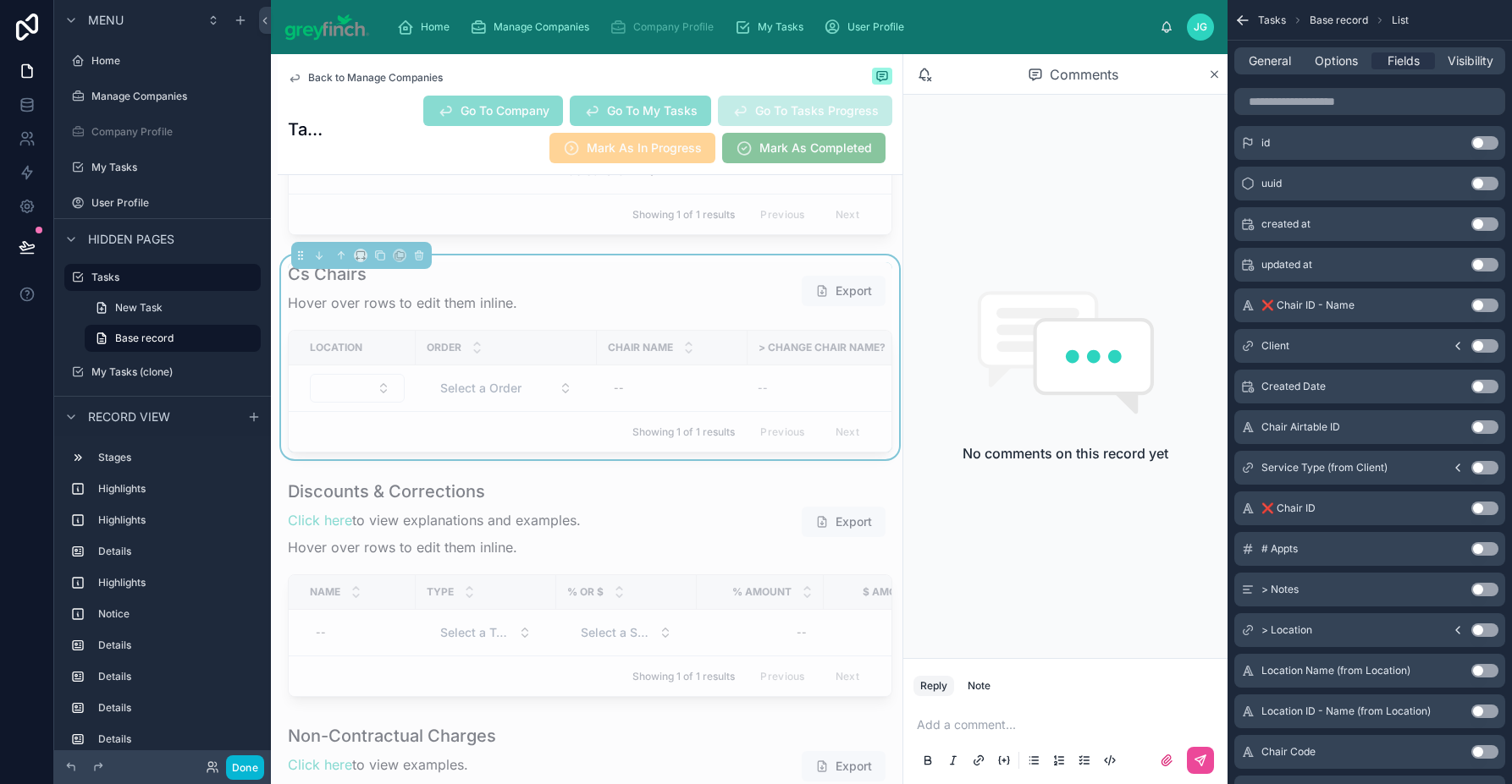
click at [1488, 590] on button "Use setting" at bounding box center [1484, 589] width 27 height 13
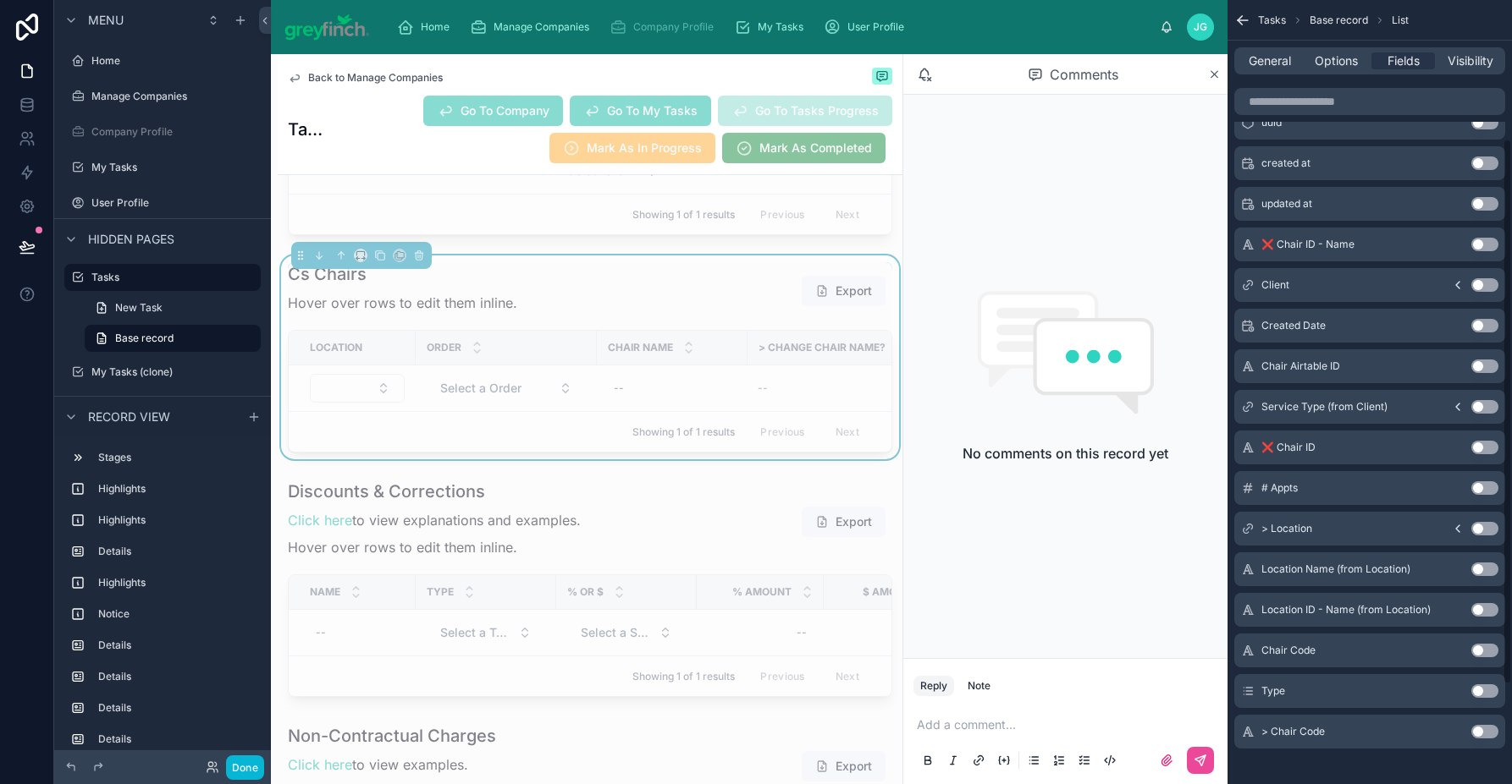
scroll to position [0, 0]
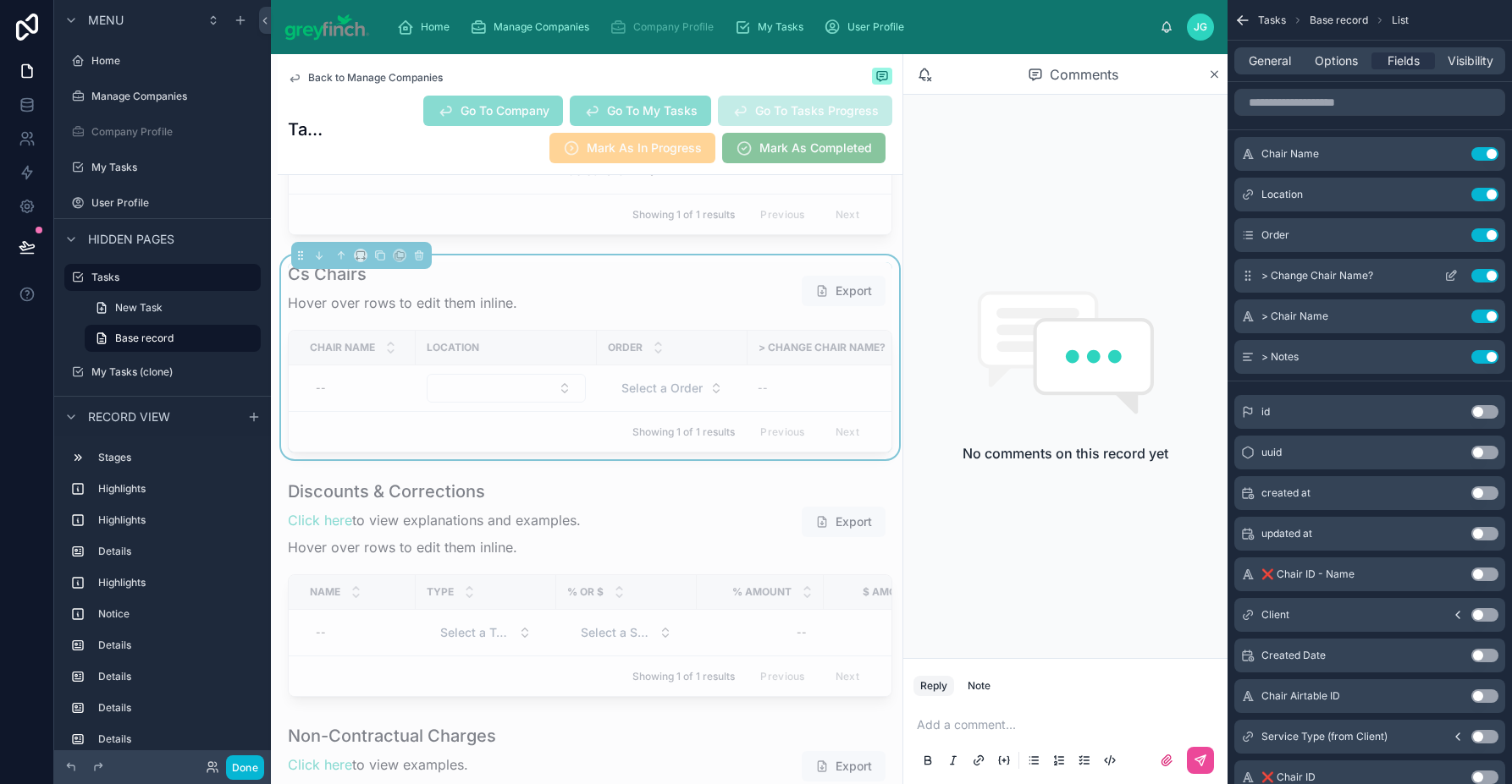
click at [1449, 278] on icon "scrollable content" at bounding box center [1450, 275] width 13 height 13
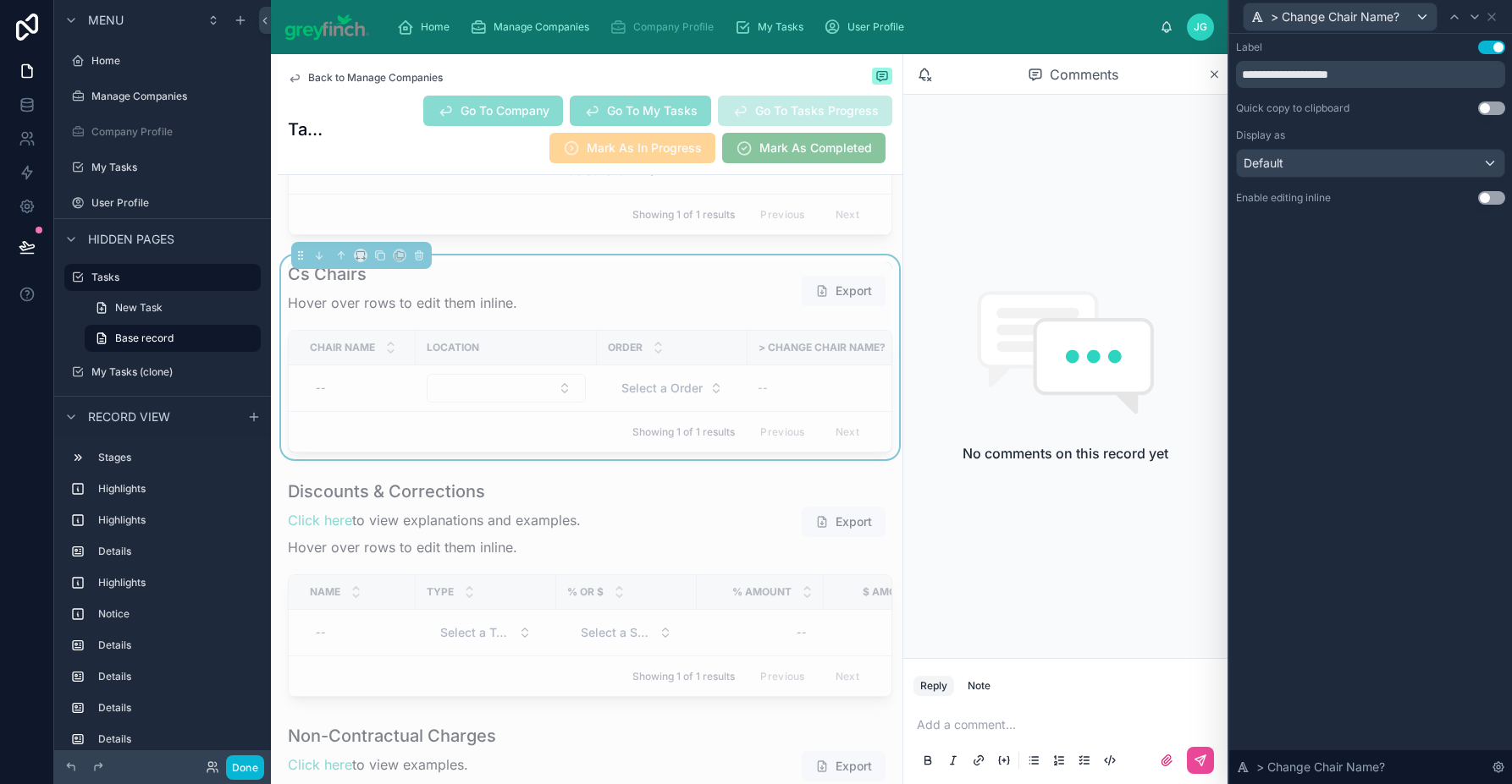
click at [1488, 198] on button "Use setting" at bounding box center [1491, 198] width 27 height 13
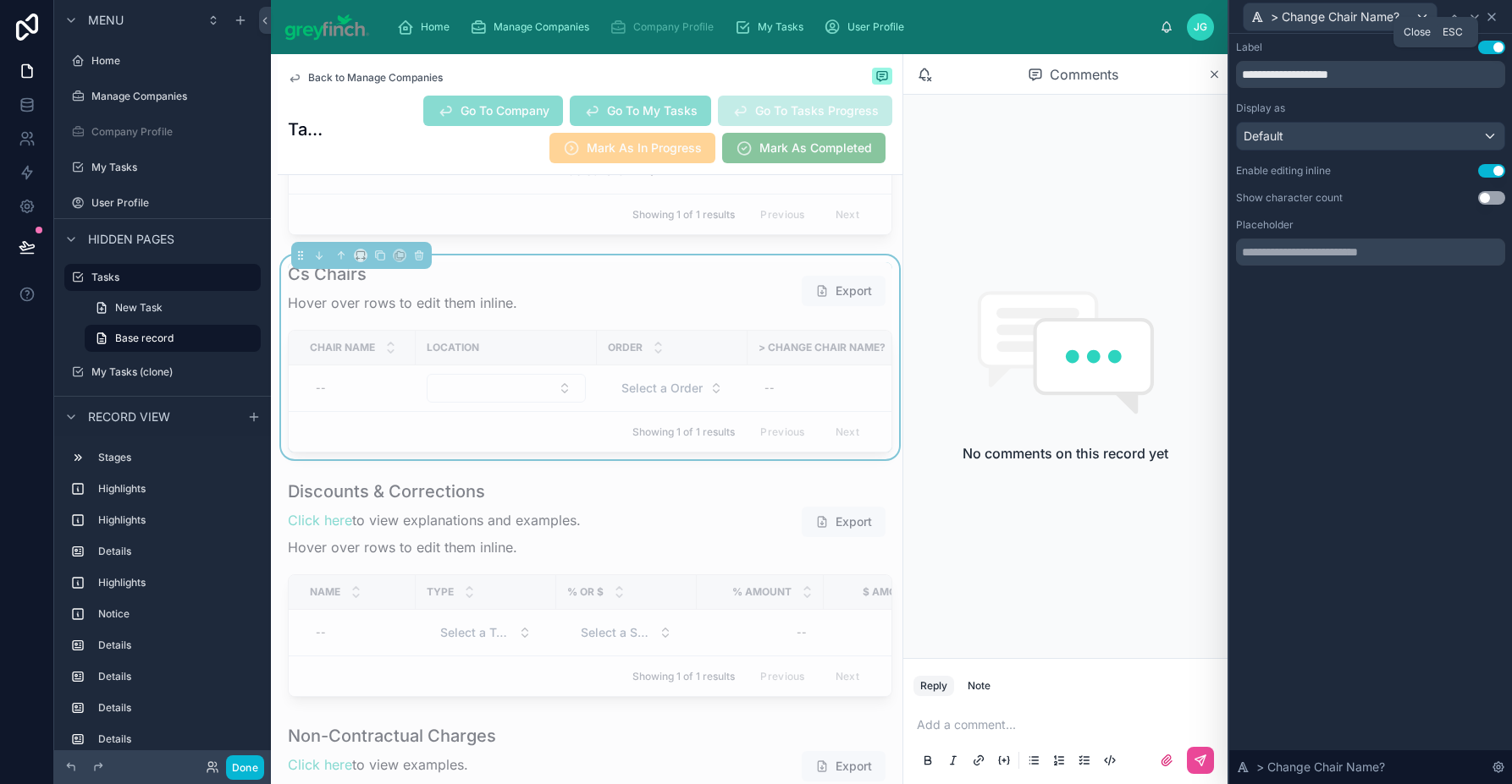
click at [1491, 17] on icon at bounding box center [1491, 17] width 13 height 13
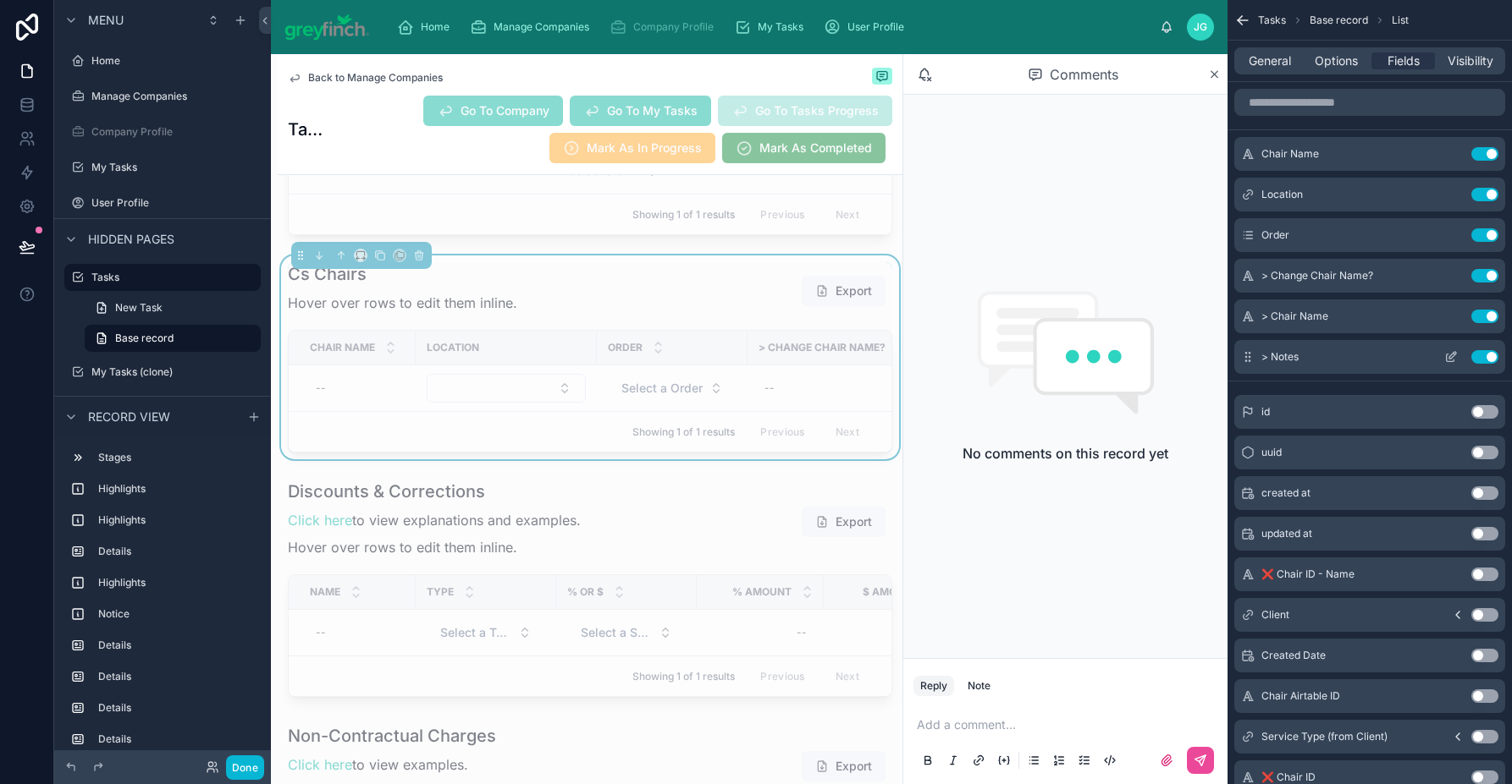
click at [1446, 356] on icon "scrollable content" at bounding box center [1450, 358] width 8 height 8
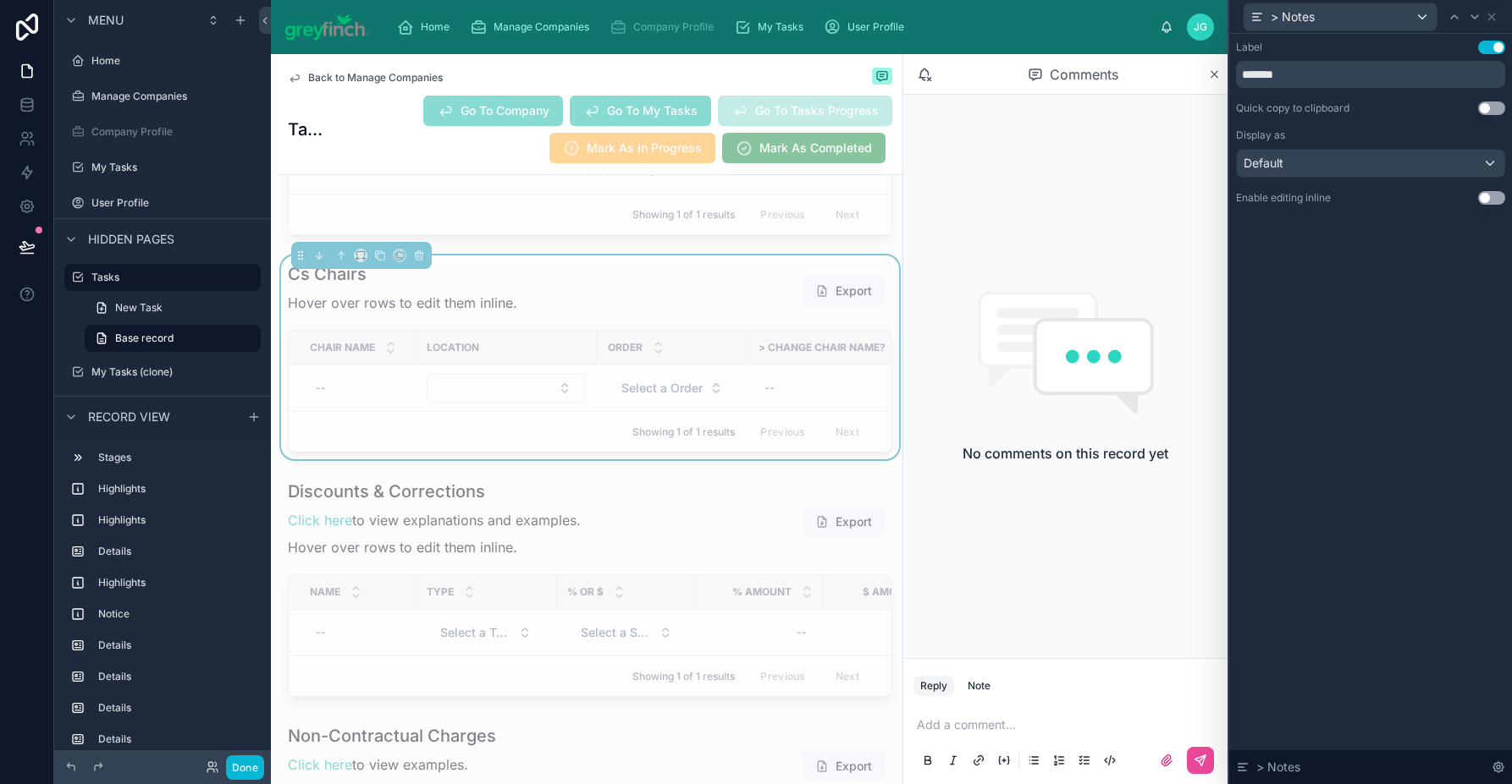
click at [1485, 198] on button "Use setting" at bounding box center [1491, 198] width 27 height 13
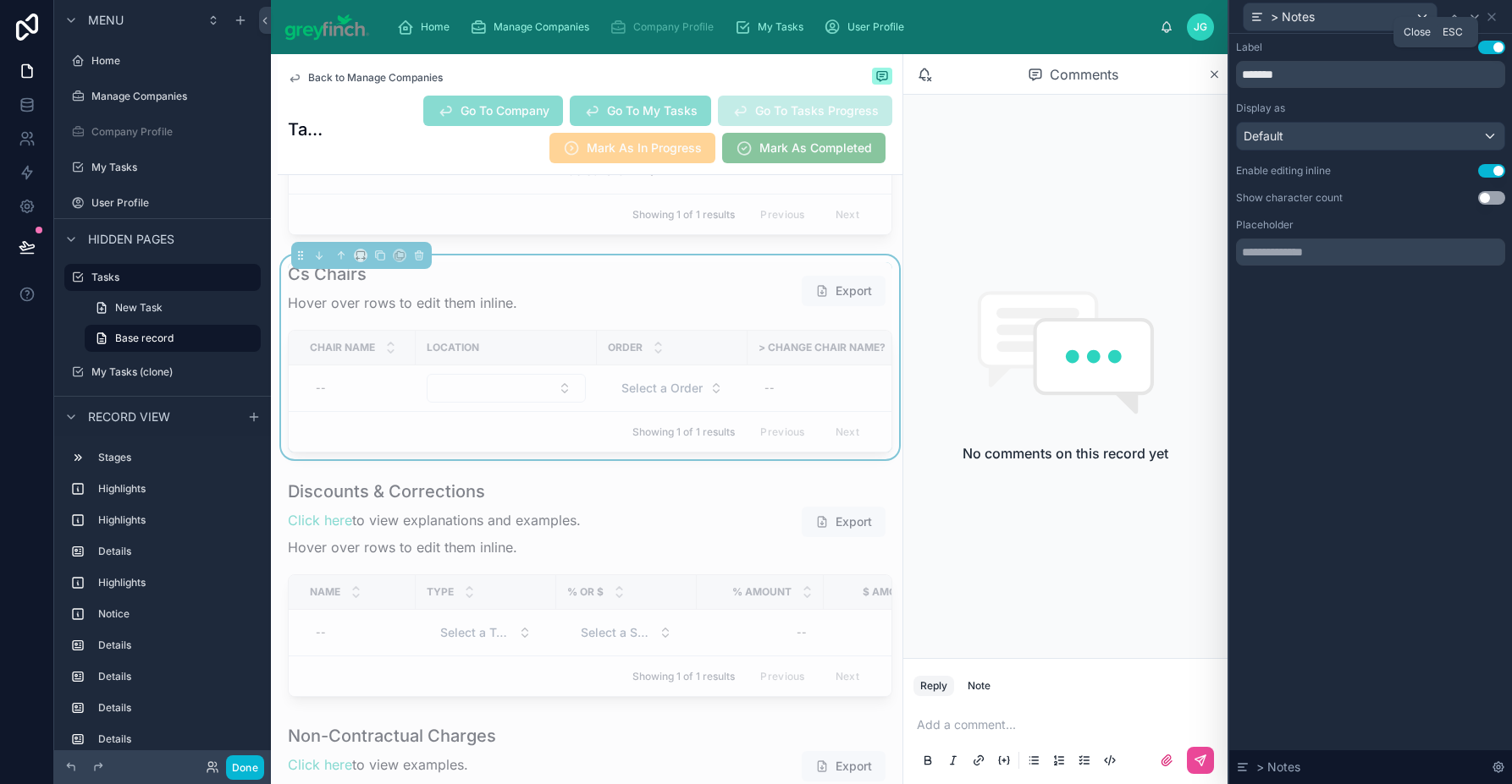
click at [1488, 19] on icon at bounding box center [1492, 17] width 7 height 7
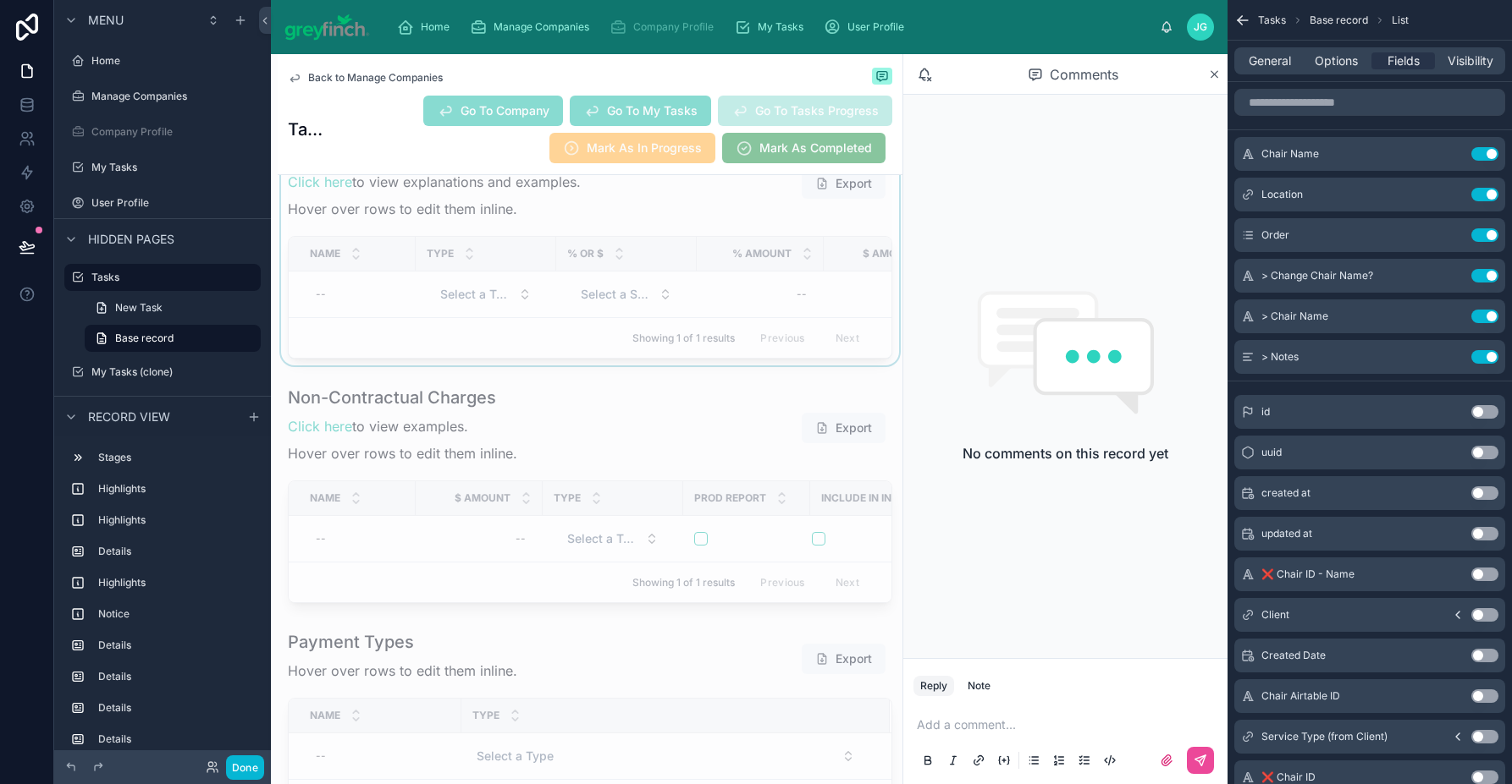
scroll to position [12059, 0]
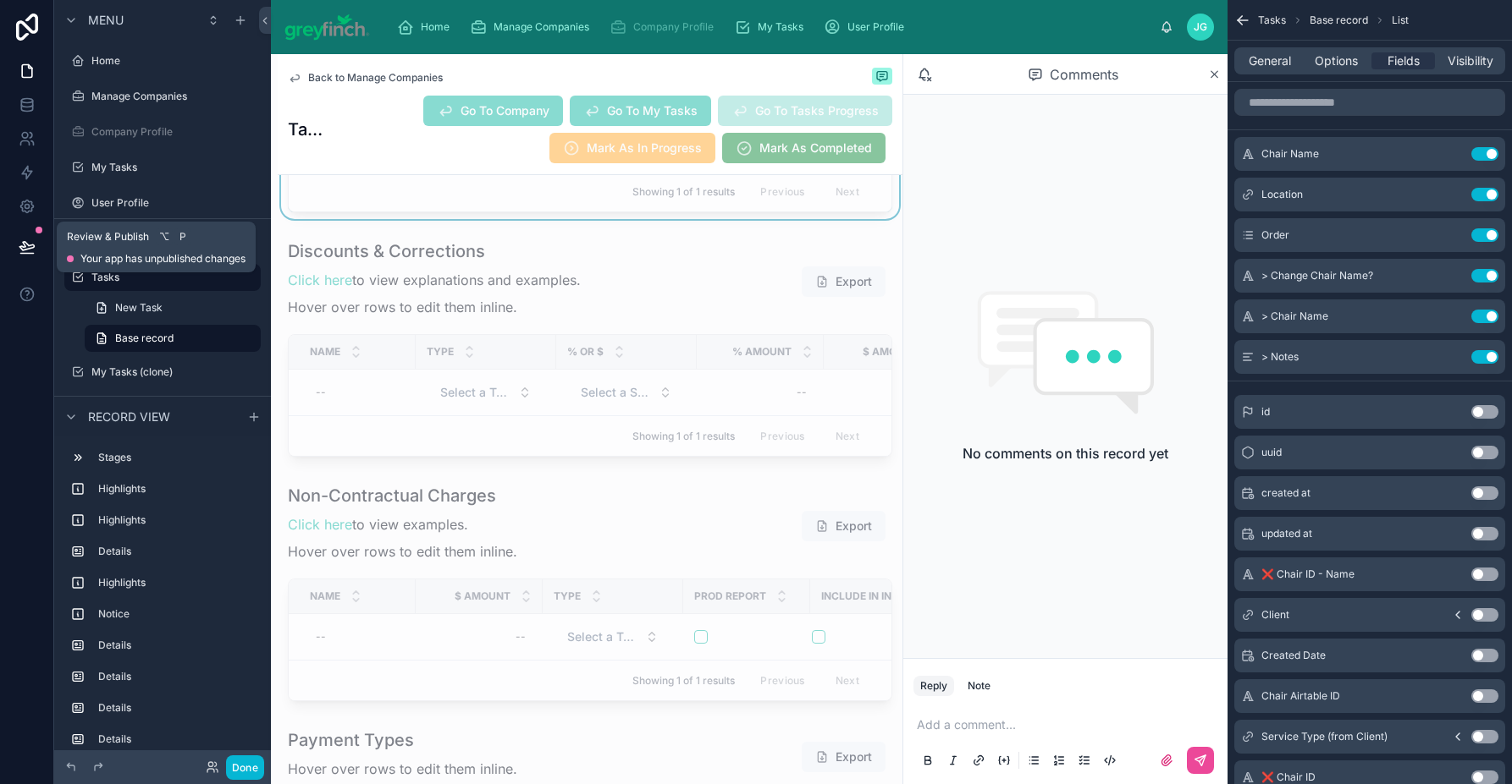
click at [28, 246] on icon at bounding box center [26, 246] width 14 height 9
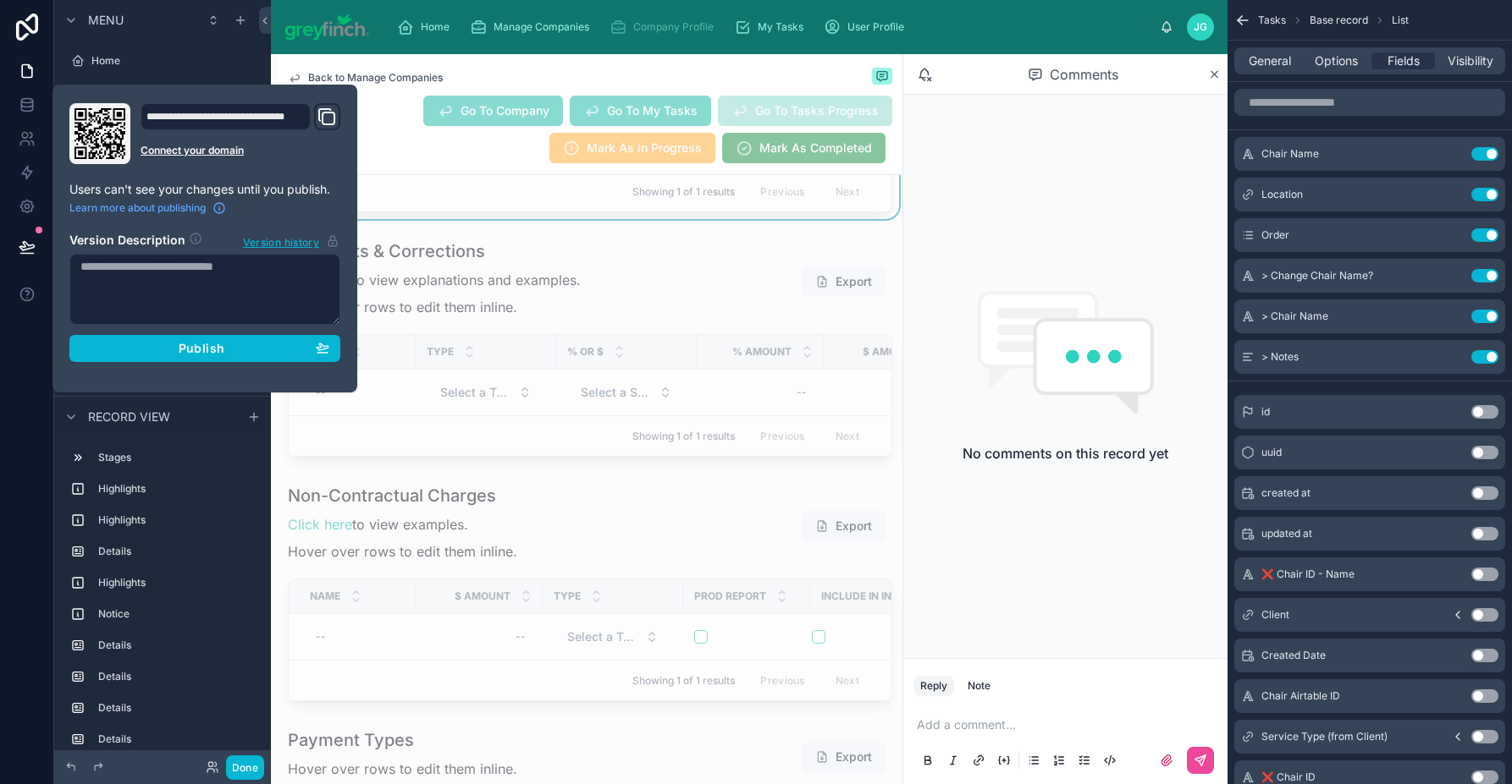
click at [986, 228] on div "No comments on this record yet" at bounding box center [1065, 376] width 324 height 564
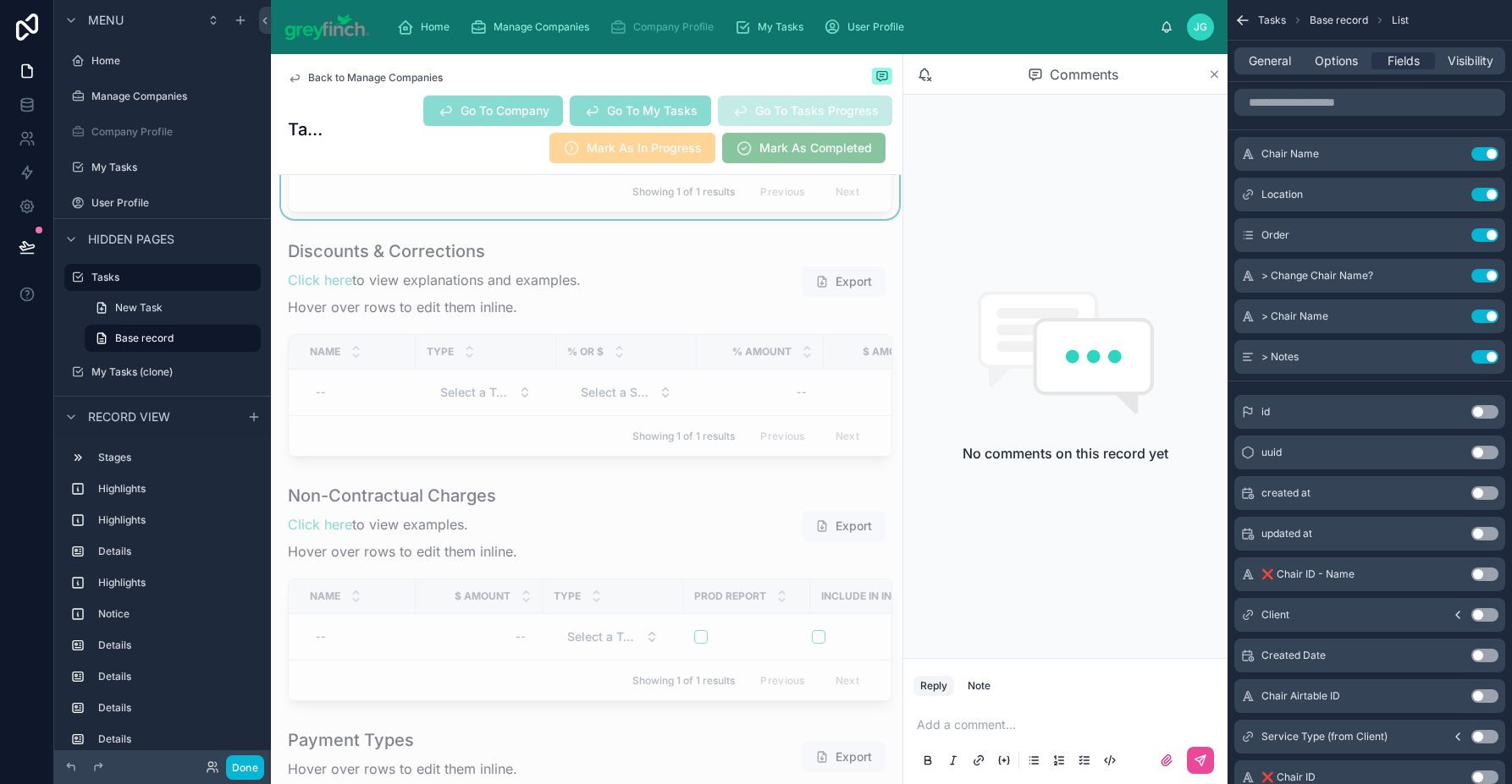
click at [1215, 75] on icon at bounding box center [1214, 73] width 13 height 13
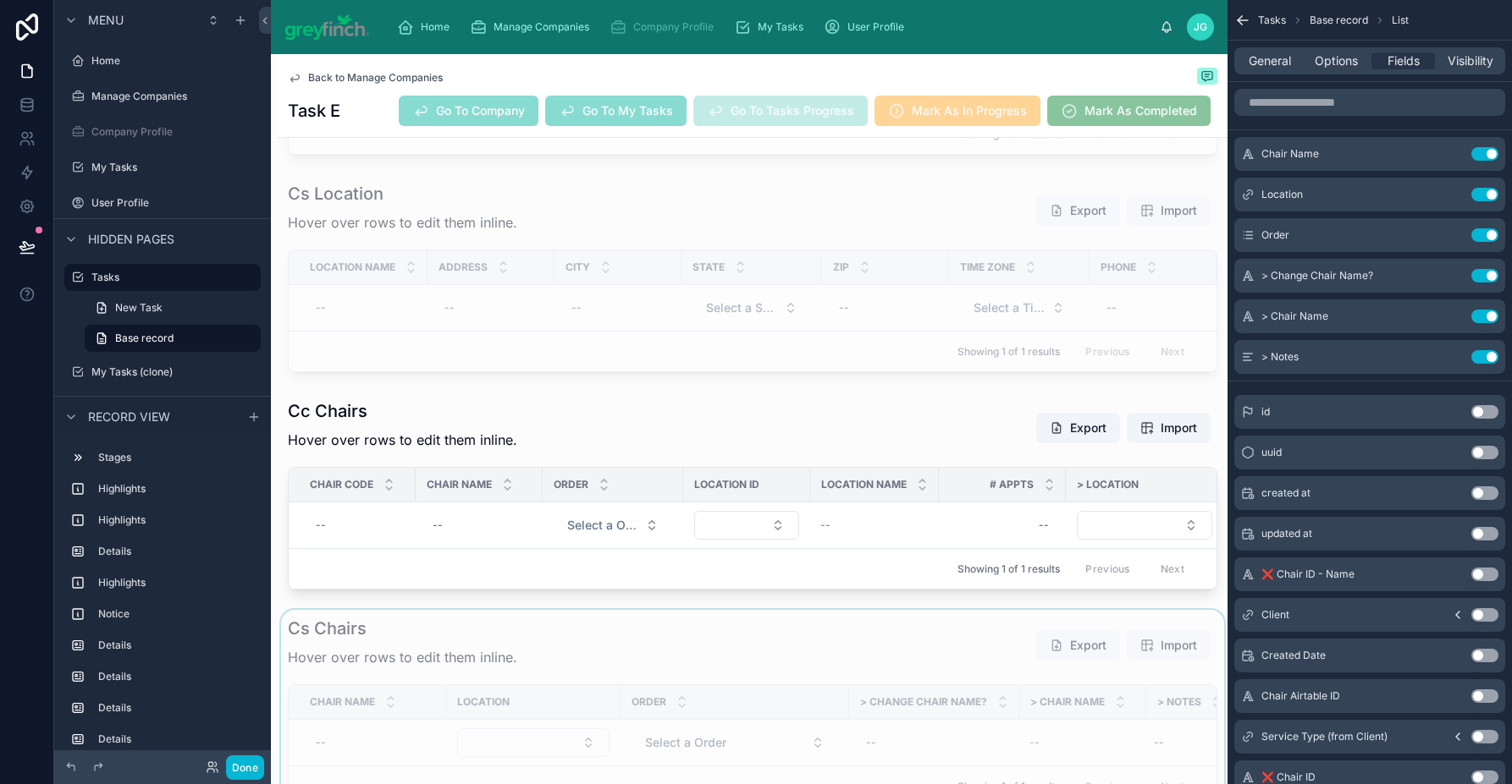
scroll to position [6818, 0]
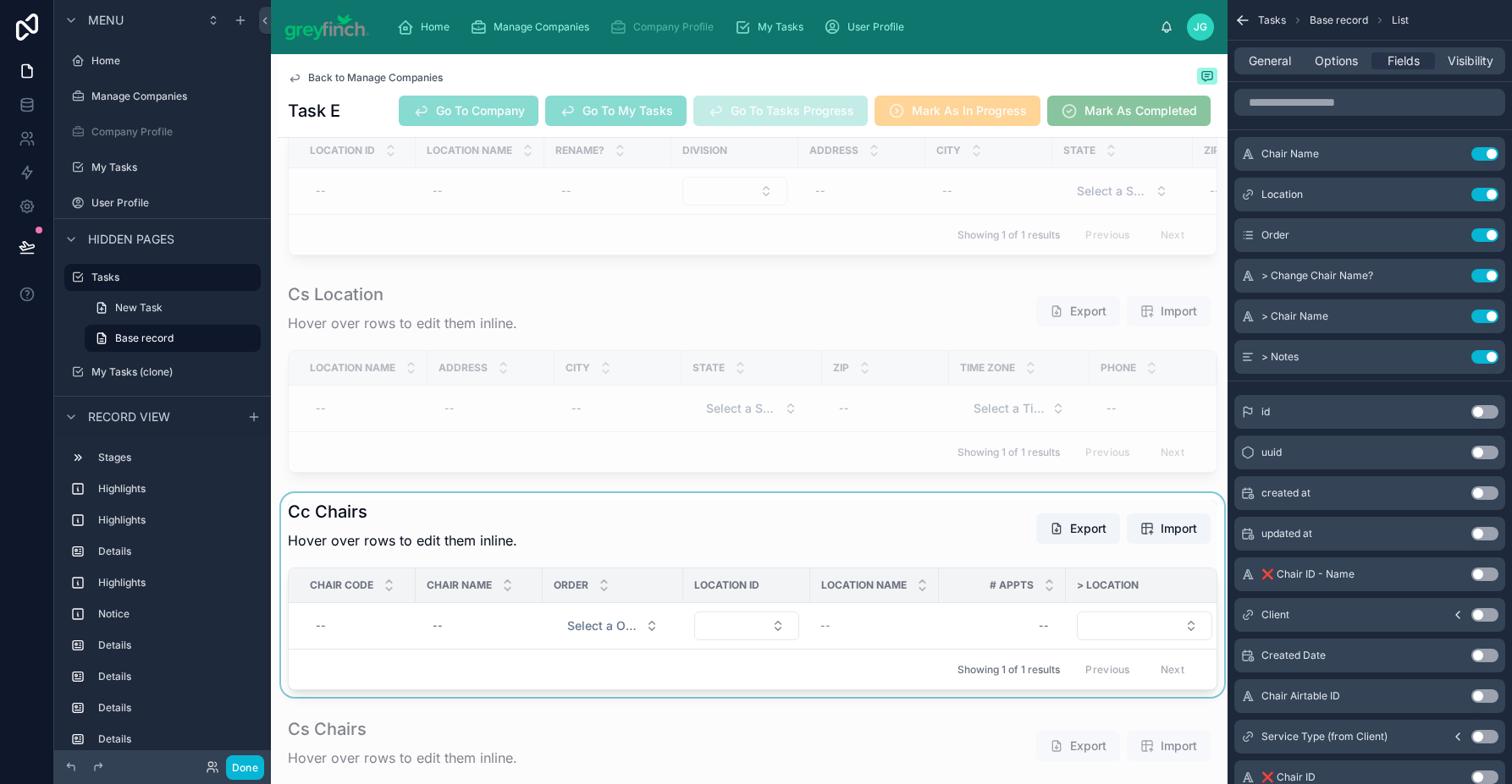
click at [755, 554] on div at bounding box center [752, 594] width 950 height 204
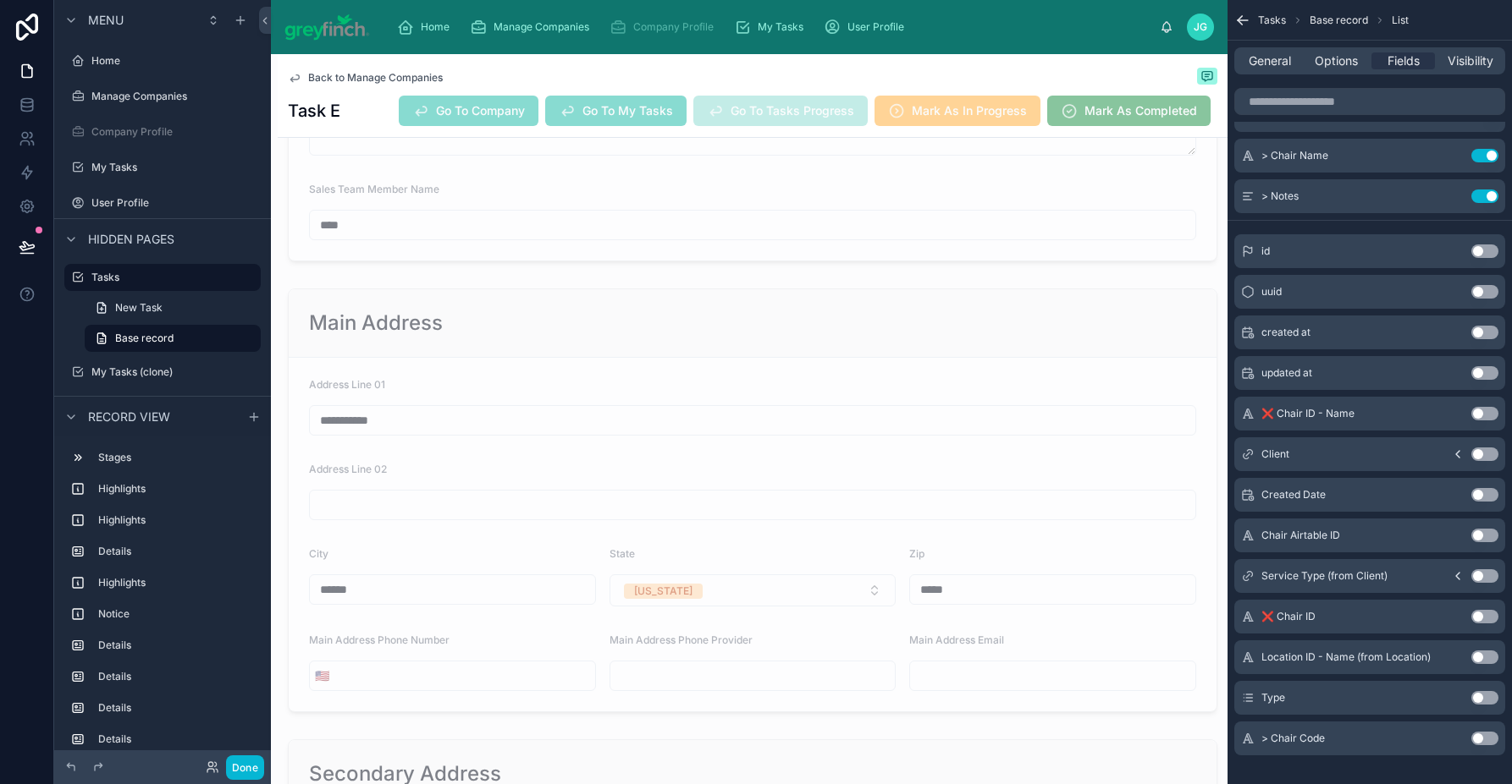
scroll to position [945, 0]
